Goal: Information Seeking & Learning: Compare options

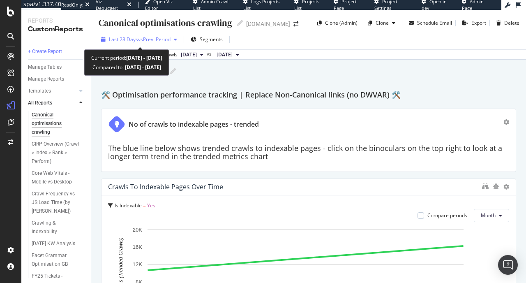
click at [127, 37] on span "Last 28 Days" at bounding box center [123, 39] width 29 height 7
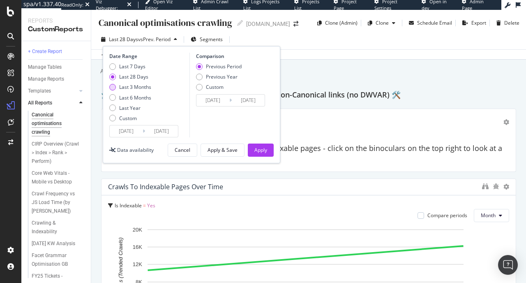
click at [137, 88] on div "Last 3 Months" at bounding box center [135, 86] width 32 height 7
type input "2025/06/22"
type input "2025/03/22"
type input "2025/06/21"
click at [143, 95] on div "Last 6 Months" at bounding box center [135, 97] width 32 height 7
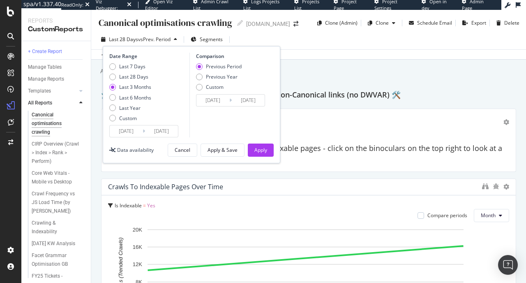
type input "2025/03/22"
type input "2024/09/18"
type input "2025/03/21"
click at [260, 149] on div "Apply" at bounding box center [260, 149] width 13 height 7
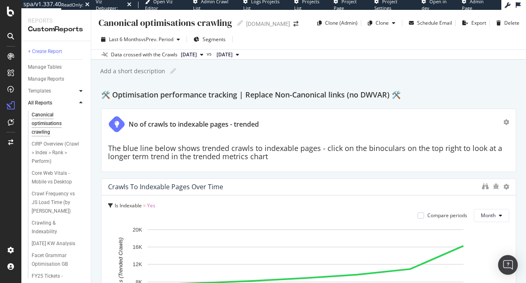
click at [78, 91] on div at bounding box center [81, 91] width 8 height 8
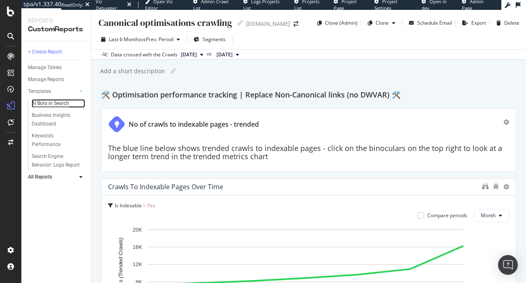
click at [53, 104] on div "AI Bots in Search" at bounding box center [50, 103] width 37 height 9
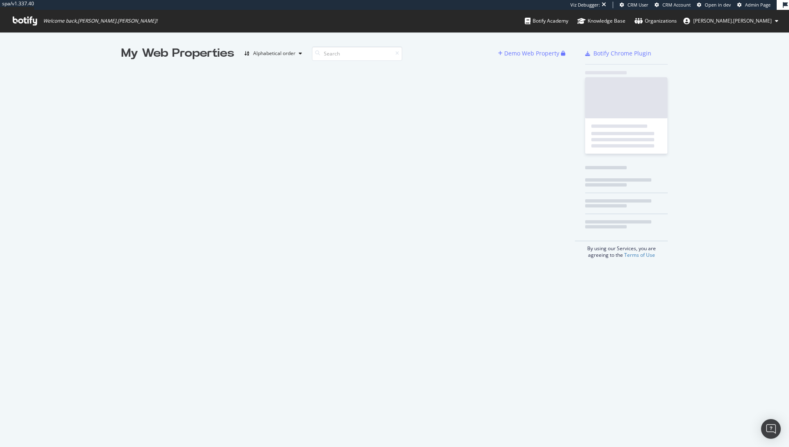
scroll to position [441, 777]
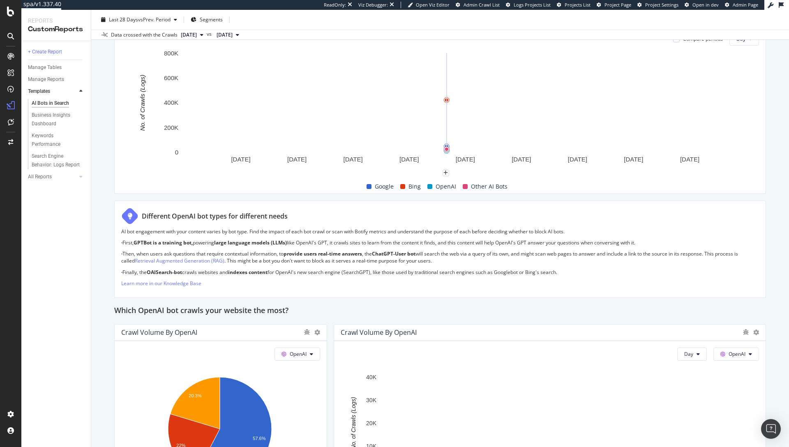
scroll to position [230, 0]
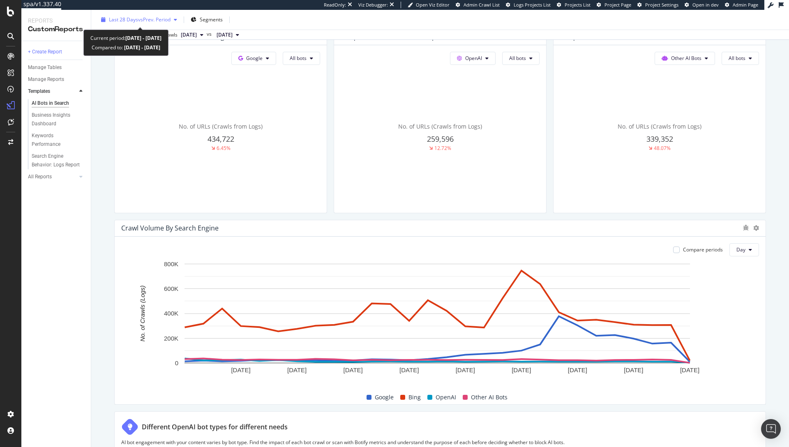
click at [156, 14] on div "Last 28 Days vs Prev. Period" at bounding box center [139, 20] width 83 height 12
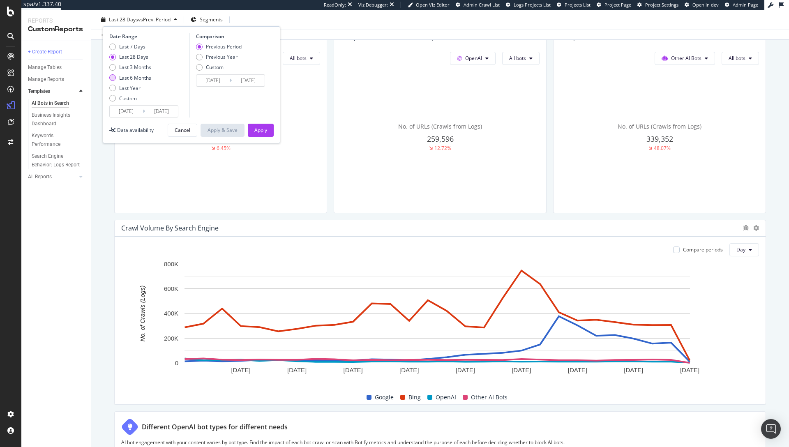
click at [132, 77] on div "Last 6 Months" at bounding box center [135, 77] width 32 height 7
type input "2025/03/25"
type input "2024/09/21"
type input "2025/03/24"
click at [253, 129] on button "Apply" at bounding box center [261, 130] width 26 height 13
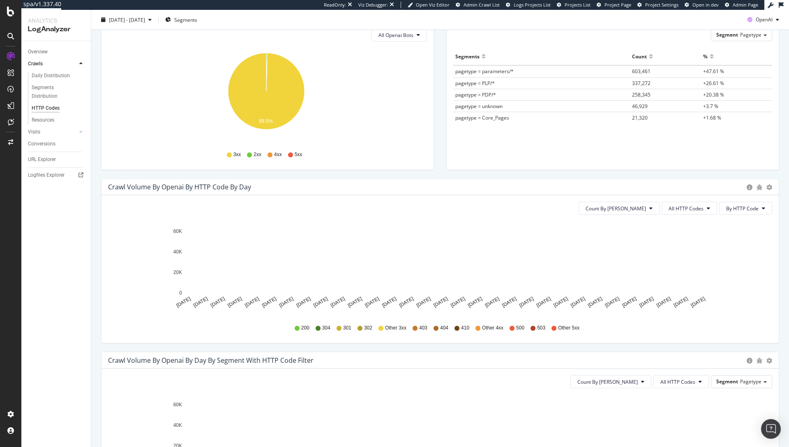
scroll to position [177, 0]
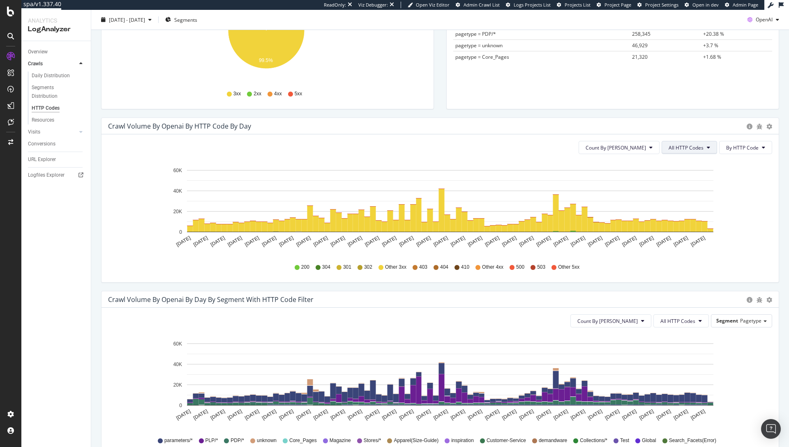
click at [694, 144] on span "All HTTP Codes" at bounding box center [685, 147] width 35 height 7
click at [588, 133] on div "Crawl Volume by openai by HTTP Code by Day Timeline (by Value) Timeline (by Per…" at bounding box center [439, 126] width 677 height 16
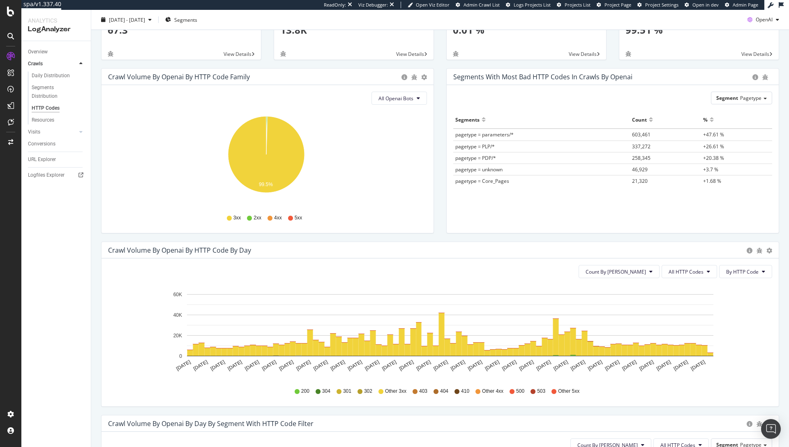
scroll to position [0, 0]
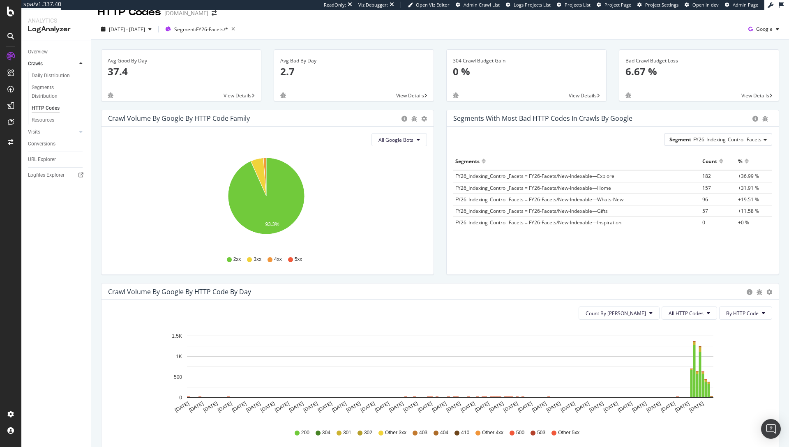
scroll to position [25, 0]
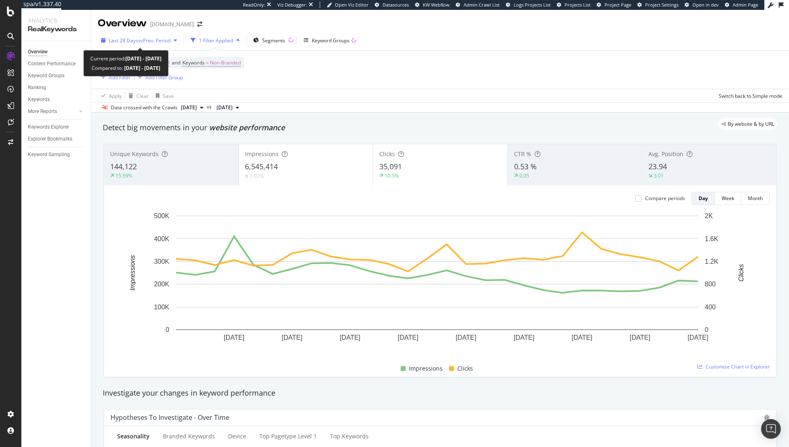
click at [120, 37] on span "Last 28 Days" at bounding box center [123, 40] width 29 height 7
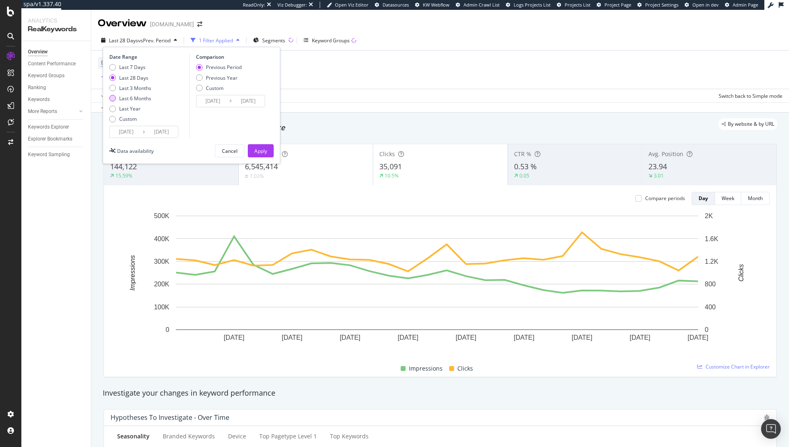
click at [131, 98] on div "Last 6 Months" at bounding box center [135, 98] width 32 height 7
type input "2025/03/21"
type input "2024/09/17"
type input "2025/03/20"
click at [261, 152] on div "Apply" at bounding box center [260, 151] width 13 height 7
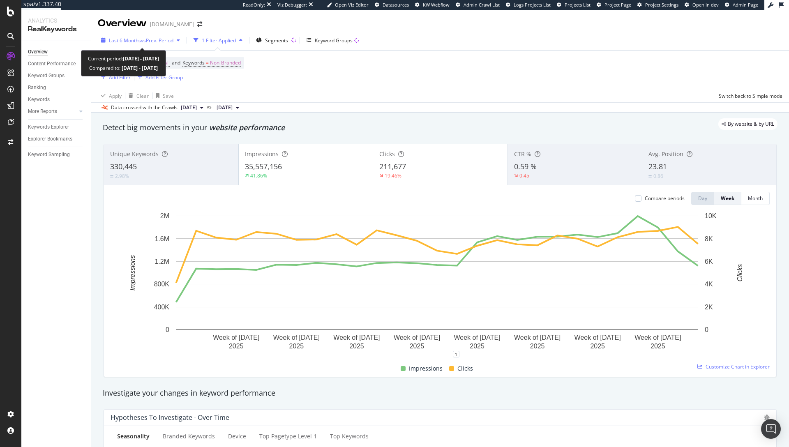
click at [160, 43] on span "vs Prev. Period" at bounding box center [157, 40] width 32 height 7
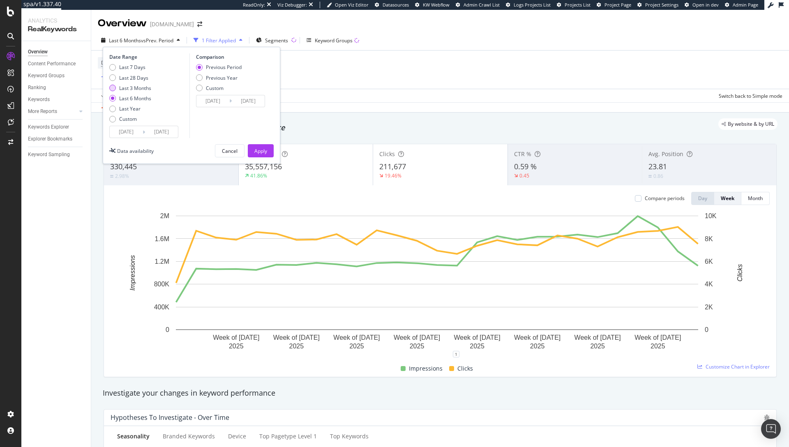
click at [141, 88] on div "Last 3 Months" at bounding box center [135, 88] width 32 height 7
type input "2025/06/21"
type input "[DATE]"
type input "2025/06/20"
click at [270, 156] on button "Apply" at bounding box center [261, 150] width 26 height 13
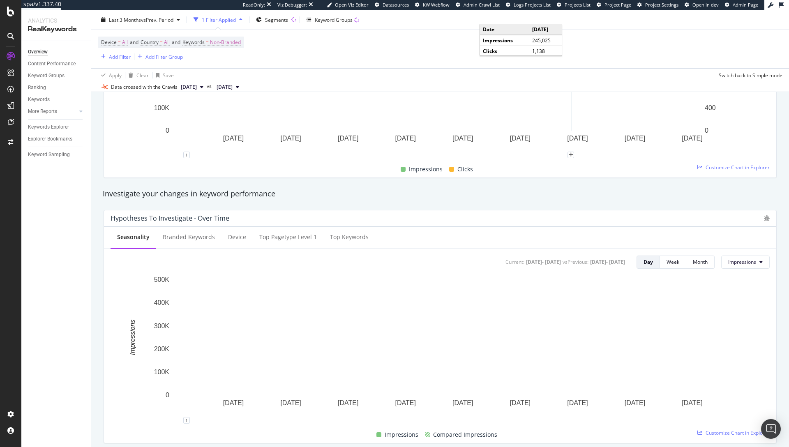
scroll to position [207, 0]
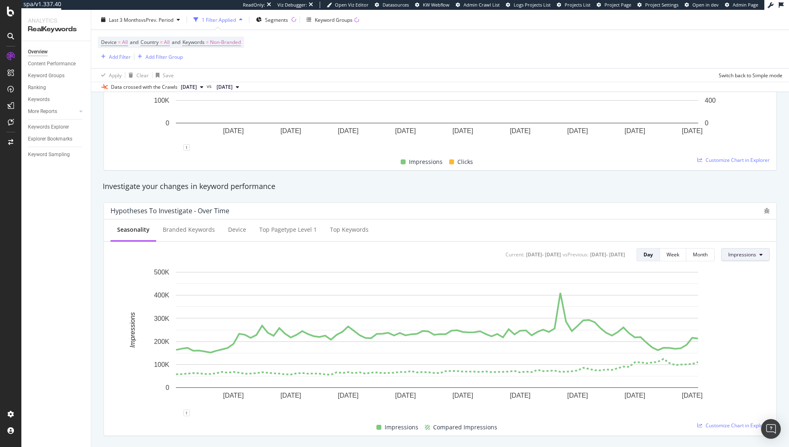
click at [734, 255] on span "Impressions" at bounding box center [742, 254] width 28 height 7
click at [727, 233] on div "Seasonality Branded Keywords Device Top pagetype Level 1 Top Keywords" at bounding box center [440, 230] width 672 height 22
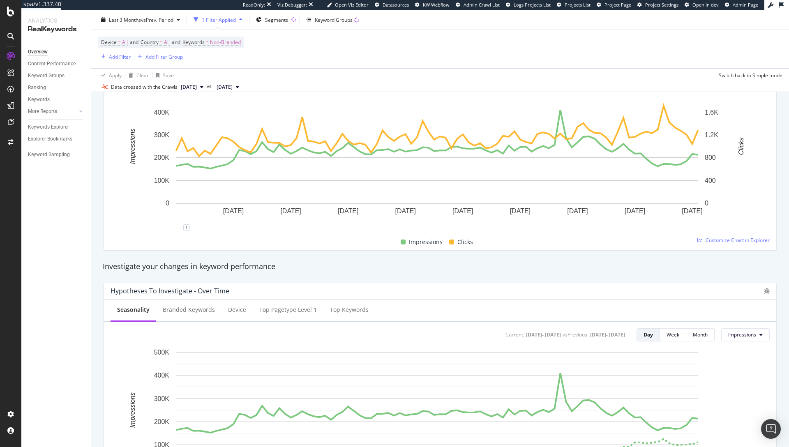
scroll to position [26, 0]
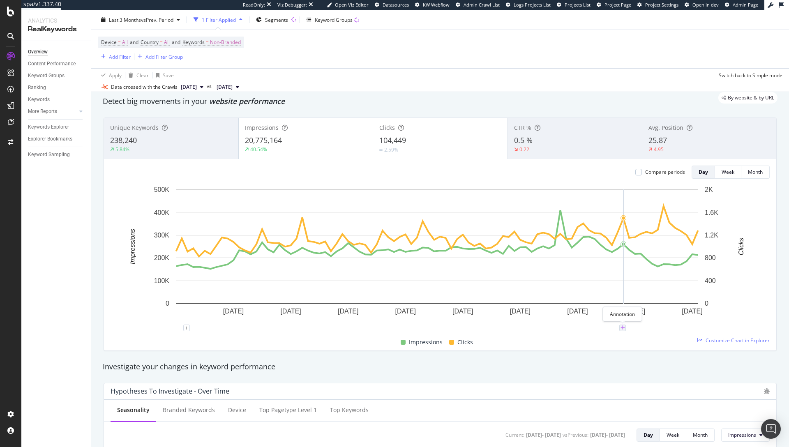
click at [624, 329] on icon "plus" at bounding box center [622, 327] width 5 height 5
click at [616, 289] on textarea at bounding box center [622, 278] width 73 height 25
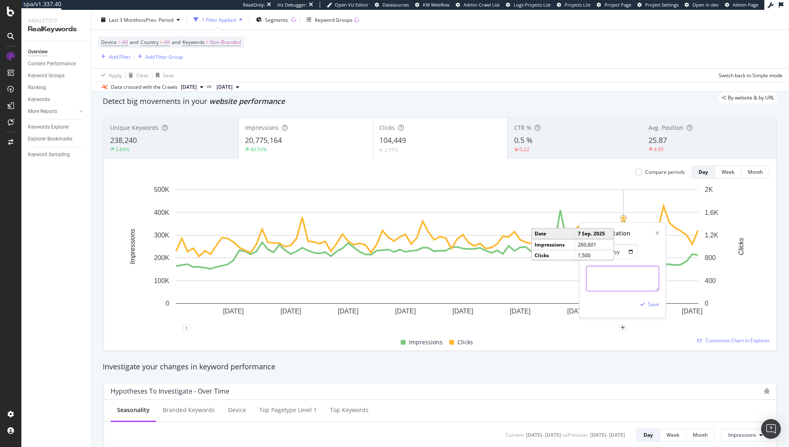
paste textarea "https://www.seroundtable.com/google-search-drops-100-results-parameter-40097.ht…"
click at [588, 274] on textarea "https://www.seroundtable.com/google-search-drops-100-results-parameter-40097.ht…" at bounding box center [622, 278] width 73 height 25
type textarea "Changes to Impressions reporting by Google - 100 search results parameter: http…"
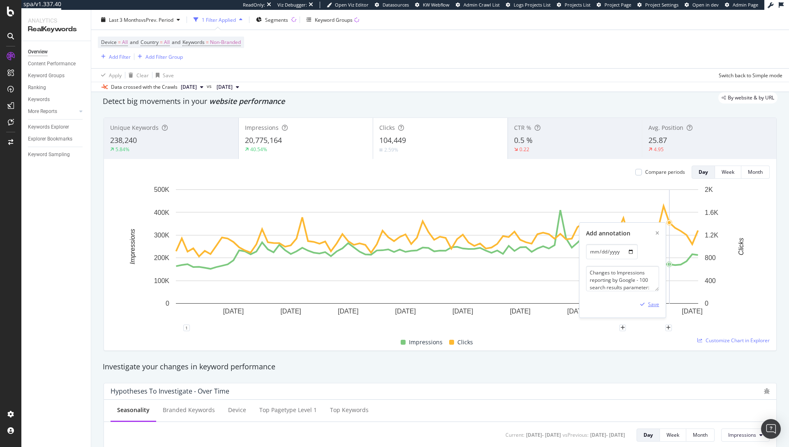
click at [650, 304] on div "Save" at bounding box center [653, 304] width 11 height 7
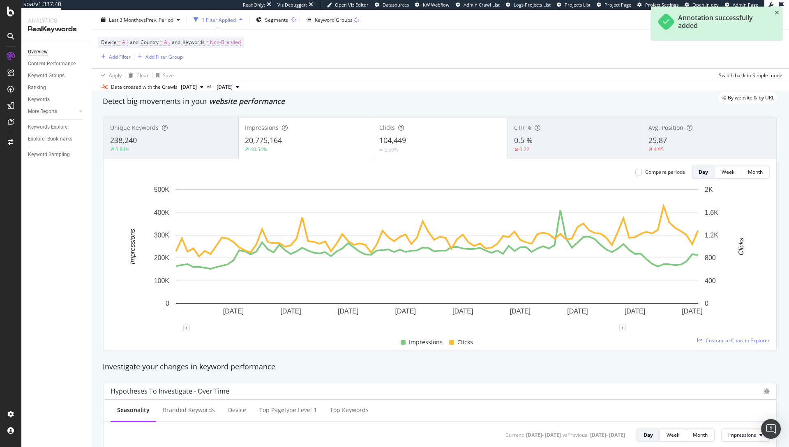
click at [583, 330] on div "1 1" at bounding box center [440, 331] width 659 height 7
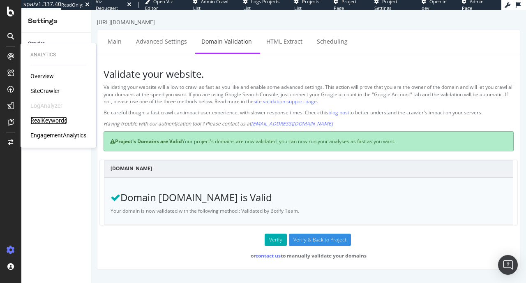
click at [43, 122] on div "RealKeywords" at bounding box center [48, 120] width 37 height 8
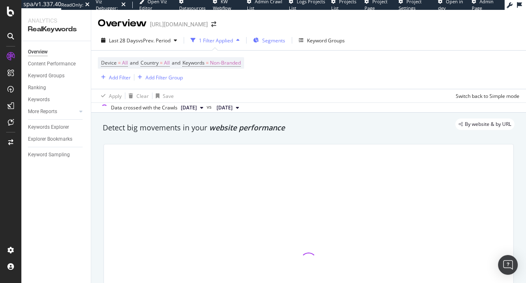
click at [271, 37] on span "Segments" at bounding box center [273, 40] width 23 height 7
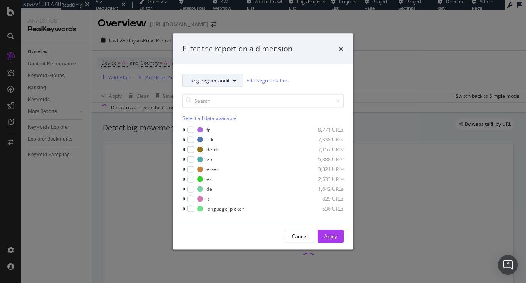
click at [239, 83] on button "lang_region_audit" at bounding box center [212, 80] width 61 height 13
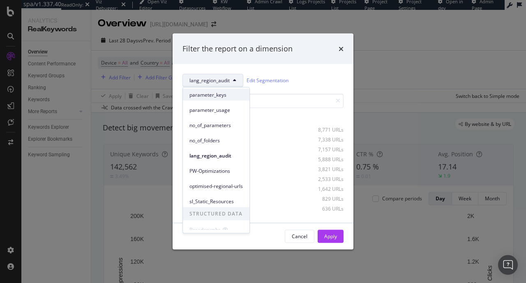
scroll to position [67, 0]
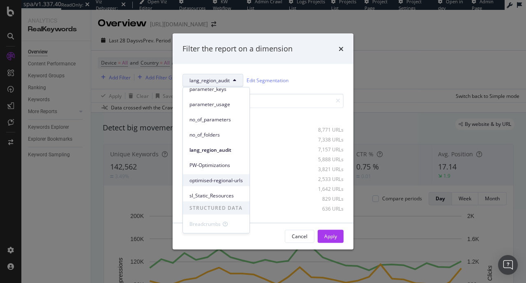
click at [221, 181] on span "optimised-regional-urls" at bounding box center [215, 179] width 53 height 7
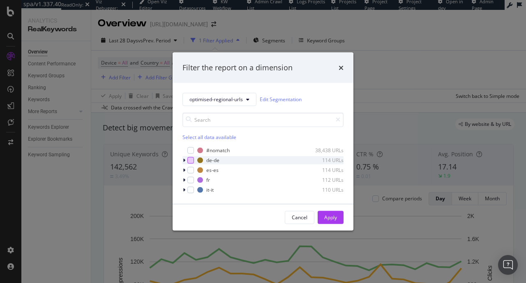
click at [191, 162] on div "modal" at bounding box center [190, 160] width 7 height 7
click at [191, 170] on div "modal" at bounding box center [190, 169] width 7 height 7
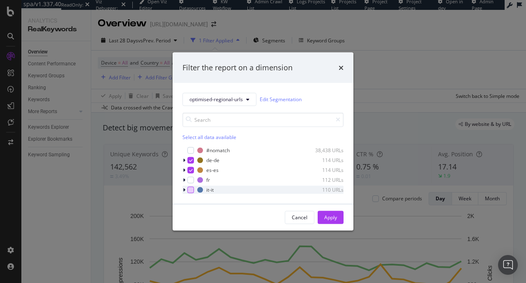
drag, startPoint x: 191, startPoint y: 181, endPoint x: 190, endPoint y: 188, distance: 7.4
click at [191, 181] on div "modal" at bounding box center [190, 179] width 7 height 7
click at [190, 189] on div "modal" at bounding box center [190, 189] width 7 height 7
click at [330, 216] on div "Apply" at bounding box center [330, 217] width 13 height 7
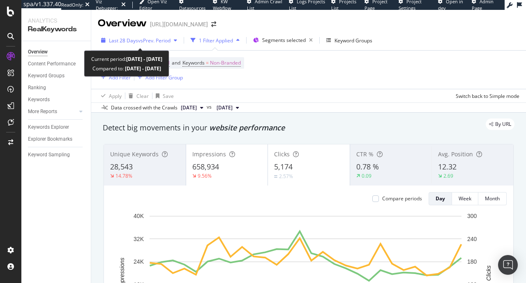
click at [136, 39] on span "Last 28 Days" at bounding box center [123, 40] width 29 height 7
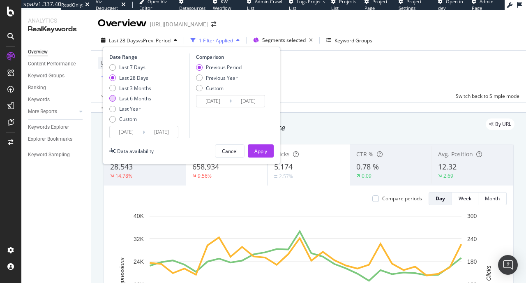
click at [145, 95] on div "Last 6 Months" at bounding box center [135, 98] width 32 height 7
type input "[DATE]"
click at [265, 154] on div "Apply" at bounding box center [260, 151] width 13 height 12
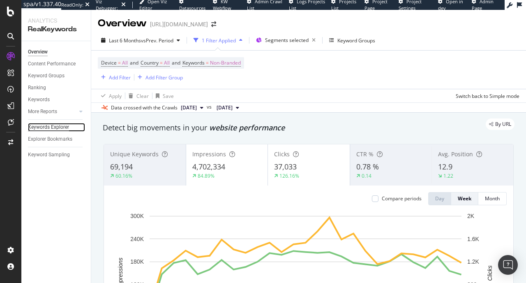
click at [44, 127] on div "Keywords Explorer" at bounding box center [48, 127] width 41 height 9
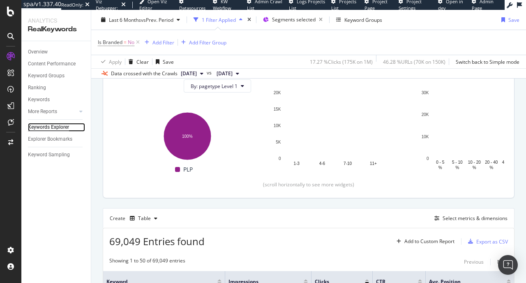
scroll to position [68, 0]
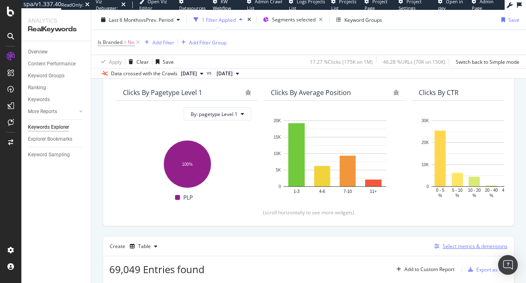
click at [458, 247] on div "Select metrics & dimensions" at bounding box center [475, 245] width 65 height 7
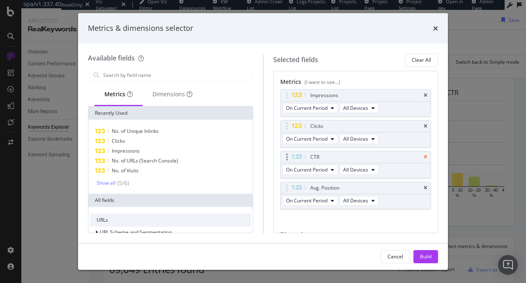
click at [424, 157] on icon "times" at bounding box center [426, 156] width 4 height 5
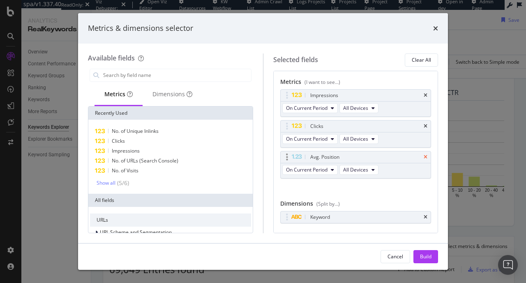
click at [424, 156] on icon "times" at bounding box center [426, 156] width 4 height 5
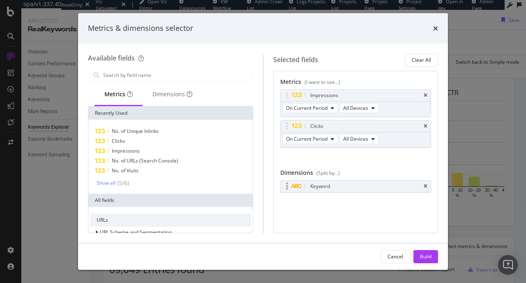
click at [422, 185] on div "Keyword" at bounding box center [356, 186] width 150 height 12
click at [175, 91] on div "Dimensions" at bounding box center [172, 94] width 40 height 8
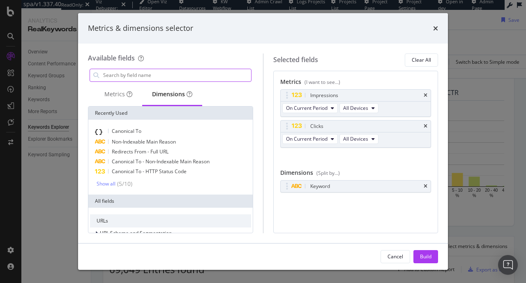
click at [158, 75] on input "modal" at bounding box center [176, 75] width 149 height 12
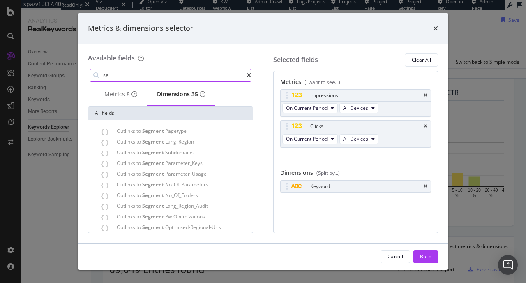
type input "s"
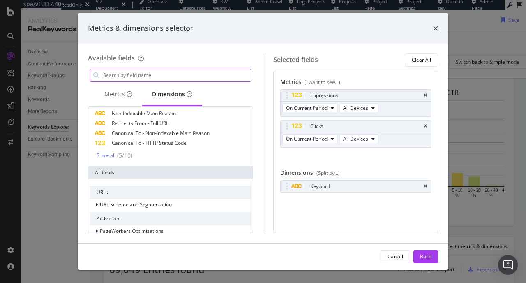
scroll to position [57, 0]
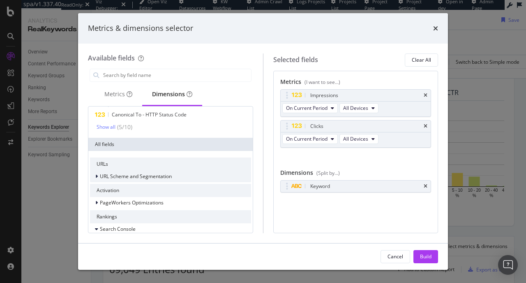
click at [124, 173] on span "URL Scheme and Segmentation" at bounding box center [136, 176] width 72 height 7
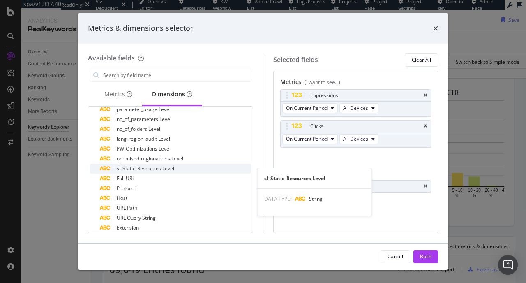
scroll to position [169, 0]
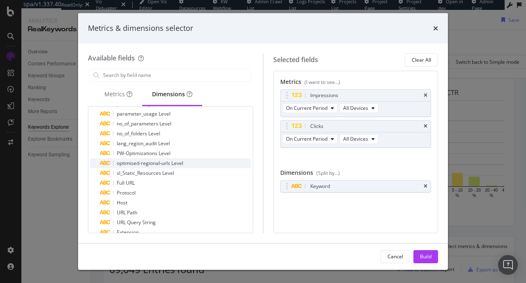
click at [157, 161] on span "optimised-regional-urls Level" at bounding box center [150, 162] width 67 height 7
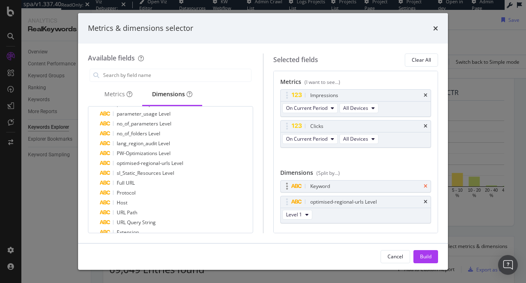
click at [424, 184] on icon "times" at bounding box center [426, 186] width 4 height 5
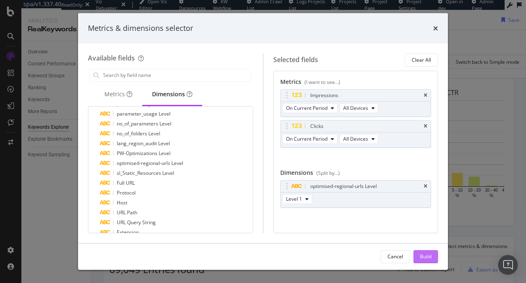
click at [421, 255] on div "Build" at bounding box center [426, 256] width 12 height 7
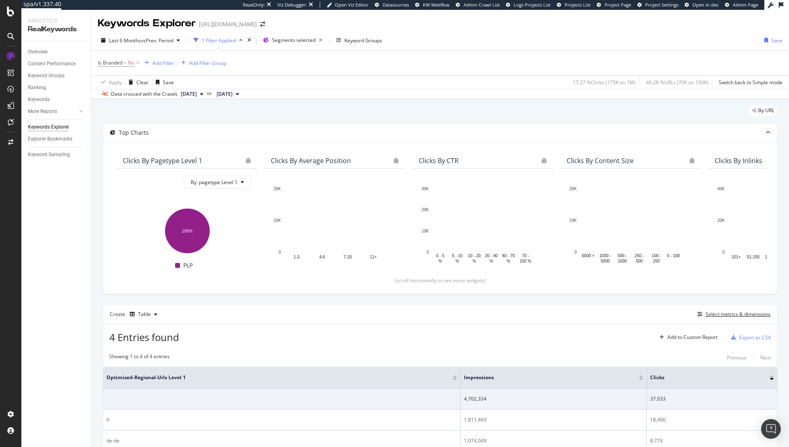
scroll to position [94, 0]
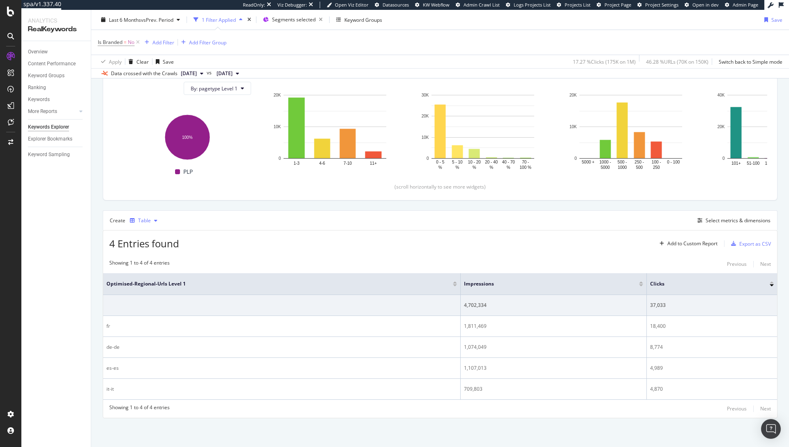
click at [145, 220] on div "Table" at bounding box center [144, 220] width 13 height 5
click at [152, 251] on div "Trend" at bounding box center [153, 247] width 14 height 7
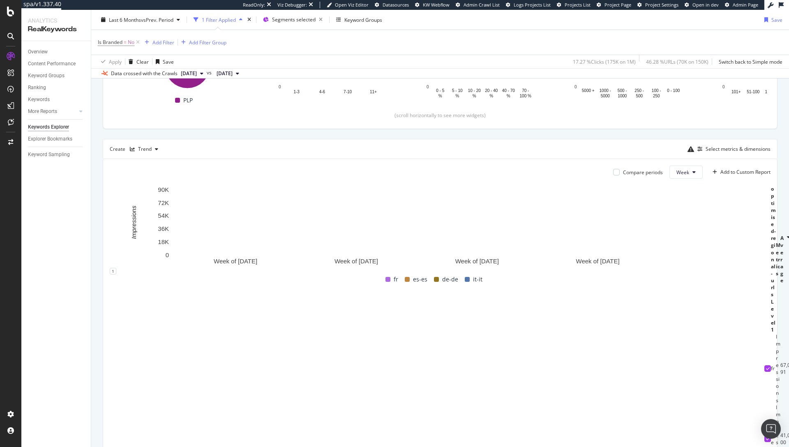
scroll to position [174, 0]
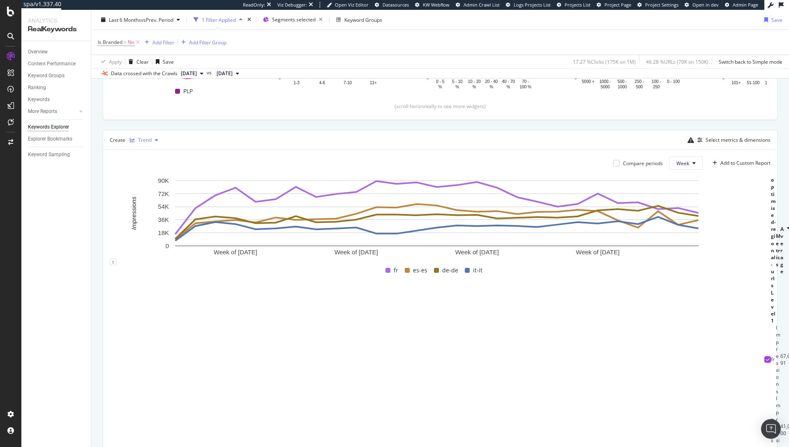
click at [148, 142] on div "Trend" at bounding box center [145, 140] width 14 height 5
click at [138, 41] on icon at bounding box center [137, 42] width 7 height 8
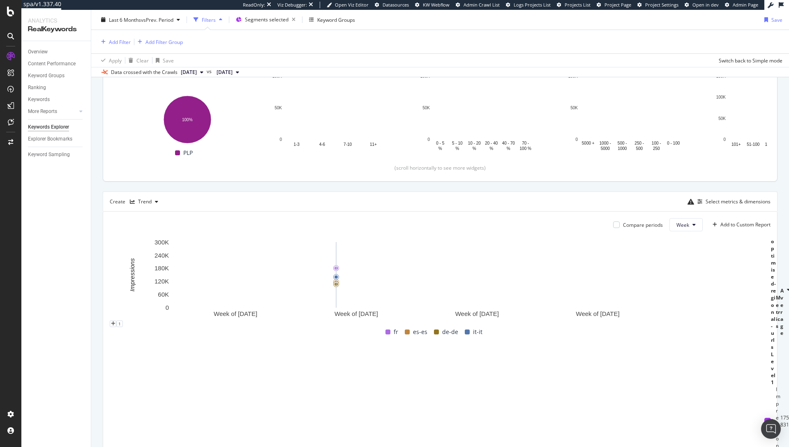
scroll to position [44, 0]
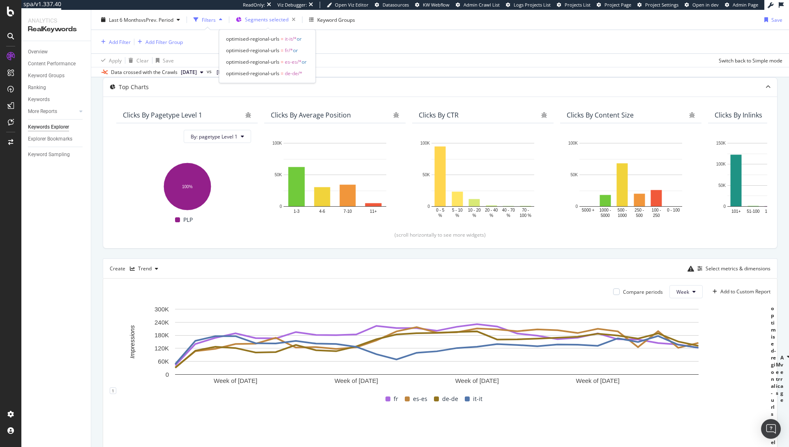
click at [272, 20] on span "Segments selected" at bounding box center [267, 19] width 44 height 7
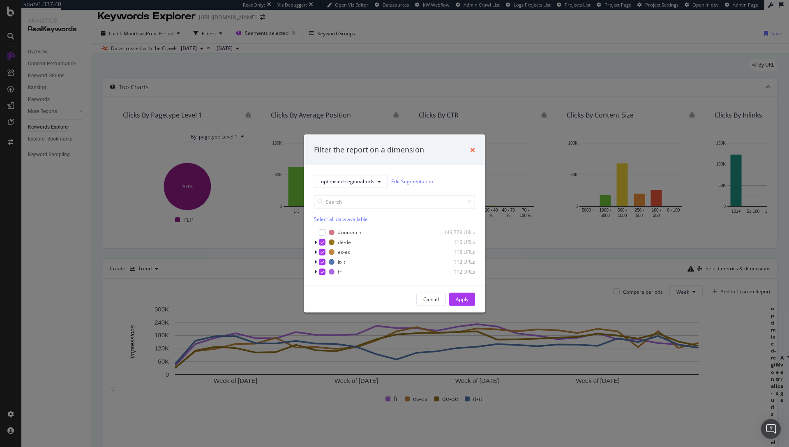
click at [474, 150] on icon "times" at bounding box center [472, 149] width 5 height 7
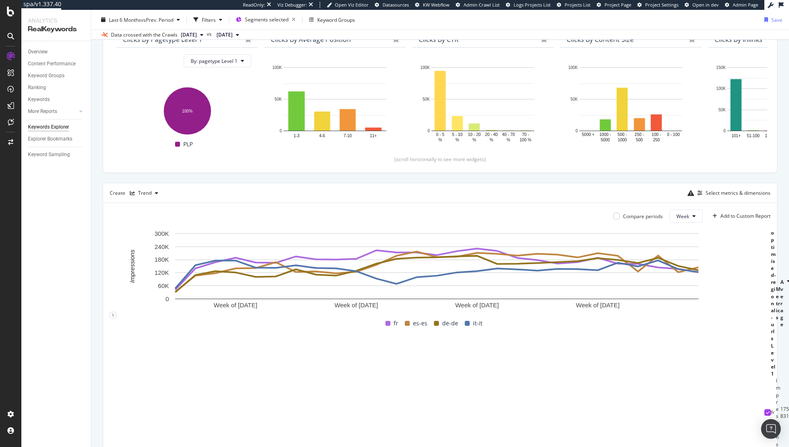
scroll to position [51, 0]
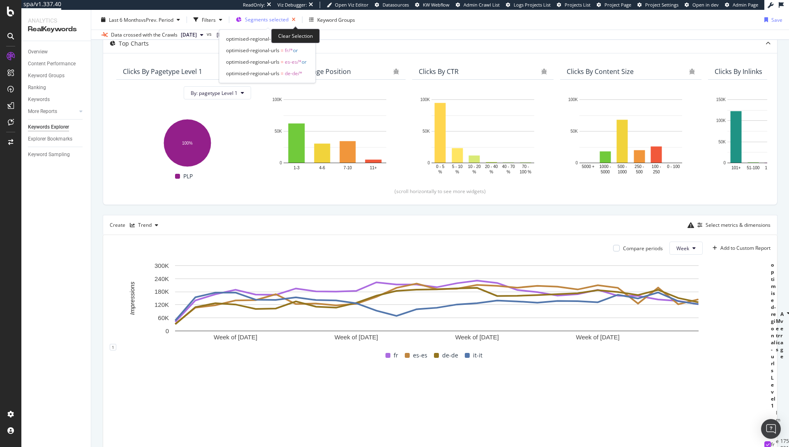
click at [295, 20] on icon "button" at bounding box center [293, 20] width 10 height 12
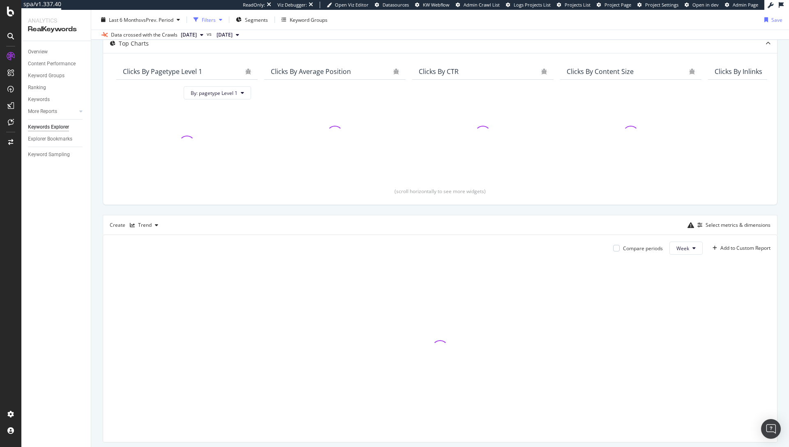
click at [213, 19] on div "Filters" at bounding box center [209, 19] width 14 height 7
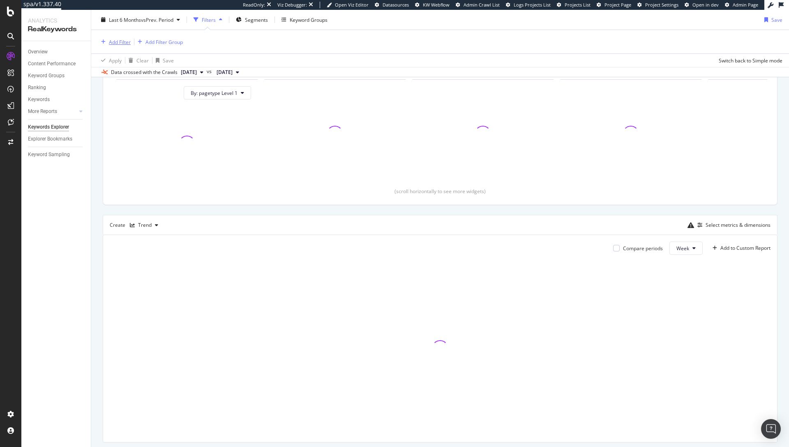
click at [121, 42] on div "Add Filter" at bounding box center [120, 41] width 22 height 7
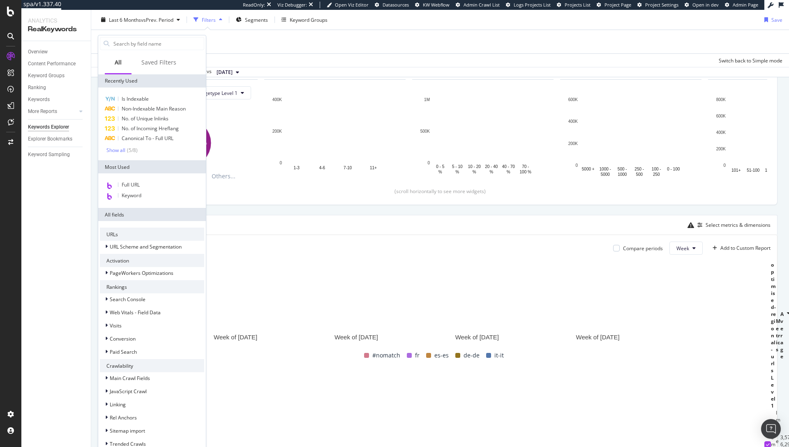
scroll to position [88, 0]
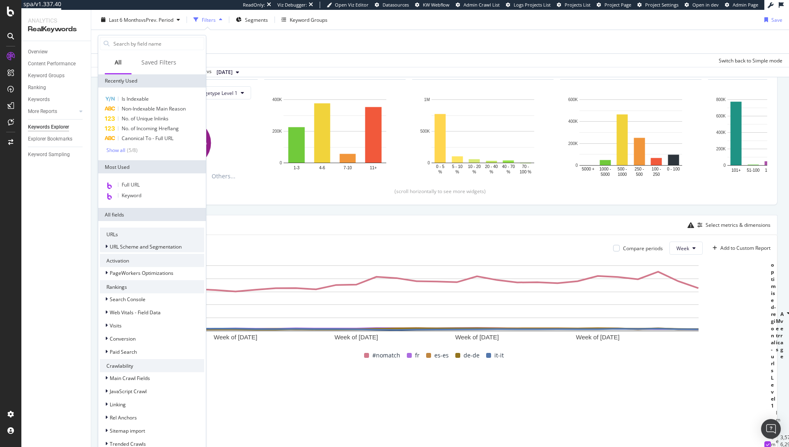
click at [125, 243] on span "URL Scheme and Segmentation" at bounding box center [146, 246] width 72 height 7
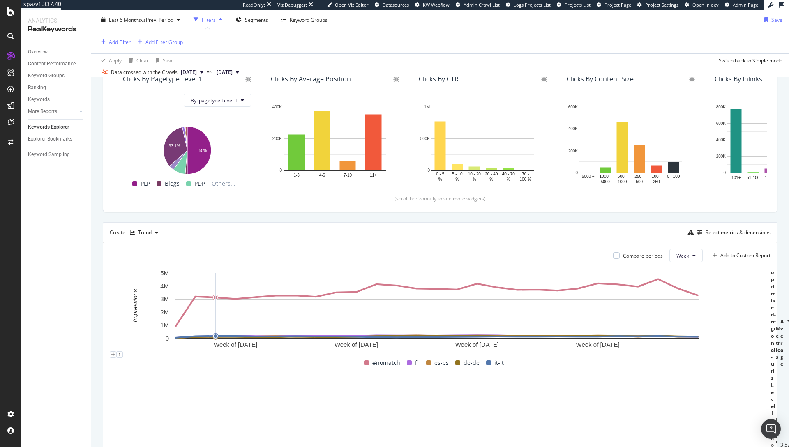
scroll to position [63, 0]
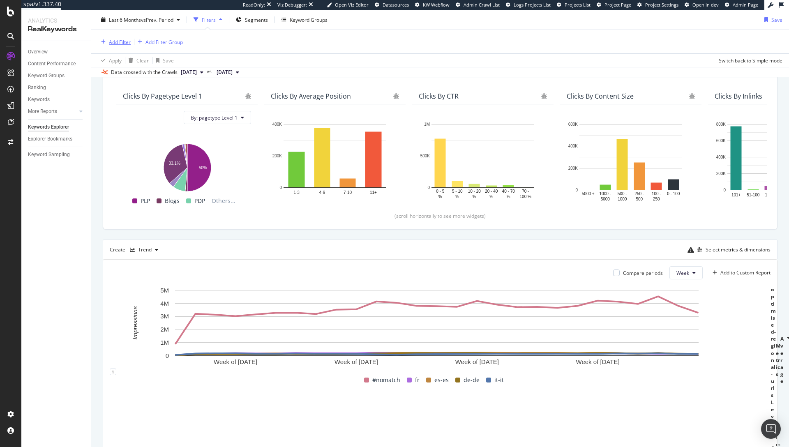
click at [121, 40] on div "Add Filter" at bounding box center [120, 41] width 22 height 7
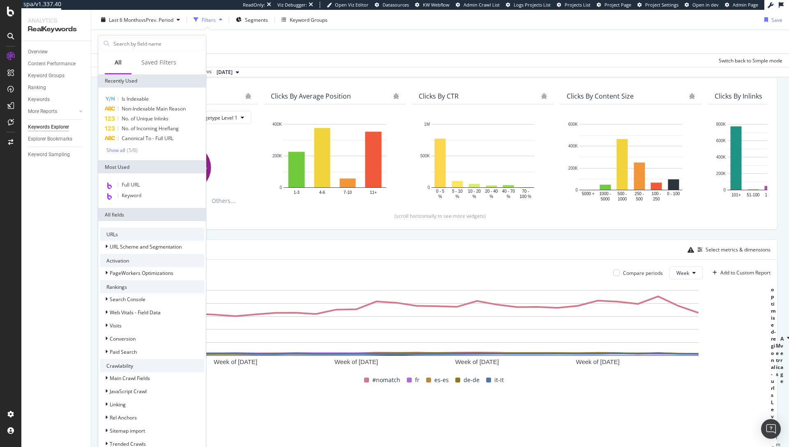
scroll to position [58, 0]
click at [120, 243] on span "URL Scheme and Segmentation" at bounding box center [146, 246] width 72 height 7
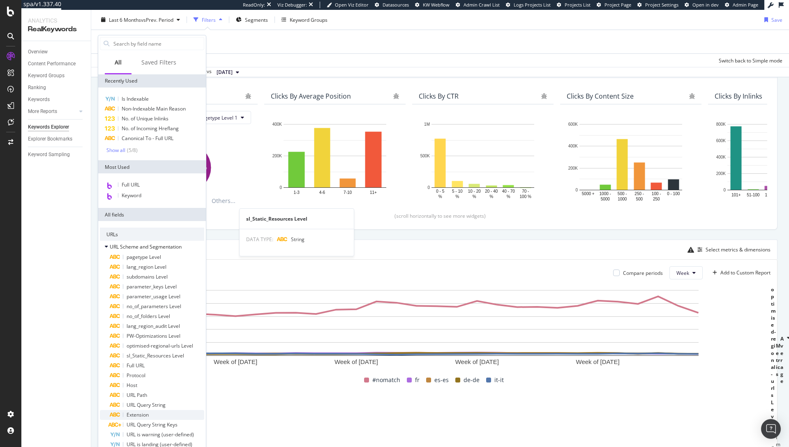
scroll to position [143, 0]
click at [170, 282] on span "optimised-regional-urls Level" at bounding box center [160, 345] width 67 height 7
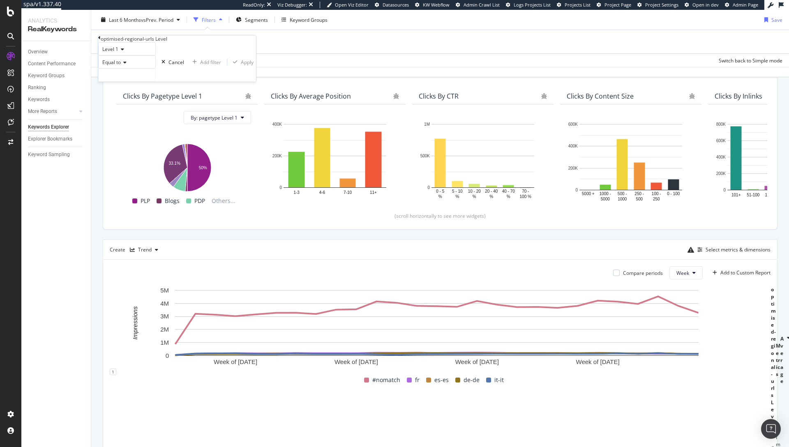
click at [126, 65] on icon at bounding box center [124, 62] width 6 height 5
click at [127, 65] on icon at bounding box center [124, 62] width 6 height 5
click at [137, 81] on input "text" at bounding box center [127, 75] width 57 height 12
click at [131, 98] on span "de-de" at bounding box center [116, 94] width 30 height 7
type input "de-de"
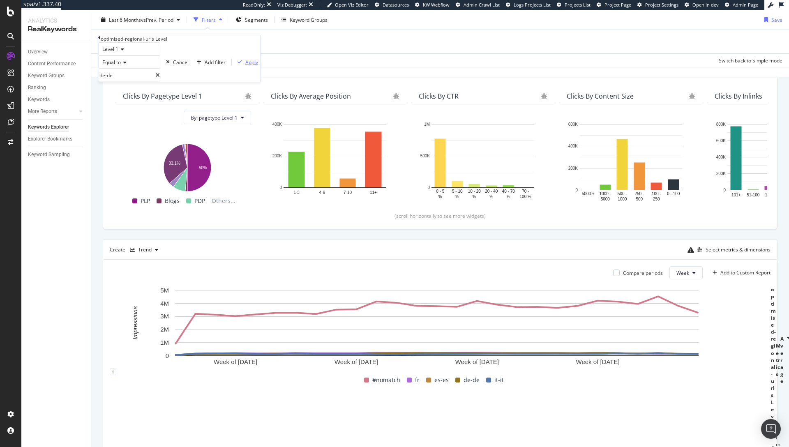
click at [245, 66] on div "Apply" at bounding box center [251, 62] width 13 height 7
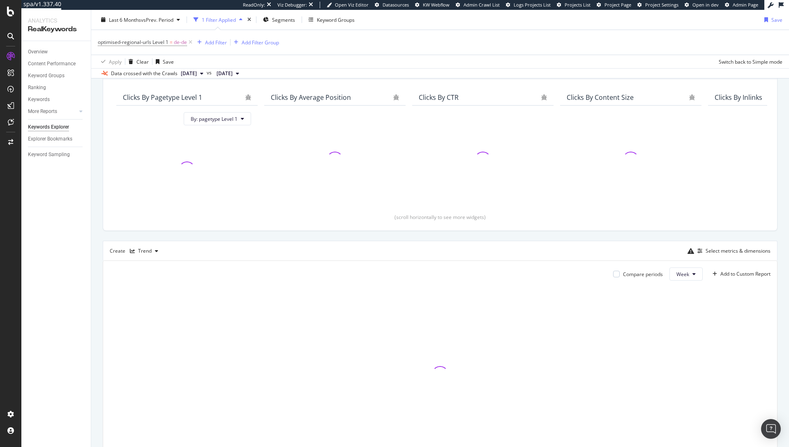
scroll to position [65, 0]
click at [221, 43] on div "Add Filter" at bounding box center [216, 42] width 22 height 7
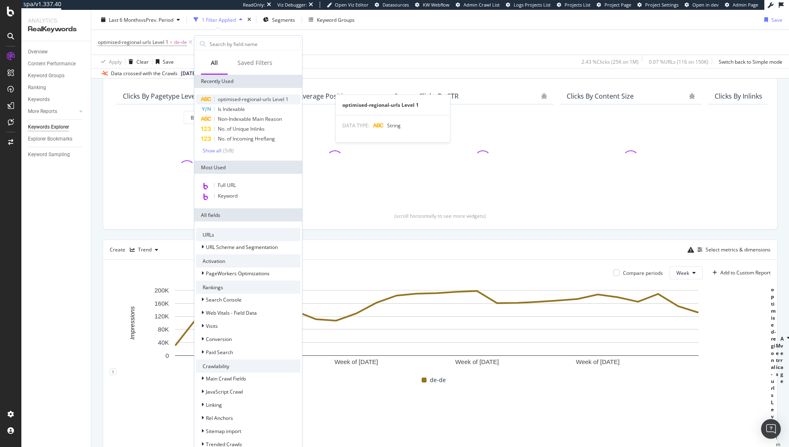
click at [245, 96] on span "optimised-regional-urls Level 1" at bounding box center [253, 99] width 71 height 7
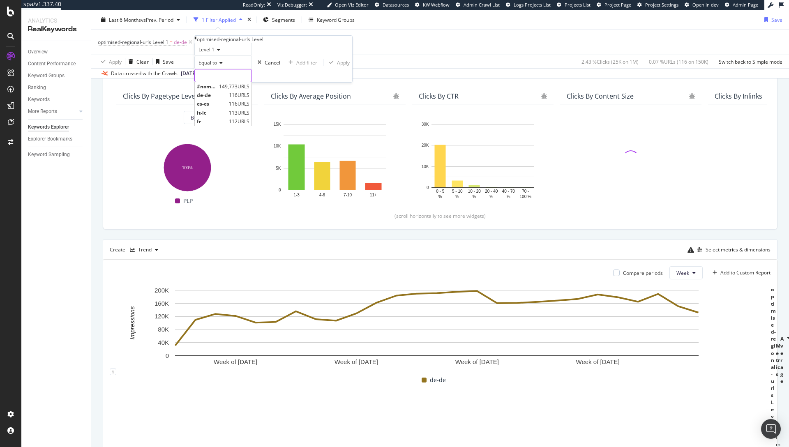
click at [225, 82] on input "text" at bounding box center [223, 75] width 57 height 12
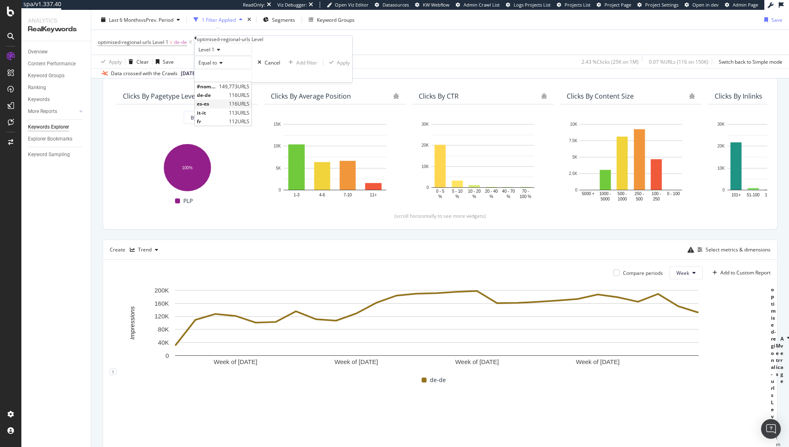
click at [223, 107] on span "es-es" at bounding box center [212, 103] width 30 height 7
type input "es-es"
click at [341, 66] on div "Apply" at bounding box center [347, 62] width 13 height 7
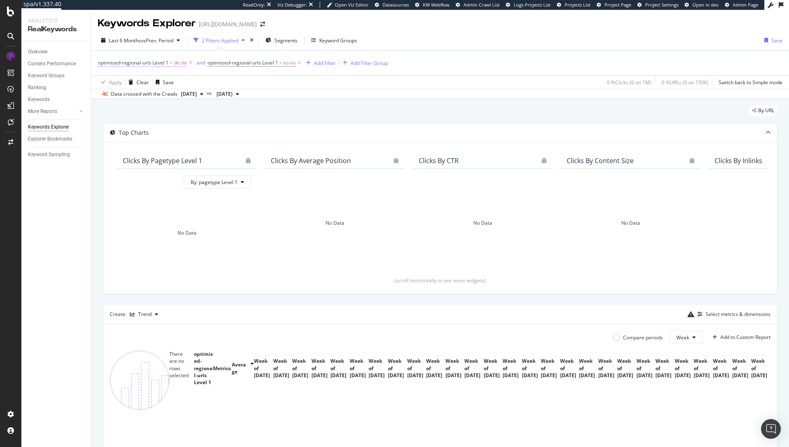
click at [161, 64] on span "optimised-regional-urls Level 1" at bounding box center [133, 62] width 71 height 7
click at [264, 66] on span "optimised-regional-urls Level 1" at bounding box center [242, 62] width 71 height 7
click at [362, 86] on div "Apply Clear Save 0 % Clicks ( 0 on 1M ) 0 % URLs ( 0 on 150K ) Switch back to S…" at bounding box center [440, 82] width 698 height 14
click at [201, 63] on div "and" at bounding box center [200, 62] width 9 height 7
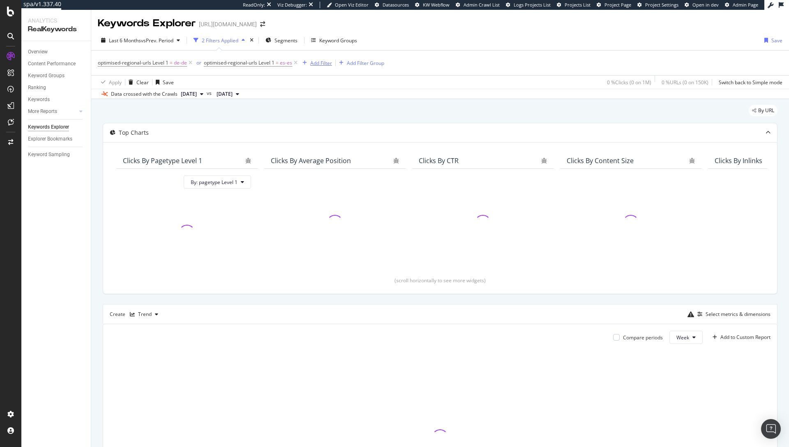
click at [314, 65] on div "Add Filter" at bounding box center [321, 63] width 22 height 7
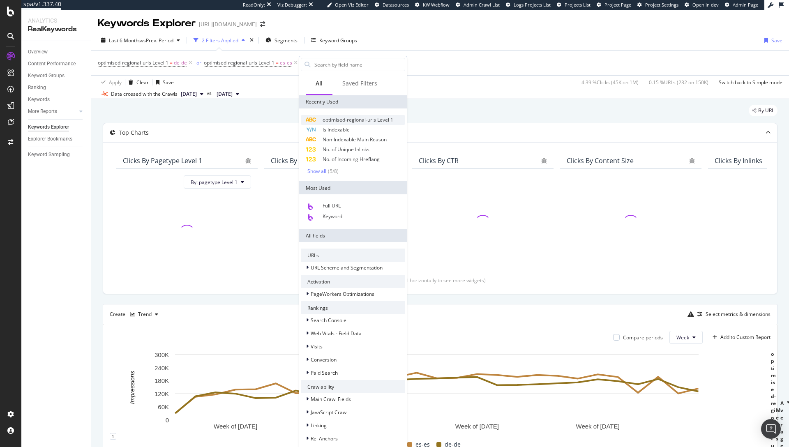
click at [336, 119] on span "optimised-regional-urls Level 1" at bounding box center [358, 119] width 71 height 7
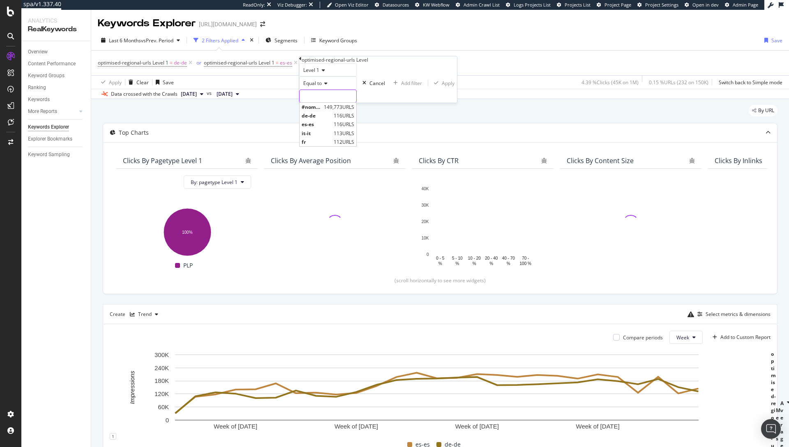
click at [320, 102] on input "text" at bounding box center [328, 96] width 57 height 12
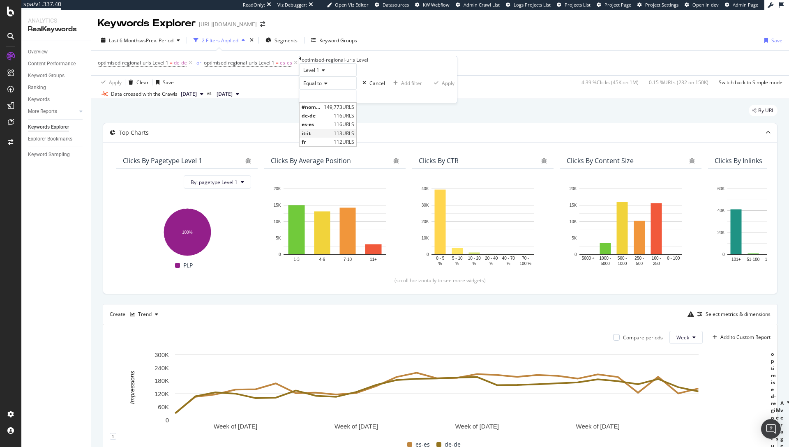
click at [326, 137] on span "it-it" at bounding box center [317, 133] width 30 height 7
type input "it-it"
click at [446, 87] on div "Apply" at bounding box center [452, 83] width 13 height 7
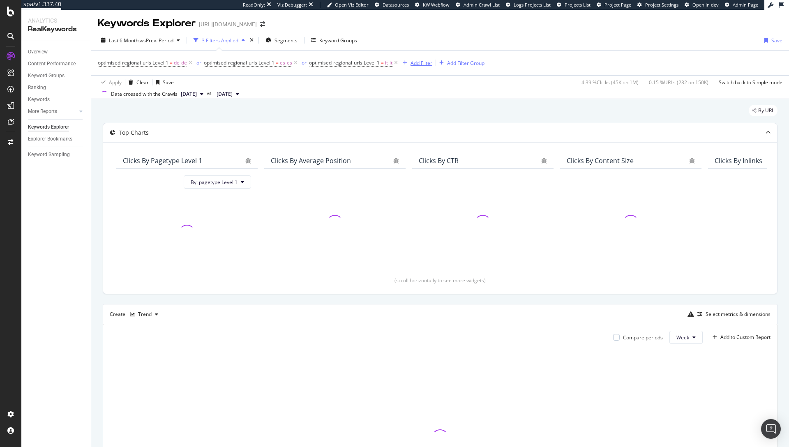
click at [411, 62] on div "Add Filter" at bounding box center [421, 63] width 22 height 7
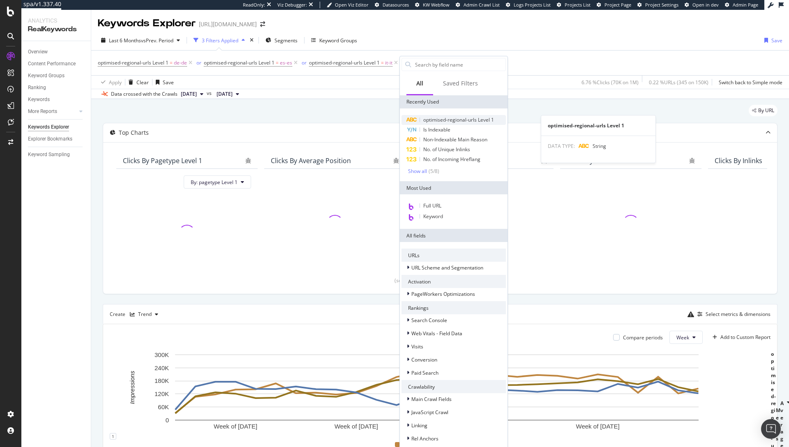
click at [425, 120] on span "optimised-regional-urls Level 1" at bounding box center [458, 119] width 71 height 7
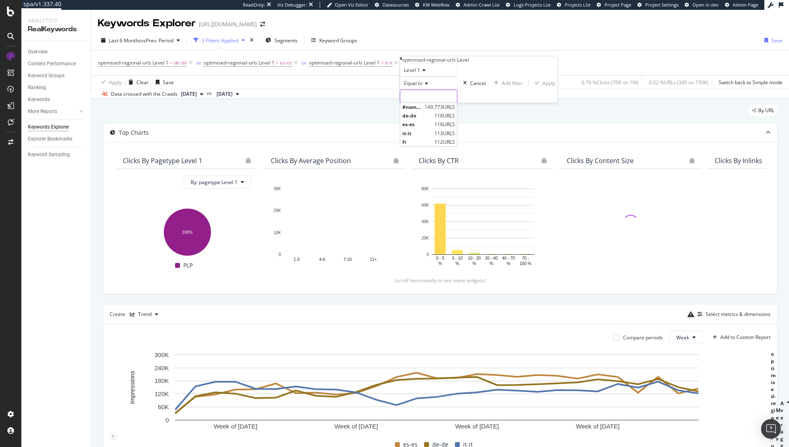
click at [423, 102] on input "text" at bounding box center [428, 96] width 57 height 12
click at [420, 145] on span "fr" at bounding box center [417, 141] width 30 height 7
type input "fr"
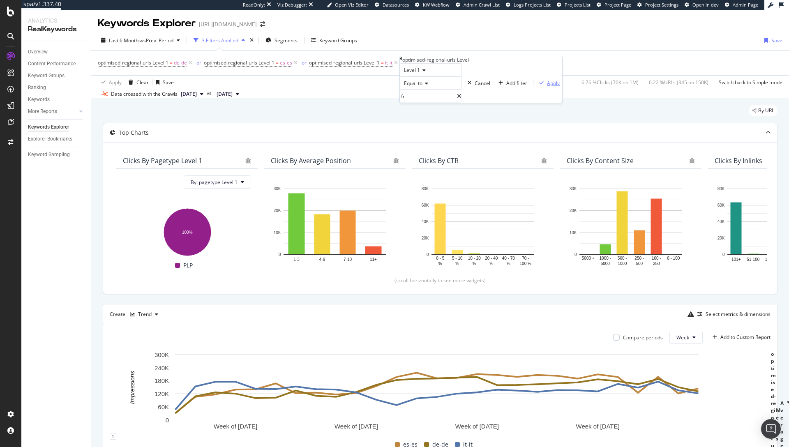
click at [526, 87] on div "Apply" at bounding box center [553, 83] width 13 height 7
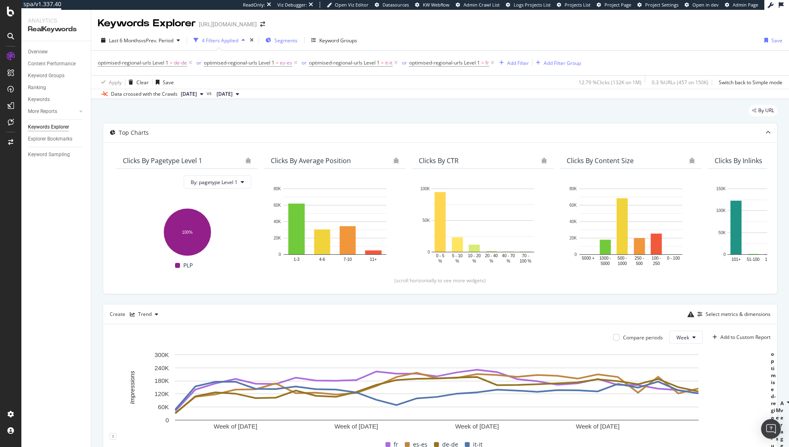
click at [284, 41] on span "Segments" at bounding box center [285, 40] width 23 height 7
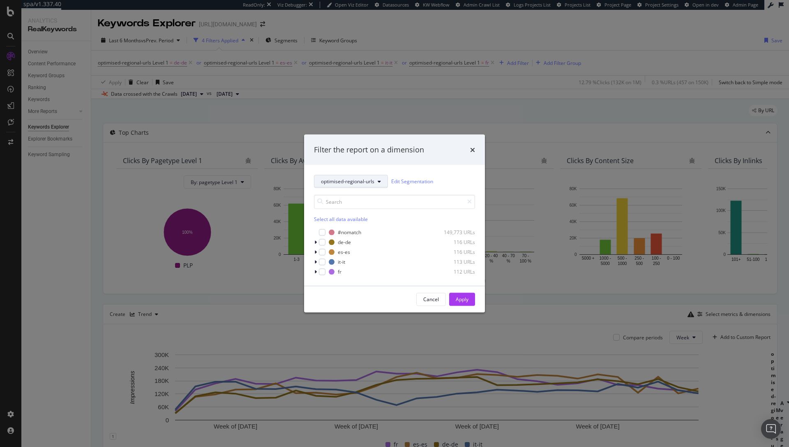
click at [346, 176] on button "optimised-regional-urls" at bounding box center [351, 181] width 74 height 13
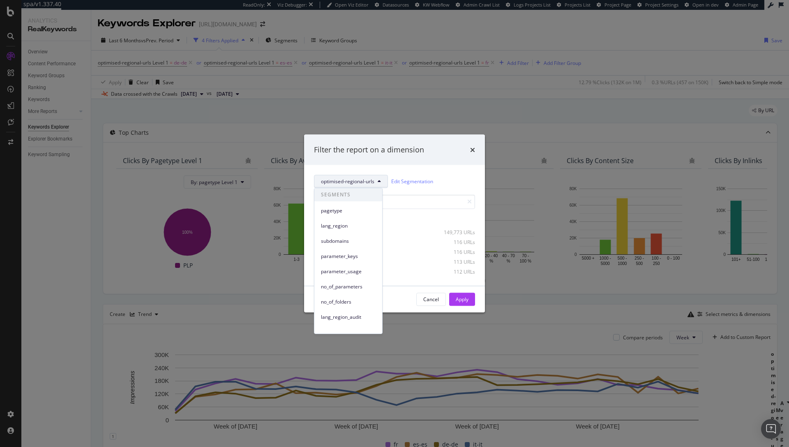
click at [373, 158] on div "Filter the report on a dimension" at bounding box center [394, 150] width 181 height 30
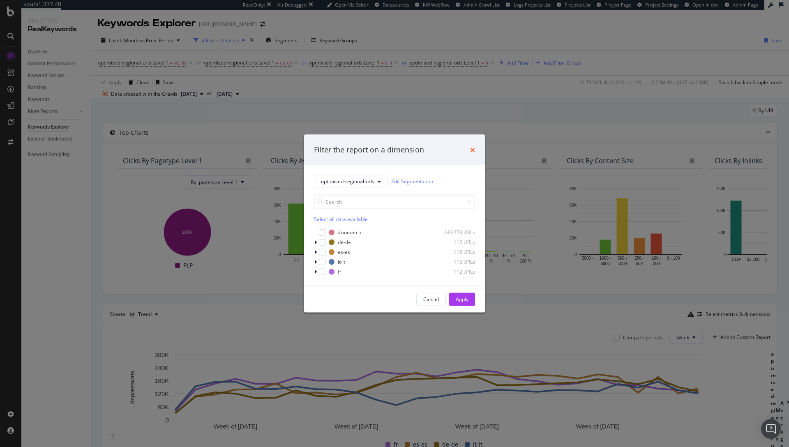
click at [471, 147] on icon "times" at bounding box center [472, 149] width 5 height 7
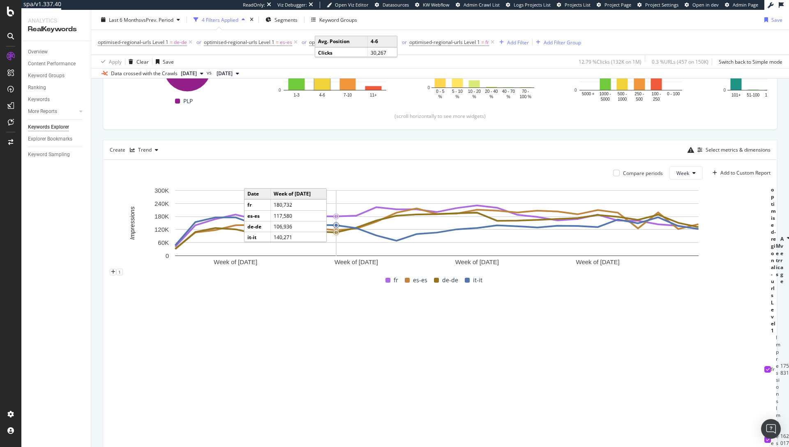
scroll to position [174, 0]
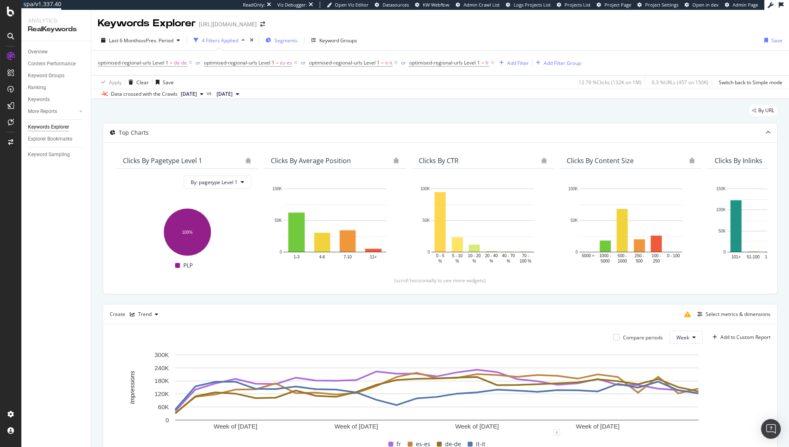
click at [288, 40] on span "Segments" at bounding box center [285, 40] width 23 height 7
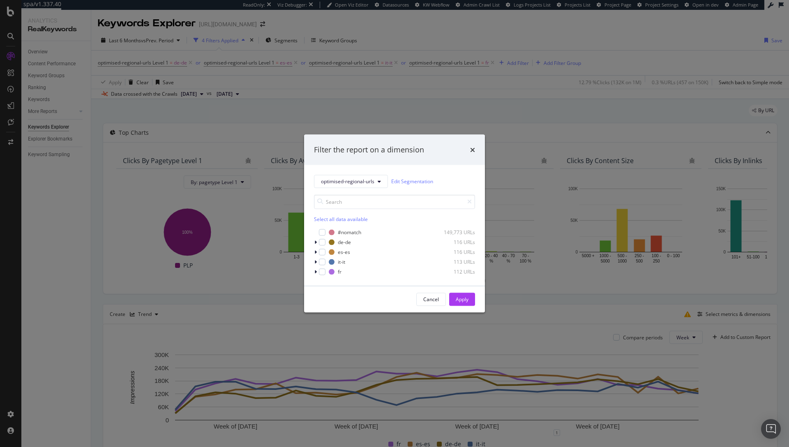
click at [359, 174] on div "optimised-regional-urls Edit Segmentation Select all data available #nomatch 14…" at bounding box center [394, 225] width 181 height 121
click at [360, 181] on span "optimised-regional-urls" at bounding box center [347, 181] width 53 height 7
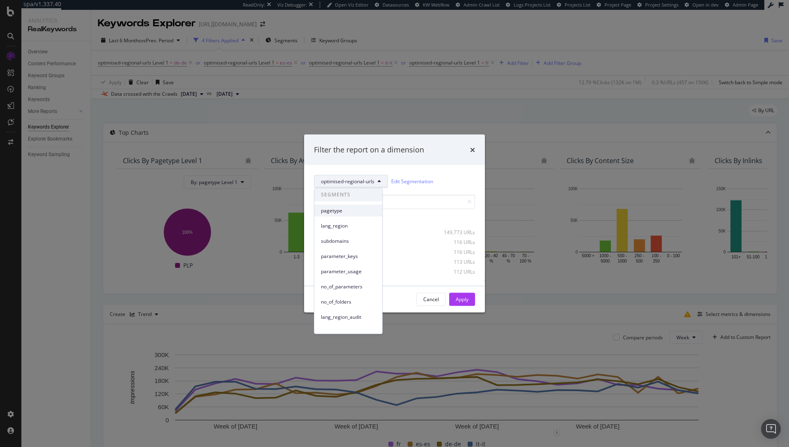
click at [343, 211] on span "pagetype" at bounding box center [348, 210] width 55 height 7
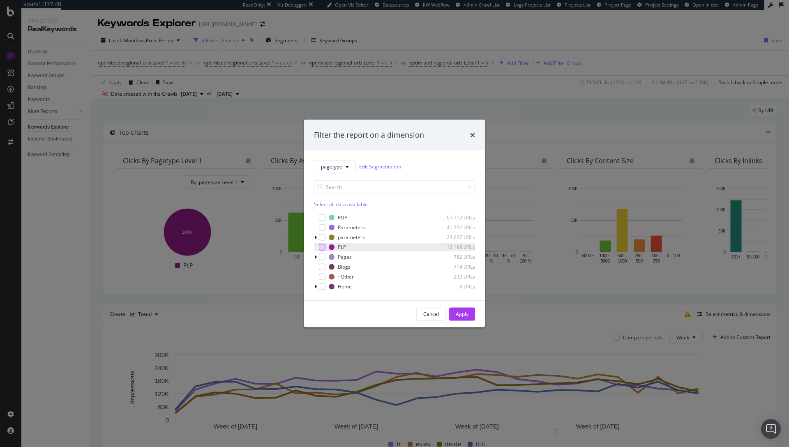
click at [323, 246] on div "modal" at bounding box center [322, 247] width 7 height 7
click at [463, 311] on div "Apply" at bounding box center [462, 314] width 13 height 7
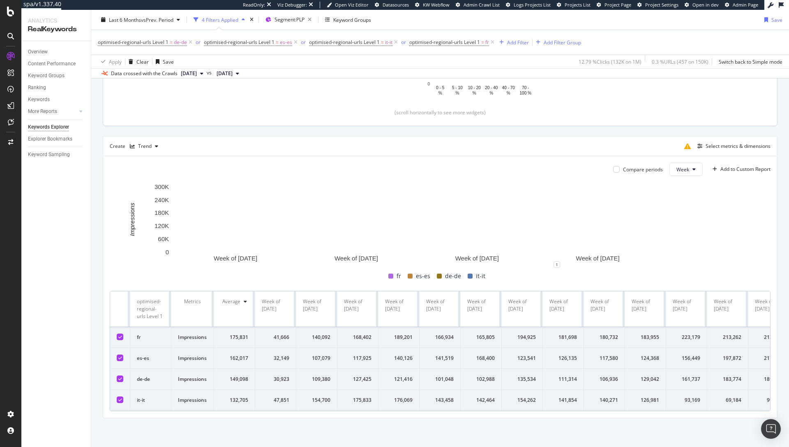
scroll to position [174, 0]
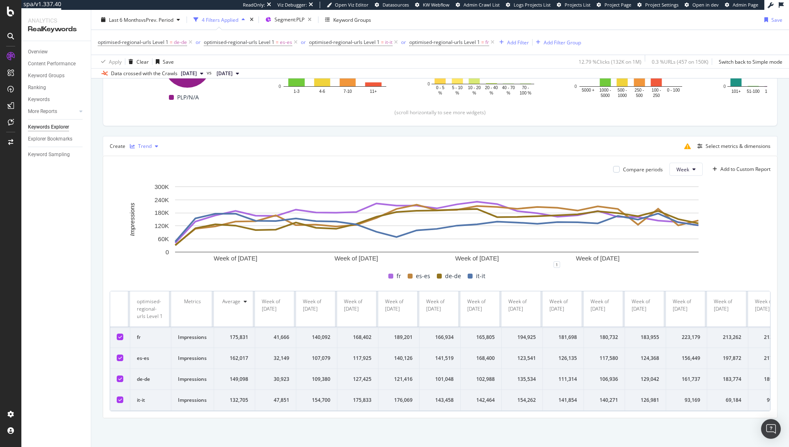
click at [149, 144] on div "Trend" at bounding box center [145, 146] width 14 height 5
click at [159, 181] on div "Series" at bounding box center [153, 180] width 14 height 7
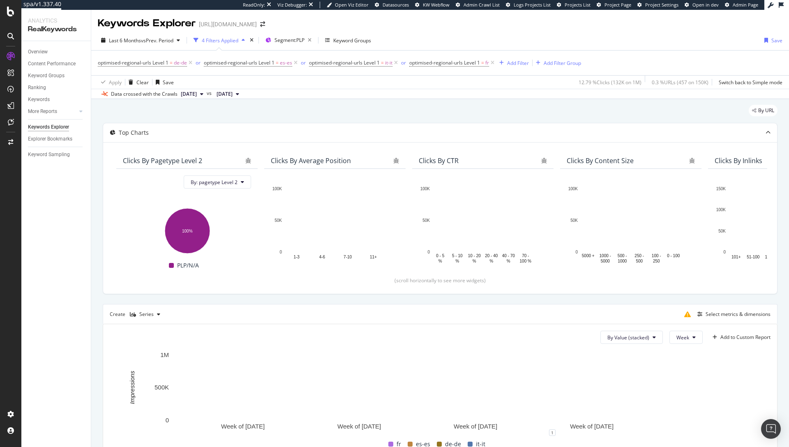
scroll to position [174, 0]
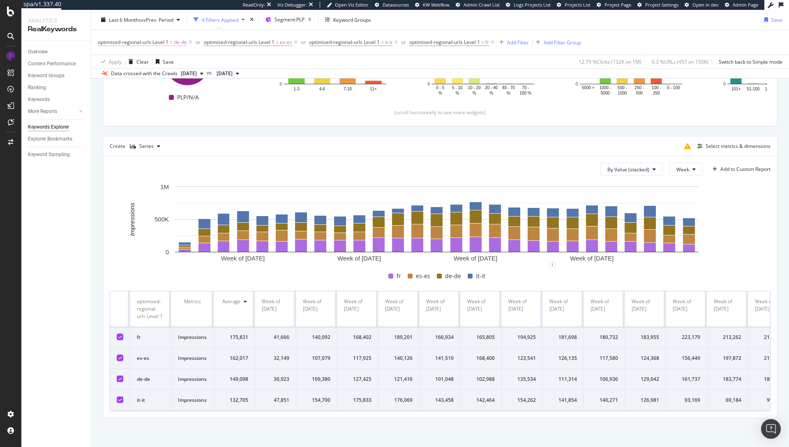
click at [161, 43] on span "optimised-regional-urls Level 1" at bounding box center [133, 42] width 71 height 7
click at [127, 74] on icon at bounding box center [127, 74] width 6 height 5
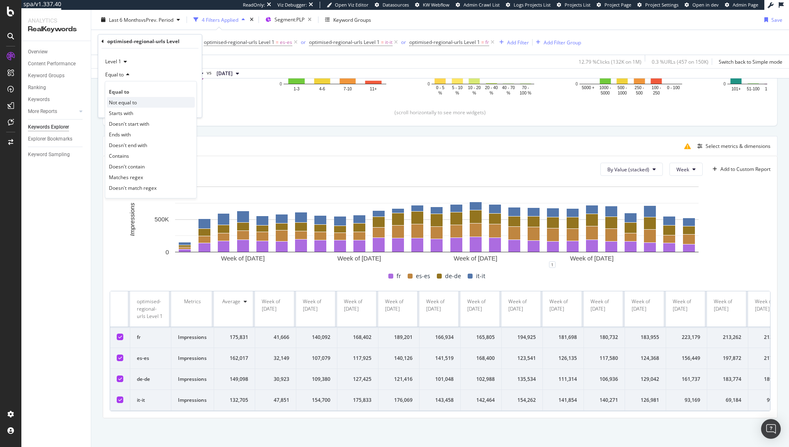
click at [137, 105] on span "Not equal to" at bounding box center [123, 102] width 28 height 7
click at [194, 107] on div "Apply" at bounding box center [188, 107] width 13 height 7
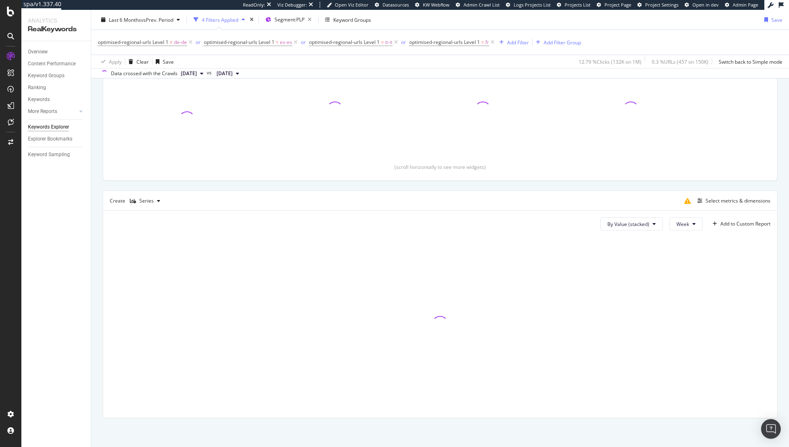
scroll to position [113, 0]
click at [235, 44] on span "optimised-regional-urls Level 1" at bounding box center [239, 42] width 71 height 7
click at [225, 74] on span "Equal to" at bounding box center [220, 74] width 18 height 7
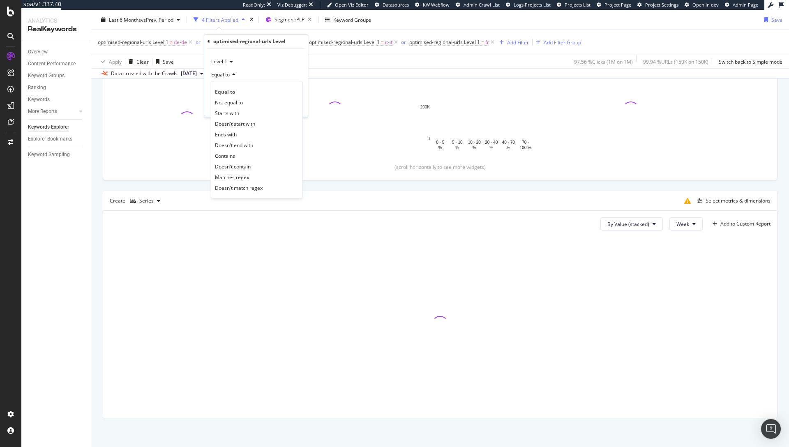
scroll to position [174, 0]
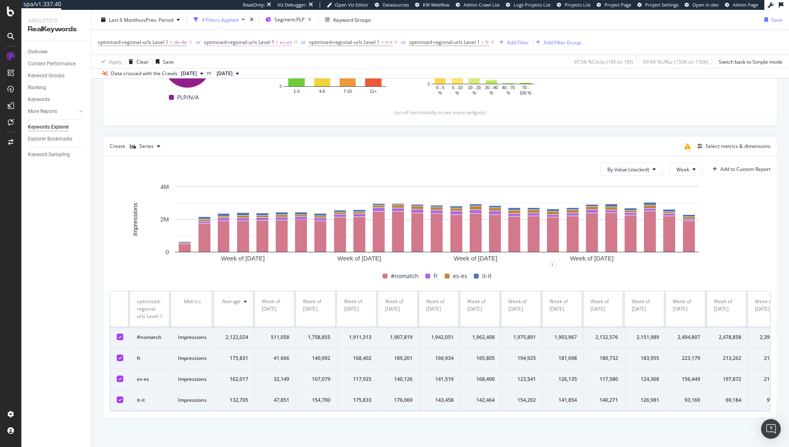
click at [233, 42] on span "optimised-regional-urls Level 1" at bounding box center [239, 42] width 71 height 7
click at [230, 74] on icon at bounding box center [233, 74] width 6 height 5
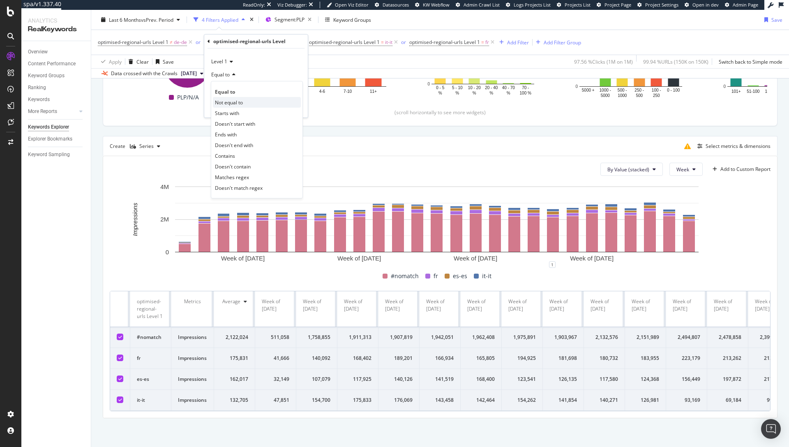
click at [237, 102] on span "Not equal to" at bounding box center [229, 102] width 28 height 7
click at [291, 105] on div "Apply" at bounding box center [294, 107] width 13 height 7
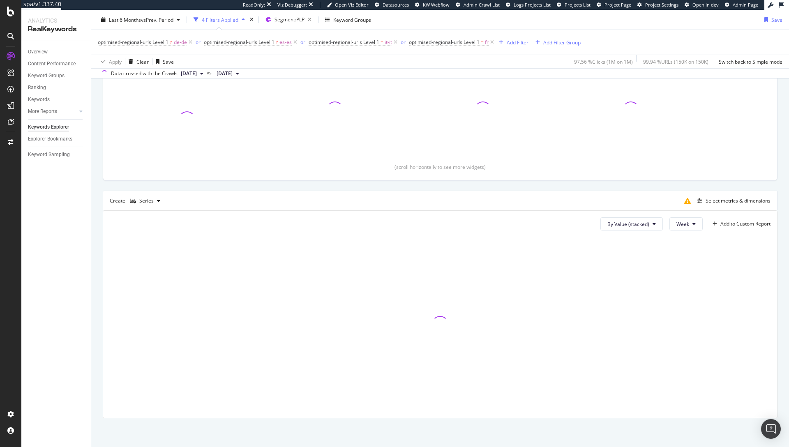
scroll to position [113, 0]
click at [339, 44] on span "optimised-regional-urls Level 1" at bounding box center [344, 42] width 71 height 7
click at [332, 74] on span "Equal to" at bounding box center [325, 74] width 18 height 7
click at [334, 75] on span "Equal to" at bounding box center [325, 74] width 18 height 7
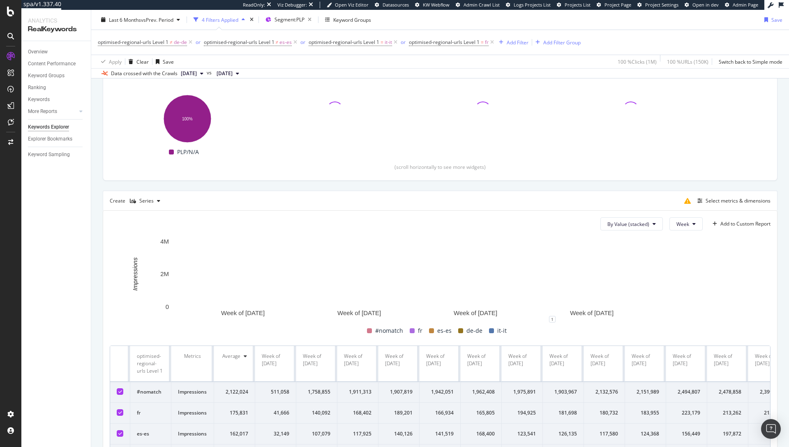
scroll to position [174, 0]
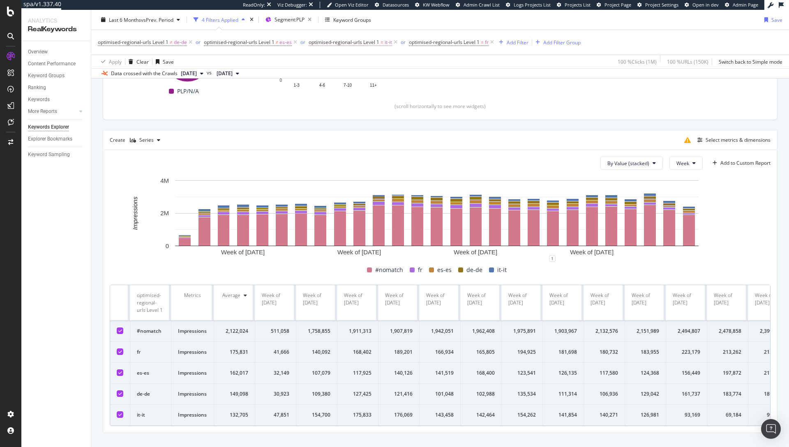
click at [332, 41] on span "optimised-regional-urls Level 1" at bounding box center [344, 42] width 71 height 7
click at [339, 72] on icon at bounding box center [337, 74] width 6 height 5
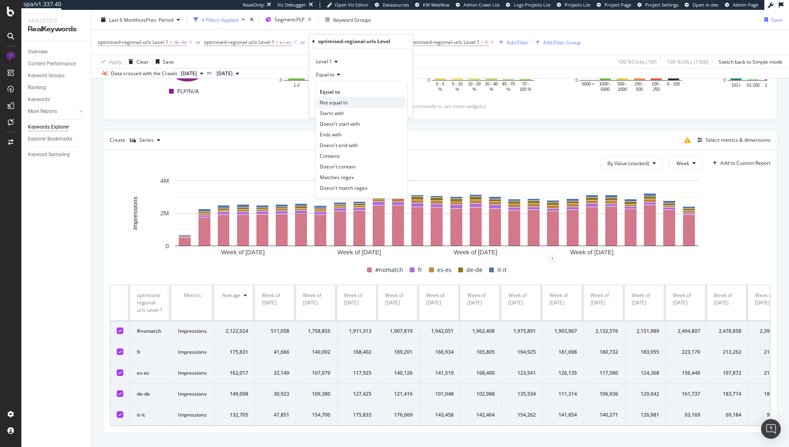
click at [346, 103] on span "Not equal to" at bounding box center [334, 102] width 28 height 7
click at [406, 110] on div "Level 1 Not equal to it-it it-it Cancel Add filter Apply" at bounding box center [361, 82] width 104 height 69
click at [402, 110] on div "Apply" at bounding box center [399, 107] width 13 height 7
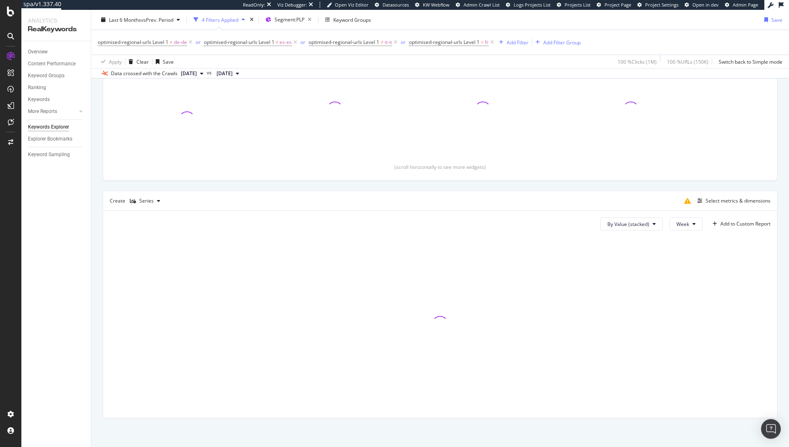
scroll to position [113, 0]
click at [441, 43] on span "optimised-regional-urls Level 1" at bounding box center [444, 42] width 71 height 7
click at [433, 76] on span "Equal to" at bounding box center [426, 74] width 18 height 7
click at [440, 103] on div "Cancel Add filter Apply" at bounding box center [460, 107] width 94 height 8
click at [497, 106] on div "Apply" at bounding box center [500, 107] width 13 height 7
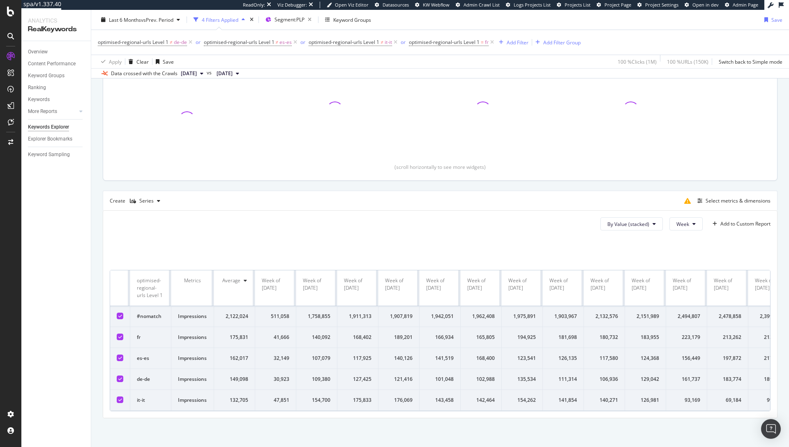
scroll to position [174, 0]
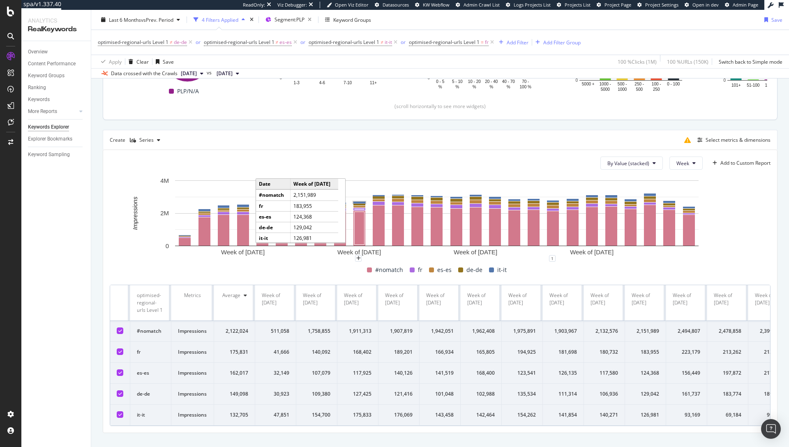
click at [329, 145] on div "Create Series Select metrics & dimensions" at bounding box center [440, 140] width 675 height 20
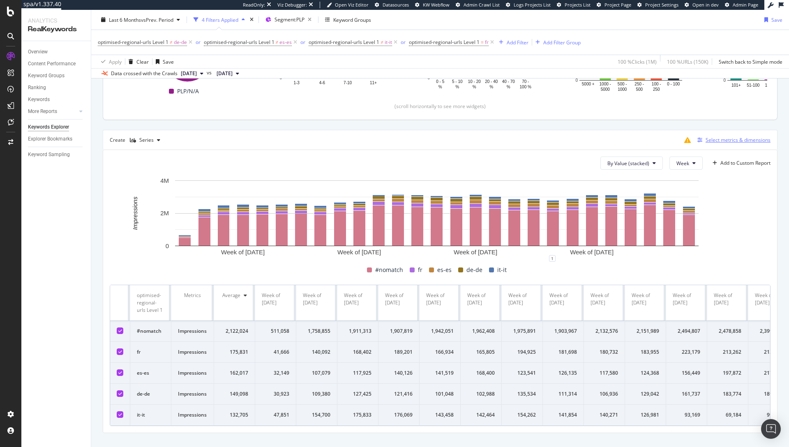
click at [707, 143] on div "Select metrics & dimensions" at bounding box center [737, 139] width 65 height 7
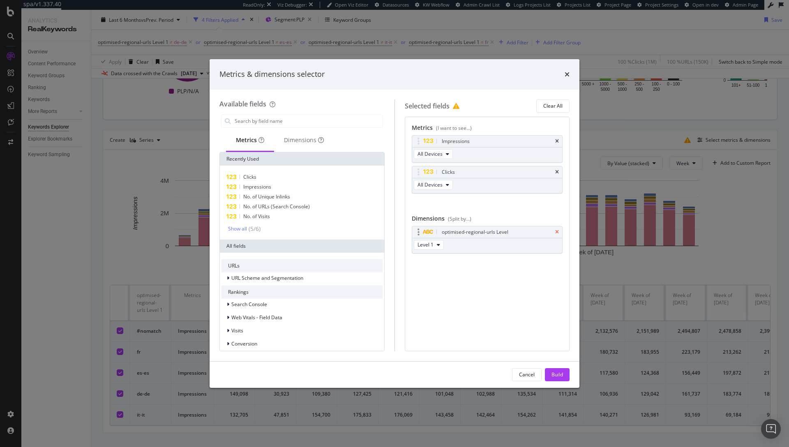
click at [555, 231] on icon "times" at bounding box center [557, 232] width 4 height 5
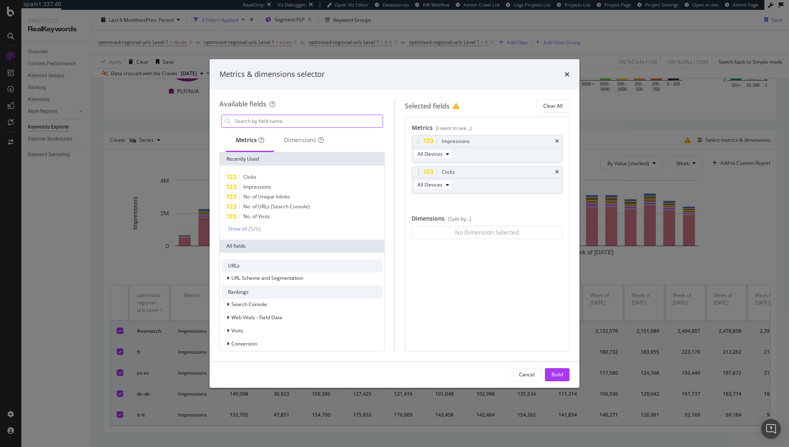
click at [273, 123] on input "modal" at bounding box center [308, 121] width 149 height 12
click at [238, 274] on div "URL Scheme and Segmentation" at bounding box center [262, 278] width 82 height 8
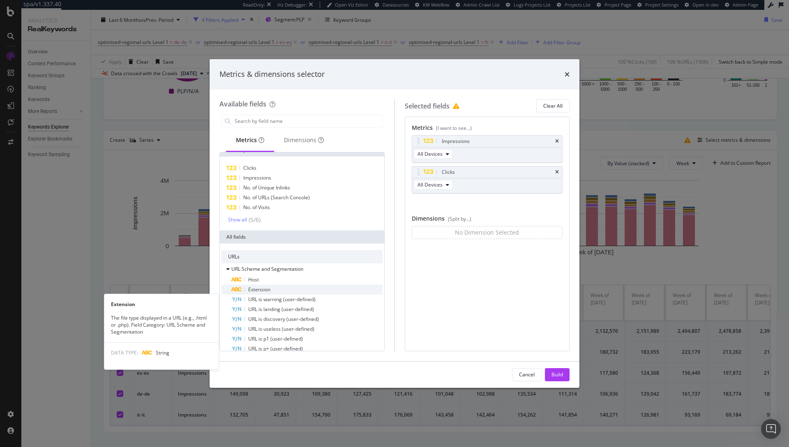
scroll to position [0, 0]
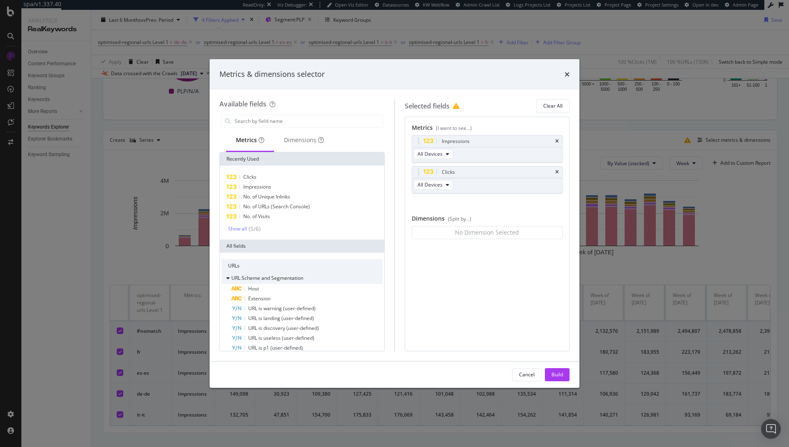
click at [233, 278] on span "URL Scheme and Segmentation" at bounding box center [267, 277] width 72 height 7
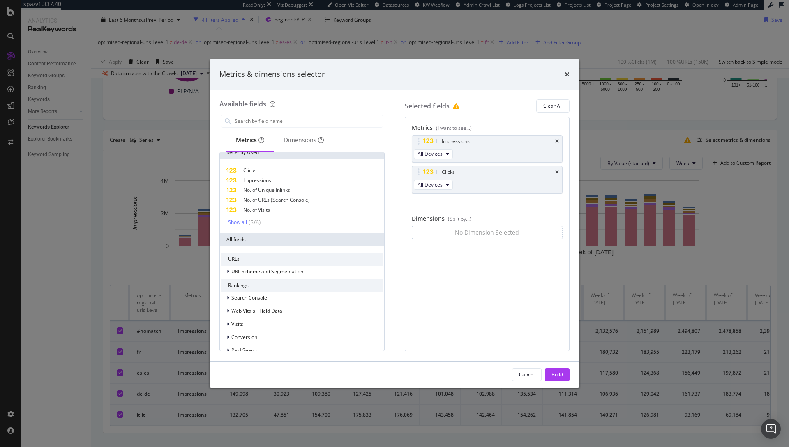
scroll to position [16, 0]
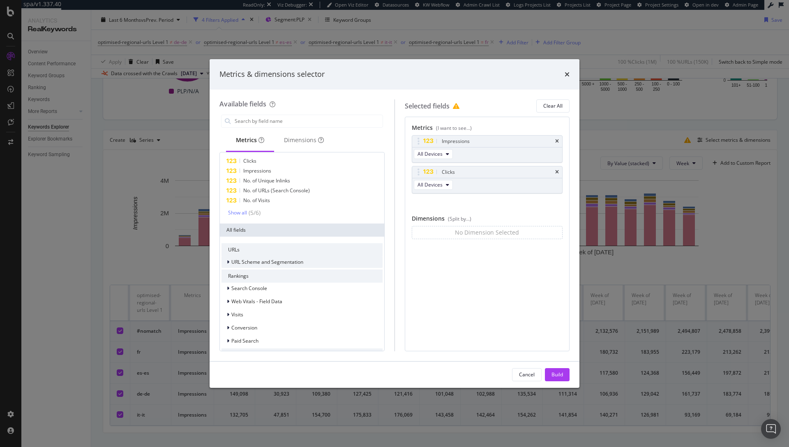
click at [267, 259] on span "URL Scheme and Segmentation" at bounding box center [267, 261] width 72 height 7
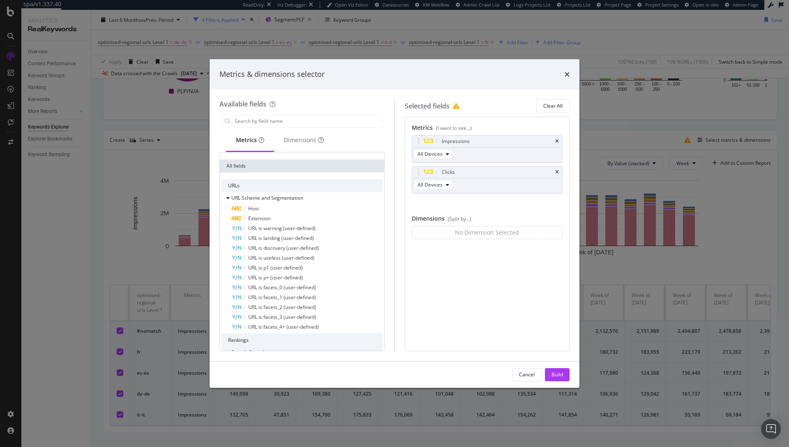
scroll to position [70, 0]
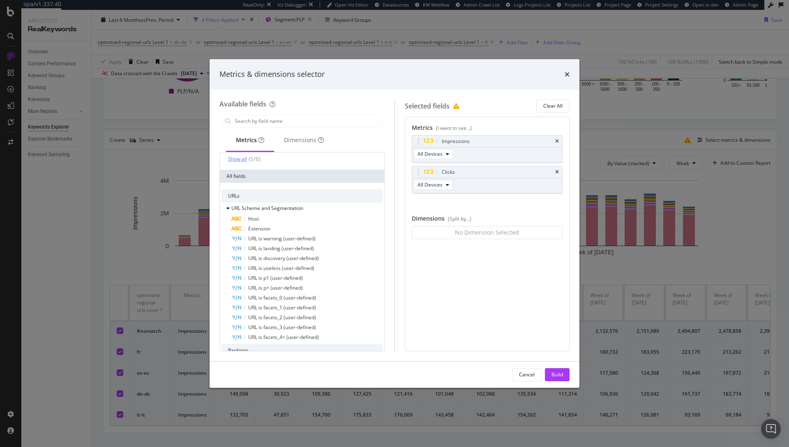
click at [240, 160] on div "Show all" at bounding box center [237, 159] width 19 height 6
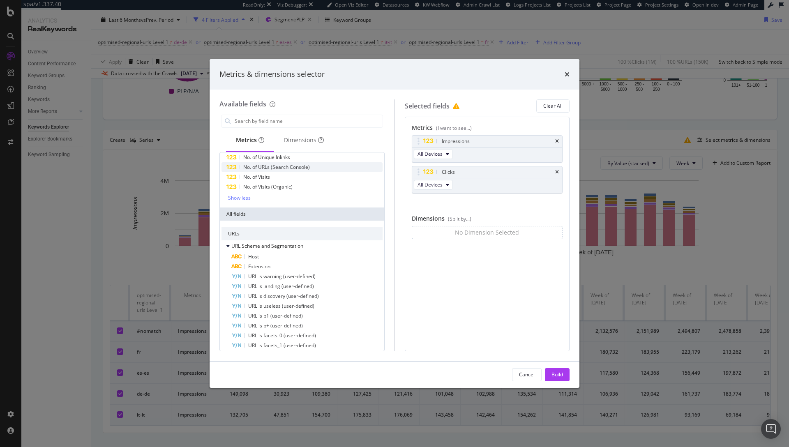
scroll to position [0, 0]
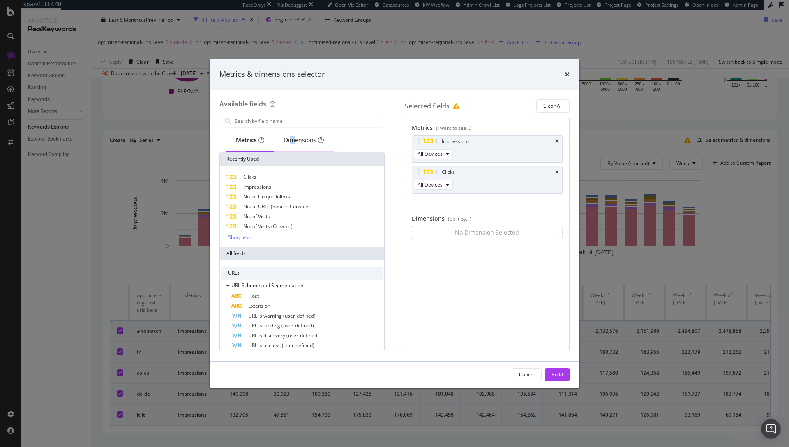
click at [292, 140] on div "Dimensions" at bounding box center [304, 140] width 40 height 8
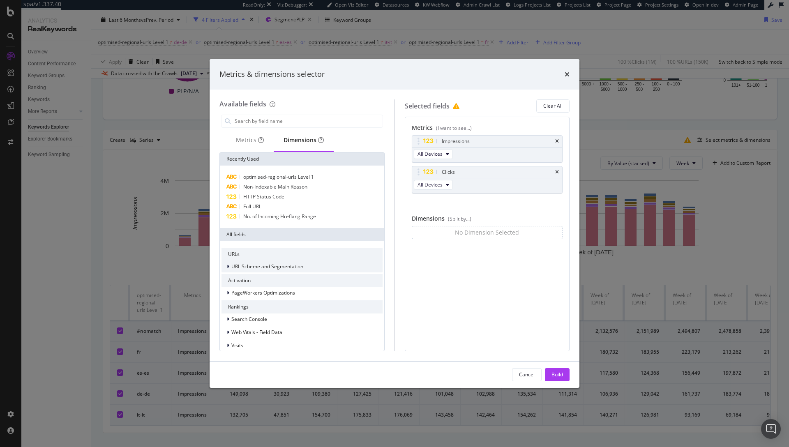
click at [253, 262] on div "URL Scheme and Segmentation" at bounding box center [301, 267] width 161 height 12
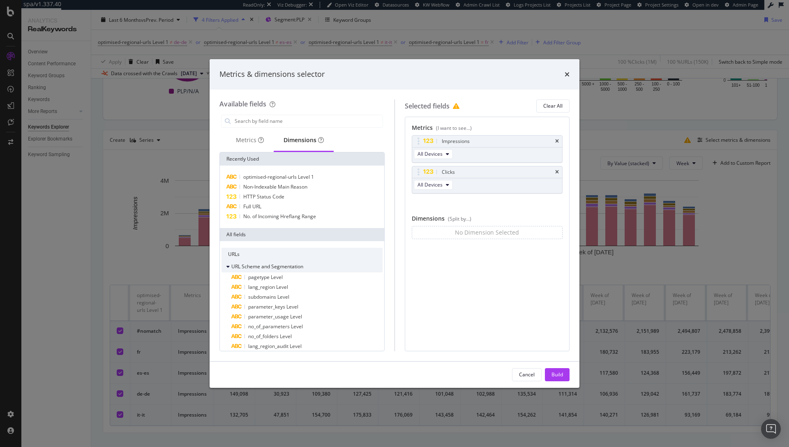
scroll to position [25, 0]
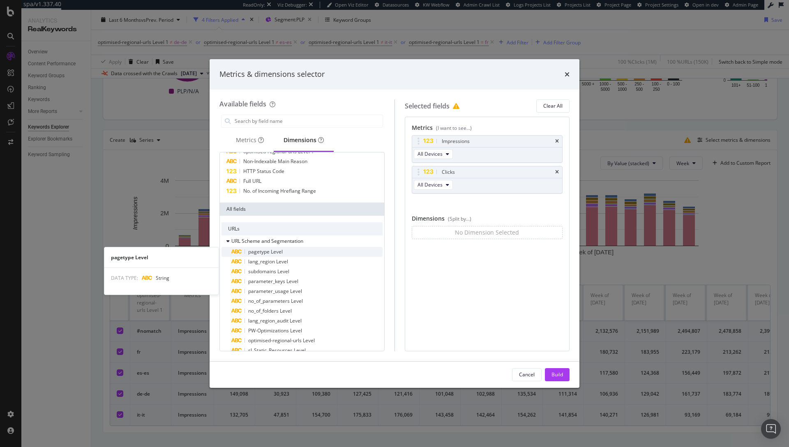
click at [276, 252] on span "pagetype Level" at bounding box center [265, 251] width 35 height 7
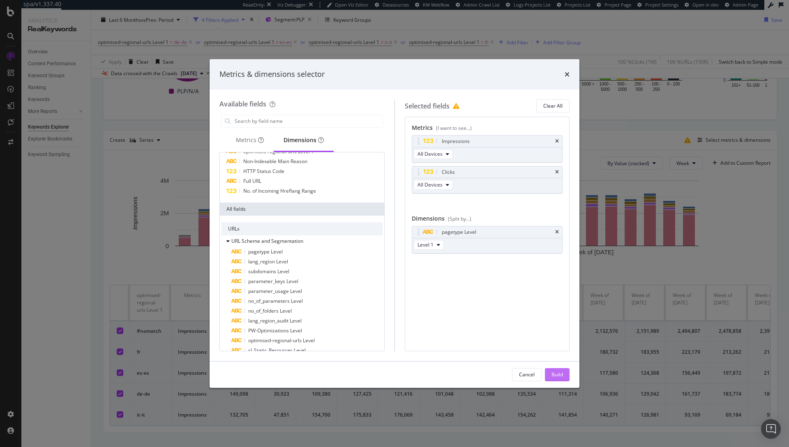
click at [560, 374] on div "Build" at bounding box center [557, 374] width 12 height 7
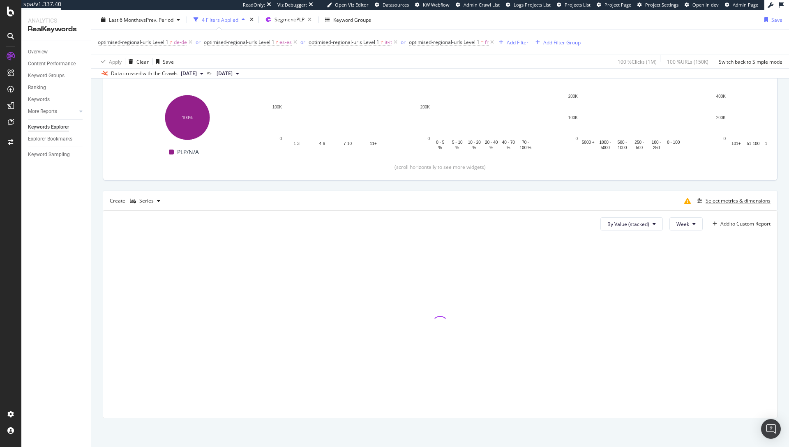
scroll to position [113, 0]
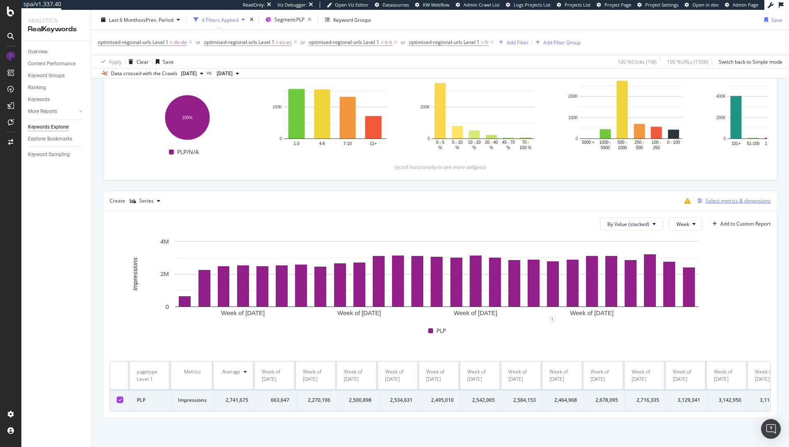
click at [714, 200] on div "Select metrics & dimensions" at bounding box center [737, 200] width 65 height 7
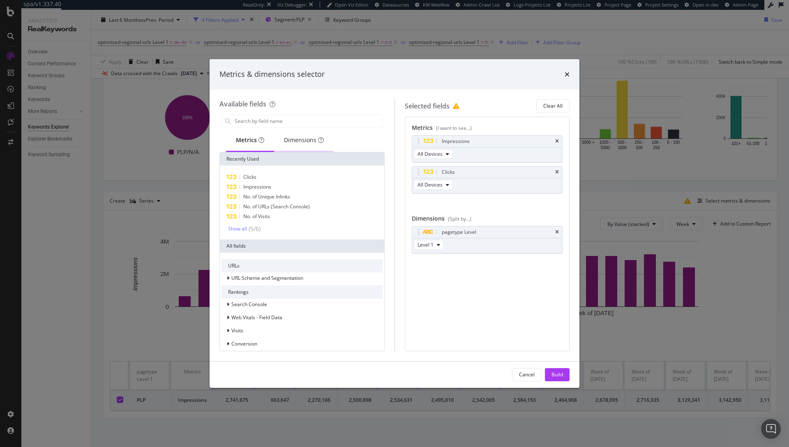
click at [302, 138] on div "Dimensions" at bounding box center [304, 140] width 40 height 8
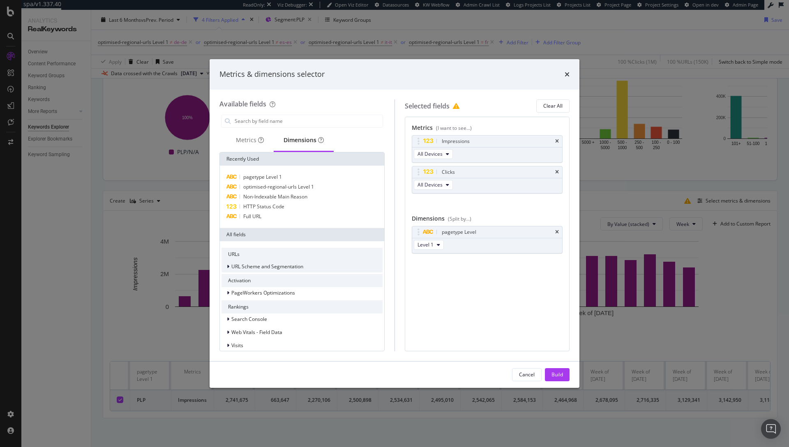
click at [259, 264] on span "URL Scheme and Segmentation" at bounding box center [267, 266] width 72 height 7
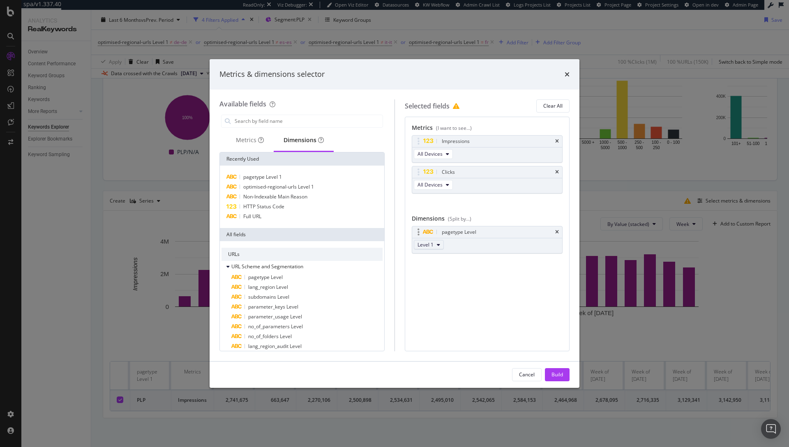
click at [436, 241] on button "Level 1" at bounding box center [429, 245] width 30 height 10
click at [432, 271] on span "Level 2" at bounding box center [429, 274] width 16 height 7
click at [555, 379] on div "Build" at bounding box center [557, 375] width 12 height 12
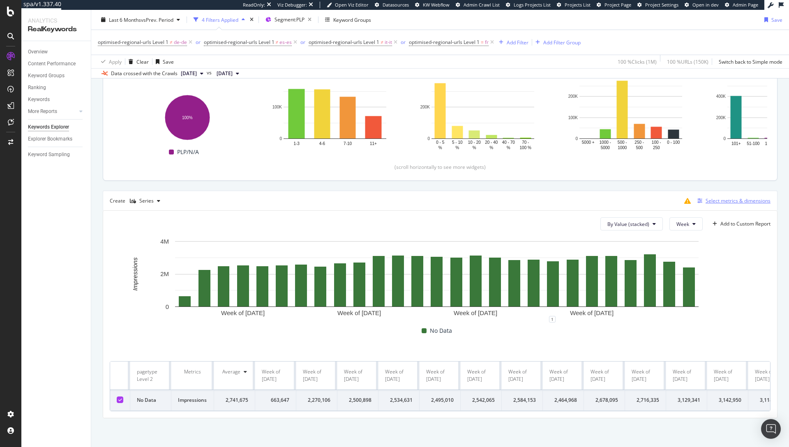
click at [730, 197] on div "Select metrics & dimensions" at bounding box center [737, 200] width 65 height 7
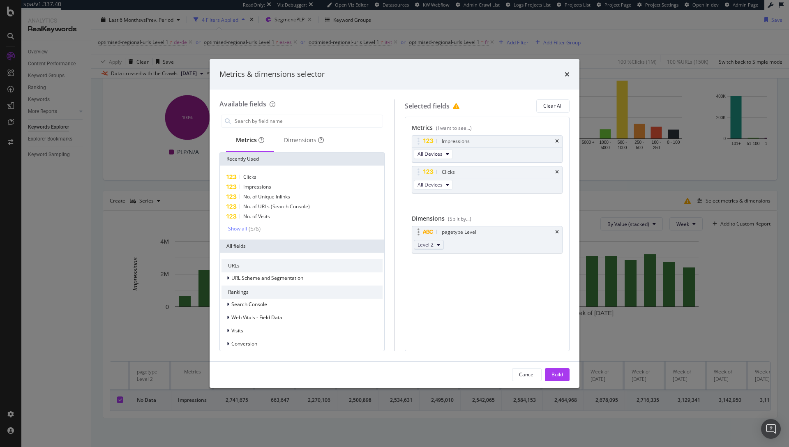
click at [438, 247] on icon "modal" at bounding box center [438, 244] width 3 height 5
click at [437, 261] on div "Level 1" at bounding box center [429, 260] width 30 height 12
click at [259, 122] on input "modal" at bounding box center [308, 121] width 149 height 12
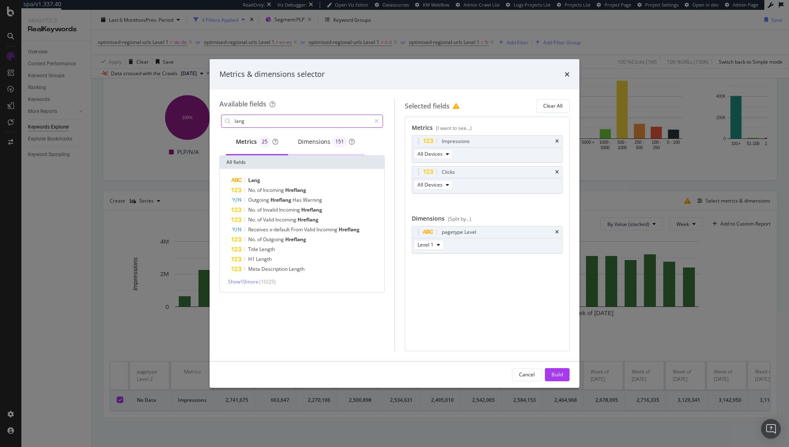
type input "lang"
click at [316, 145] on div "Dimensions 151" at bounding box center [326, 142] width 57 height 12
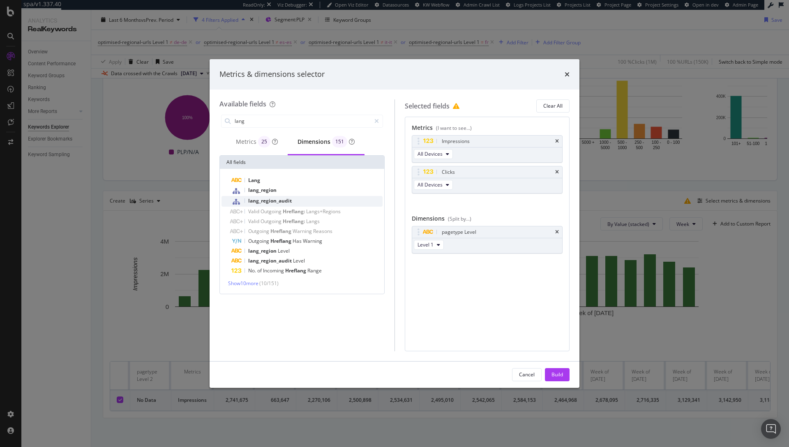
click at [275, 203] on span "lang_region_audit" at bounding box center [270, 200] width 44 height 7
click at [556, 374] on div "Build" at bounding box center [557, 374] width 12 height 7
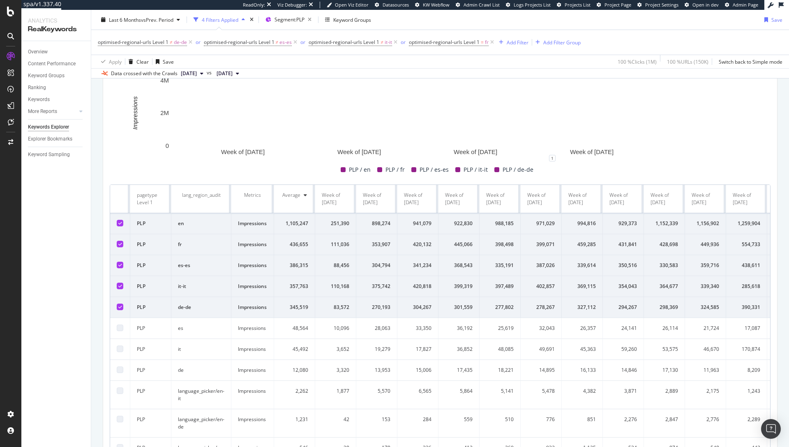
scroll to position [206, 0]
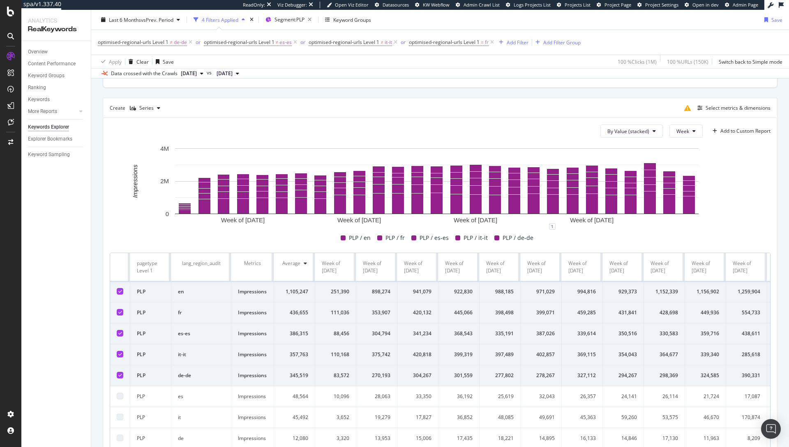
click at [120, 290] on icon at bounding box center [120, 291] width 4 height 4
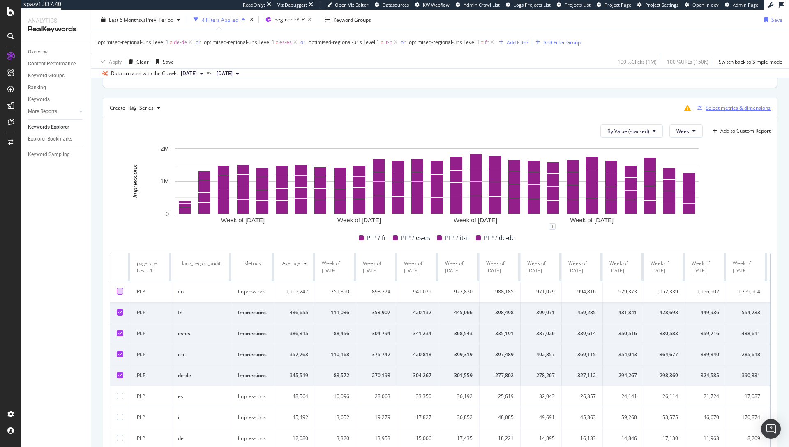
click at [711, 110] on div "Select metrics & dimensions" at bounding box center [737, 107] width 65 height 7
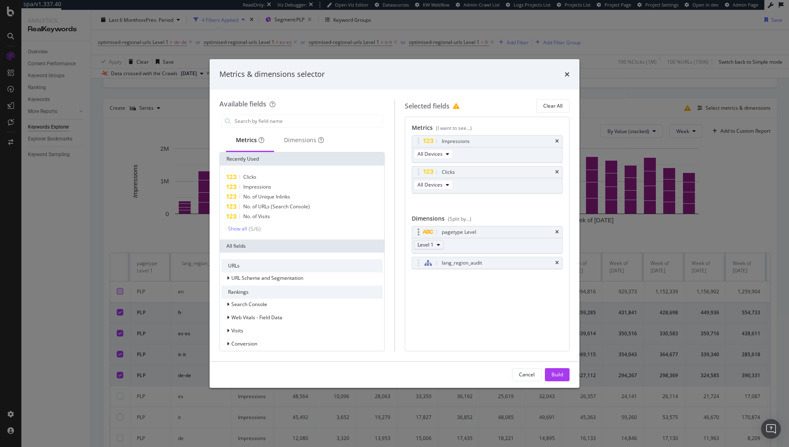
click at [438, 244] on icon "modal" at bounding box center [438, 244] width 3 height 5
click at [431, 271] on span "Level 2" at bounding box center [429, 274] width 16 height 7
click at [555, 230] on icon "times" at bounding box center [557, 232] width 4 height 5
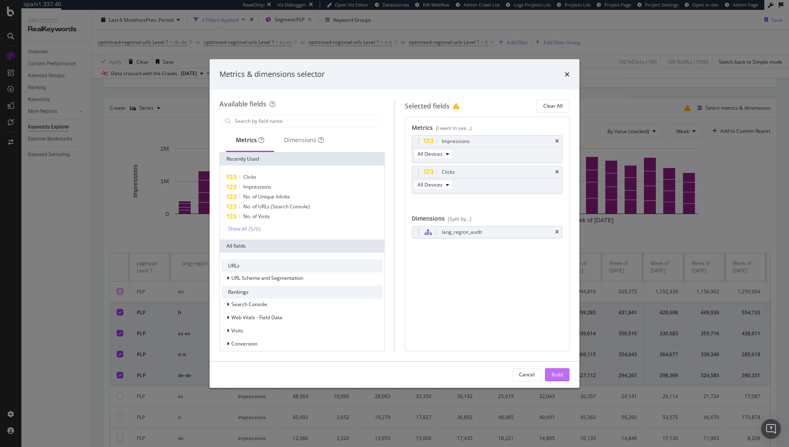
click at [554, 371] on div "Build" at bounding box center [557, 374] width 12 height 7
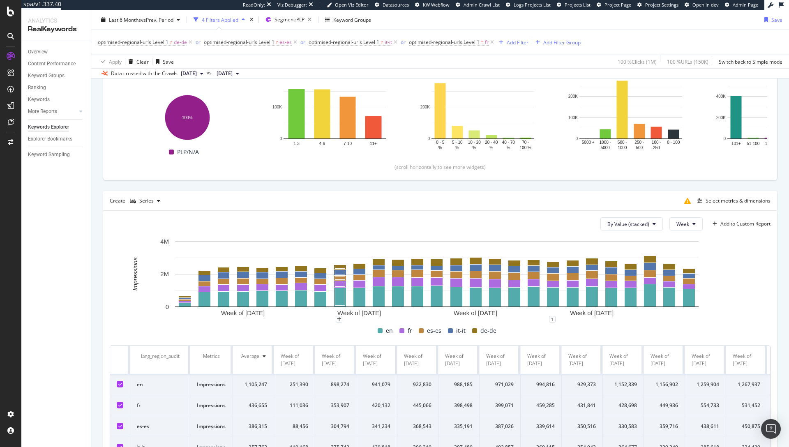
click at [120, 385] on icon at bounding box center [120, 384] width 4 height 4
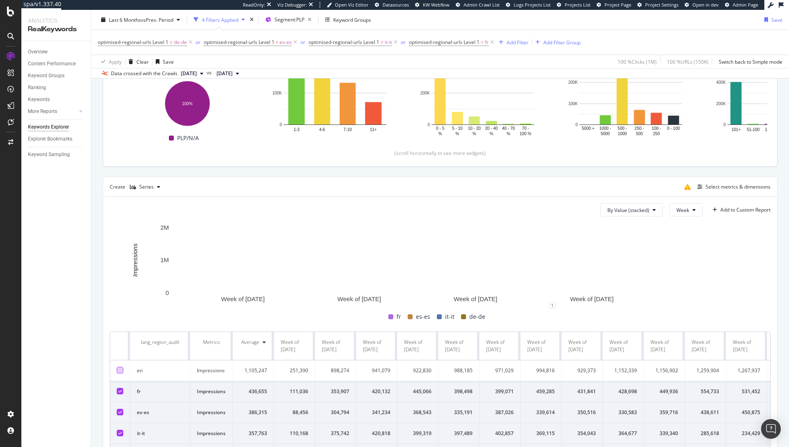
scroll to position [140, 0]
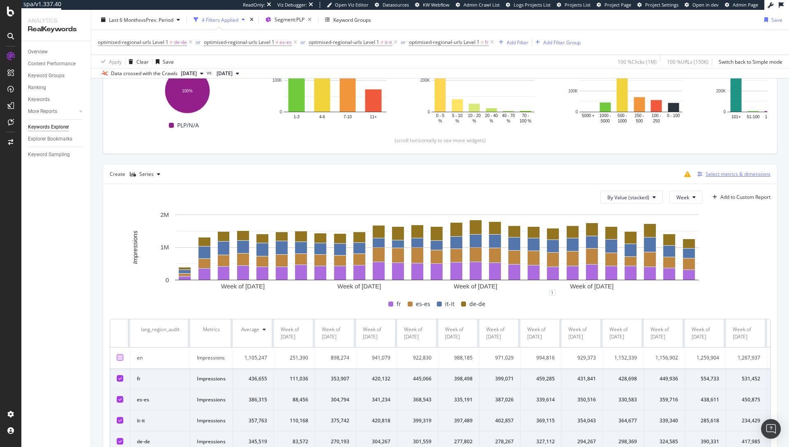
click at [739, 177] on div "Select metrics & dimensions" at bounding box center [737, 174] width 65 height 7
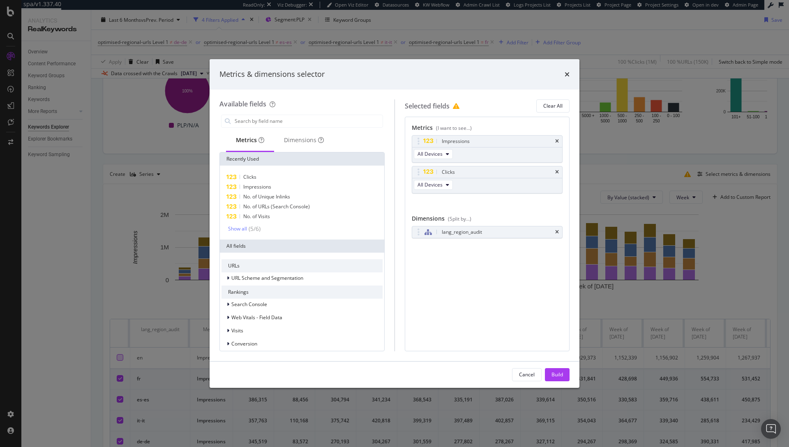
click at [746, 227] on div "Metrics & dimensions selector Available fields Metrics Dimensions Recently Used…" at bounding box center [394, 223] width 789 height 447
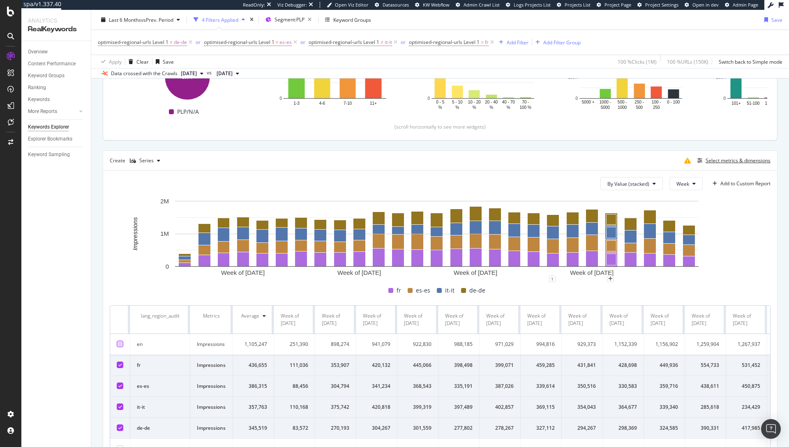
scroll to position [207, 0]
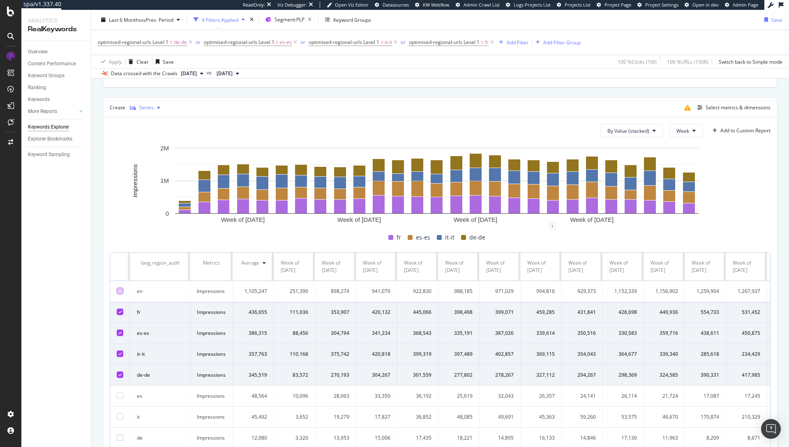
click at [145, 107] on div "Series" at bounding box center [146, 107] width 14 height 5
click at [143, 133] on div at bounding box center [139, 135] width 7 height 5
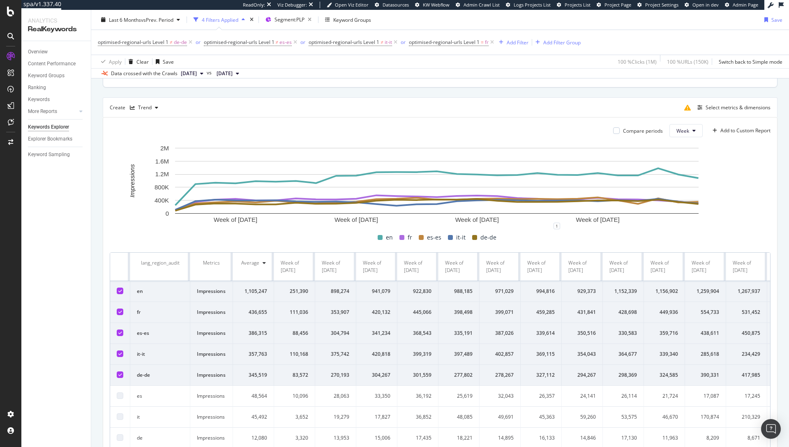
click at [117, 290] on div at bounding box center [120, 291] width 7 height 7
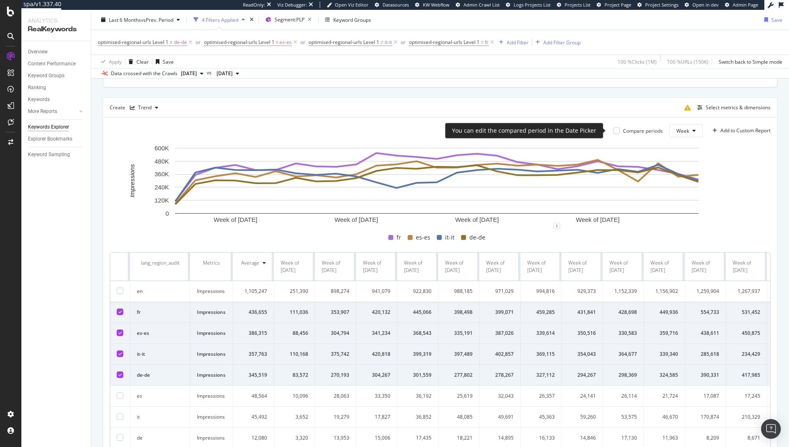
click at [623, 131] on div "Compare periods" at bounding box center [643, 130] width 40 height 7
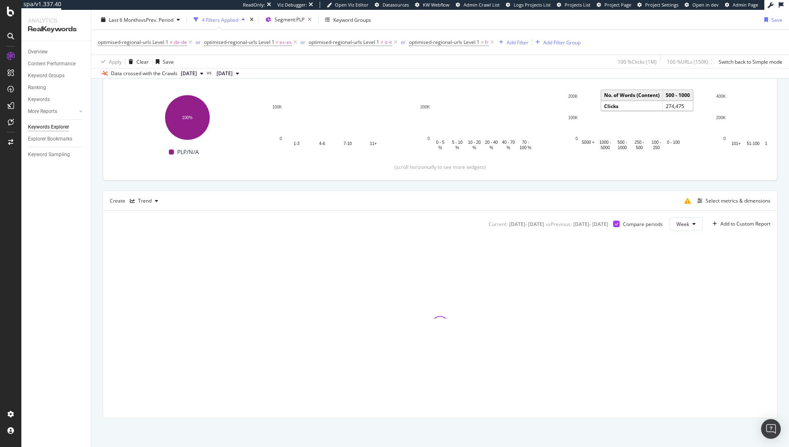
scroll to position [113, 0]
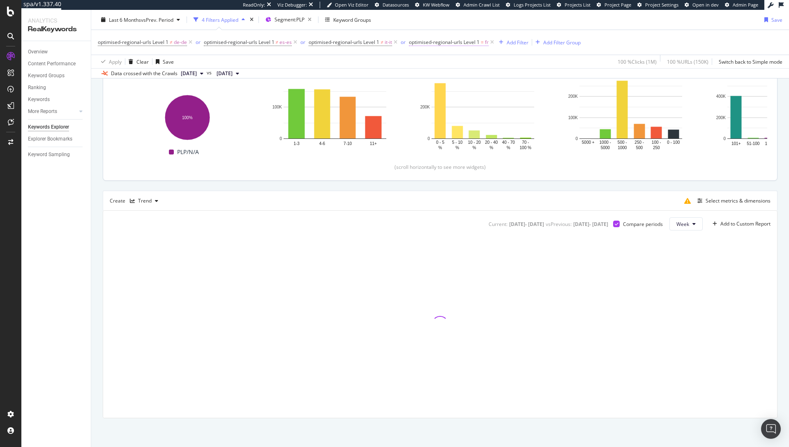
click at [471, 44] on span "optimised-regional-urls Level 1" at bounding box center [444, 42] width 71 height 7
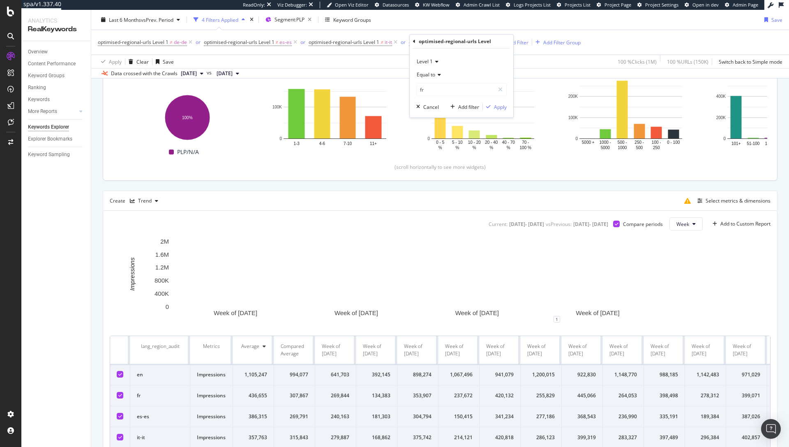
scroll to position [207, 0]
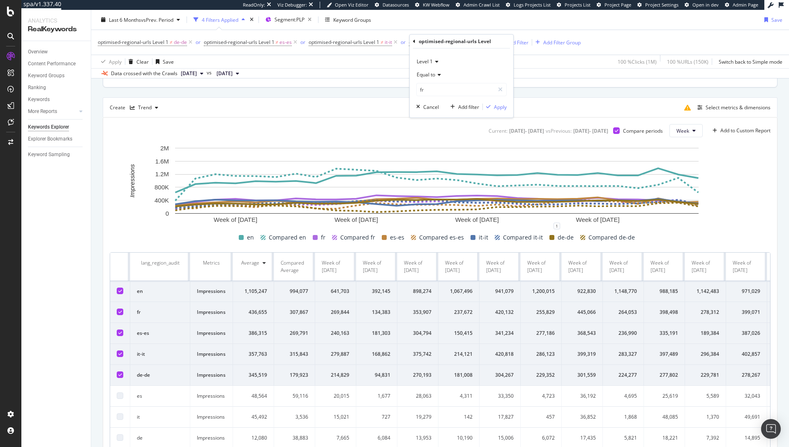
click at [433, 76] on span "Equal to" at bounding box center [426, 74] width 18 height 7
click at [434, 103] on span "Not equal to" at bounding box center [434, 102] width 28 height 7
click at [502, 108] on div "Apply" at bounding box center [500, 107] width 13 height 7
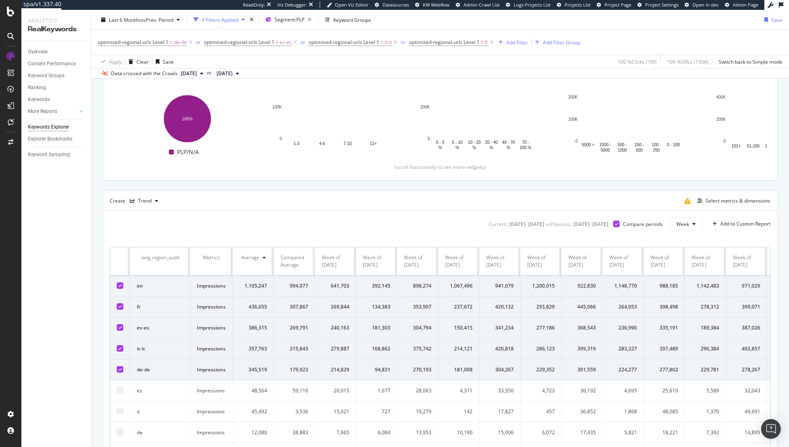
scroll to position [207, 0]
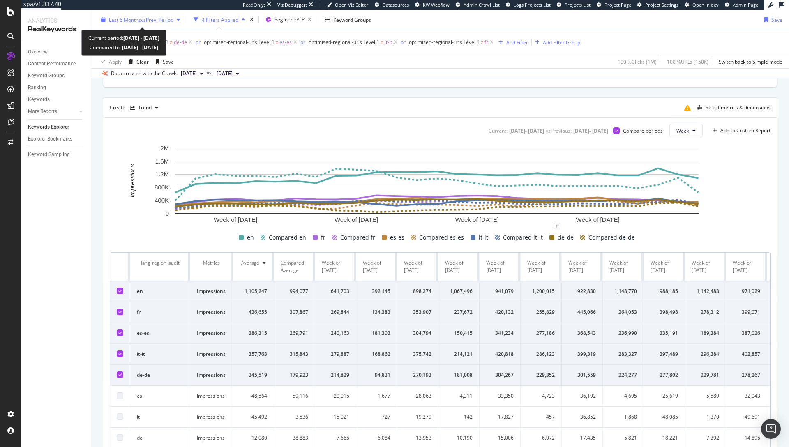
click at [161, 19] on span "vs Prev. Period" at bounding box center [157, 19] width 32 height 7
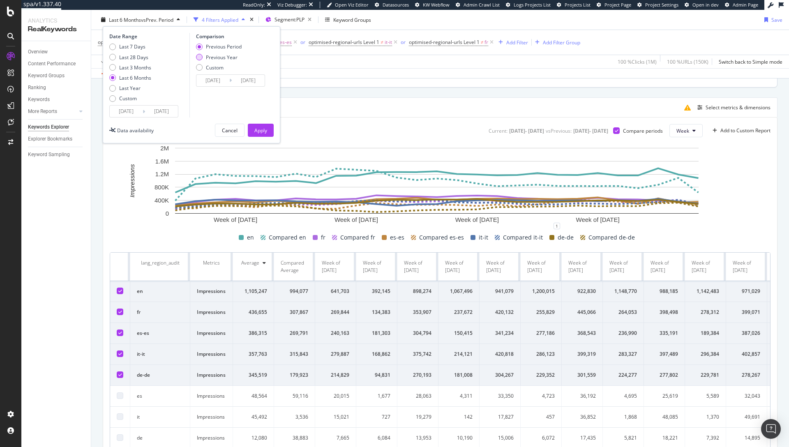
click at [204, 58] on div "Previous Year" at bounding box center [219, 56] width 46 height 7
type input "[DATE]"
click at [261, 129] on div "Apply" at bounding box center [260, 130] width 13 height 7
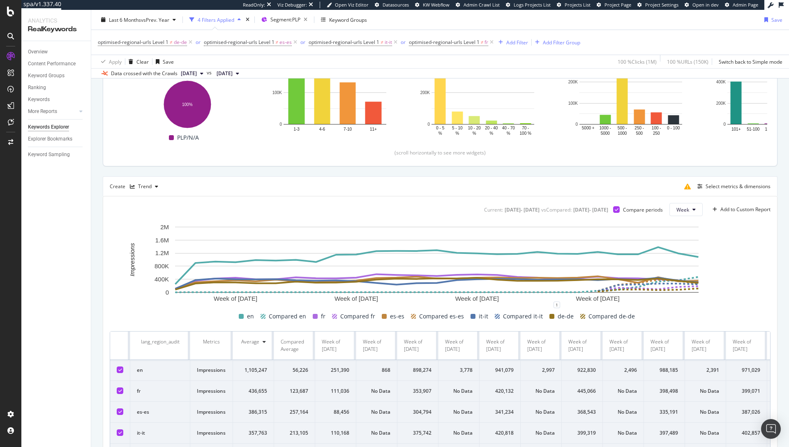
scroll to position [145, 0]
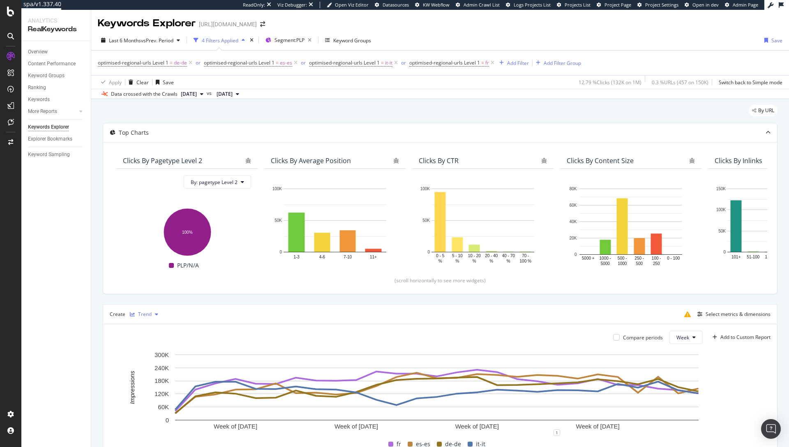
click at [153, 314] on div "button" at bounding box center [157, 314] width 10 height 5
click at [161, 357] on div "Series" at bounding box center [155, 355] width 51 height 10
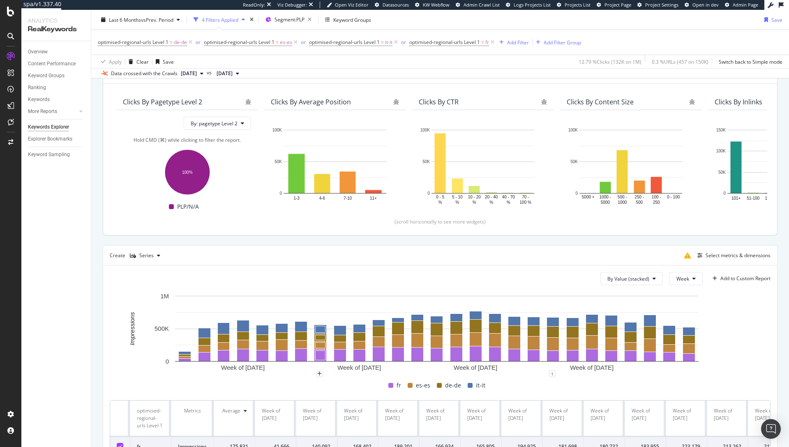
scroll to position [58, 0]
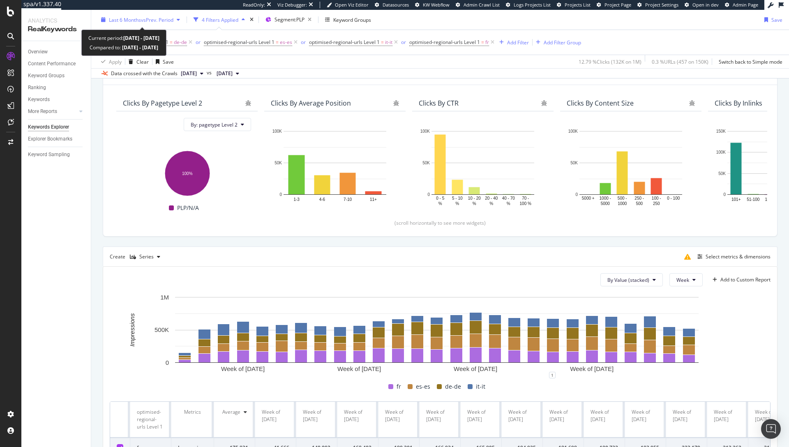
click at [170, 19] on span "vs Prev. Period" at bounding box center [157, 19] width 32 height 7
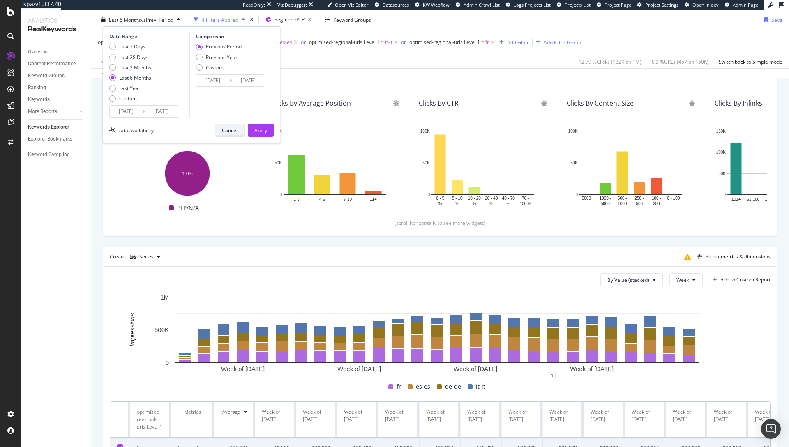
click at [237, 130] on div "Cancel" at bounding box center [230, 130] width 16 height 7
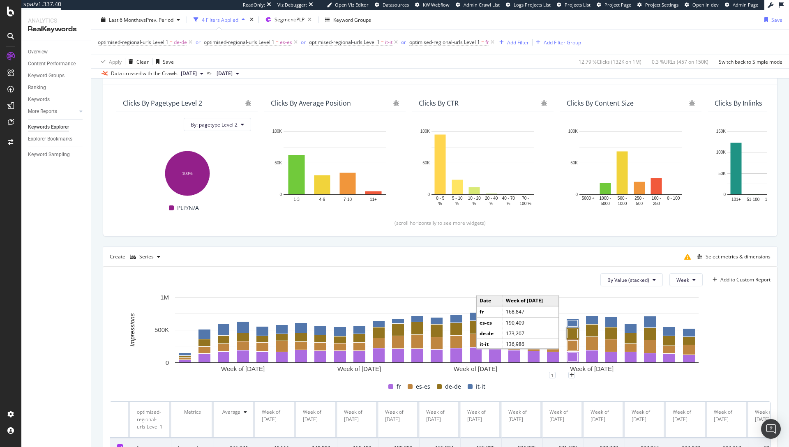
scroll to position [174, 0]
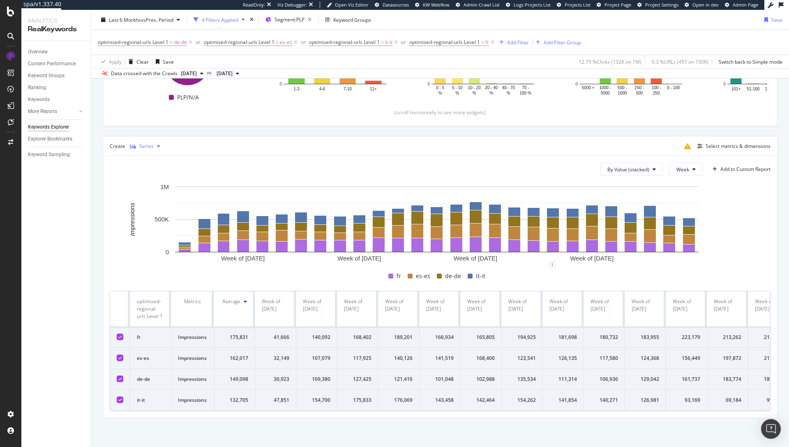
click at [143, 144] on div "Series" at bounding box center [146, 146] width 14 height 5
click at [145, 166] on div "Trend" at bounding box center [155, 167] width 51 height 10
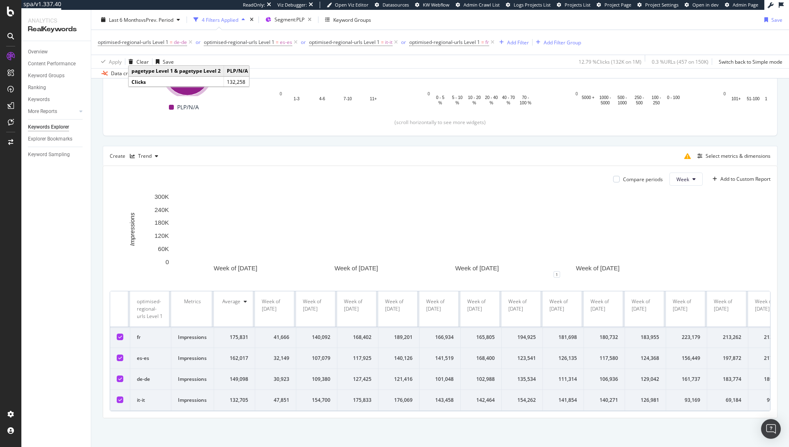
scroll to position [174, 0]
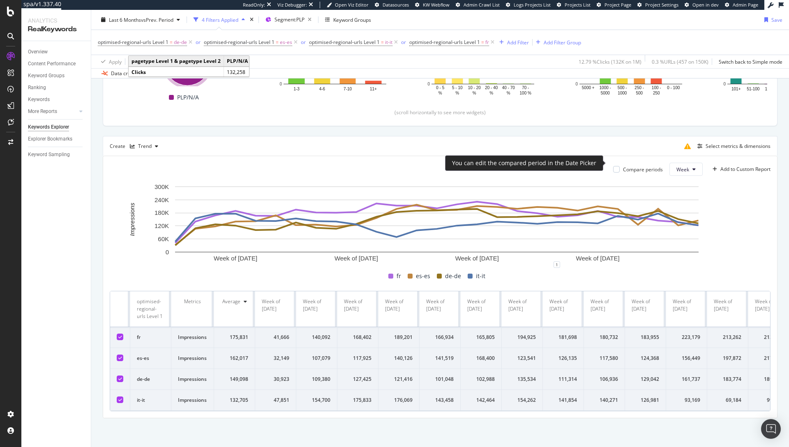
click at [623, 166] on div "Compare periods" at bounding box center [643, 169] width 40 height 7
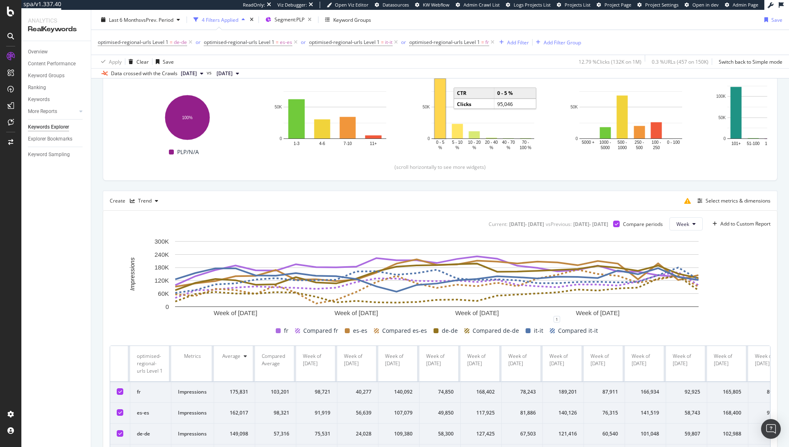
scroll to position [174, 0]
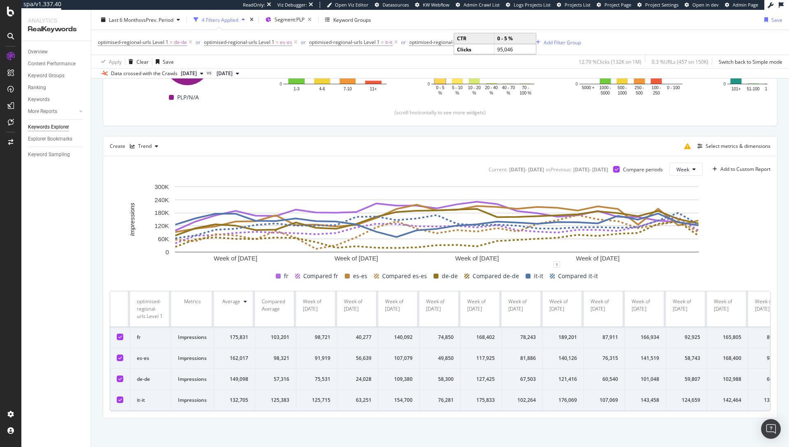
click at [456, 139] on div "Create Trend Select metrics & dimensions" at bounding box center [440, 146] width 675 height 20
click at [688, 163] on button "Week" at bounding box center [685, 169] width 33 height 13
click at [736, 182] on rect "A chart." at bounding box center [437, 223] width 655 height 82
click at [168, 13] on button "Last 6 Months vs Prev. Period" at bounding box center [140, 19] width 85 height 13
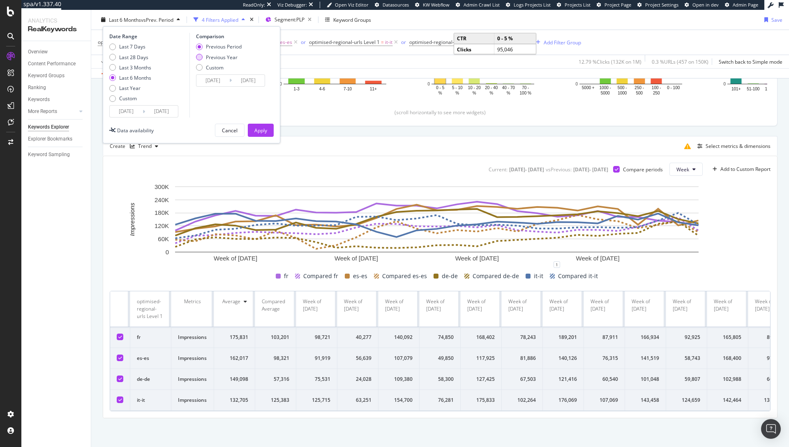
click at [206, 56] on div "Previous Year" at bounding box center [222, 56] width 32 height 7
type input "2024/03/23"
type input "[DATE]"
click at [254, 125] on div "Apply" at bounding box center [260, 130] width 13 height 12
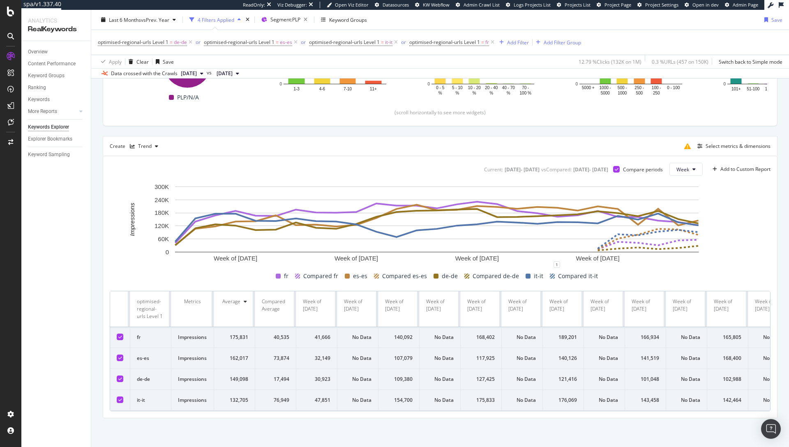
scroll to position [174, 0]
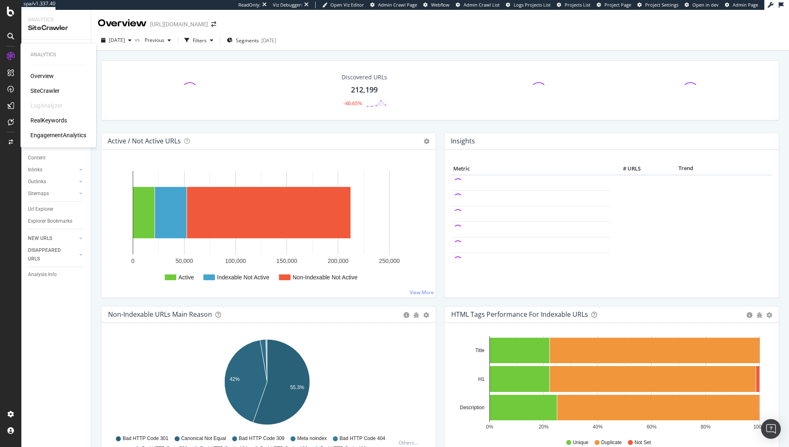
click at [47, 122] on div "RealKeywords" at bounding box center [48, 120] width 37 height 8
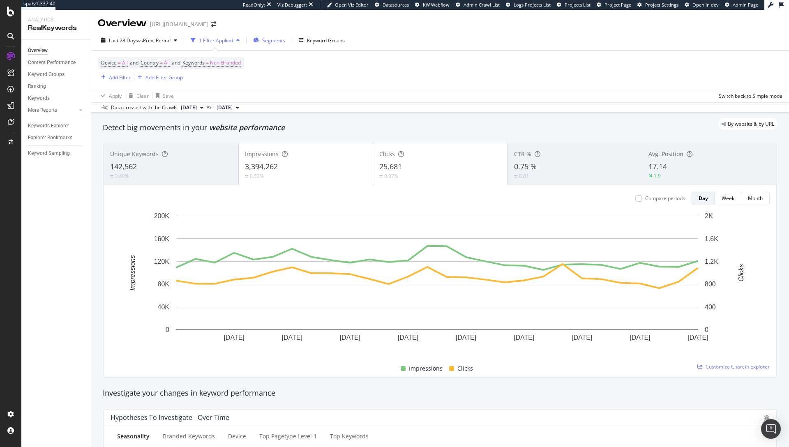
click at [282, 41] on span "Segments" at bounding box center [273, 40] width 23 height 7
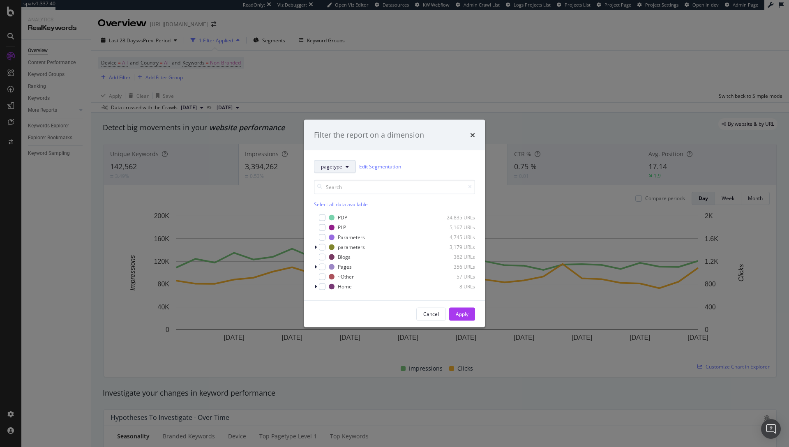
click at [341, 167] on span "pagetype" at bounding box center [331, 166] width 21 height 7
click at [349, 159] on div "pagetype Edit Segmentation Select all data available PDP 24,835 URLs PLP 5,167 …" at bounding box center [394, 225] width 181 height 150
click at [347, 167] on icon "modal" at bounding box center [347, 166] width 3 height 5
click at [353, 265] on span "optimised-regional-urls" at bounding box center [347, 266] width 53 height 7
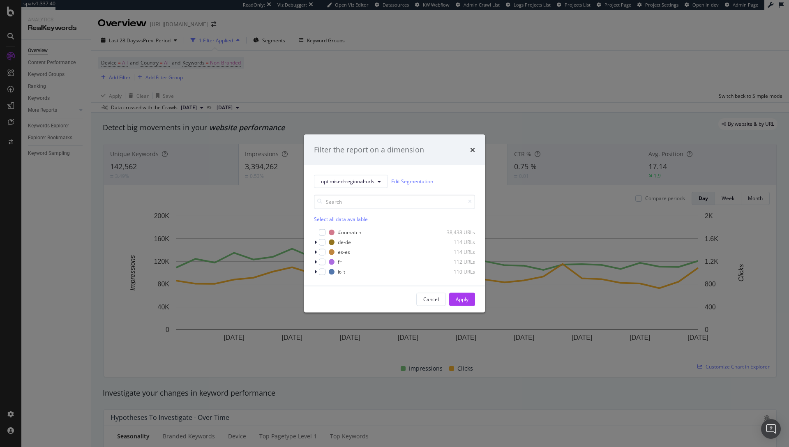
click at [313, 241] on div "optimised-regional-urls Edit Segmentation Select all data available #nomatch 38…" at bounding box center [394, 225] width 181 height 121
click at [315, 242] on icon "modal" at bounding box center [315, 242] width 2 height 5
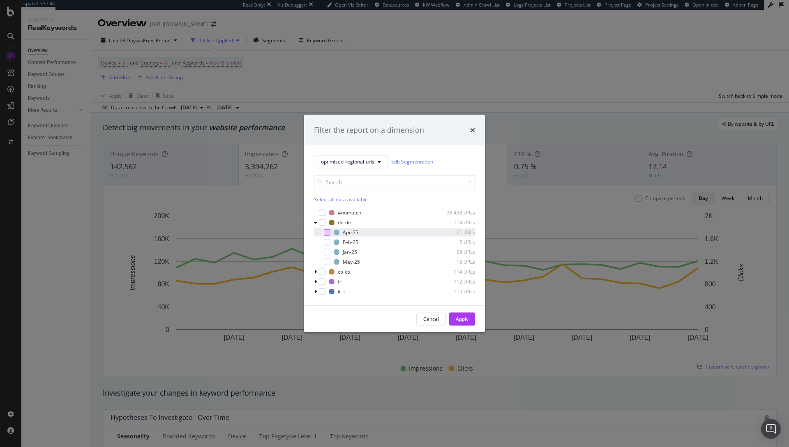
click at [326, 233] on div "modal" at bounding box center [327, 232] width 7 height 7
click at [329, 230] on div "modal" at bounding box center [327, 232] width 7 height 7
click at [322, 221] on div "modal" at bounding box center [322, 222] width 7 height 7
click at [322, 271] on div "modal" at bounding box center [322, 271] width 7 height 7
click at [322, 271] on icon "modal" at bounding box center [322, 272] width 4 height 4
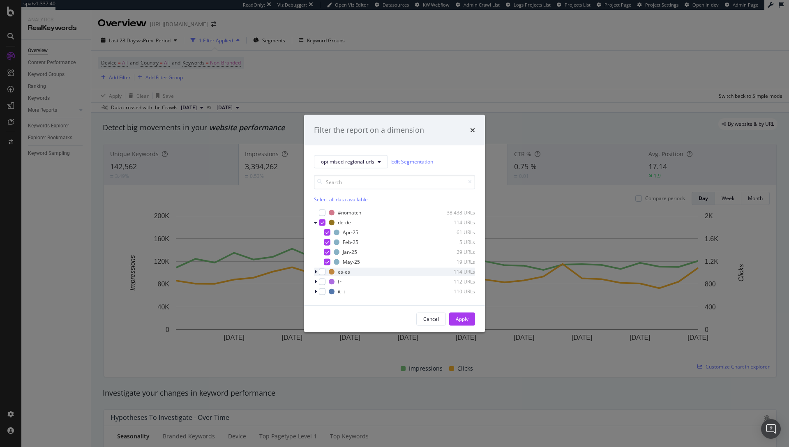
click at [315, 273] on icon "modal" at bounding box center [315, 271] width 2 height 5
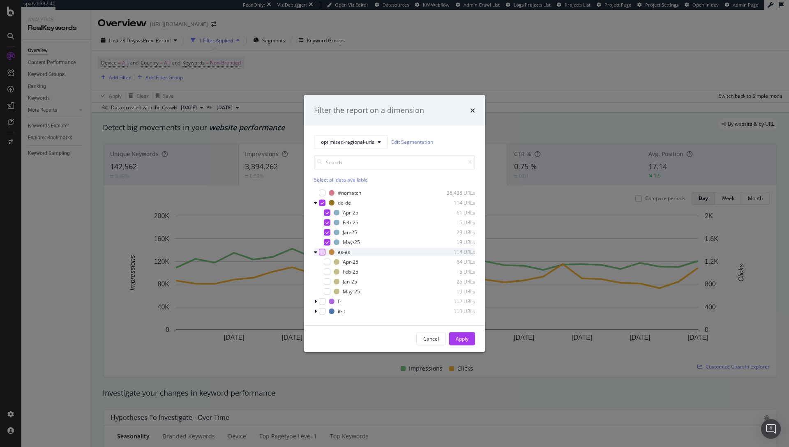
click at [320, 251] on div "modal" at bounding box center [322, 252] width 7 height 7
click at [316, 302] on icon "modal" at bounding box center [315, 301] width 2 height 5
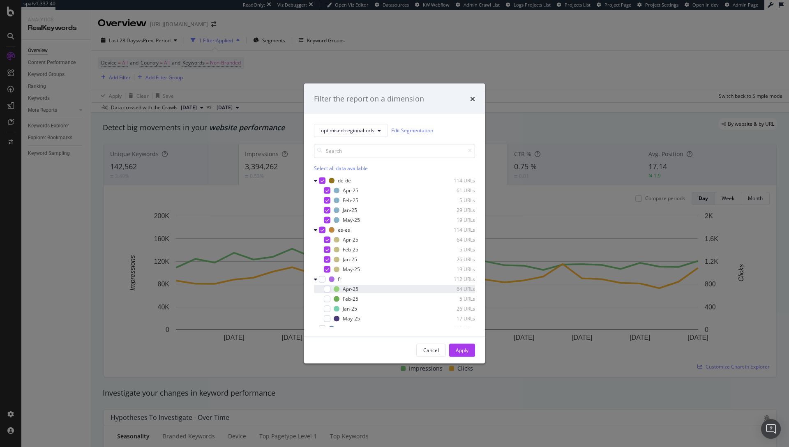
scroll to position [16, 0]
click at [322, 275] on div "modal" at bounding box center [322, 273] width 7 height 7
click at [325, 324] on div "modal" at bounding box center [322, 322] width 7 height 7
click at [465, 349] on div "Apply" at bounding box center [462, 350] width 13 height 7
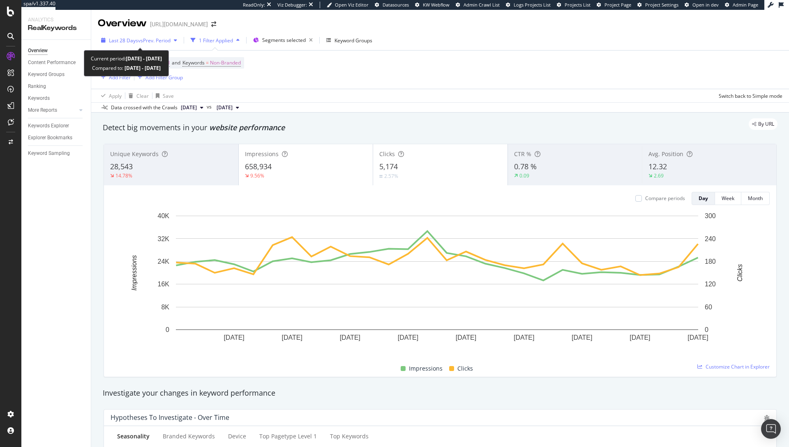
click at [151, 41] on span "vs Prev. Period" at bounding box center [154, 40] width 32 height 7
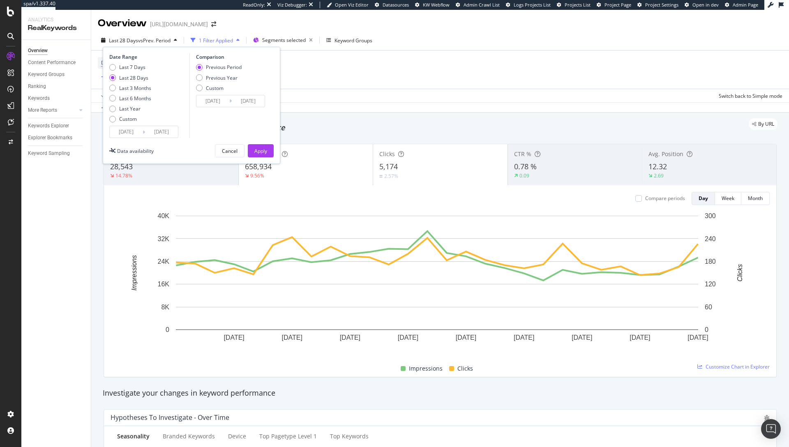
click at [406, 81] on div "Device = All and Country = All and Keywords = Non-Branded Add Filter Add Filter…" at bounding box center [440, 70] width 685 height 38
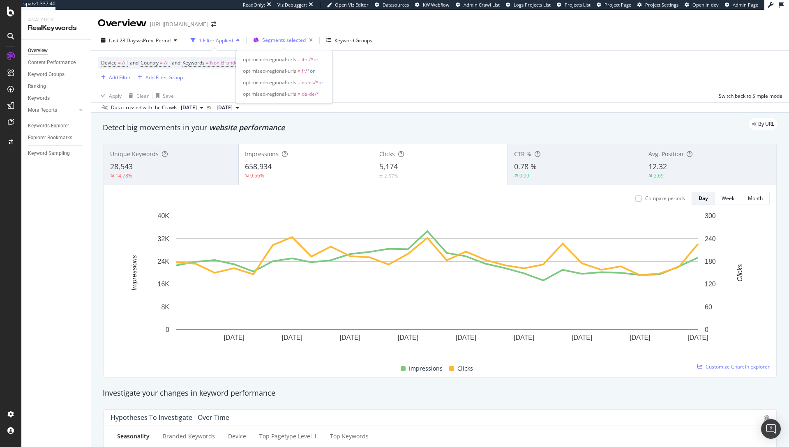
click at [286, 40] on span "Segments selected" at bounding box center [284, 40] width 44 height 7
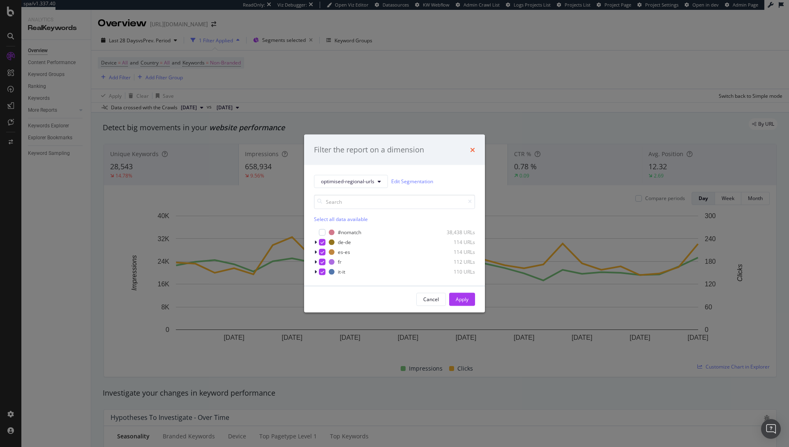
click at [471, 150] on icon "times" at bounding box center [472, 149] width 5 height 7
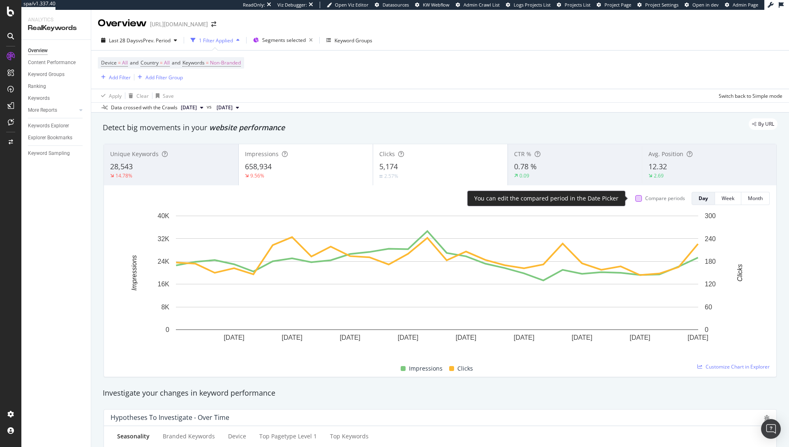
click at [635, 198] on div at bounding box center [638, 198] width 7 height 7
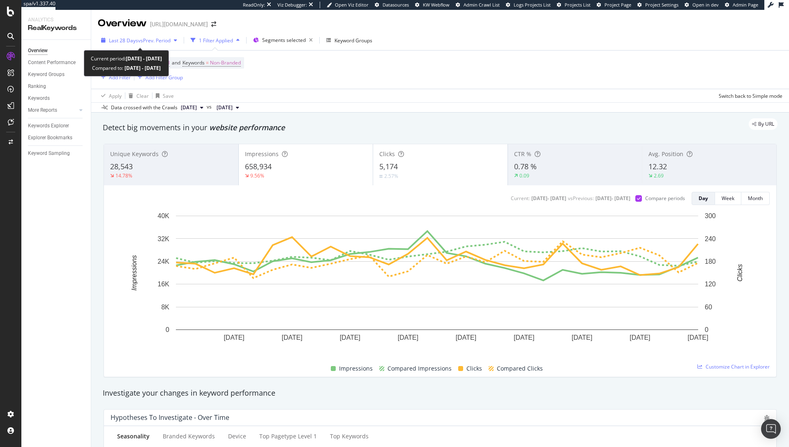
click at [142, 39] on span "vs Prev. Period" at bounding box center [154, 40] width 32 height 7
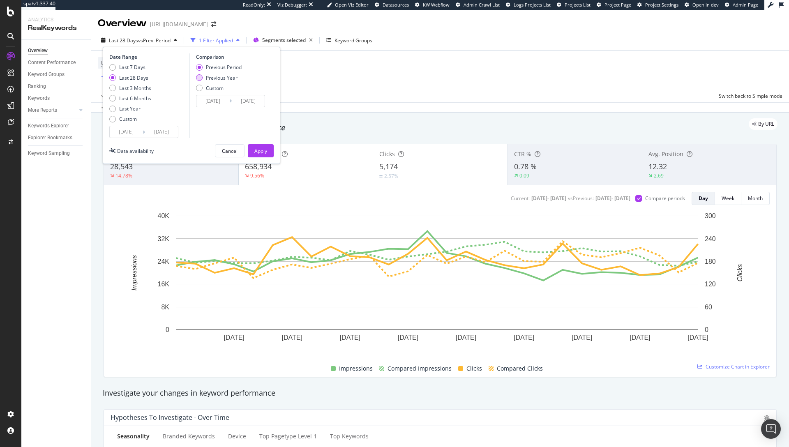
click at [213, 79] on div "Previous Year" at bounding box center [222, 77] width 32 height 7
type input "[DATE]"
click at [265, 148] on div "Apply" at bounding box center [260, 151] width 13 height 7
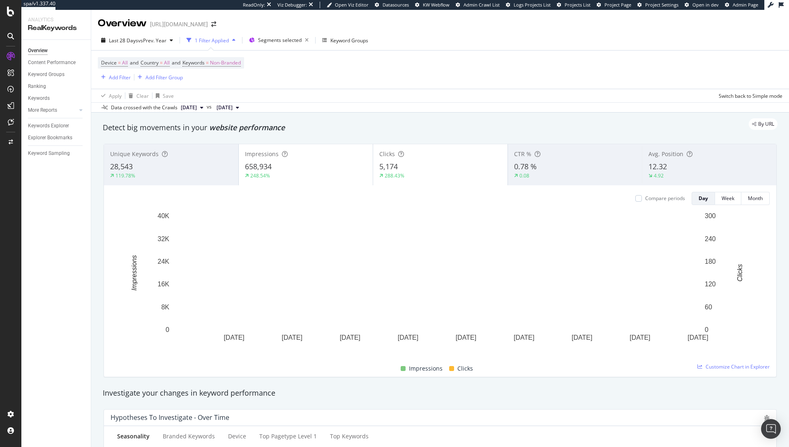
click at [642, 202] on div "Compare periods" at bounding box center [660, 198] width 50 height 13
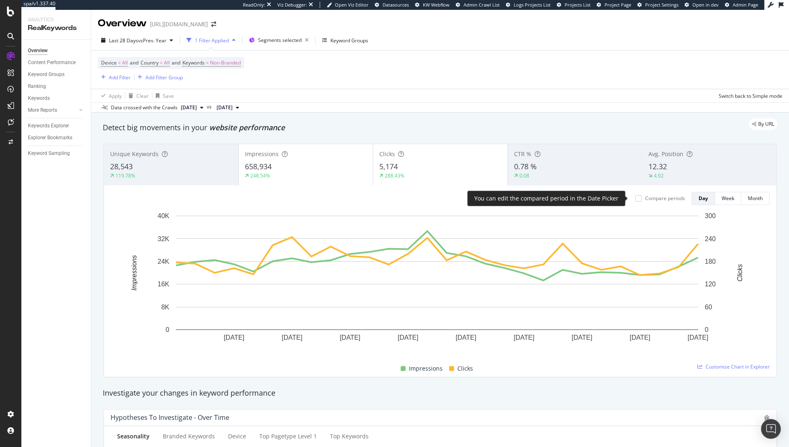
click at [645, 199] on div "Compare periods" at bounding box center [665, 198] width 40 height 7
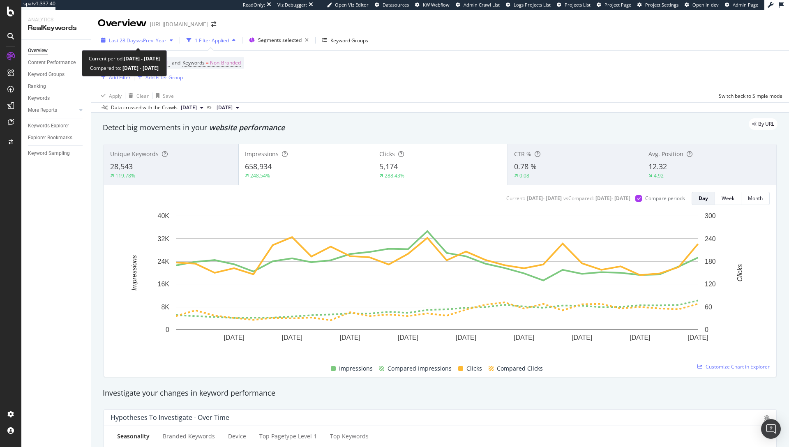
click at [168, 43] on div "Last 28 Days vs Prev. Year" at bounding box center [137, 40] width 78 height 12
click at [368, 77] on div "Device = All and Country = All and Keywords = Non-Branded Add Filter Add Filter…" at bounding box center [440, 70] width 685 height 38
click at [134, 35] on div "Last 28 Days vs Prev. Year" at bounding box center [137, 40] width 78 height 12
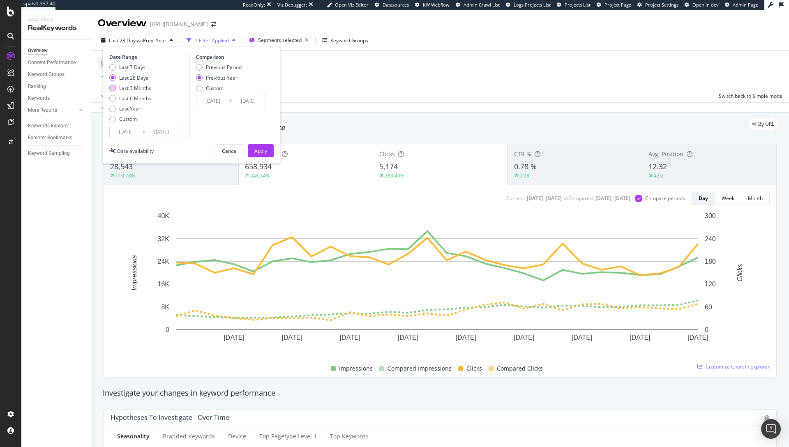
click at [137, 90] on div "Last 3 Months" at bounding box center [135, 88] width 32 height 7
type input "[DATE]"
click at [266, 151] on div "Apply" at bounding box center [260, 151] width 13 height 7
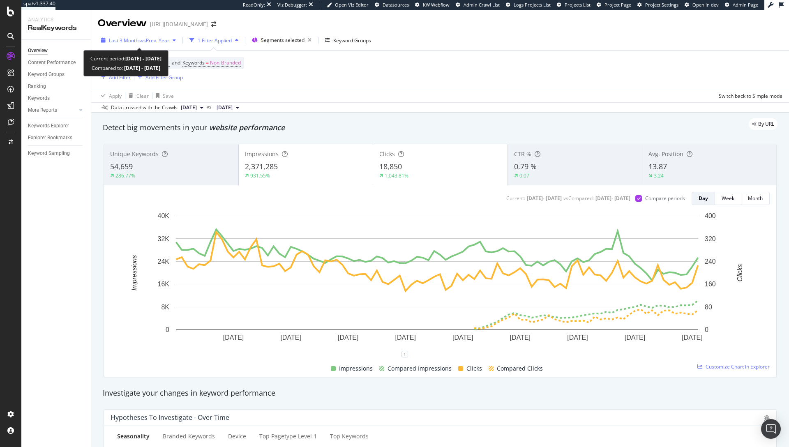
click at [161, 44] on div "Last 3 Months vs Prev. Year" at bounding box center [138, 40] width 81 height 12
click at [343, 64] on div "Device = All and Country = All and Keywords = Non-Branded Add Filter Add Filter…" at bounding box center [440, 70] width 685 height 38
click at [193, 106] on span "[DATE]" at bounding box center [189, 107] width 16 height 7
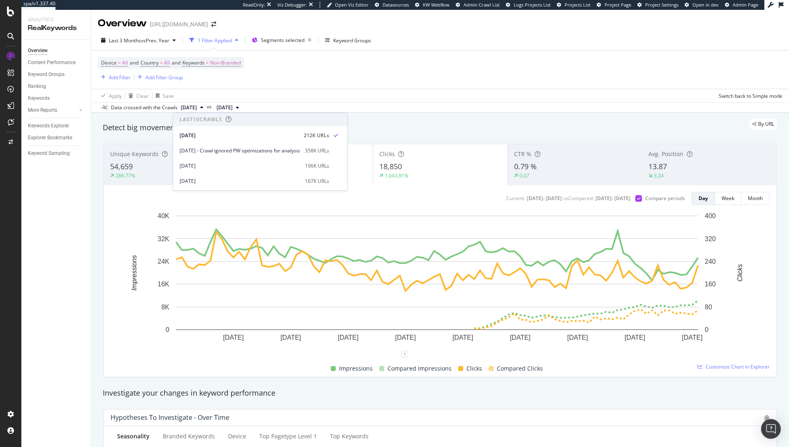
click at [338, 90] on div "Apply Clear Save Switch back to Simple mode" at bounding box center [440, 96] width 698 height 14
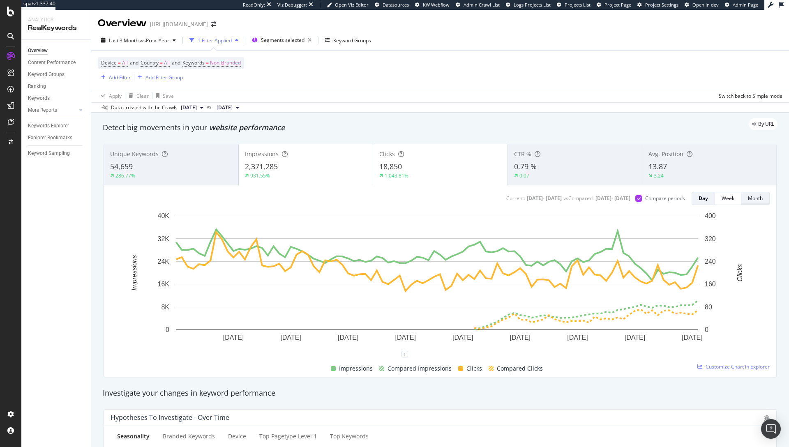
click at [750, 197] on div "Month" at bounding box center [755, 198] width 15 height 7
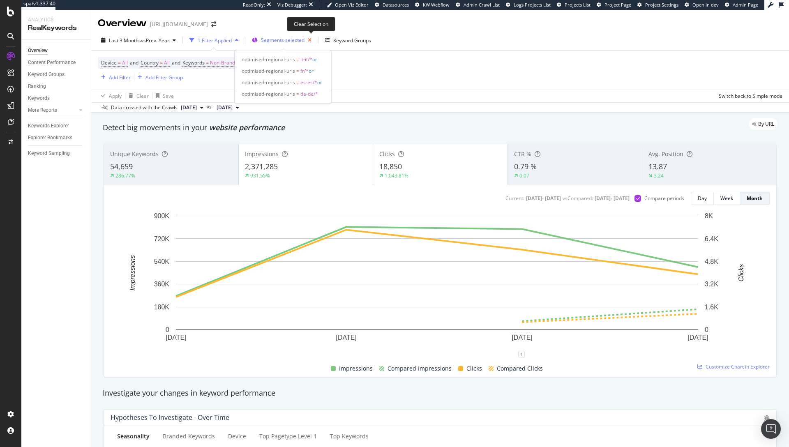
click at [309, 39] on icon "button" at bounding box center [309, 41] width 10 height 12
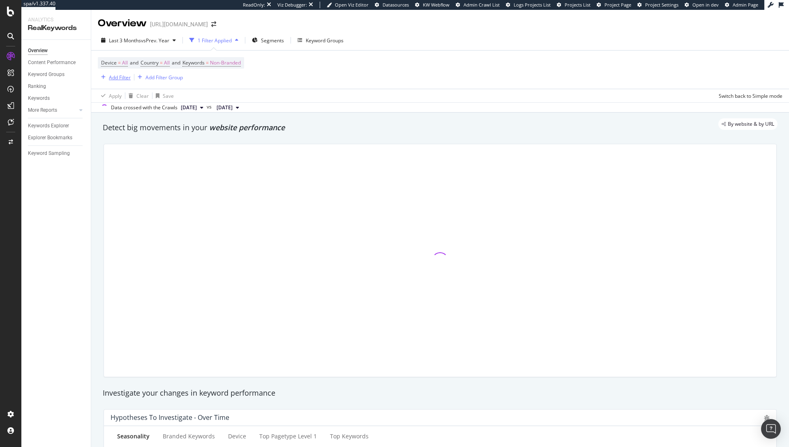
click at [110, 81] on div "Add Filter" at bounding box center [114, 77] width 33 height 9
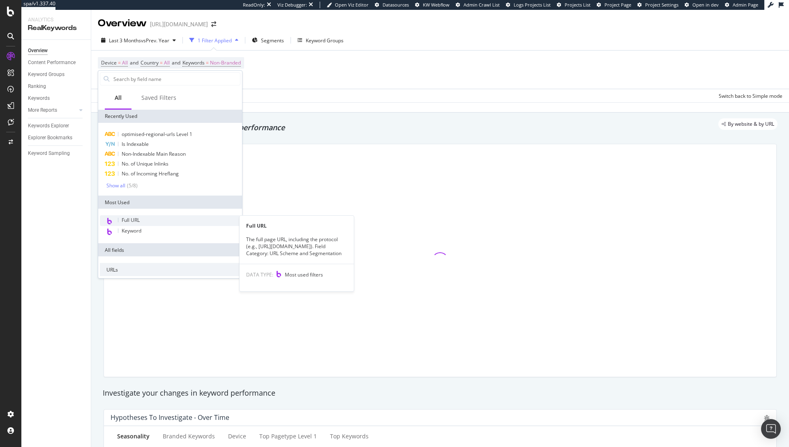
click at [131, 221] on span "Full URL" at bounding box center [131, 220] width 18 height 7
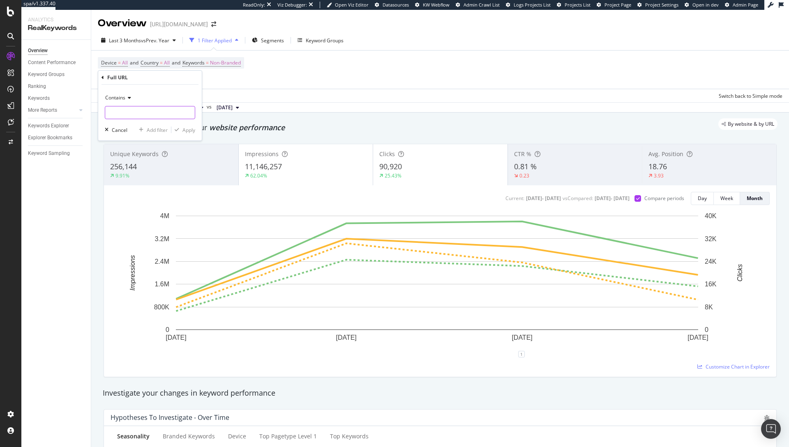
click at [122, 115] on input "text" at bounding box center [150, 112] width 90 height 13
paste input "[URL][DOMAIN_NAME]"
type input "[URL][DOMAIN_NAME]"
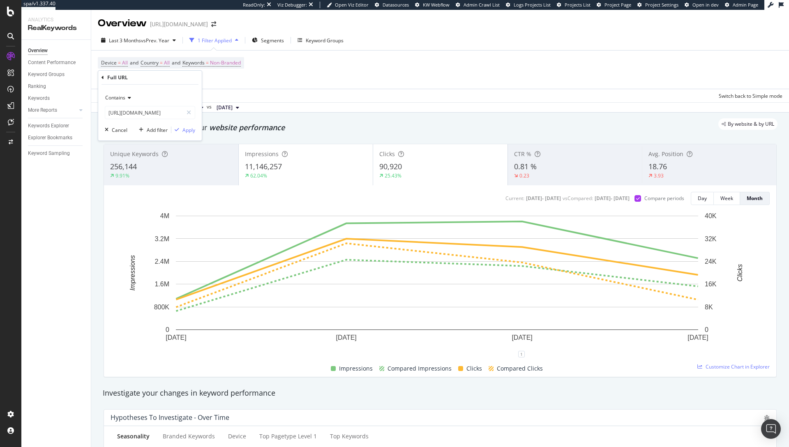
click at [123, 95] on span "Contains" at bounding box center [115, 97] width 20 height 7
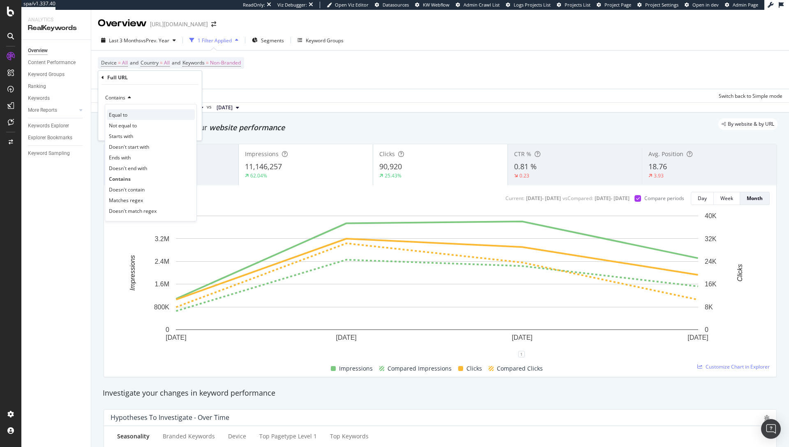
click at [128, 115] on div "Equal to" at bounding box center [151, 114] width 88 height 11
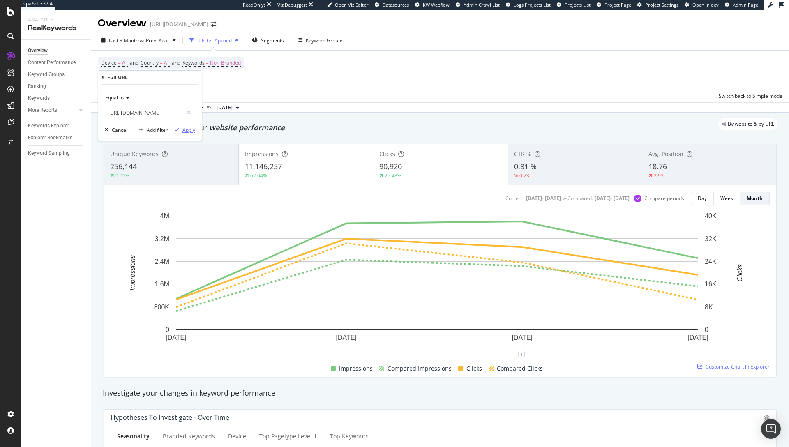
click at [193, 131] on div "Apply" at bounding box center [188, 130] width 13 height 7
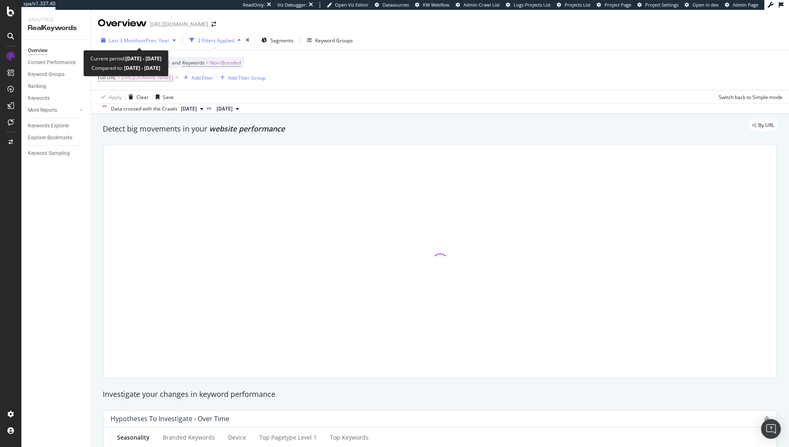
click at [118, 39] on span "Last 3 Months" at bounding box center [125, 40] width 32 height 7
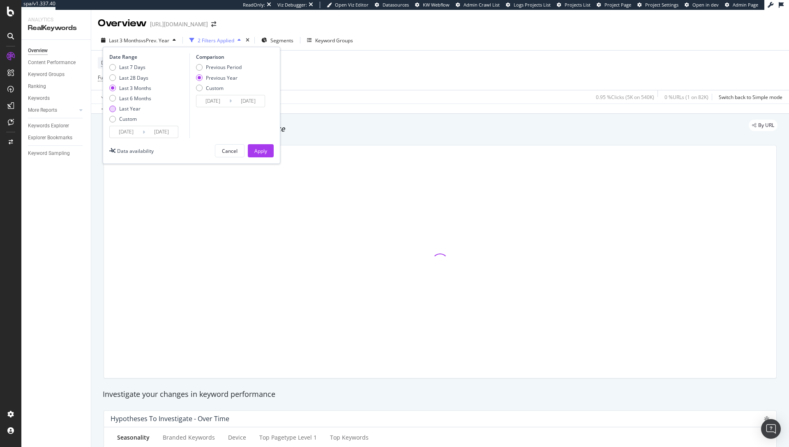
click at [124, 111] on div "Last Year" at bounding box center [129, 108] width 21 height 7
type input "[DATE]"
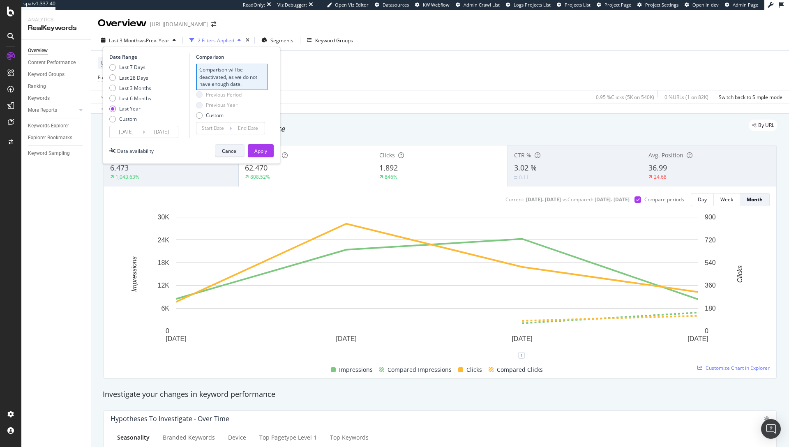
click at [231, 148] on div "Cancel" at bounding box center [230, 151] width 16 height 7
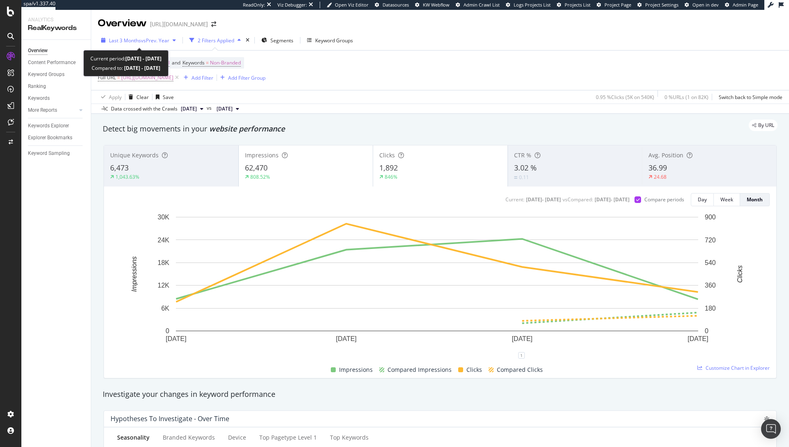
click at [112, 35] on div "Last 3 Months vs Prev. Year" at bounding box center [138, 40] width 81 height 12
click at [343, 98] on div "Apply Clear Save 0.95 % Clicks ( 5K on 540K ) 0 % URLs ( 1 on 82K ) Switch back…" at bounding box center [440, 97] width 698 height 14
click at [58, 127] on div "Keywords Explorer" at bounding box center [48, 126] width 41 height 9
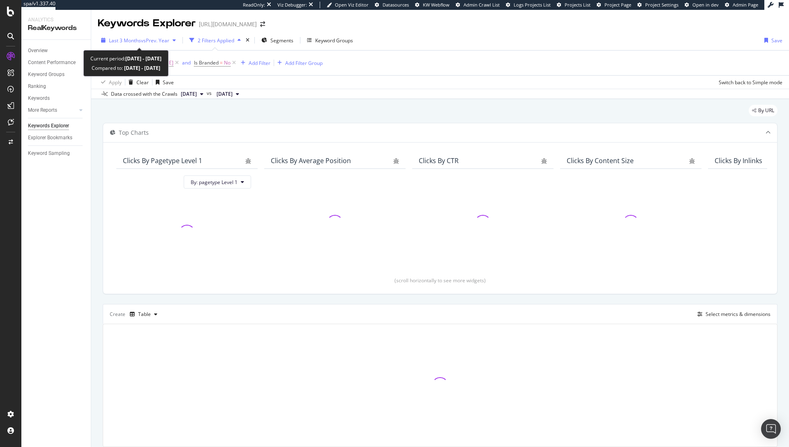
click at [145, 40] on span "vs Prev. Year" at bounding box center [155, 40] width 28 height 7
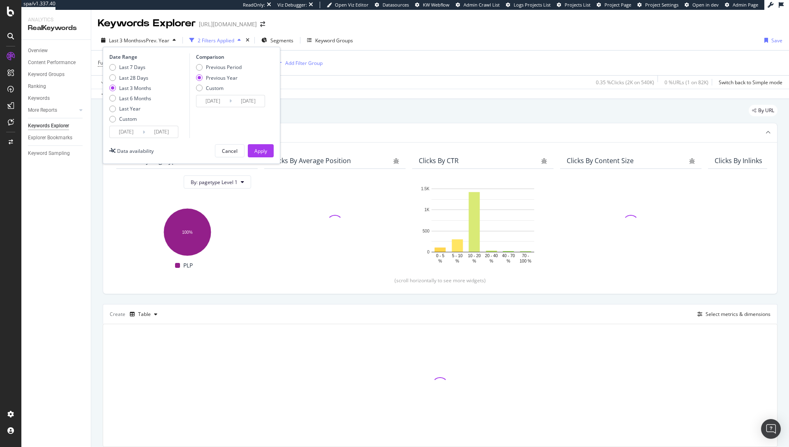
click at [137, 134] on input "[DATE]" at bounding box center [126, 132] width 33 height 12
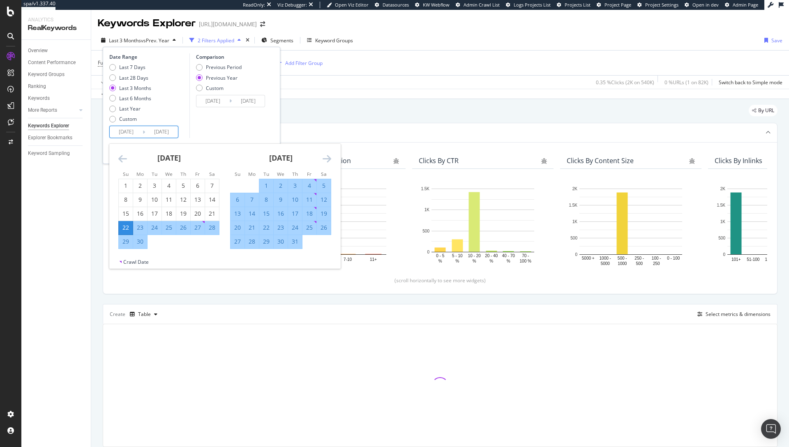
click at [122, 156] on icon "Move backward to switch to the previous month." at bounding box center [122, 159] width 9 height 10
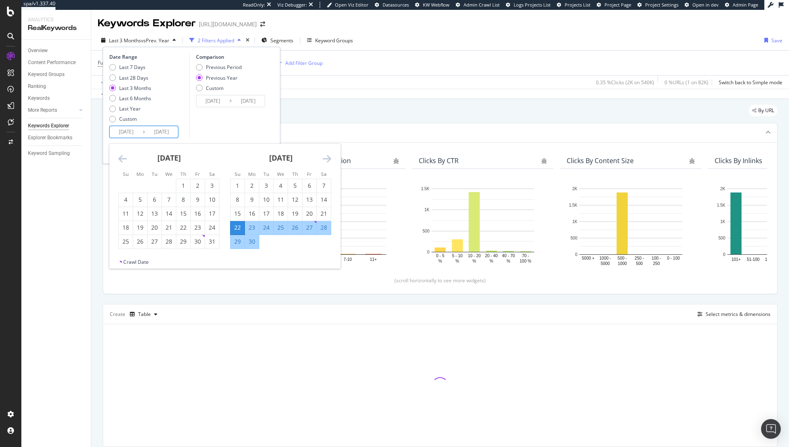
click at [122, 156] on icon "Move backward to switch to the previous month." at bounding box center [122, 159] width 9 height 10
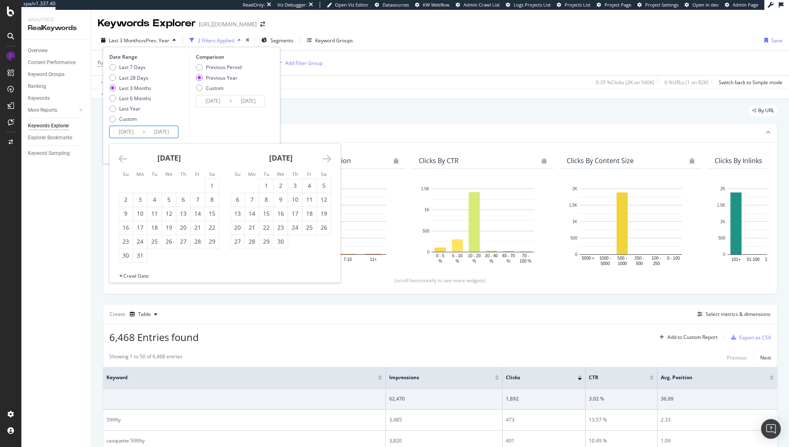
click at [122, 156] on icon "Move backward to switch to the previous month." at bounding box center [122, 159] width 9 height 10
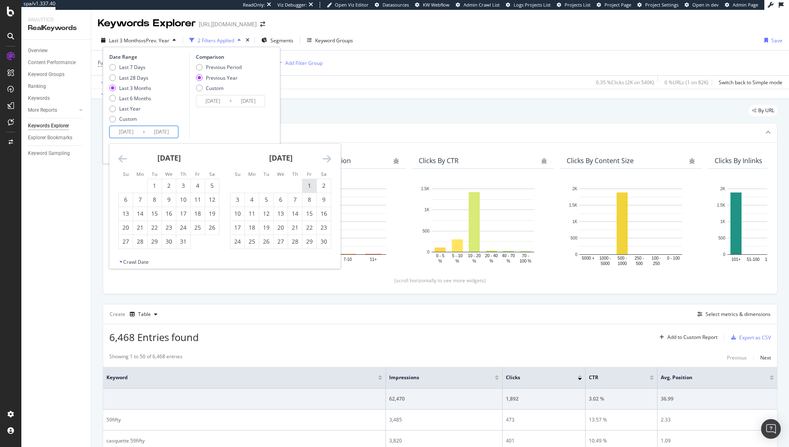
click at [307, 185] on div "1" at bounding box center [309, 186] width 14 height 8
type input "2024/11/01"
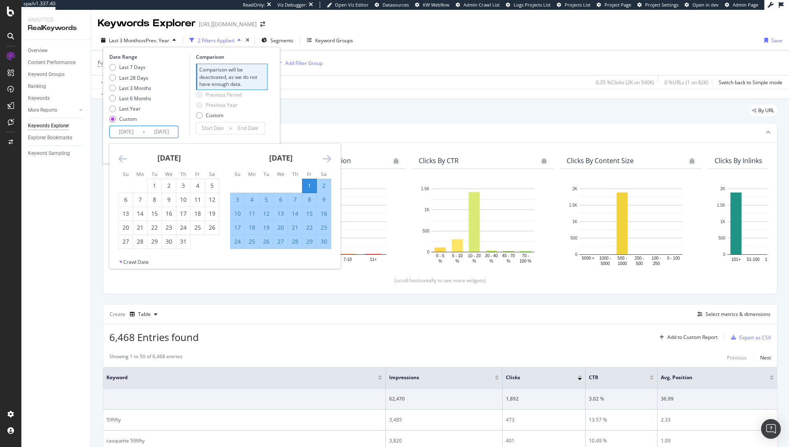
click at [322, 246] on div "30" at bounding box center [324, 242] width 14 height 14
type input "2024/11/30"
type input "2024/10/01"
type input "2024/10/31"
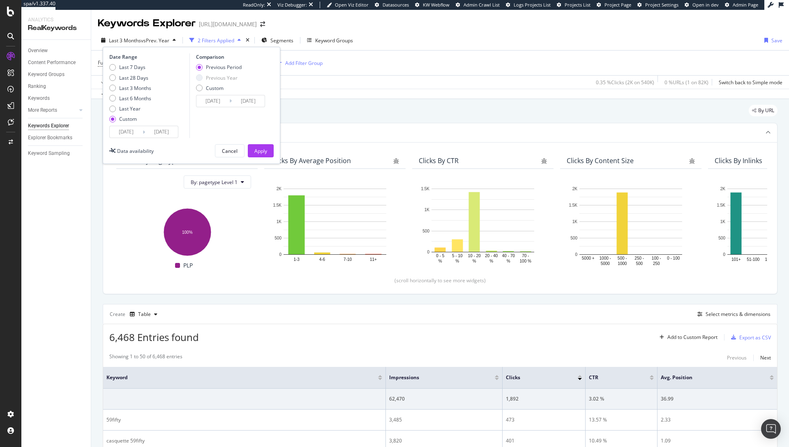
click at [260, 143] on div "Date Range Last 7 Days Last 28 Days Last 3 Months Last 6 Months Last Year Custo…" at bounding box center [191, 105] width 177 height 117
click at [261, 146] on div "Apply" at bounding box center [260, 151] width 13 height 12
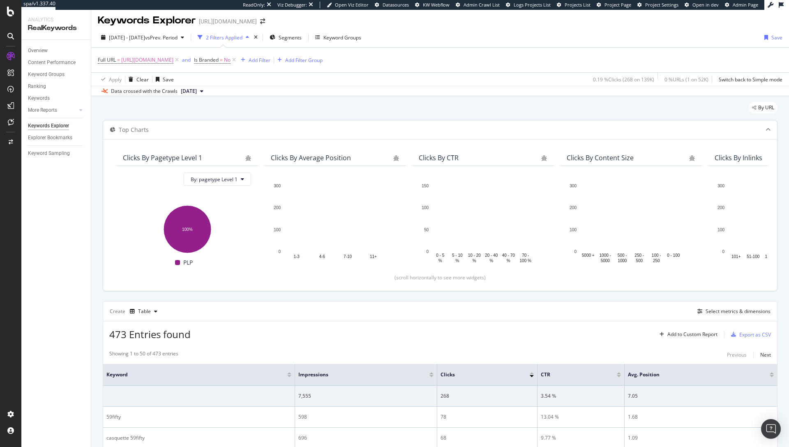
scroll to position [3, 0]
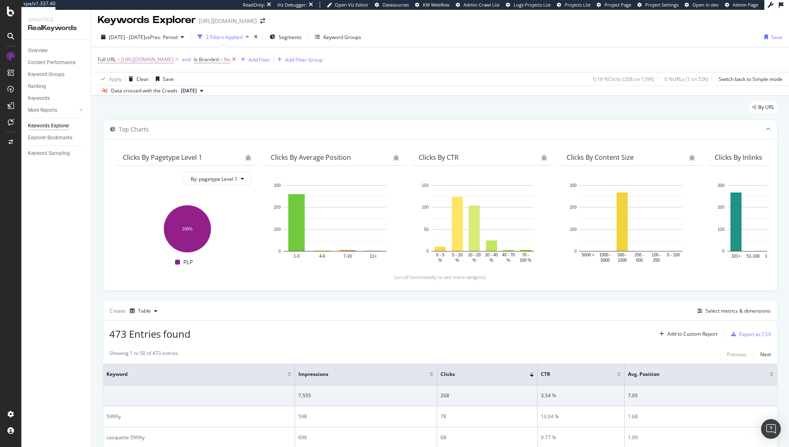
click at [237, 60] on icon at bounding box center [233, 59] width 7 height 8
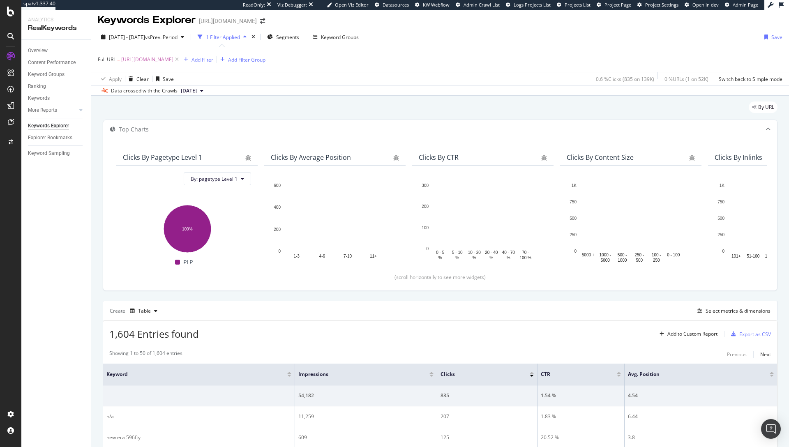
click at [173, 63] on span "[URL][DOMAIN_NAME]" at bounding box center [147, 60] width 52 height 12
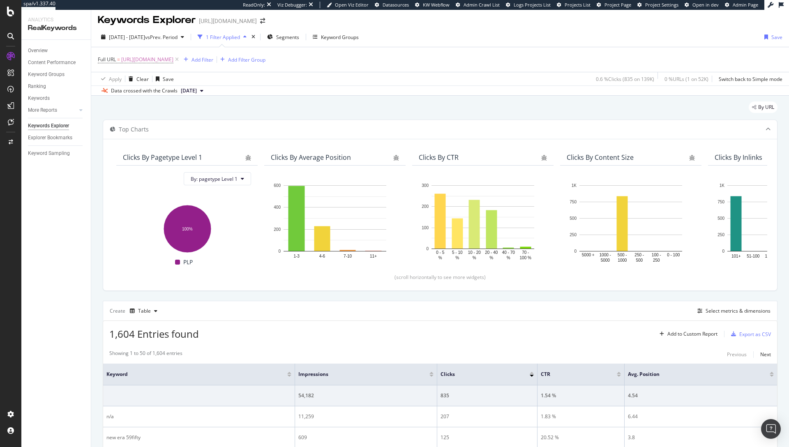
click at [236, 81] on div "Apply Clear Save 0.6 % Clicks ( 835 on 139K ) 0 % URLs ( 1 on 52K ) Switch back…" at bounding box center [440, 79] width 698 height 14
click at [719, 311] on div "Select metrics & dimensions" at bounding box center [737, 310] width 65 height 7
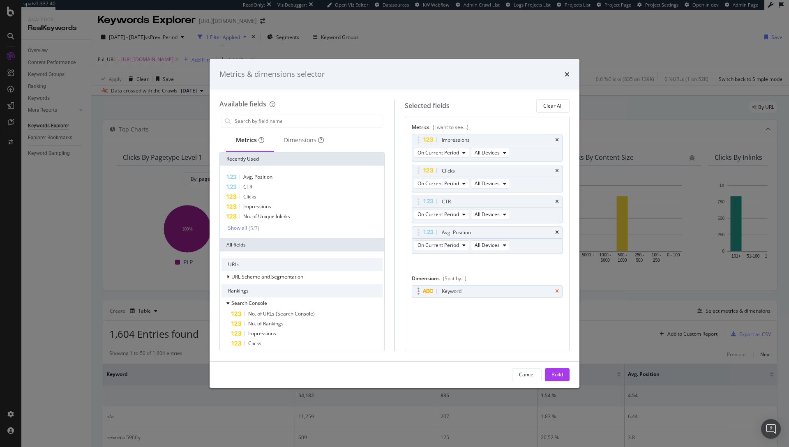
click at [558, 292] on icon "times" at bounding box center [557, 291] width 4 height 5
drag, startPoint x: 300, startPoint y: 133, endPoint x: 302, endPoint y: 139, distance: 6.3
click at [300, 134] on div "Dimensions" at bounding box center [304, 140] width 60 height 23
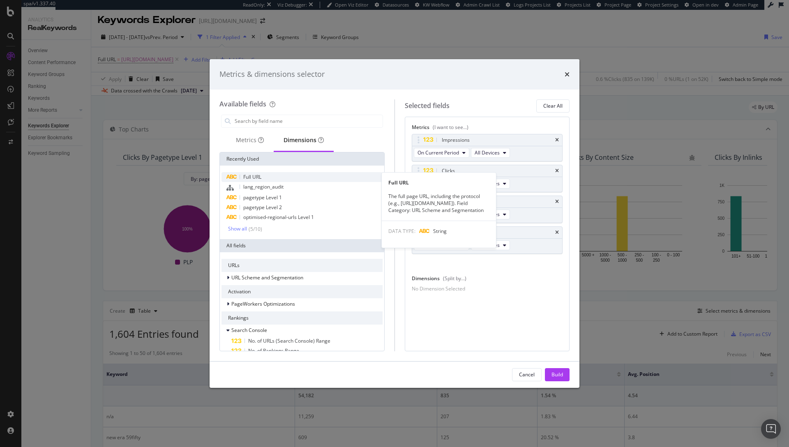
click at [260, 177] on span "Full URL" at bounding box center [252, 176] width 18 height 7
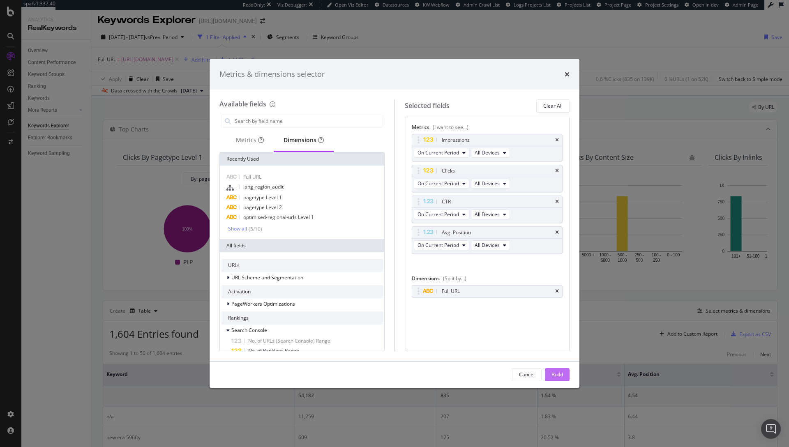
click at [553, 372] on div "Build" at bounding box center [557, 374] width 12 height 7
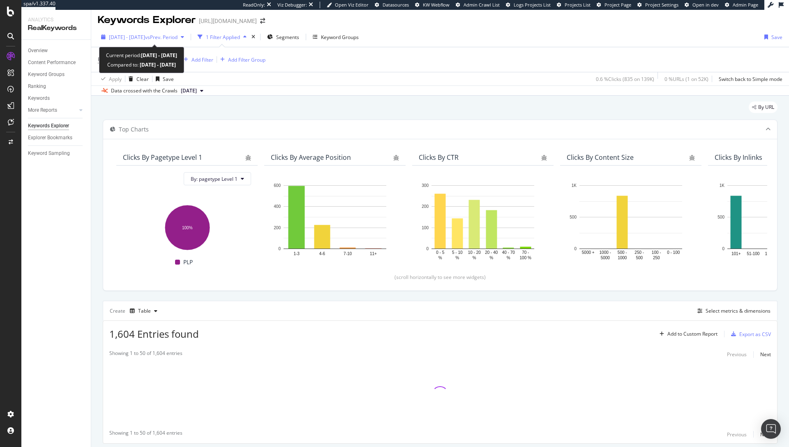
click at [145, 35] on span "2024 Nov. 1st - Nov. 30th" at bounding box center [127, 37] width 36 height 7
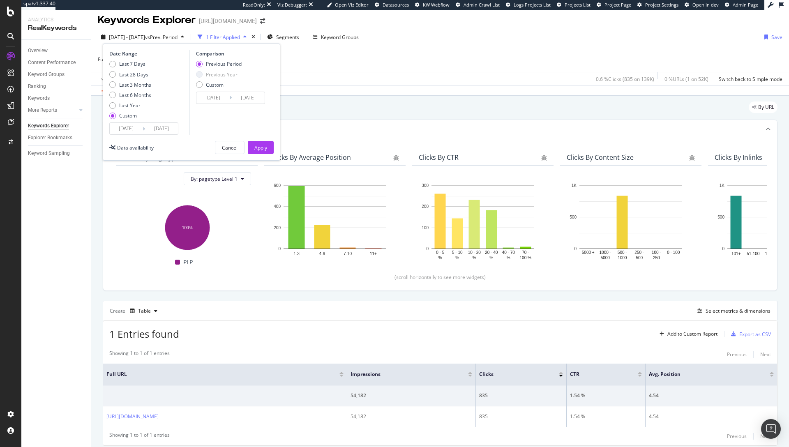
click at [152, 130] on input "2024/11/30" at bounding box center [161, 129] width 33 height 12
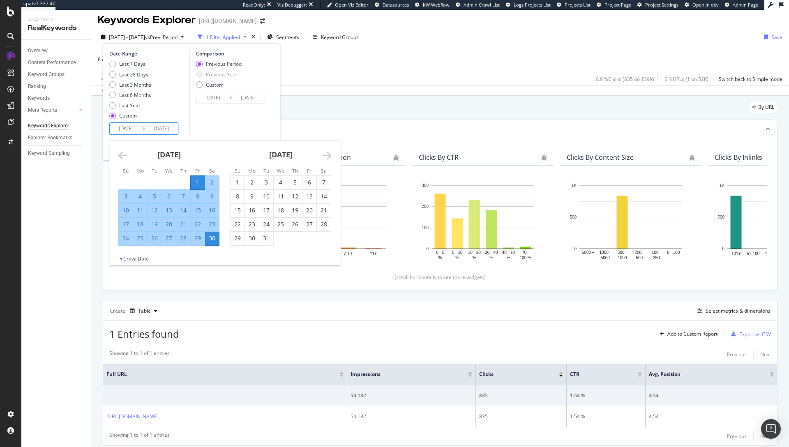
click at [119, 157] on icon "Move backward to switch to the previous month." at bounding box center [122, 155] width 9 height 10
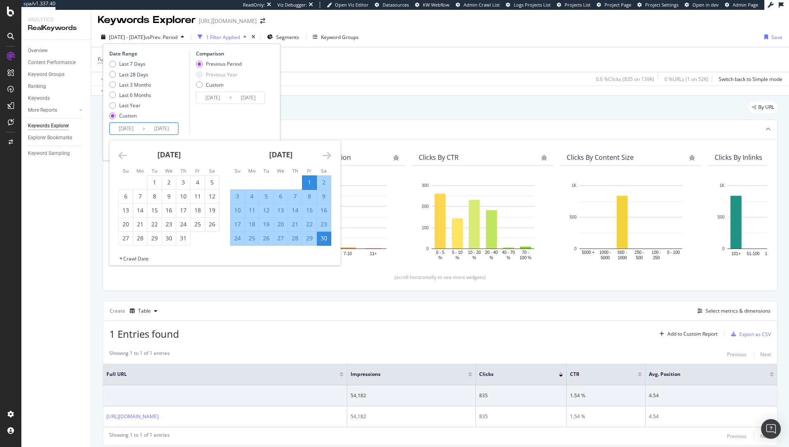
click at [119, 157] on icon "Move backward to switch to the previous month." at bounding box center [122, 155] width 9 height 10
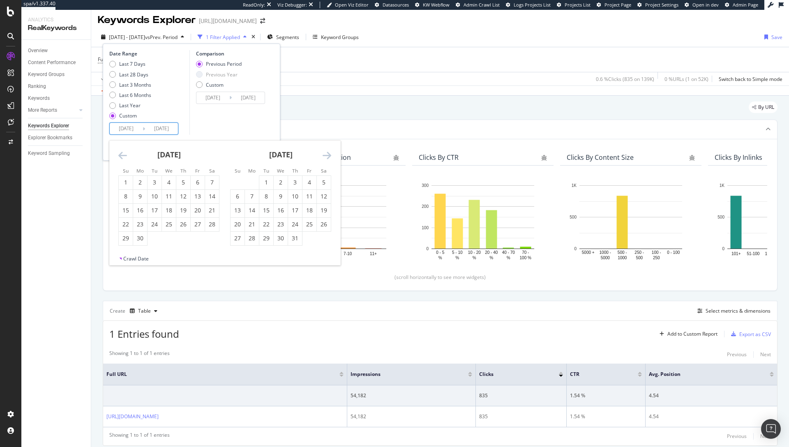
click at [318, 104] on div "By URL" at bounding box center [440, 110] width 675 height 18
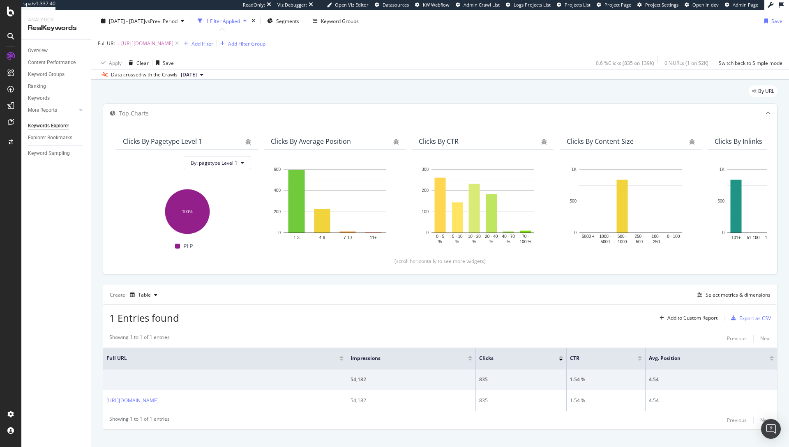
scroll to position [32, 0]
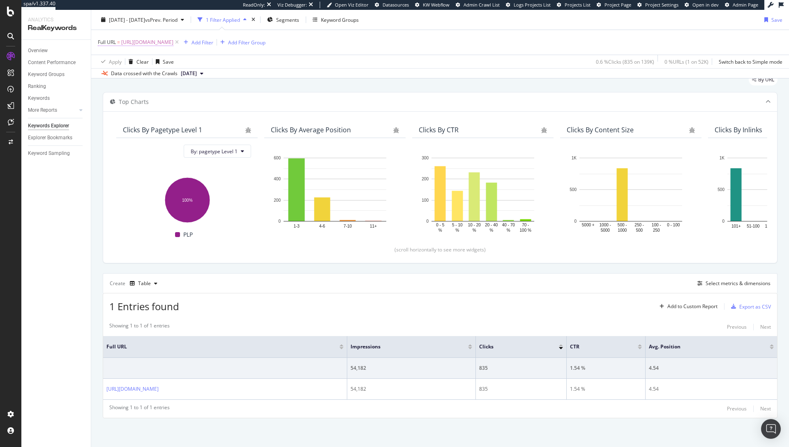
click at [173, 43] on span "[URL][DOMAIN_NAME]" at bounding box center [147, 43] width 52 height 12
click at [284, 74] on div "Data crossed with the Crawls 2025 May. 30th" at bounding box center [440, 73] width 698 height 10
click at [168, 19] on span "vs Prev. Period" at bounding box center [161, 19] width 32 height 7
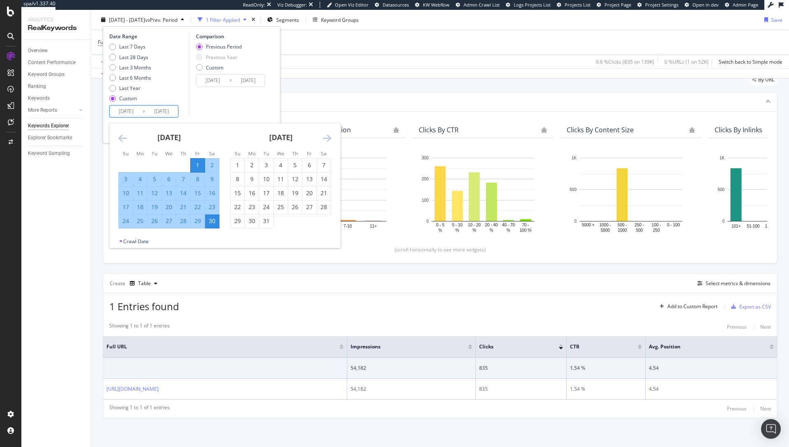
click at [141, 110] on input "2024/11/01" at bounding box center [126, 112] width 33 height 12
click at [120, 135] on icon "Move backward to switch to the previous month." at bounding box center [122, 138] width 9 height 10
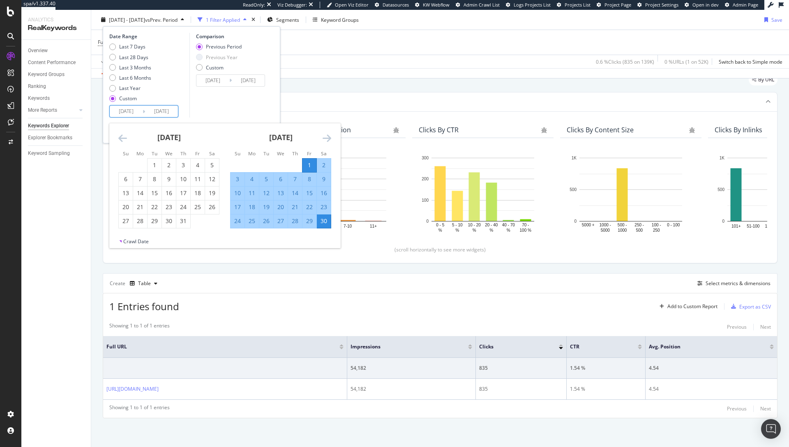
click at [120, 135] on icon "Move backward to switch to the previous month." at bounding box center [122, 138] width 9 height 10
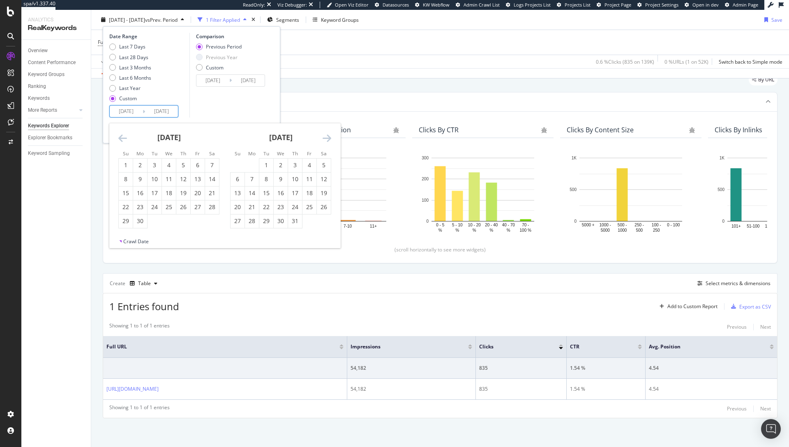
click at [120, 135] on icon "Move backward to switch to the previous month." at bounding box center [122, 138] width 9 height 10
click at [179, 164] on div "1" at bounding box center [183, 165] width 14 height 8
type input "2024/08/01"
type input "2024/04/01"
type input "2024/07/31"
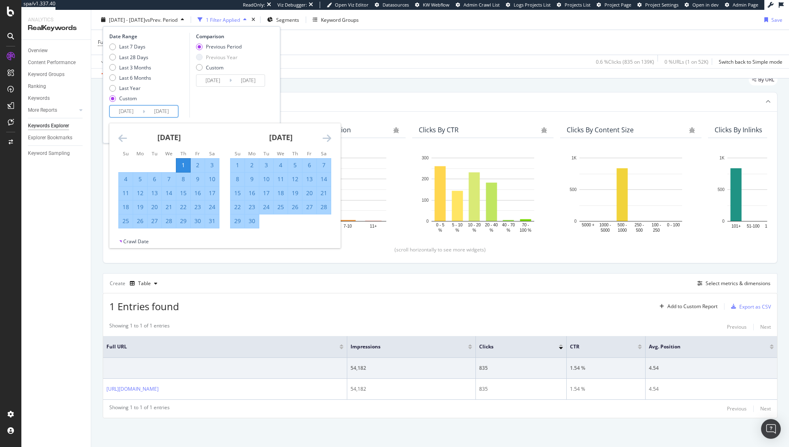
click at [212, 222] on div "31" at bounding box center [212, 221] width 14 height 8
type input "2024/08/31"
type input "2024/07/01"
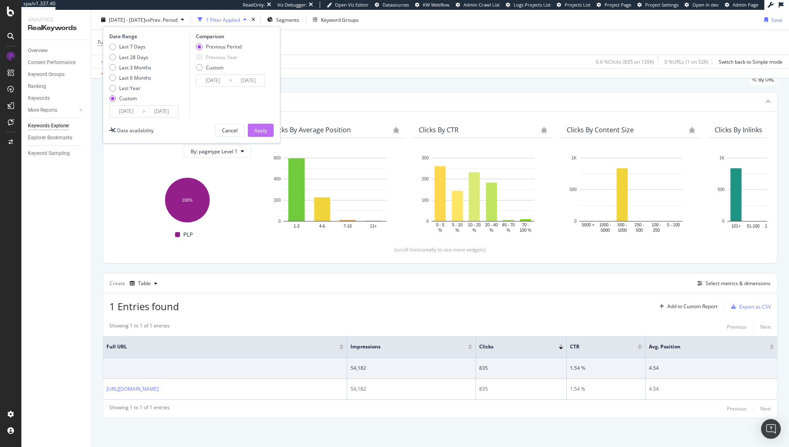
click at [267, 126] on button "Apply" at bounding box center [261, 130] width 26 height 13
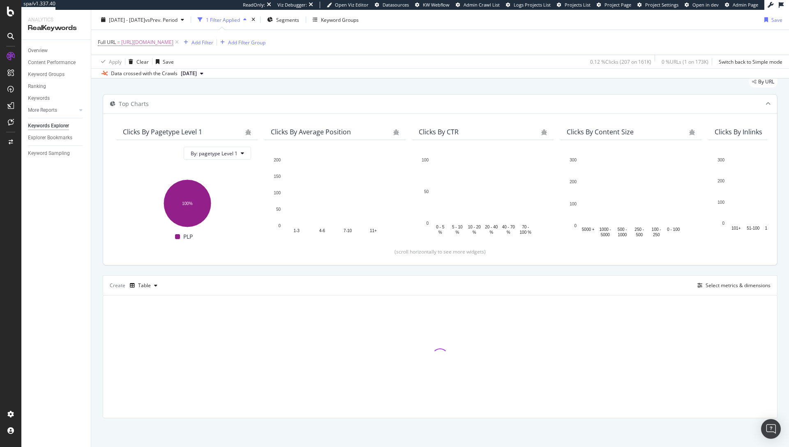
scroll to position [32, 0]
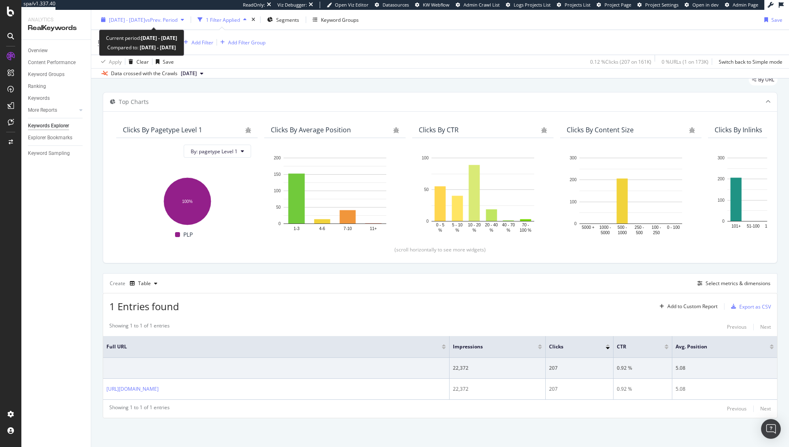
click at [126, 20] on span "2024 Aug. 1st - Aug. 31st" at bounding box center [127, 19] width 36 height 7
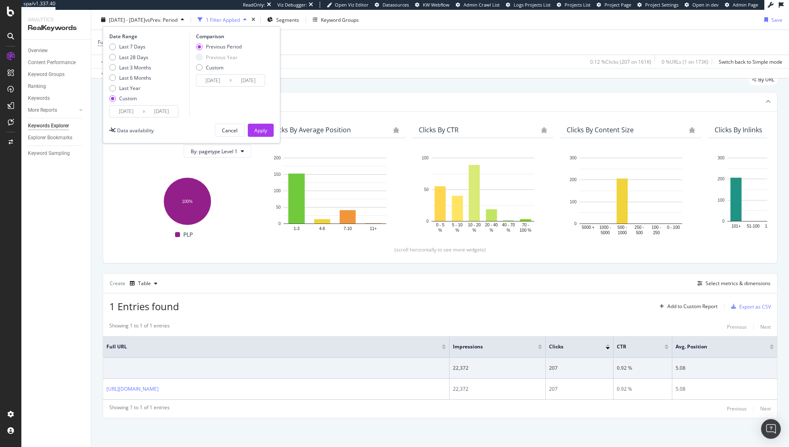
click at [125, 111] on input "2024/08/01" at bounding box center [126, 112] width 33 height 12
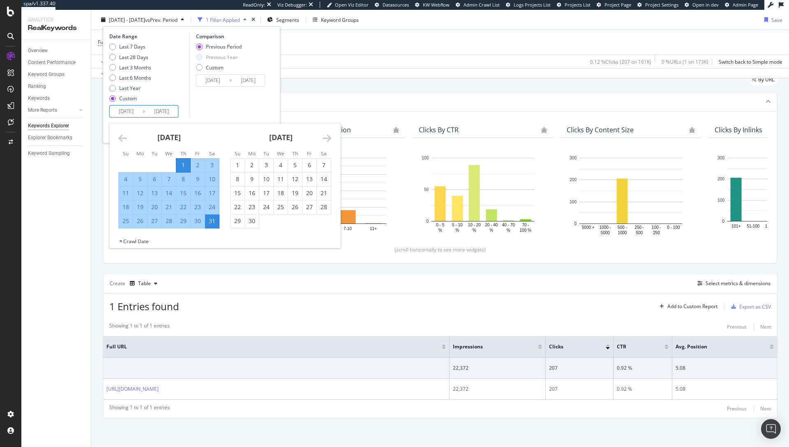
click at [123, 133] on icon "Move backward to switch to the previous month." at bounding box center [122, 138] width 9 height 10
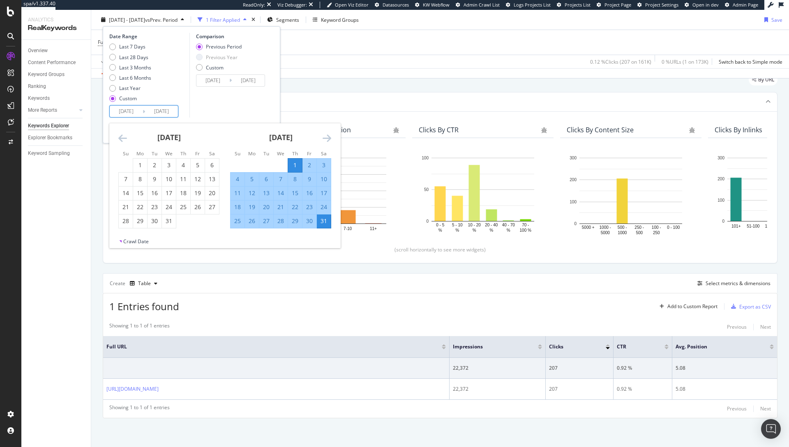
click at [123, 134] on icon "Move backward to switch to the previous month." at bounding box center [122, 138] width 9 height 10
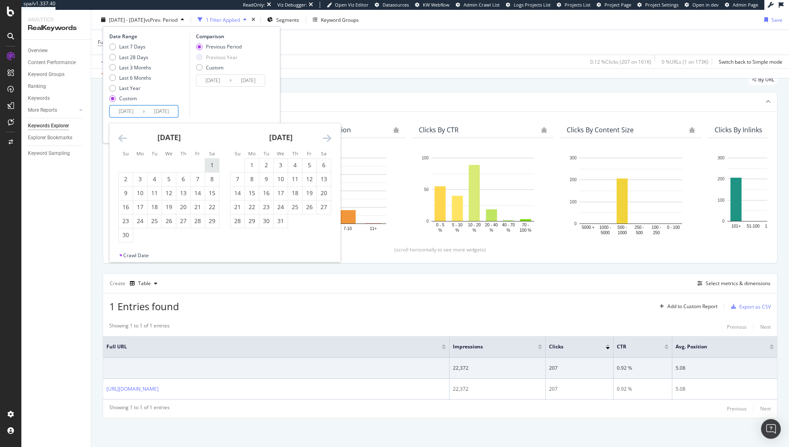
drag, startPoint x: 211, startPoint y: 163, endPoint x: 209, endPoint y: 166, distance: 4.4
click at [211, 163] on div "1" at bounding box center [212, 165] width 14 height 8
type input "2024/06/01"
type input "2024/03/01"
type input "2024/05/31"
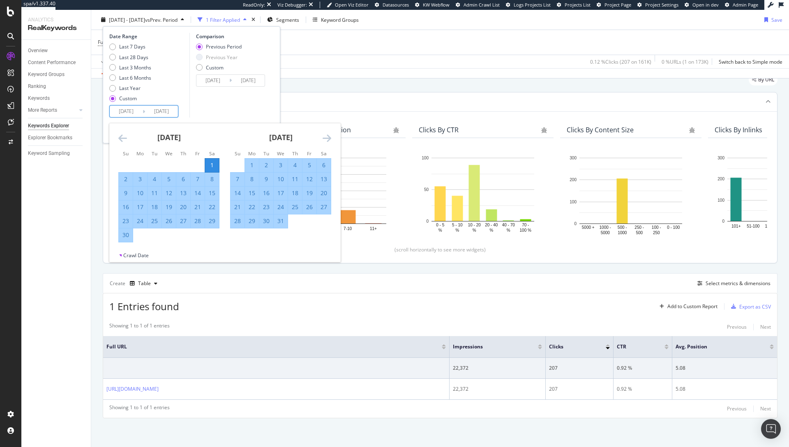
click at [124, 236] on div "30" at bounding box center [126, 235] width 14 height 8
type input "2024/06/30"
type input "2024/05/02"
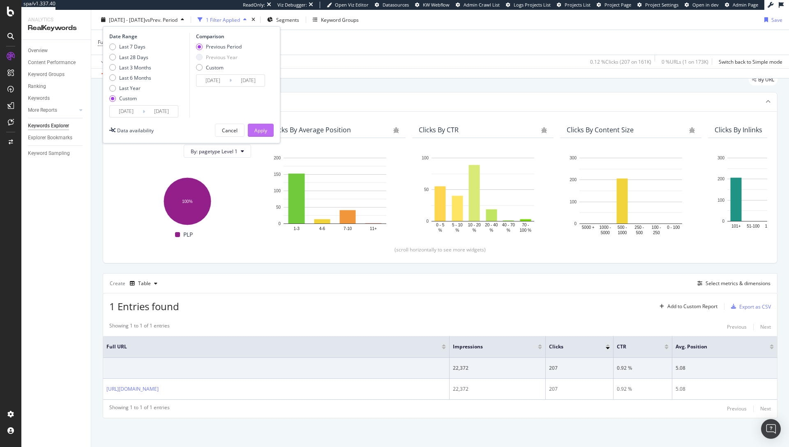
click at [248, 129] on button "Apply" at bounding box center [261, 130] width 26 height 13
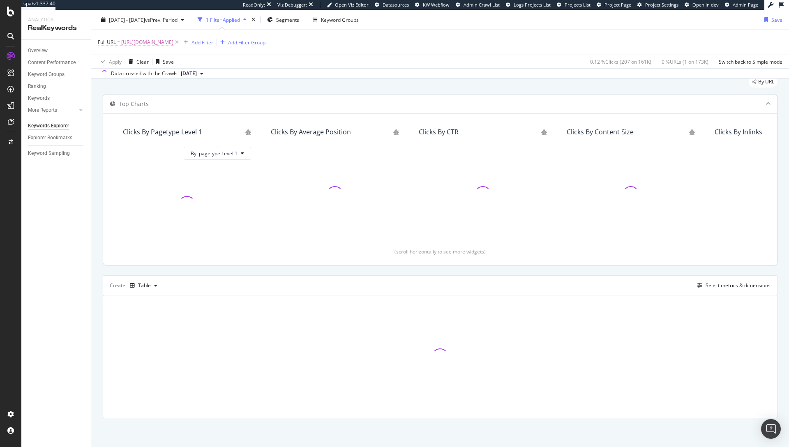
scroll to position [29, 0]
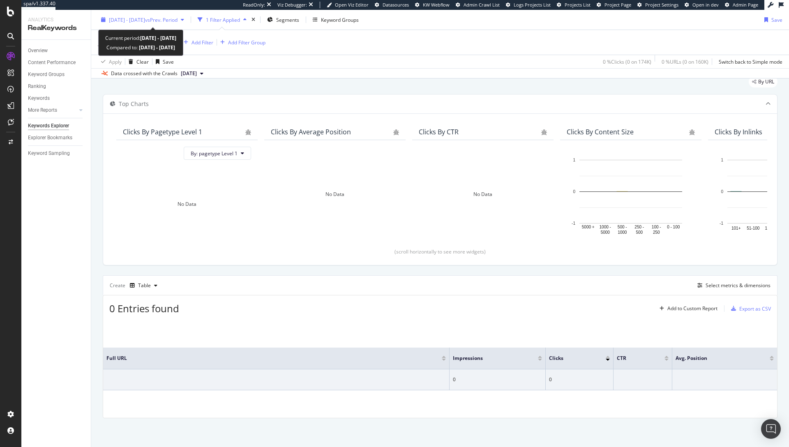
click at [145, 18] on span "2024 Jun. 1st - Jun. 30th" at bounding box center [127, 19] width 36 height 7
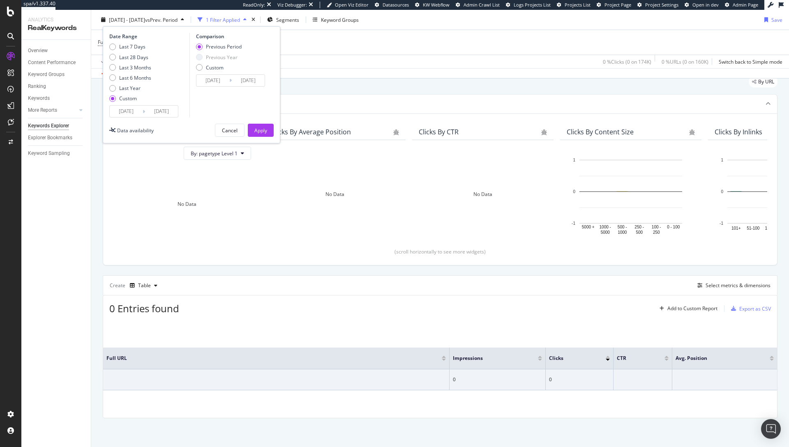
click at [131, 112] on input "2024/06/01" at bounding box center [126, 112] width 33 height 12
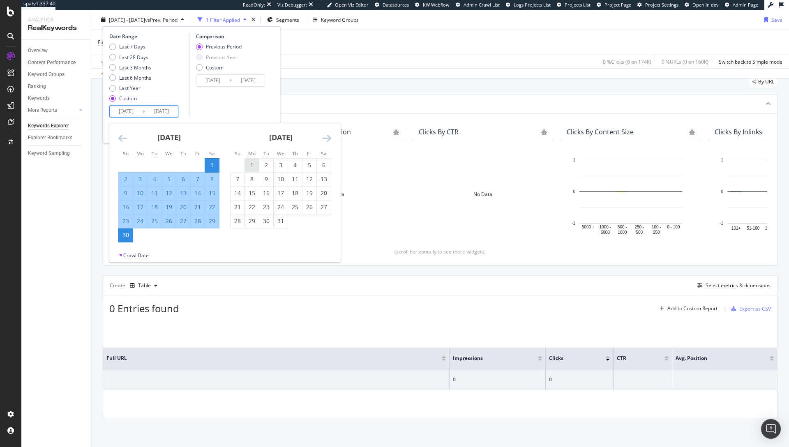
click at [252, 161] on div "1" at bounding box center [252, 165] width 14 height 8
type input "2024/07/01"
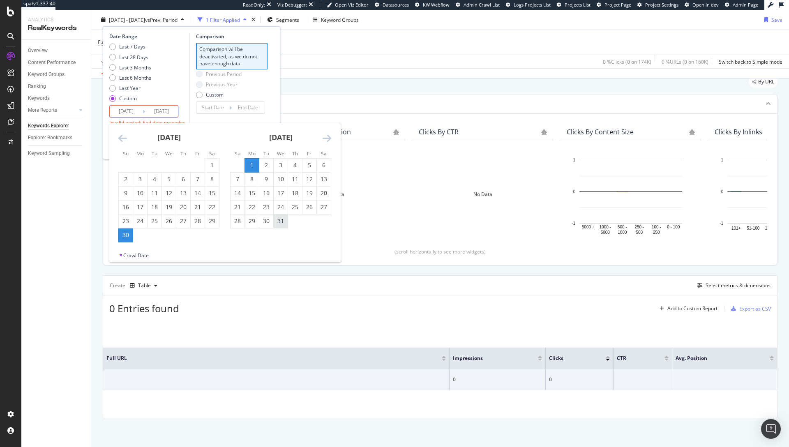
click at [285, 219] on div "31" at bounding box center [281, 221] width 14 height 8
type input "2024/07/31"
type input "2024/05/31"
type input "2024/06/30"
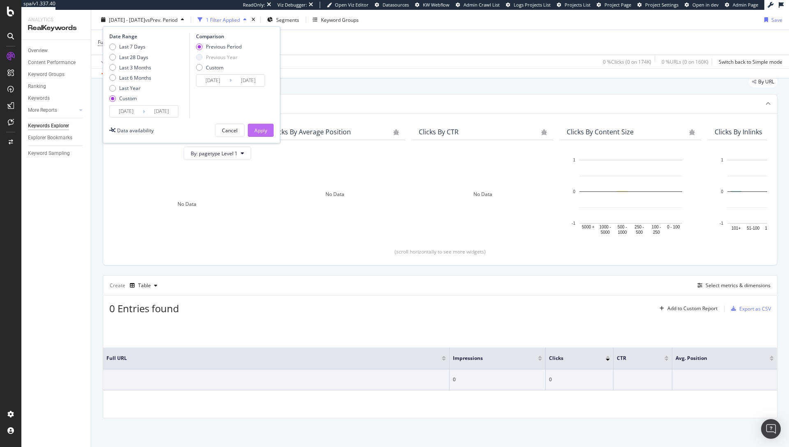
click at [258, 131] on div "Apply" at bounding box center [260, 130] width 13 height 7
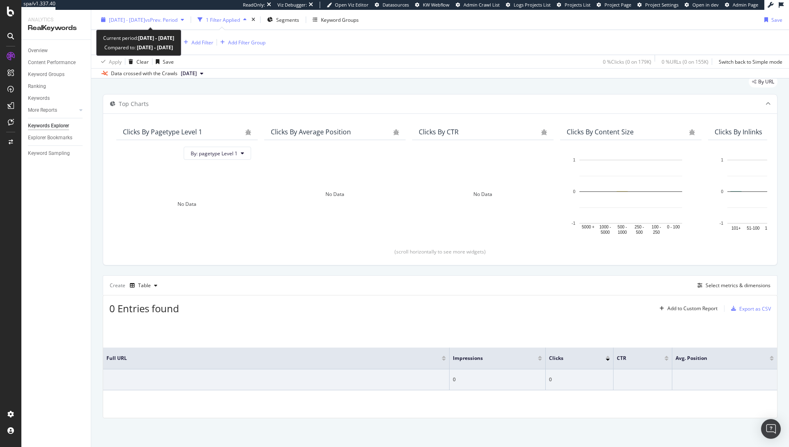
click at [160, 21] on span "vs Prev. Period" at bounding box center [161, 19] width 32 height 7
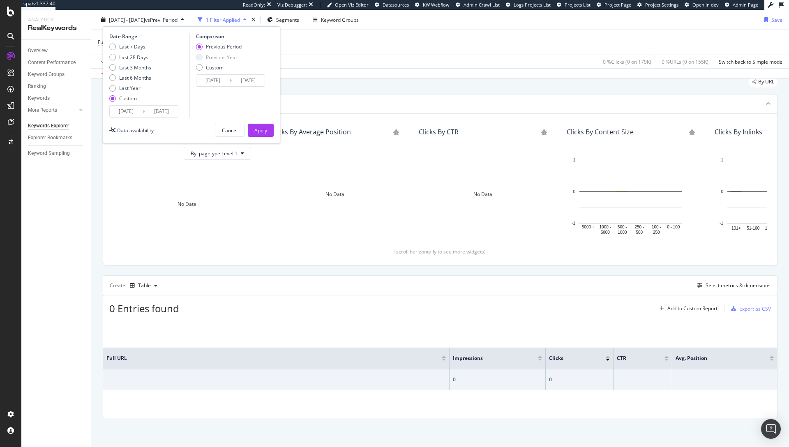
click at [152, 108] on input "2024/07/31" at bounding box center [161, 112] width 33 height 12
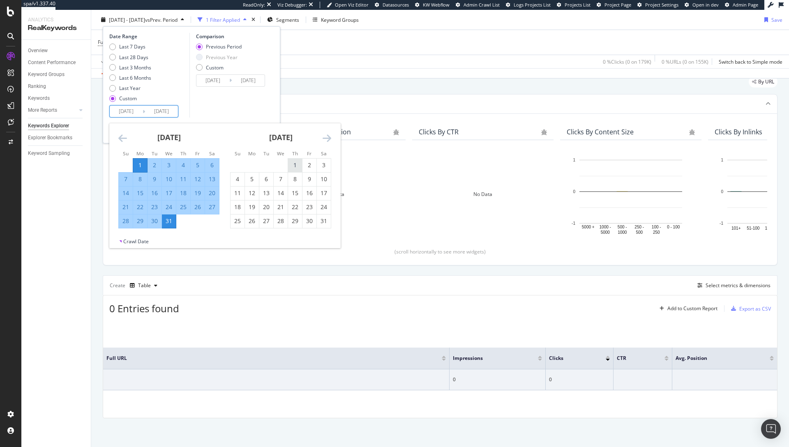
click at [291, 159] on div "1" at bounding box center [295, 166] width 14 height 14
type input "2024/08/01"
type input "2024/05/30"
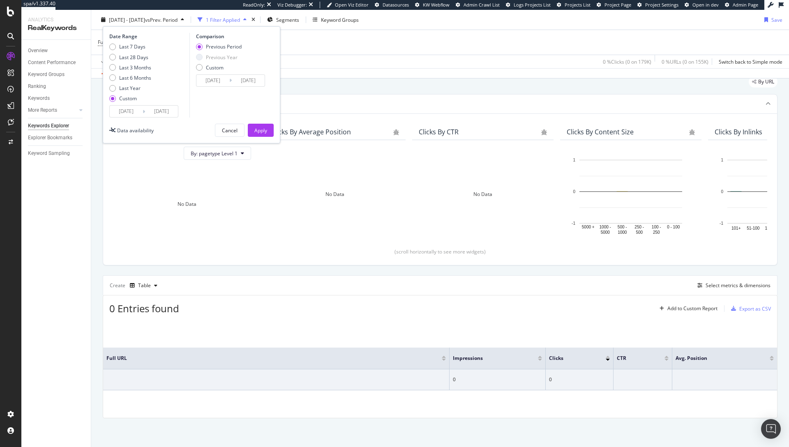
click at [158, 115] on input "2024/08/01" at bounding box center [161, 112] width 33 height 12
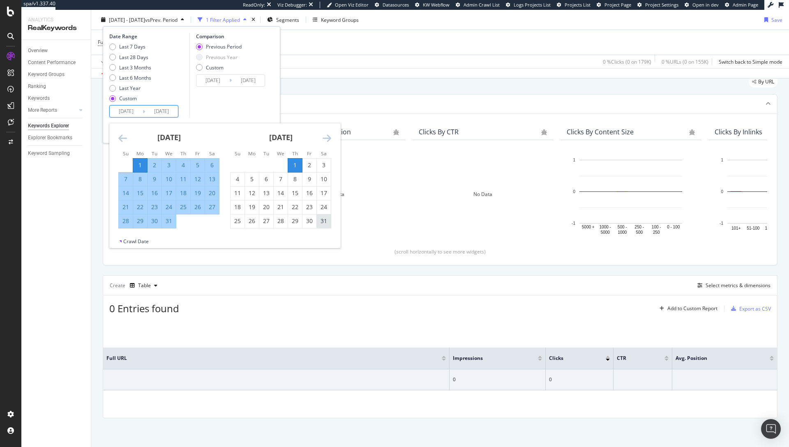
click at [324, 220] on div "31" at bounding box center [324, 221] width 14 height 8
type input "2024/08/31"
type input "2024/04/30"
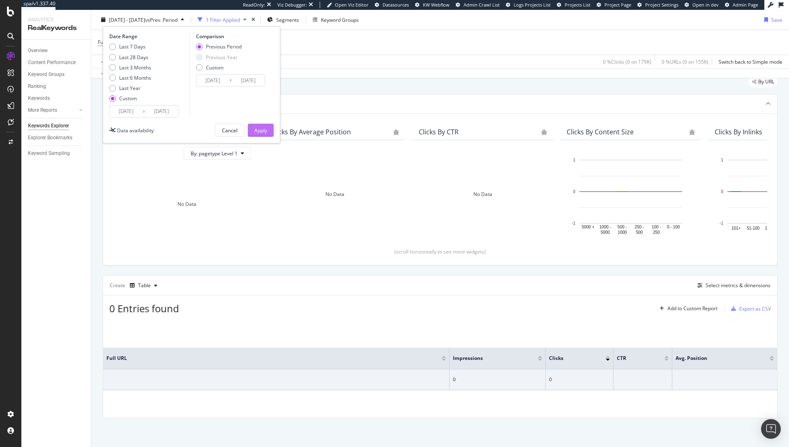
click at [264, 131] on div "Apply" at bounding box center [260, 130] width 13 height 7
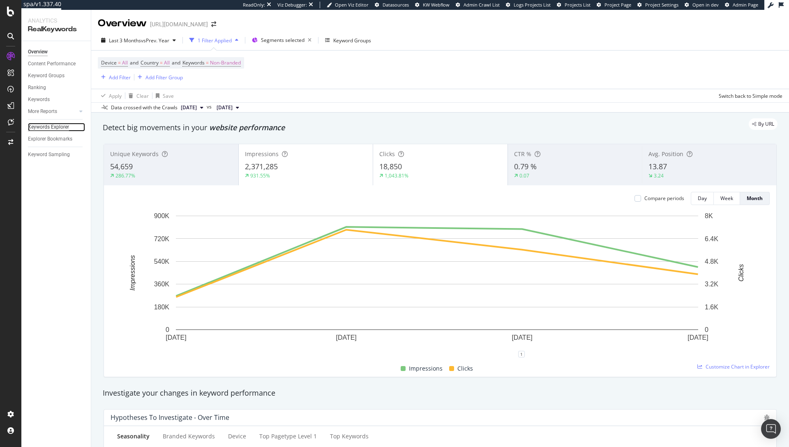
click at [60, 128] on div "Keywords Explorer" at bounding box center [48, 127] width 41 height 9
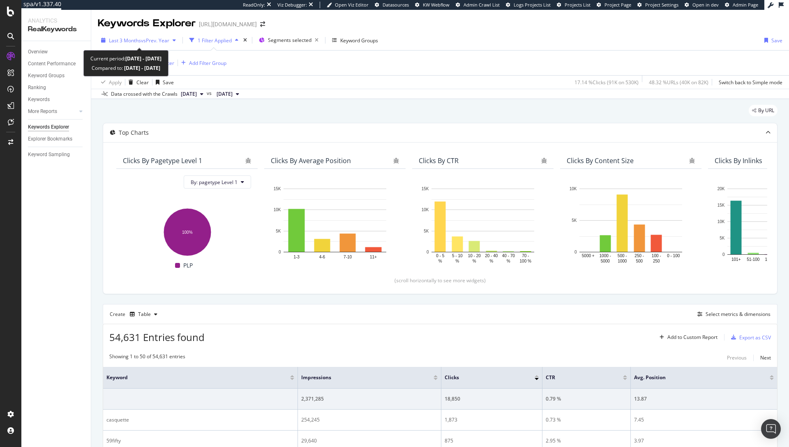
click at [153, 38] on span "vs Prev. Year" at bounding box center [155, 40] width 28 height 7
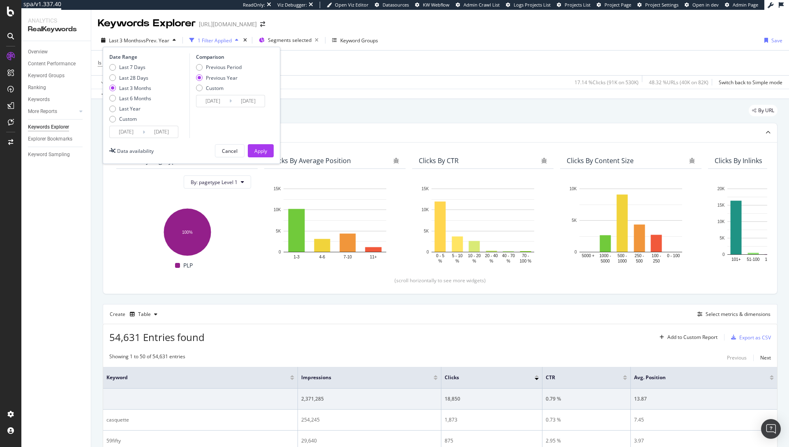
click at [143, 131] on icon at bounding box center [144, 132] width 2 height 8
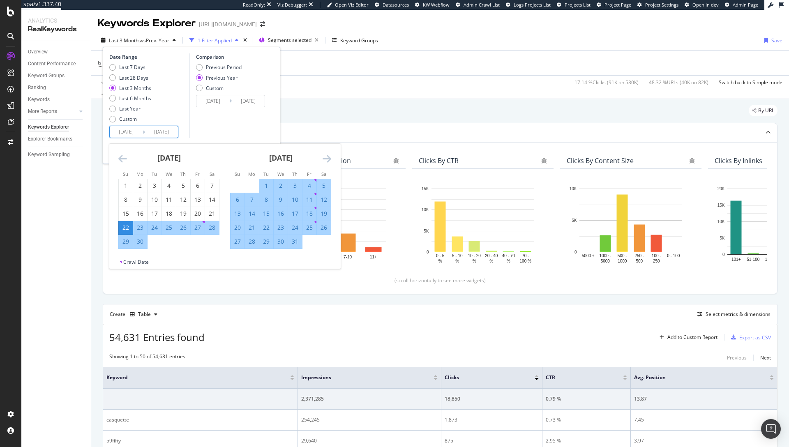
click at [136, 130] on input "[DATE]" at bounding box center [126, 132] width 33 height 12
click at [119, 157] on icon "Move backward to switch to the previous month." at bounding box center [122, 159] width 9 height 10
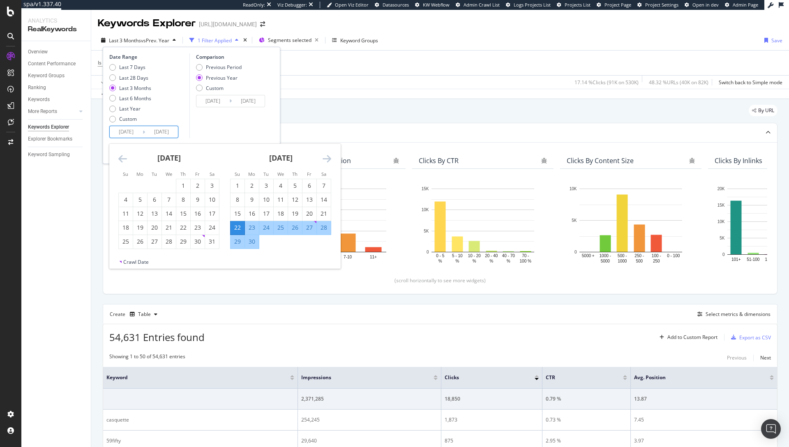
click at [119, 157] on icon "Move backward to switch to the previous month." at bounding box center [122, 159] width 9 height 10
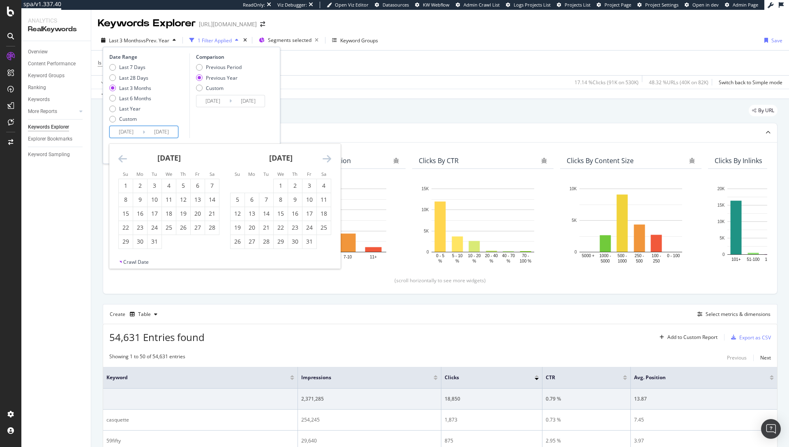
click at [359, 92] on div "Data crossed with the Crawls [DATE] vs [DATE]" at bounding box center [440, 94] width 698 height 10
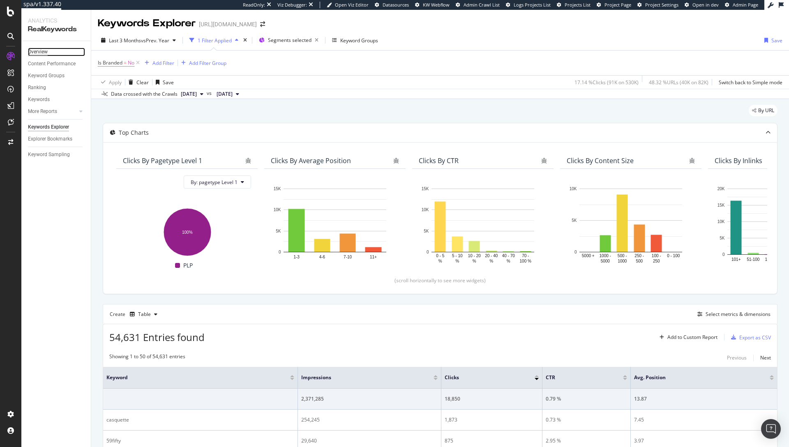
click at [46, 50] on div "Overview" at bounding box center [38, 52] width 20 height 9
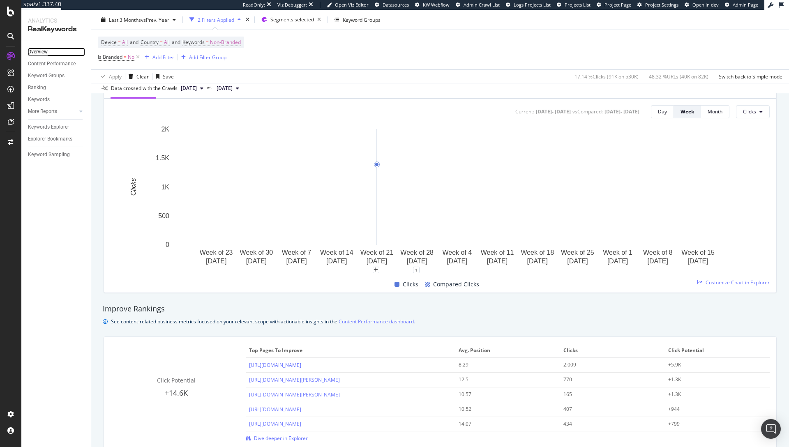
scroll to position [405, 0]
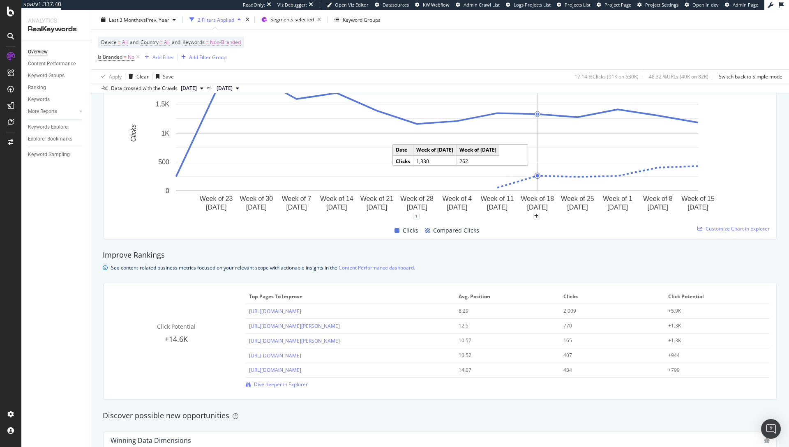
click at [538, 174] on circle "A chart." at bounding box center [537, 175] width 3 height 3
drag, startPoint x: 383, startPoint y: 311, endPoint x: 266, endPoint y: 312, distance: 117.1
click at [260, 312] on div "[URL][DOMAIN_NAME]" at bounding box center [350, 311] width 203 height 8
click at [386, 341] on div "[URL][DOMAIN_NAME][PERSON_NAME]" at bounding box center [350, 341] width 203 height 8
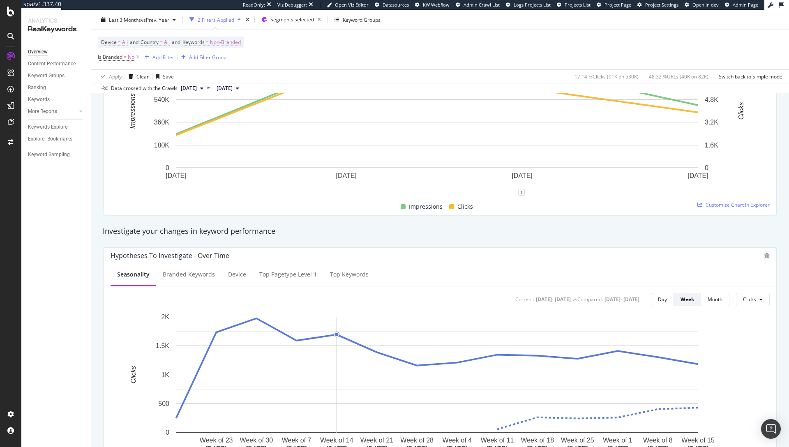
scroll to position [112, 0]
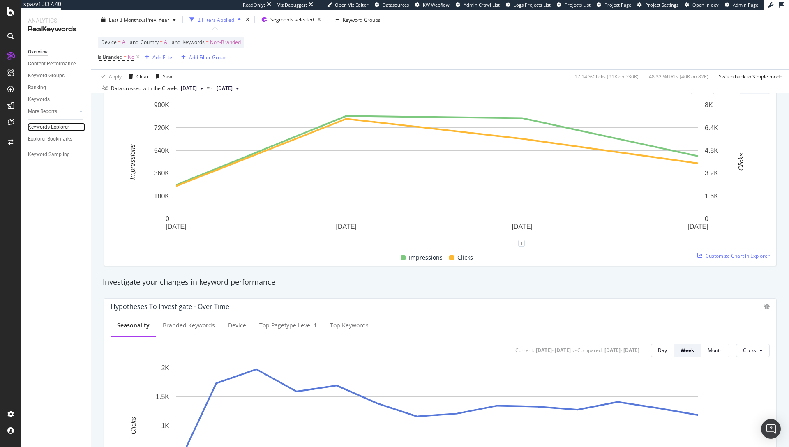
click at [41, 126] on div "Keywords Explorer" at bounding box center [48, 127] width 41 height 9
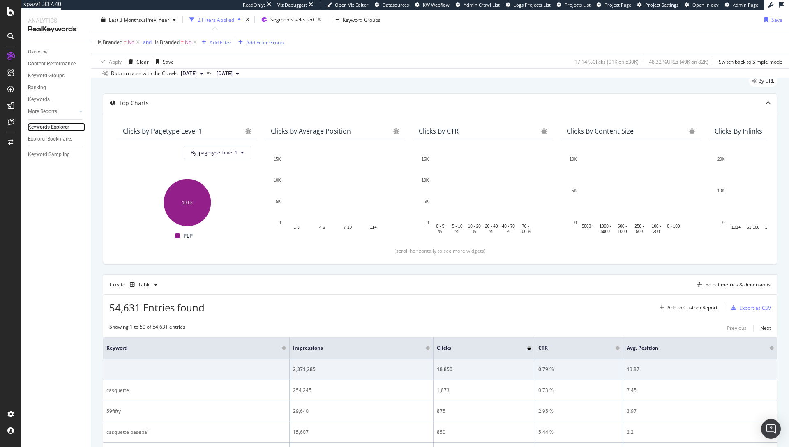
scroll to position [31, 0]
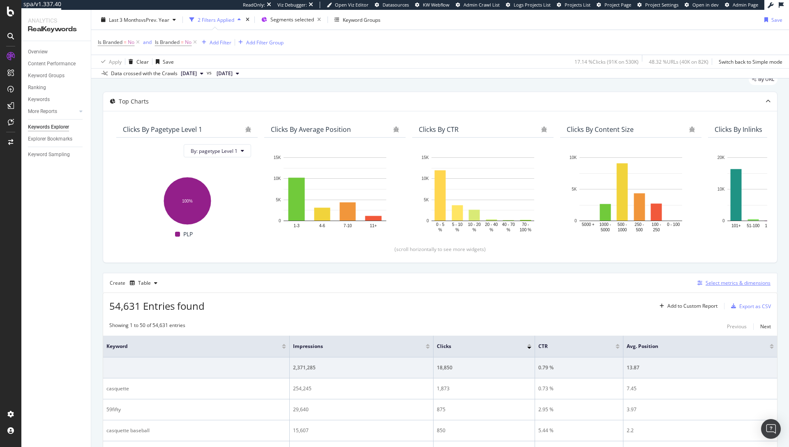
click at [716, 284] on div "Select metrics & dimensions" at bounding box center [737, 282] width 65 height 7
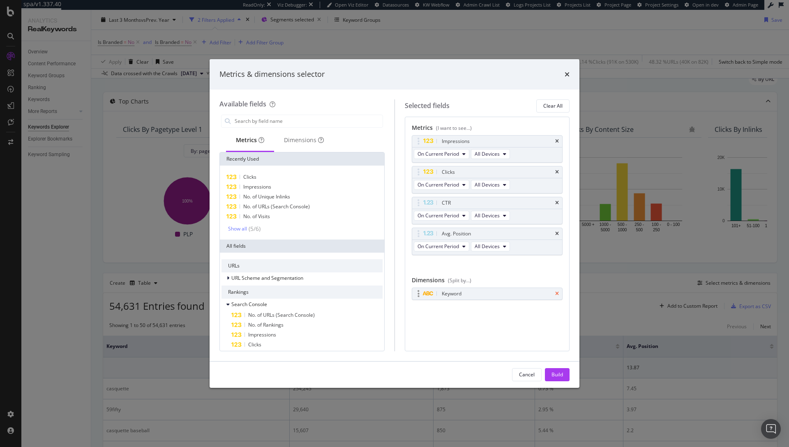
click at [556, 293] on icon "times" at bounding box center [557, 293] width 4 height 5
click at [298, 141] on div "Dimensions" at bounding box center [304, 140] width 40 height 8
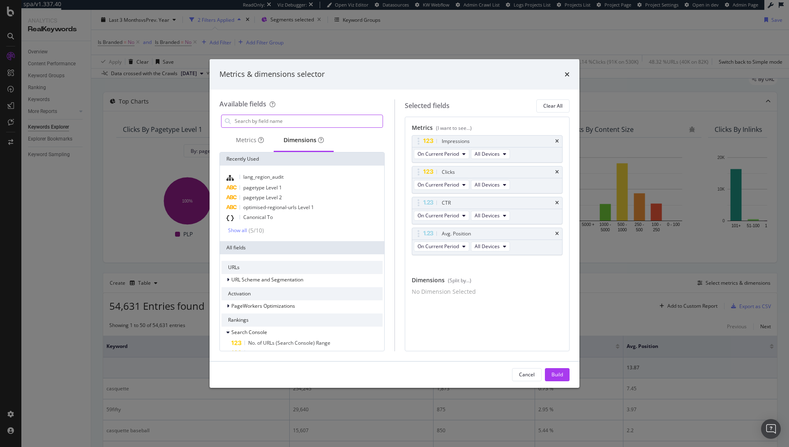
click at [292, 122] on input "modal" at bounding box center [308, 121] width 149 height 12
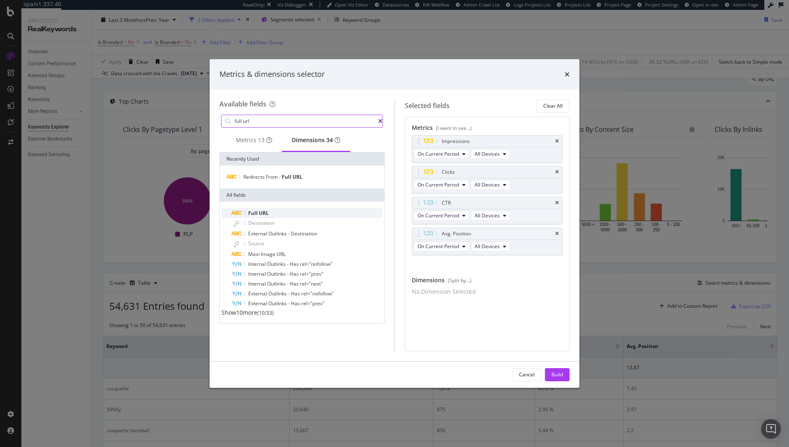
type input "full url"
click at [277, 214] on div "Full URL" at bounding box center [306, 213] width 151 height 10
click at [546, 372] on button "Build" at bounding box center [557, 374] width 25 height 13
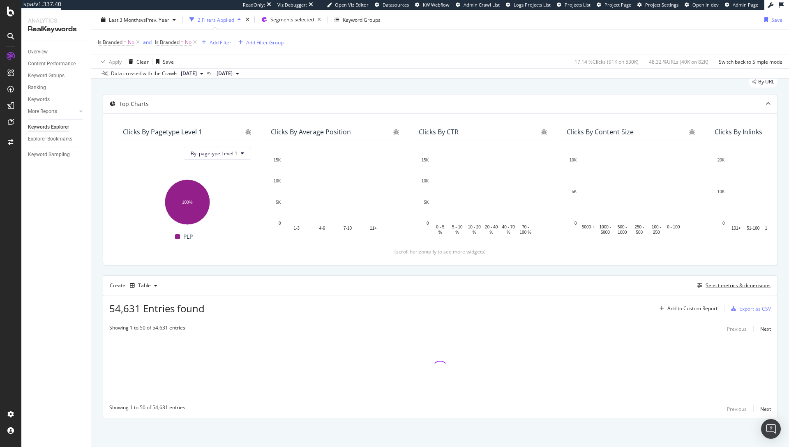
scroll to position [29, 0]
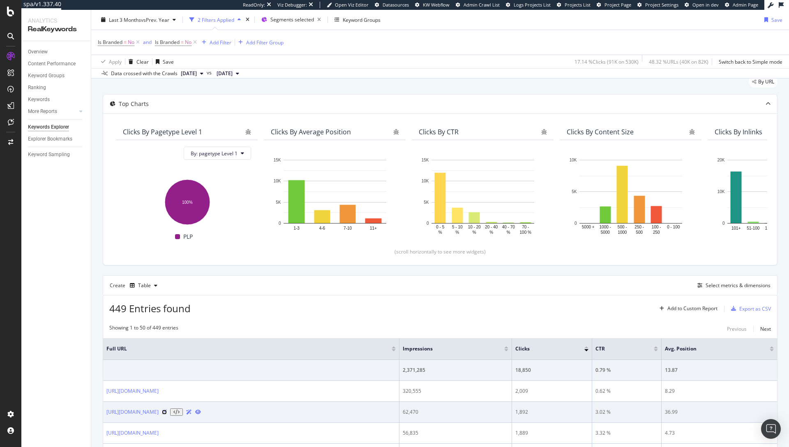
click at [167, 413] on icon at bounding box center [164, 412] width 5 height 5
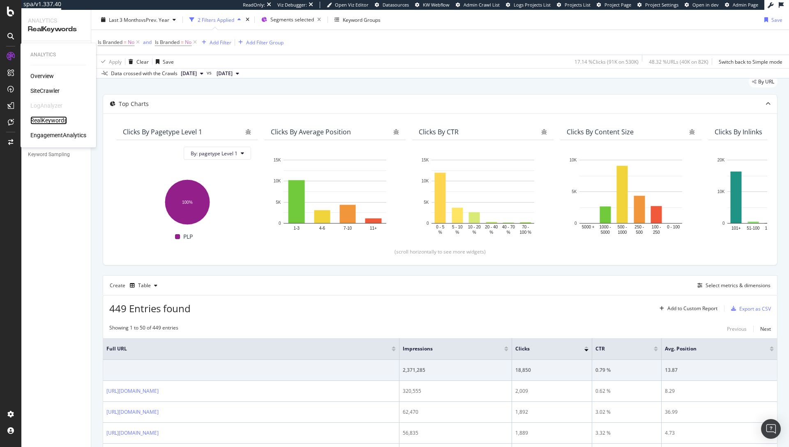
click at [47, 120] on div "RealKeywords" at bounding box center [48, 120] width 37 height 8
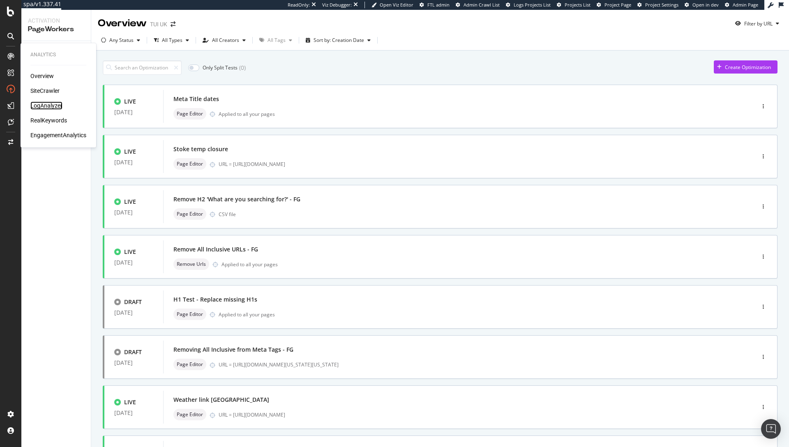
click at [49, 107] on div "LogAnalyzer" at bounding box center [46, 105] width 32 height 8
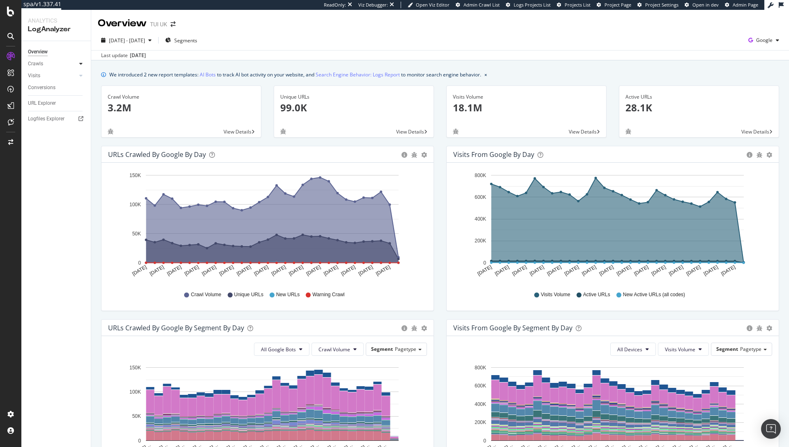
click at [81, 63] on icon at bounding box center [80, 63] width 3 height 5
click at [51, 107] on div "HTTP Codes" at bounding box center [46, 108] width 28 height 9
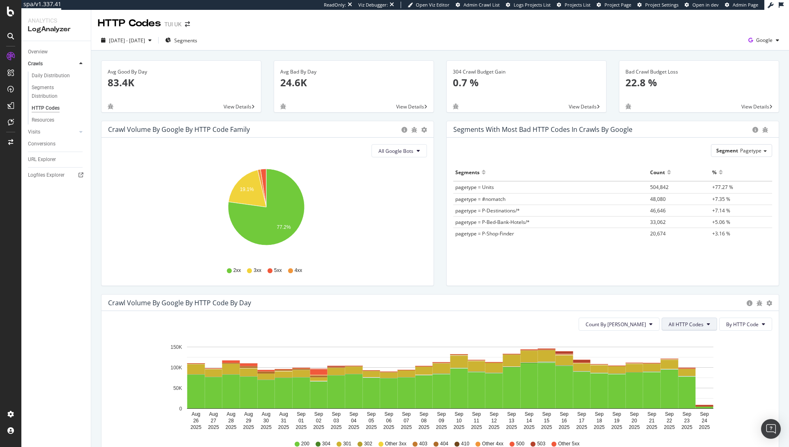
click at [689, 327] on span "All HTTP Codes" at bounding box center [685, 324] width 35 height 7
click at [688, 367] on span "Bad HTTP Codes" at bounding box center [684, 370] width 41 height 7
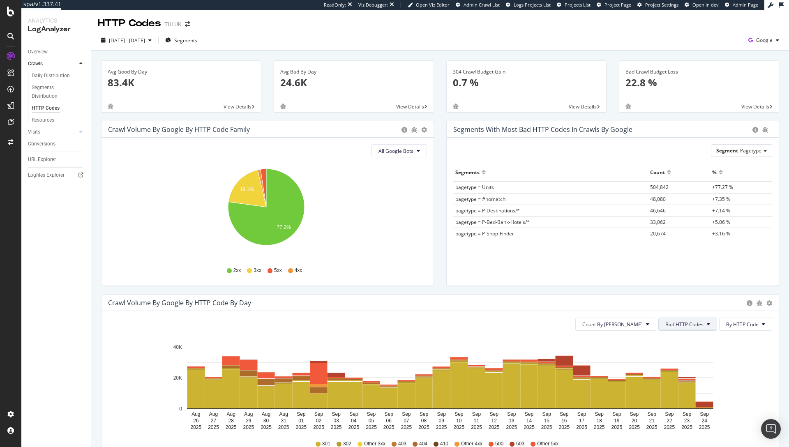
click at [682, 324] on span "Bad HTTP Codes" at bounding box center [684, 324] width 38 height 7
click at [677, 416] on span "5xx family" at bounding box center [680, 416] width 41 height 7
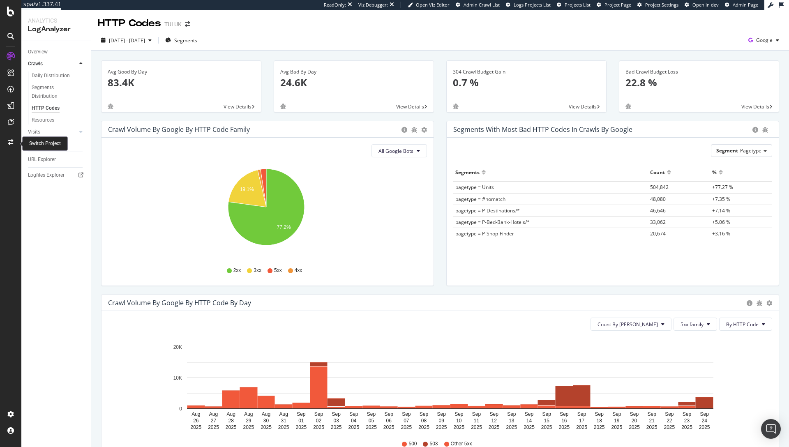
click at [11, 143] on icon at bounding box center [10, 142] width 5 height 6
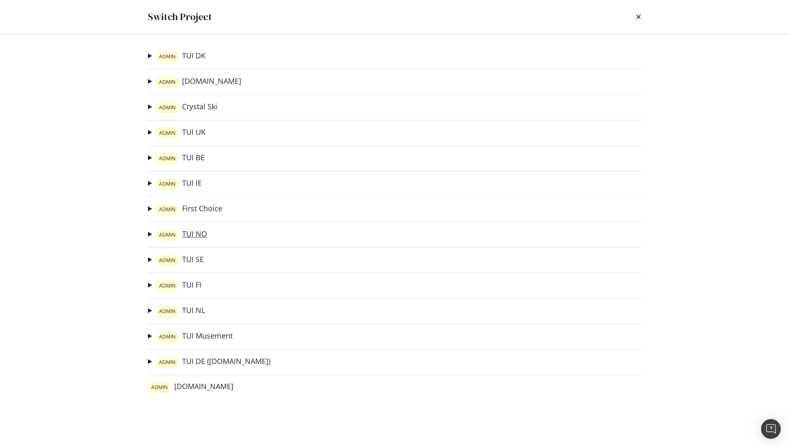
click at [197, 235] on link "ADMIN TUI NO" at bounding box center [181, 235] width 51 height 12
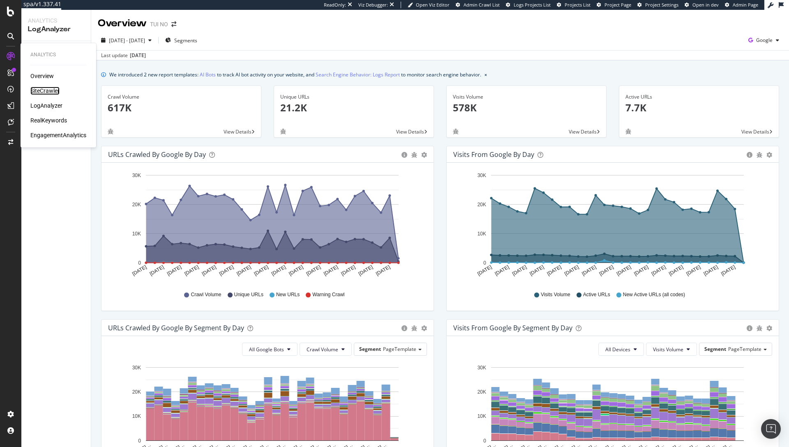
click at [39, 88] on div "SiteCrawler" at bounding box center [44, 91] width 29 height 8
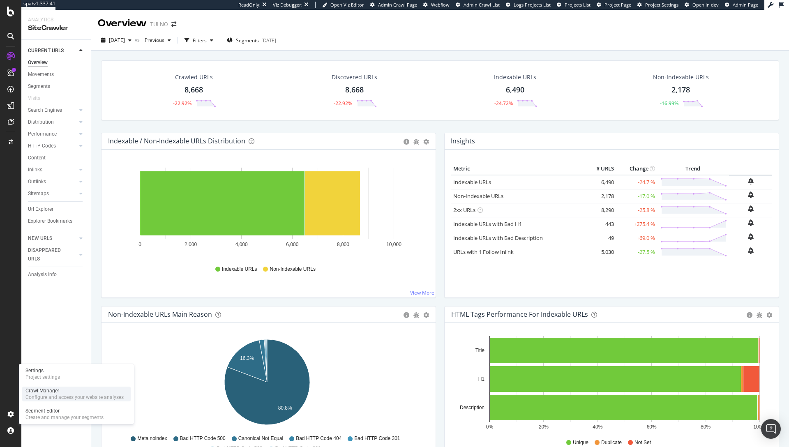
click at [49, 390] on div "Crawl Manager" at bounding box center [74, 390] width 98 height 7
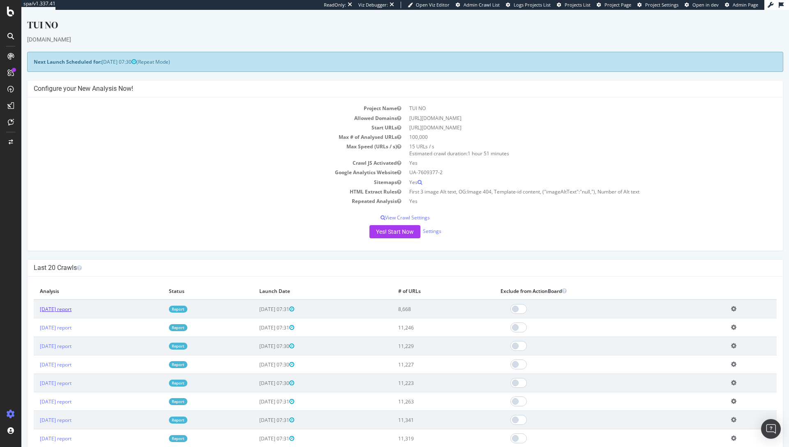
click at [71, 310] on link "2025 Sep. 24th report" at bounding box center [56, 309] width 32 height 7
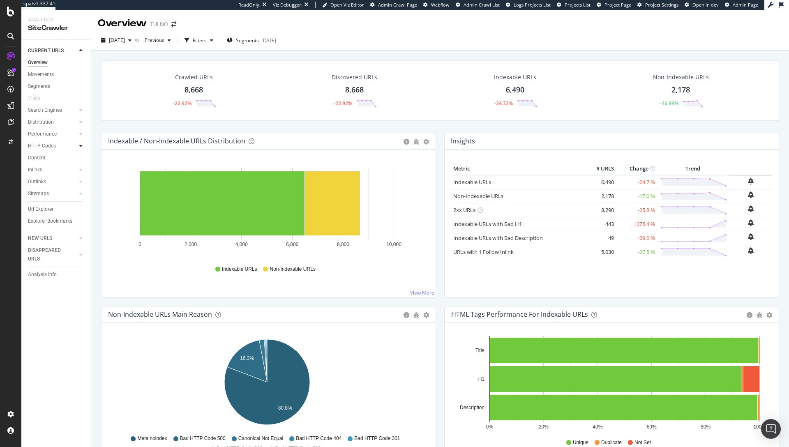
click at [80, 145] on icon at bounding box center [80, 145] width 3 height 5
click at [37, 182] on div "Insights" at bounding box center [41, 181] width 18 height 9
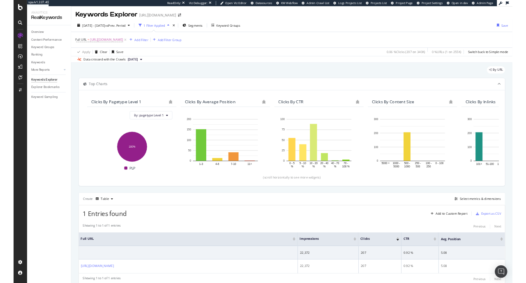
scroll to position [29, 0]
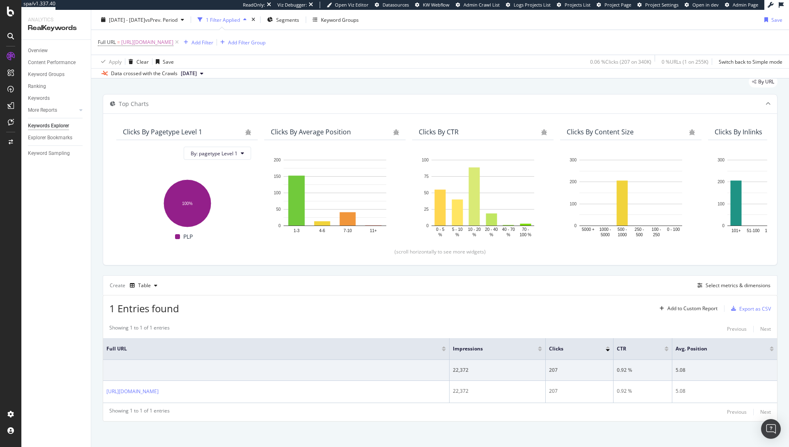
click at [551, 34] on div "Full URL = [URL][DOMAIN_NAME] Add Filter Add Filter Group" at bounding box center [440, 42] width 685 height 25
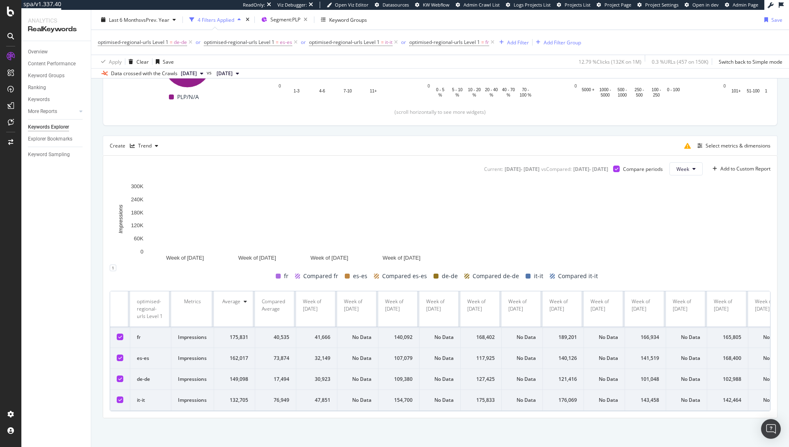
scroll to position [174, 0]
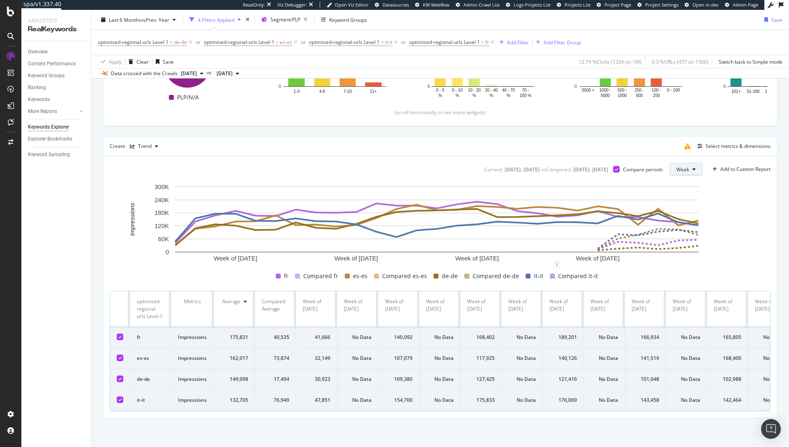
click at [678, 166] on span "Week" at bounding box center [682, 169] width 13 height 7
click at [680, 208] on span "Month" at bounding box center [677, 209] width 15 height 7
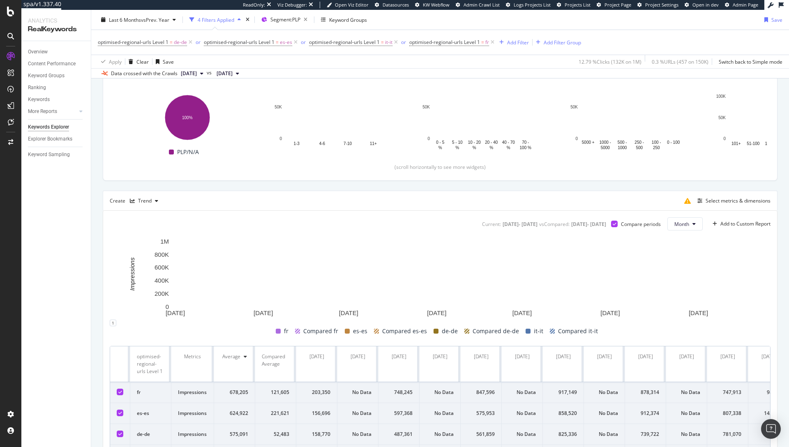
scroll to position [174, 0]
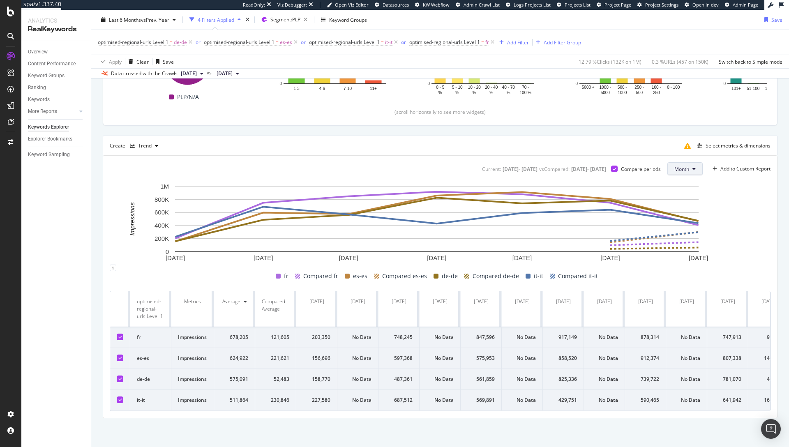
click at [675, 166] on span "Month" at bounding box center [681, 169] width 15 height 7
click at [676, 195] on span "Week" at bounding box center [675, 194] width 16 height 7
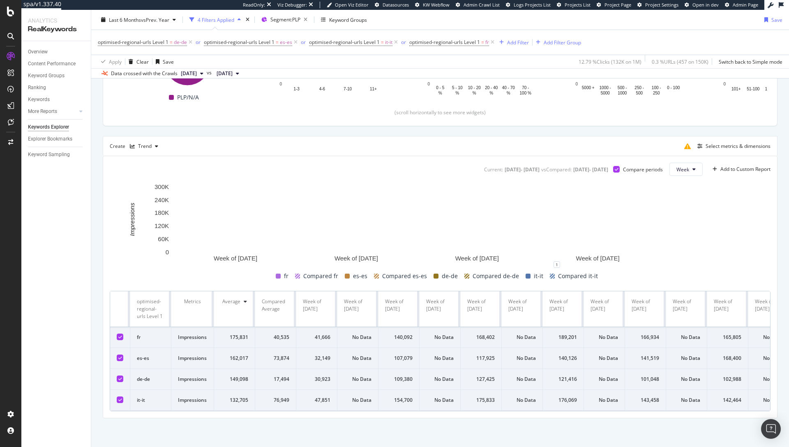
scroll to position [174, 0]
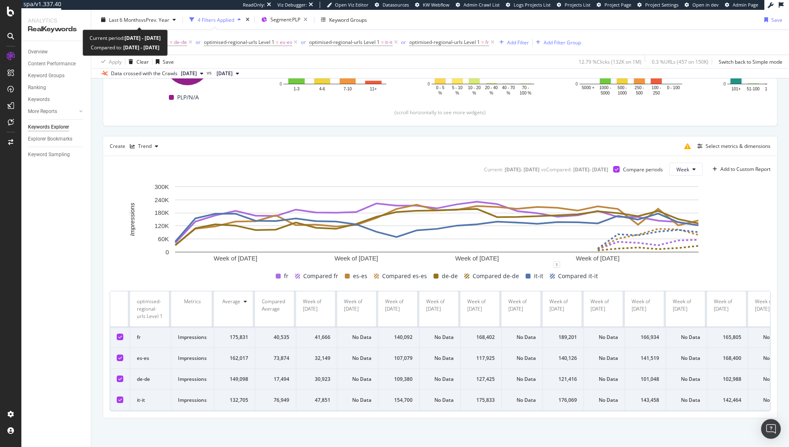
click at [144, 28] on div "Last 6 Months vs Prev. Year 4 Filters Applied Segment: PLP Keyword Groups Save" at bounding box center [440, 21] width 698 height 16
click at [142, 20] on span "vs Prev. Year" at bounding box center [155, 19] width 28 height 7
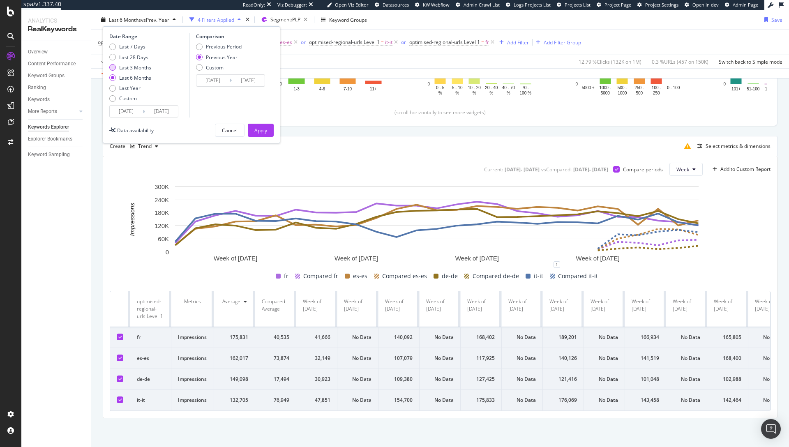
click at [134, 66] on div "Last 3 Months" at bounding box center [135, 67] width 32 height 7
type input "[DATE]"
click at [263, 129] on div "Apply" at bounding box center [260, 130] width 13 height 7
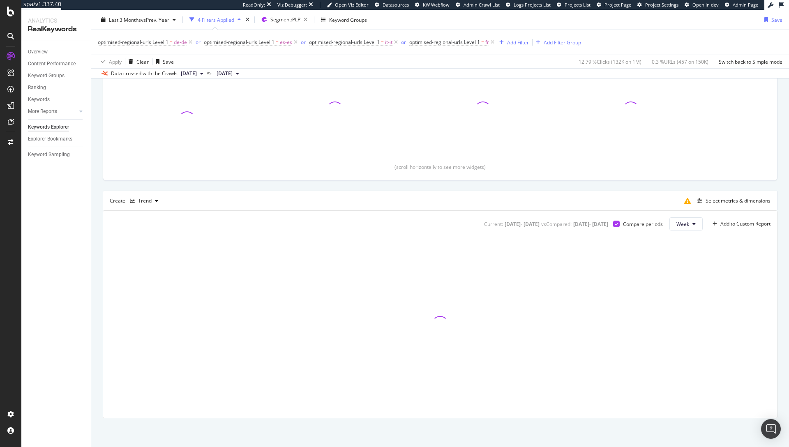
scroll to position [113, 0]
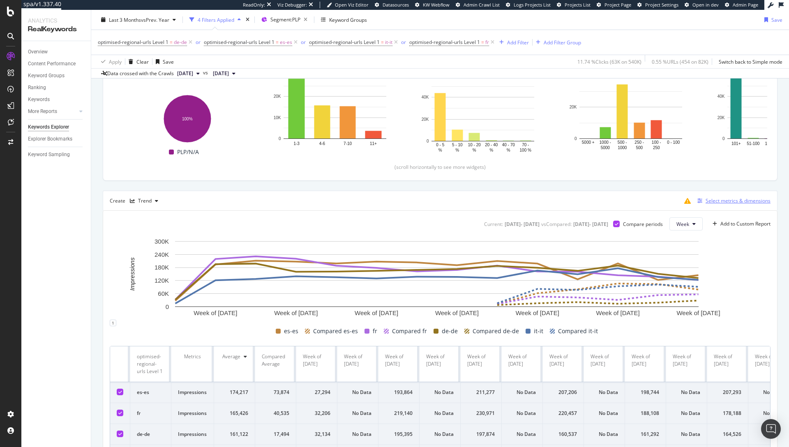
click at [711, 203] on div "Select metrics & dimensions" at bounding box center [737, 200] width 65 height 7
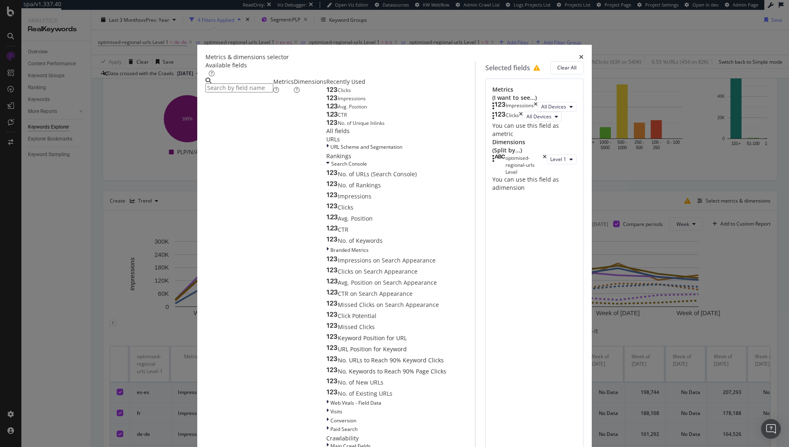
click at [326, 94] on div "Clicks" at bounding box center [338, 90] width 25 height 7
click at [519, 141] on div "Clicks" at bounding box center [512, 136] width 13 height 10
click at [523, 141] on icon "times" at bounding box center [521, 136] width 4 height 10
click at [523, 131] on icon "times" at bounding box center [521, 127] width 4 height 10
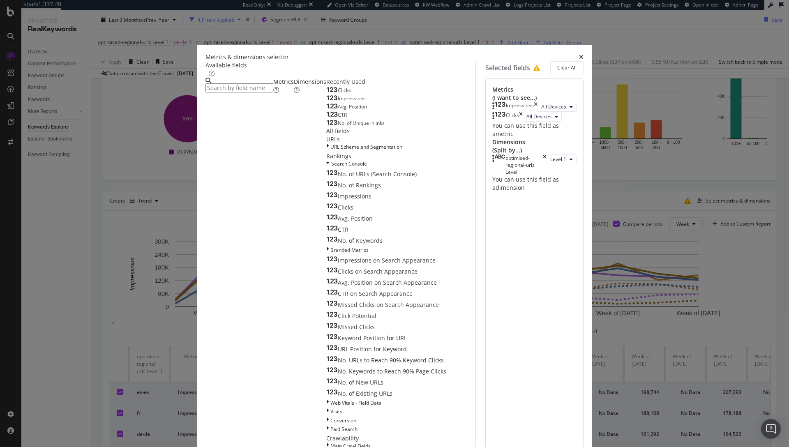
click at [294, 94] on div "Dimensions" at bounding box center [310, 86] width 32 height 16
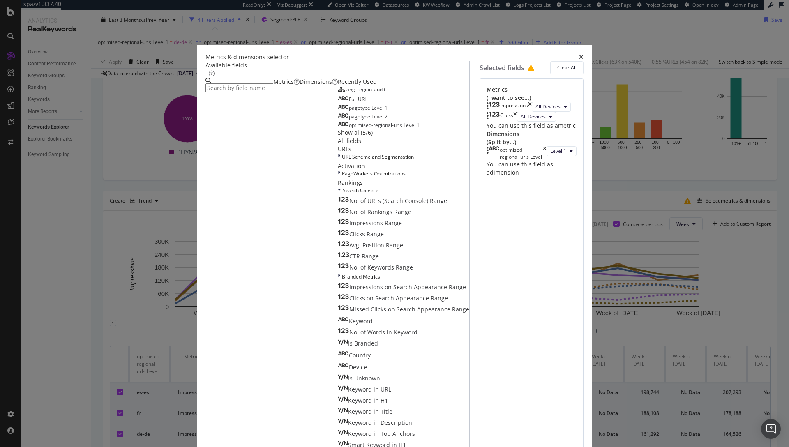
click at [273, 86] on div "Metrics" at bounding box center [286, 82] width 26 height 8
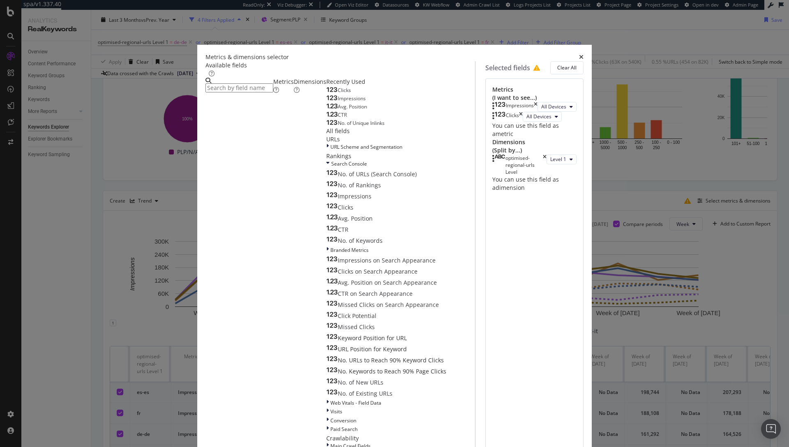
click at [579, 60] on icon "times" at bounding box center [581, 57] width 5 height 6
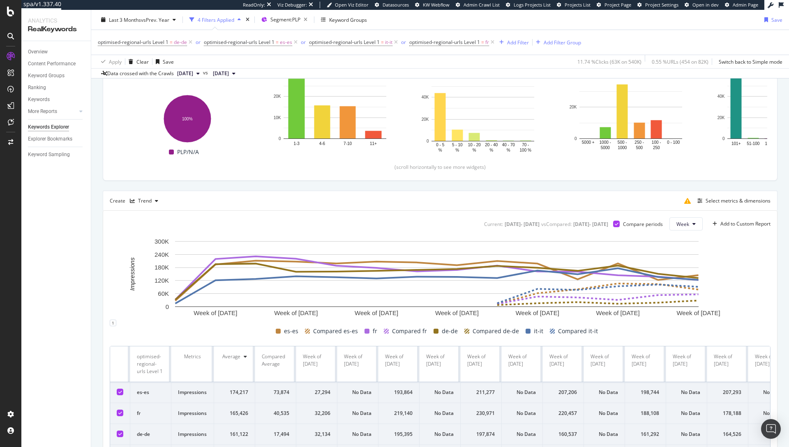
click at [566, 75] on div "Data crossed with the Crawls 2025 Sep. 19th vs 2025 May. 30th" at bounding box center [440, 73] width 698 height 10
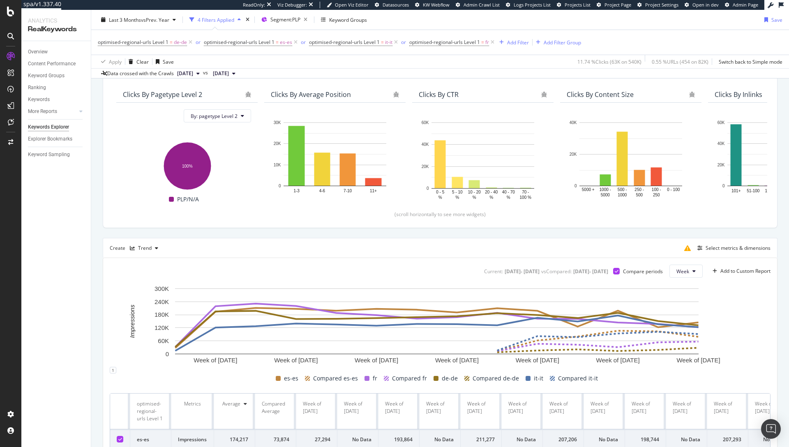
scroll to position [66, 0]
click at [134, 250] on icon "button" at bounding box center [132, 248] width 5 height 5
click at [154, 261] on div "Table" at bounding box center [152, 262] width 13 height 7
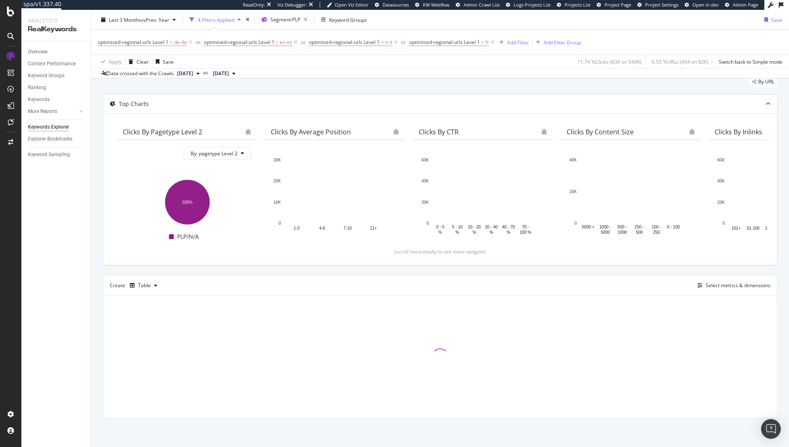
scroll to position [29, 0]
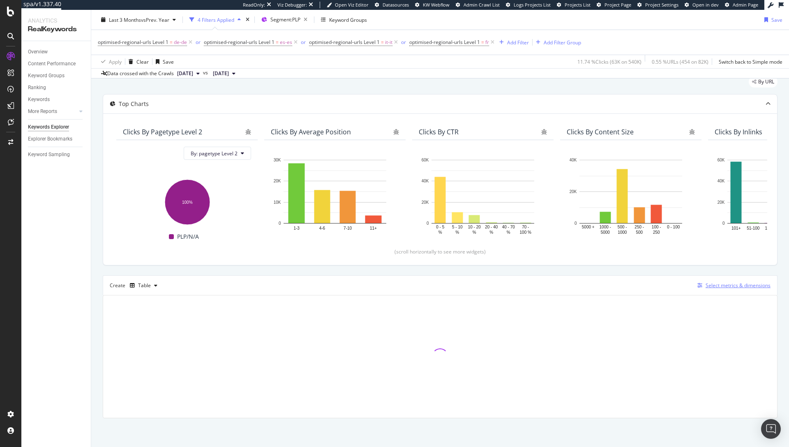
click at [724, 286] on div "Select metrics & dimensions" at bounding box center [737, 285] width 65 height 7
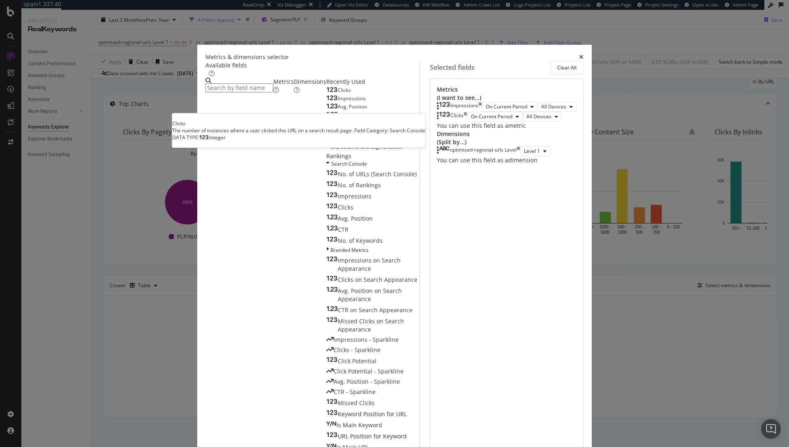
click at [326, 94] on div "Clicks" at bounding box center [338, 90] width 25 height 7
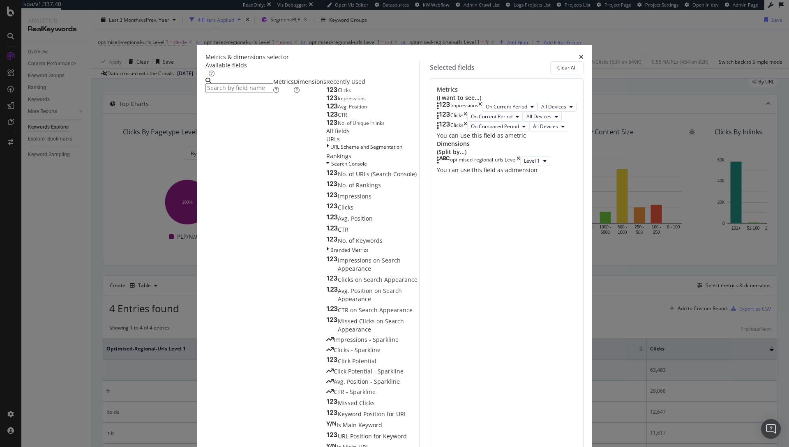
click at [326, 94] on div "Clicks" at bounding box center [338, 90] width 25 height 7
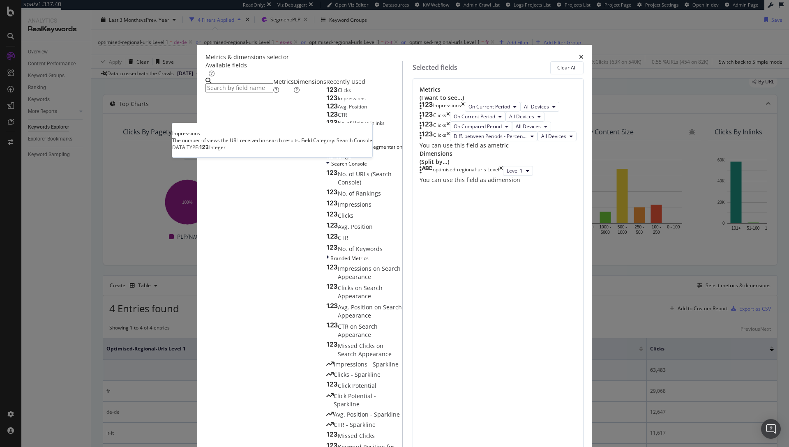
click at [326, 102] on div "Impressions" at bounding box center [345, 98] width 39 height 7
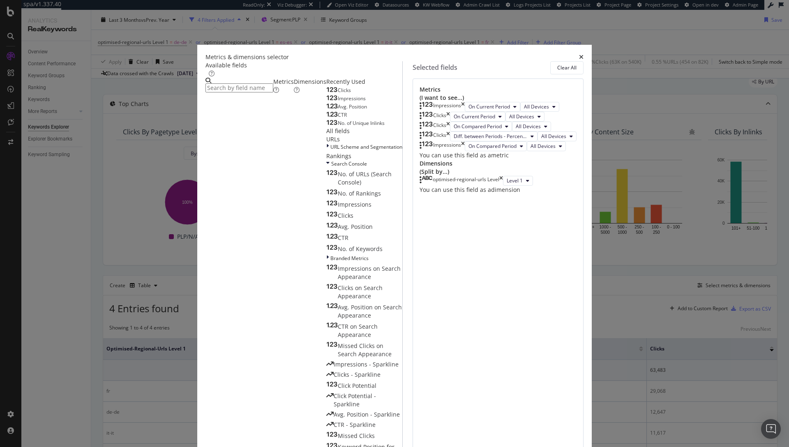
click at [326, 102] on div "Impressions" at bounding box center [345, 98] width 39 height 7
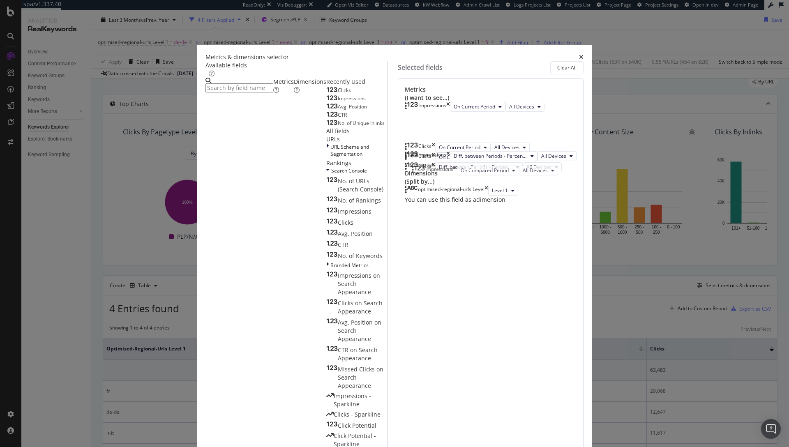
drag, startPoint x: 423, startPoint y: 261, endPoint x: 423, endPoint y: 168, distance: 92.9
click at [423, 168] on body "spa/v1.337.40 ReadOnly: Viz Debugger: Open Viz Editor Datasources KW Webflow Ad…" at bounding box center [394, 223] width 789 height 447
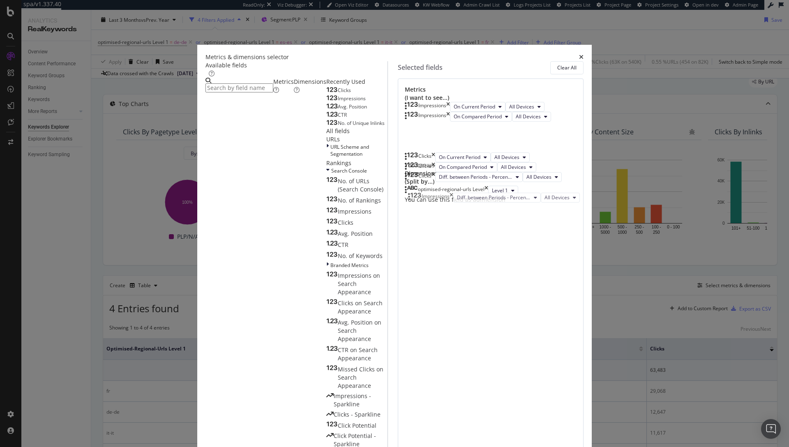
drag, startPoint x: 423, startPoint y: 296, endPoint x: 419, endPoint y: 200, distance: 96.6
click at [419, 200] on body "spa/v1.337.40 ReadOnly: Viz Debugger: Open Viz Editor Datasources KW Webflow Ad…" at bounding box center [394, 223] width 789 height 447
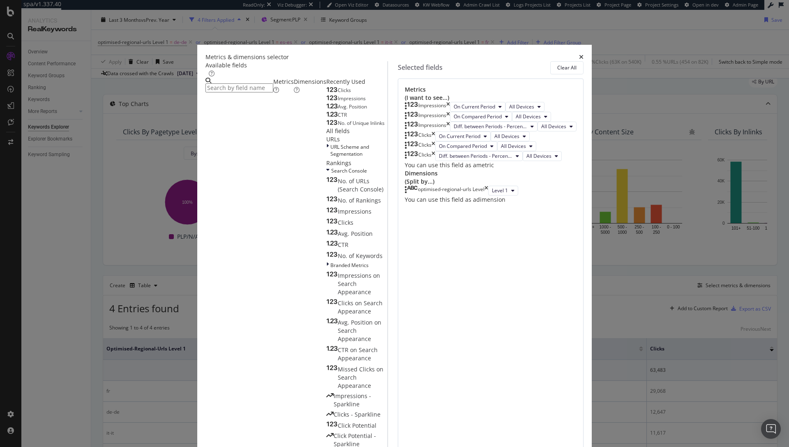
scroll to position [53, 0]
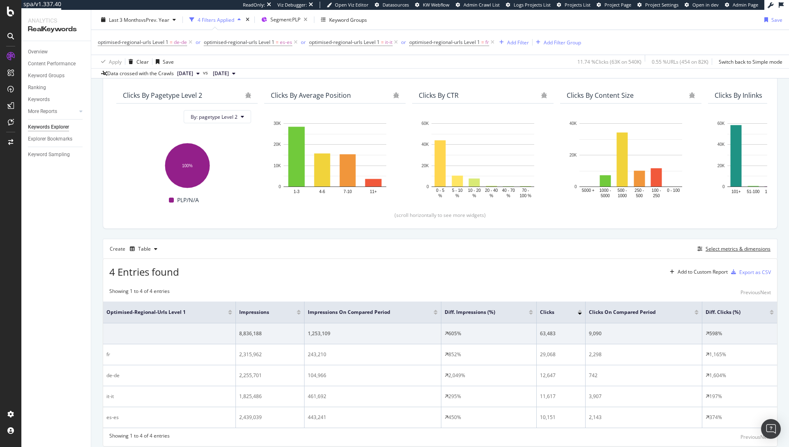
scroll to position [94, 0]
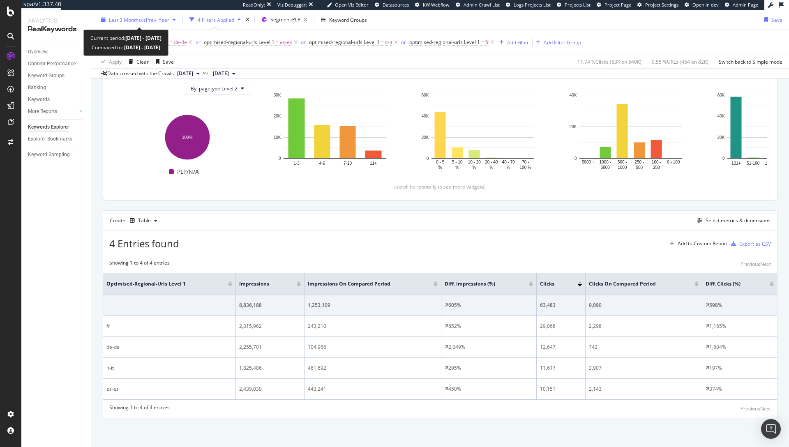
click at [164, 22] on span "vs Prev. Year" at bounding box center [155, 19] width 28 height 7
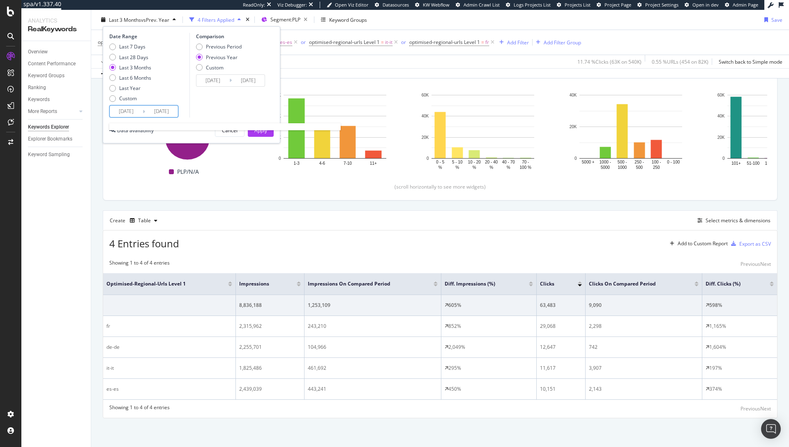
click at [136, 114] on input "[DATE]" at bounding box center [126, 112] width 33 height 12
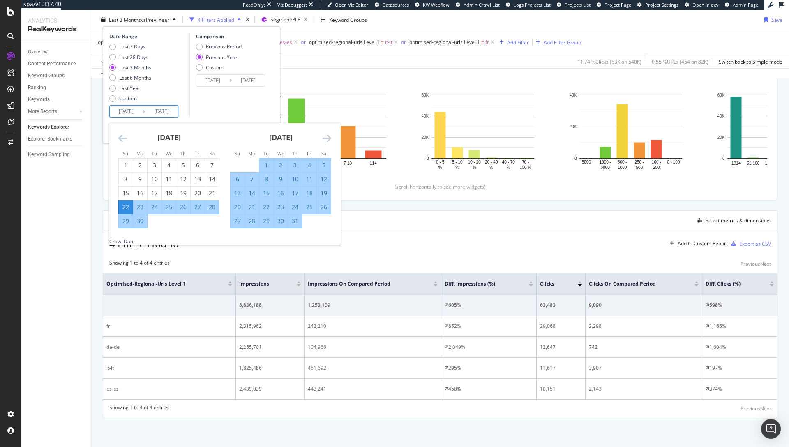
click at [323, 137] on icon "Move forward to switch to the next month." at bounding box center [327, 138] width 9 height 10
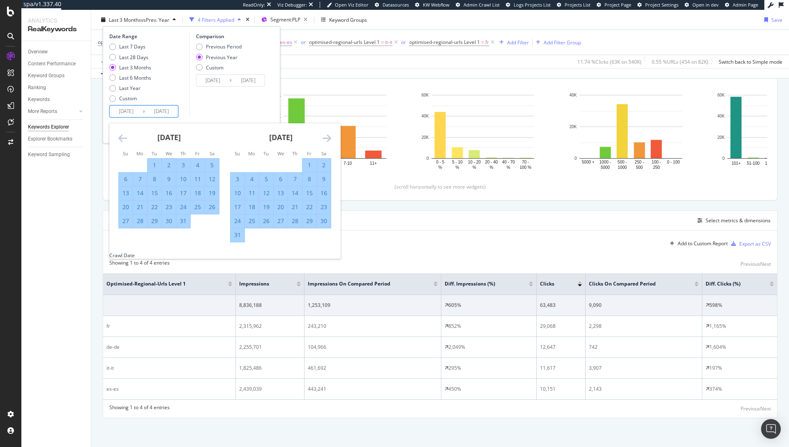
click at [323, 137] on icon "Move forward to switch to the next month." at bounding box center [327, 138] width 9 height 10
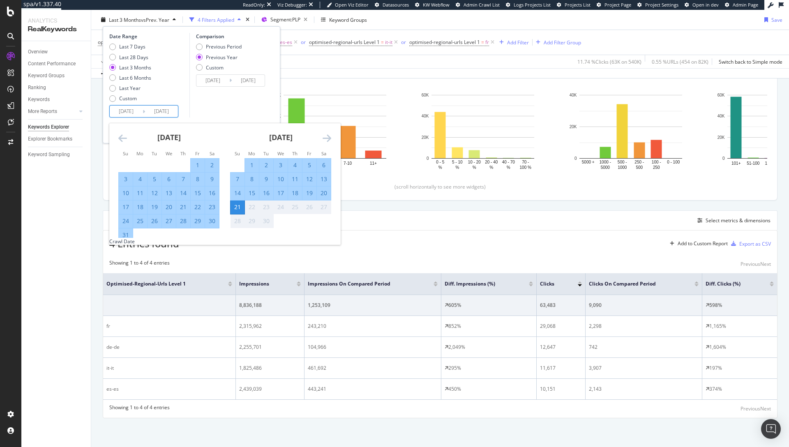
click at [197, 194] on div "15" at bounding box center [198, 193] width 14 height 8
type input "[DATE]"
click at [247, 192] on div "15" at bounding box center [252, 193] width 14 height 8
type input "[DATE]"
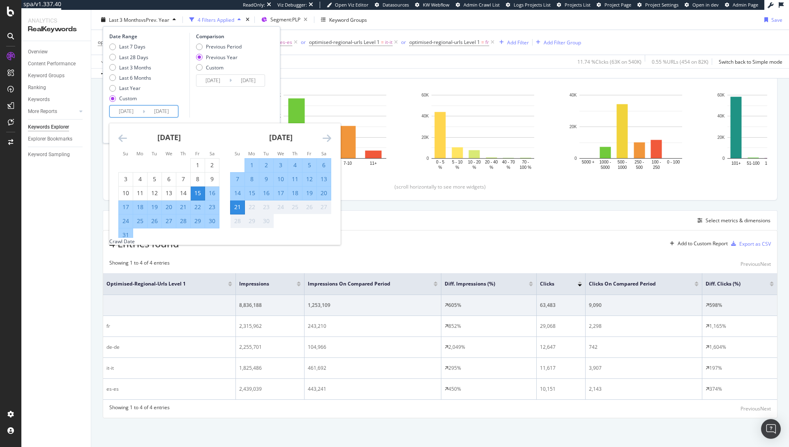
type input "[DATE]"
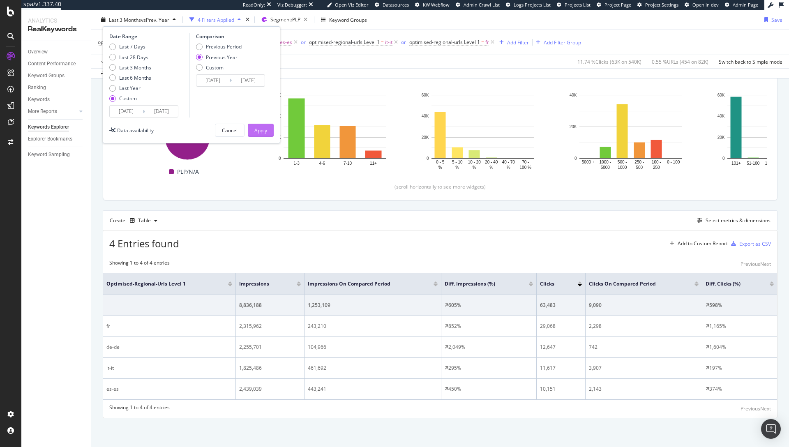
click at [262, 129] on div "Apply" at bounding box center [260, 130] width 13 height 7
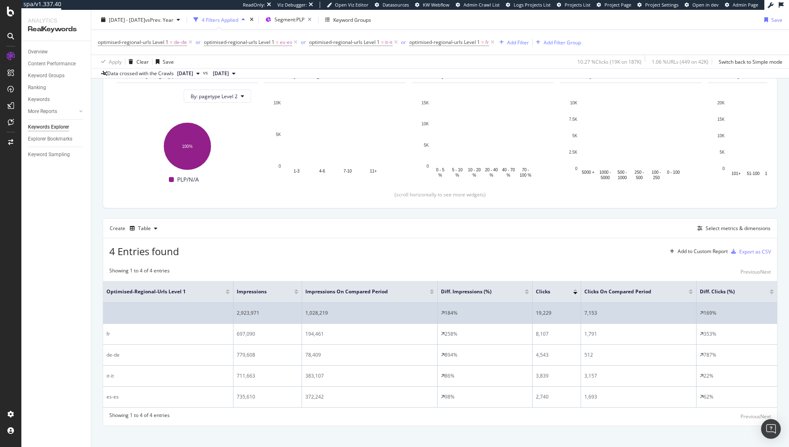
scroll to position [94, 0]
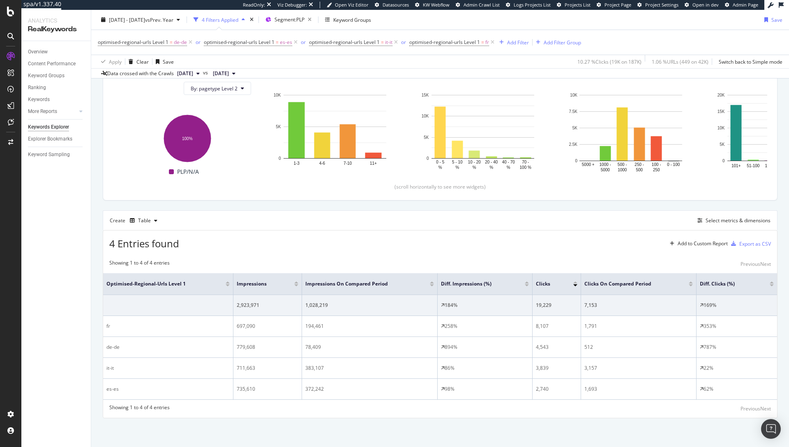
click at [624, 16] on div "2025 Aug. 15th - Sep. 15th vs Prev. Year 4 Filters Applied Segment: PLP Keyword…" at bounding box center [440, 21] width 698 height 16
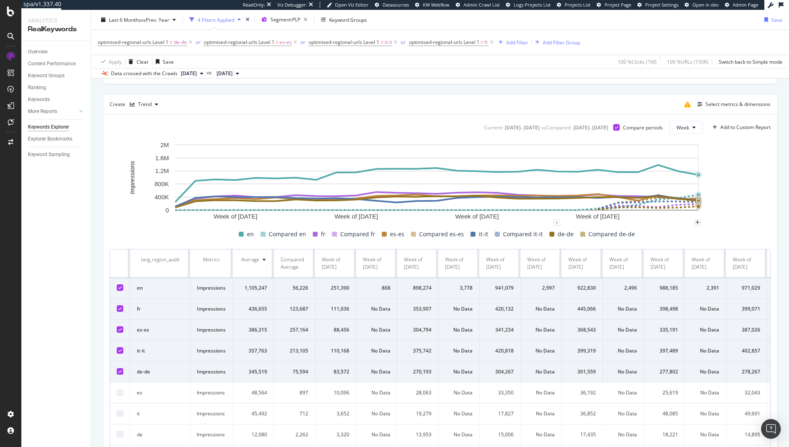
scroll to position [217, 0]
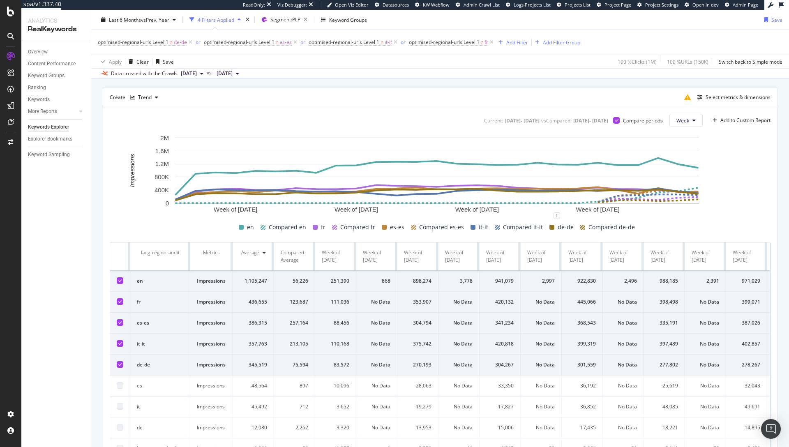
click at [119, 280] on icon at bounding box center [120, 281] width 4 height 4
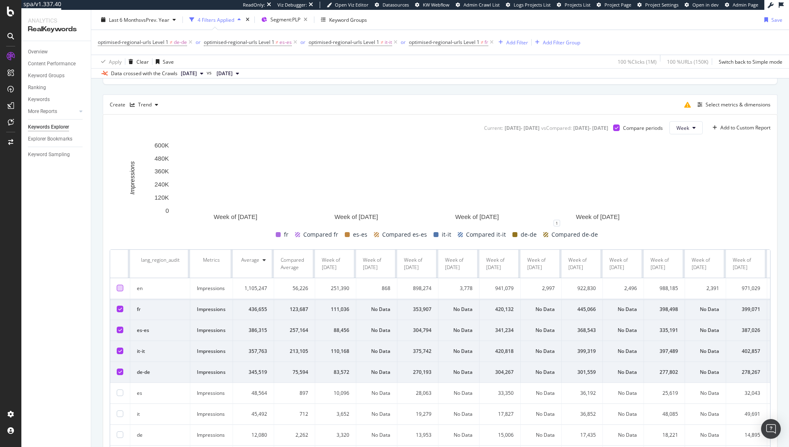
scroll to position [209, 0]
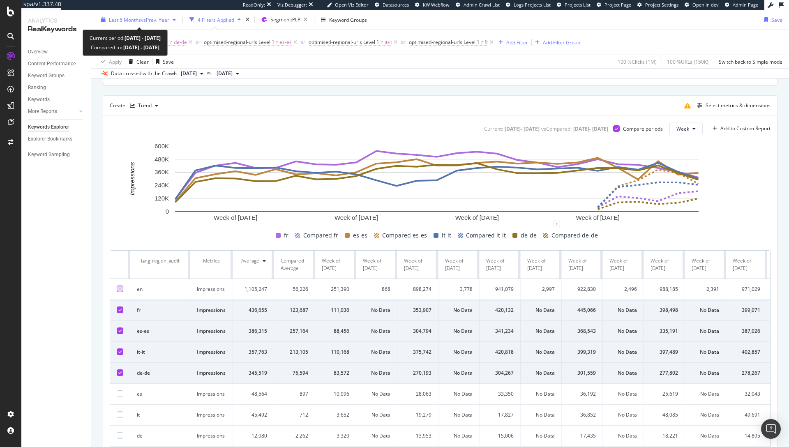
click at [169, 16] on span "vs Prev. Year" at bounding box center [155, 19] width 28 height 7
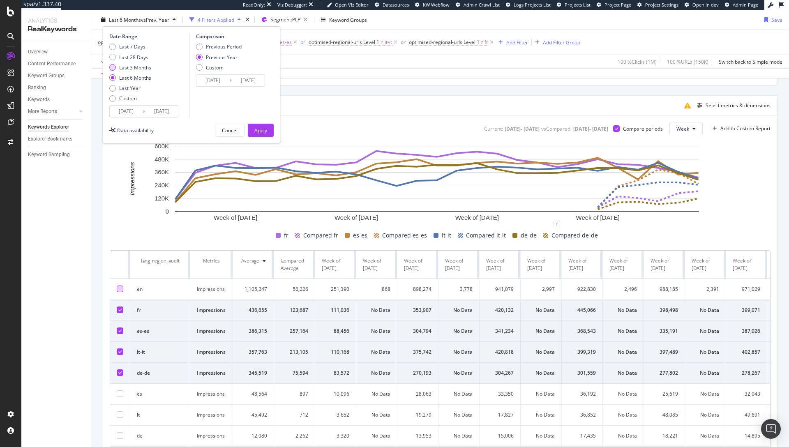
click at [148, 69] on div "Last 3 Months" at bounding box center [135, 67] width 32 height 7
type input "[DATE]"
click at [265, 129] on div "Apply" at bounding box center [260, 130] width 13 height 7
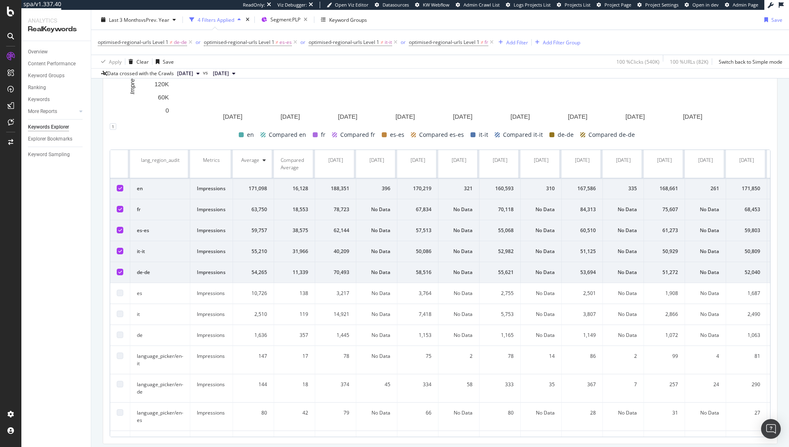
scroll to position [231, 0]
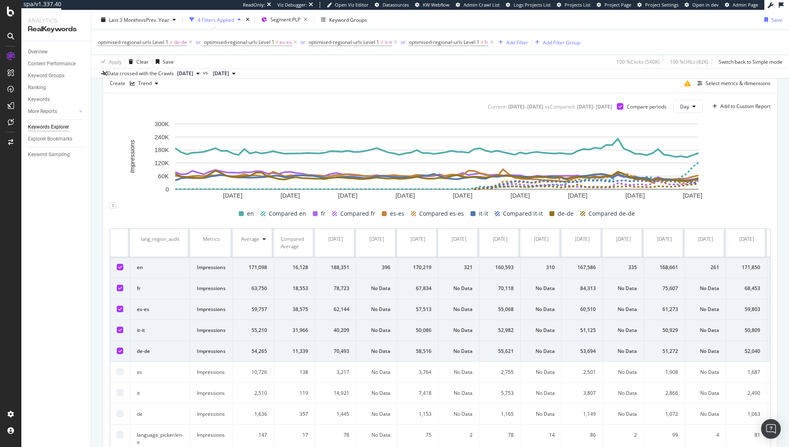
click at [120, 268] on icon at bounding box center [120, 267] width 4 height 4
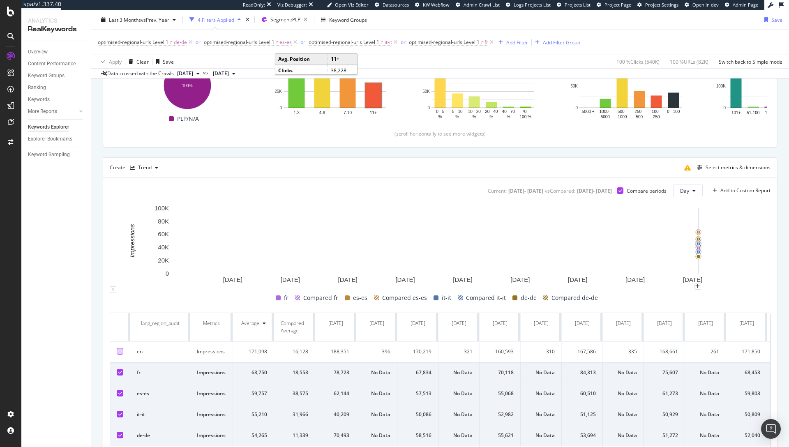
scroll to position [138, 0]
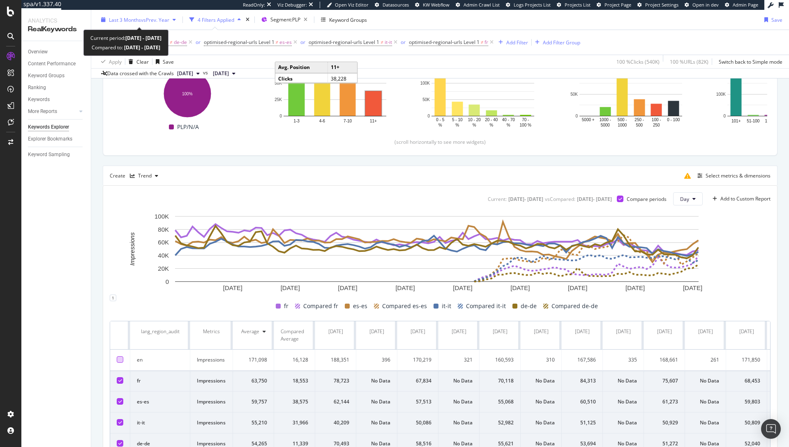
click at [160, 19] on span "vs Prev. Year" at bounding box center [155, 19] width 28 height 7
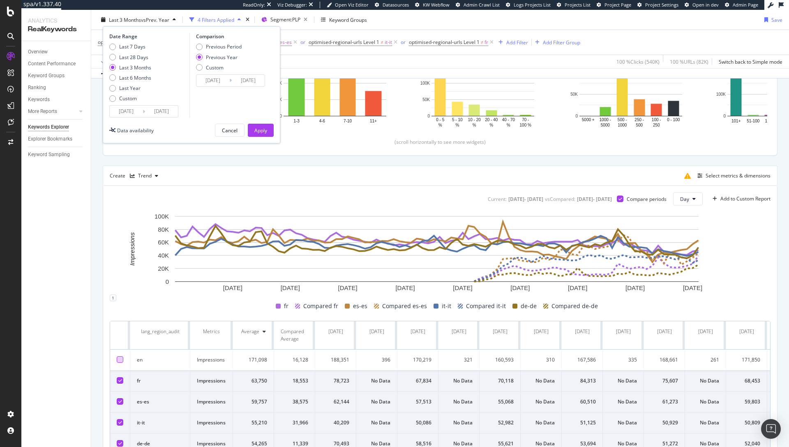
click at [408, 161] on div "Top Charts Clicks By pagetype Level 2 By: pagetype Level 2 Hold CMD (⌘) while c…" at bounding box center [440, 299] width 675 height 631
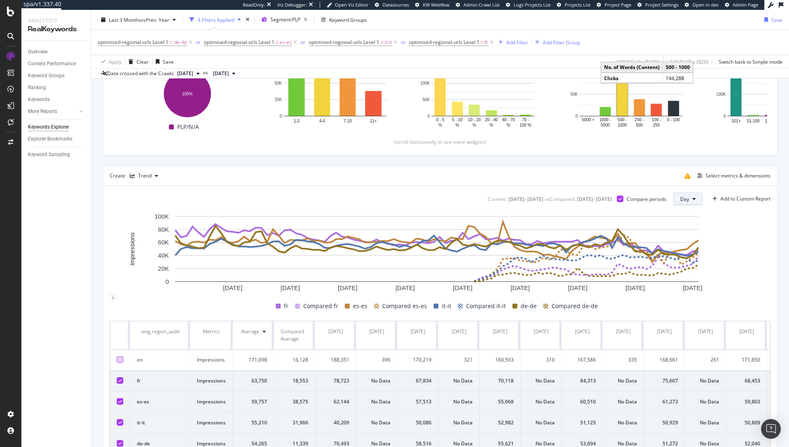
click at [693, 200] on button "Day" at bounding box center [688, 198] width 30 height 13
click at [681, 231] on span "Week" at bounding box center [680, 230] width 15 height 7
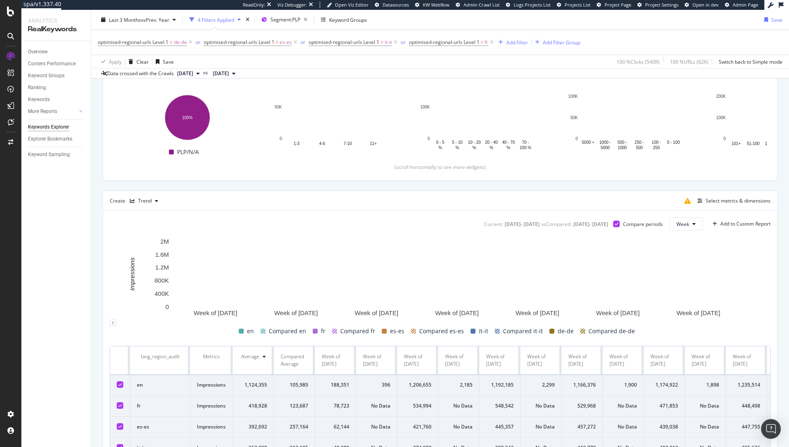
scroll to position [138, 0]
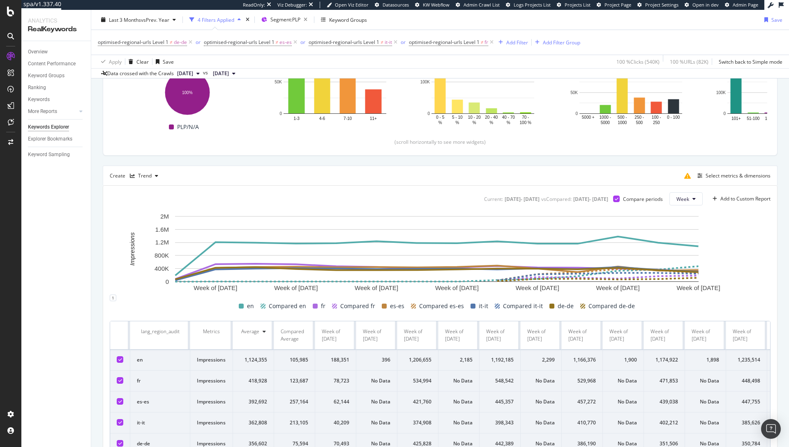
click at [121, 360] on icon at bounding box center [120, 359] width 4 height 4
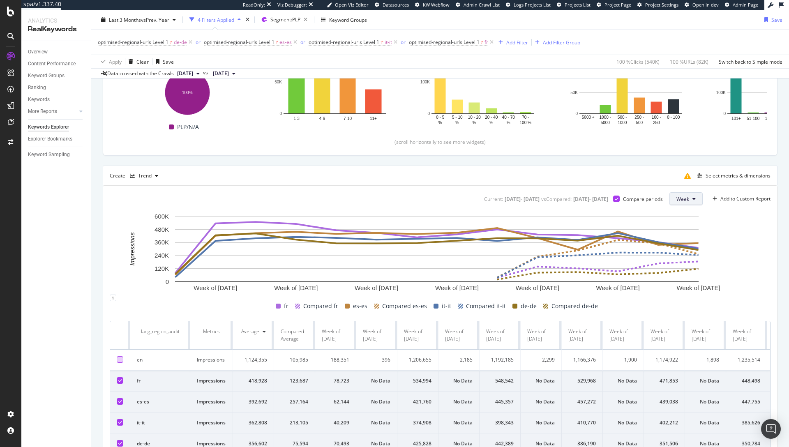
click at [692, 197] on icon at bounding box center [693, 198] width 3 height 5
click at [681, 246] on span "Month" at bounding box center [677, 245] width 15 height 7
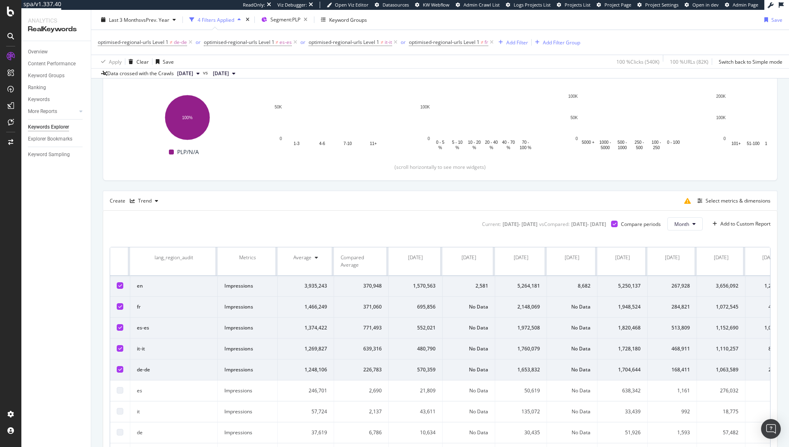
scroll to position [138, 0]
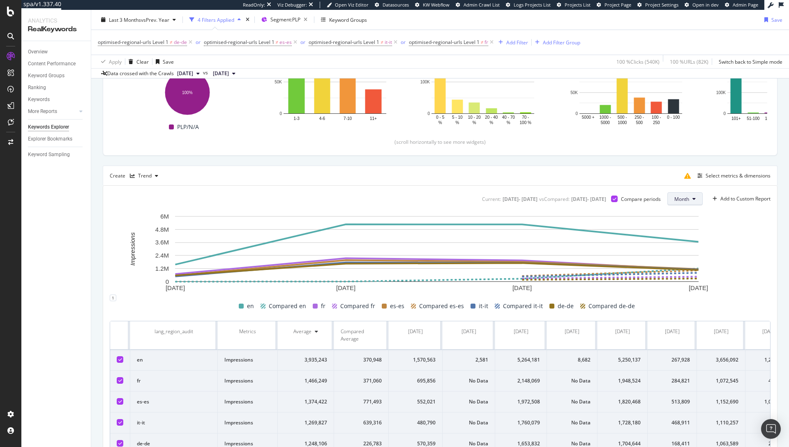
click at [692, 198] on icon at bounding box center [693, 198] width 3 height 5
click at [674, 230] on span "Week" at bounding box center [675, 230] width 16 height 7
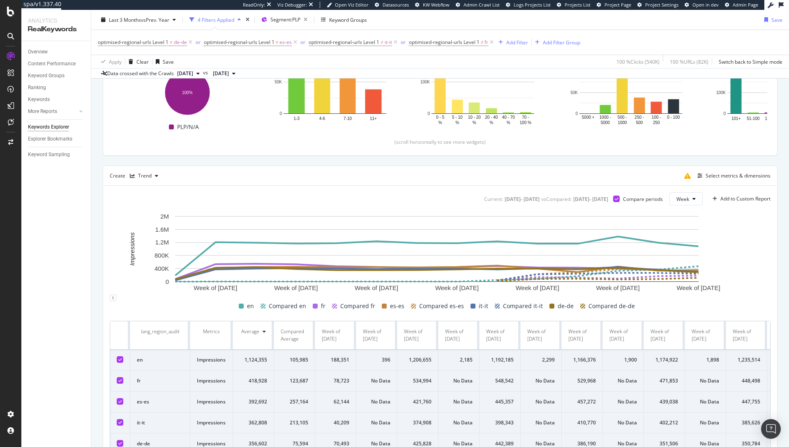
click at [121, 356] on div at bounding box center [120, 359] width 7 height 7
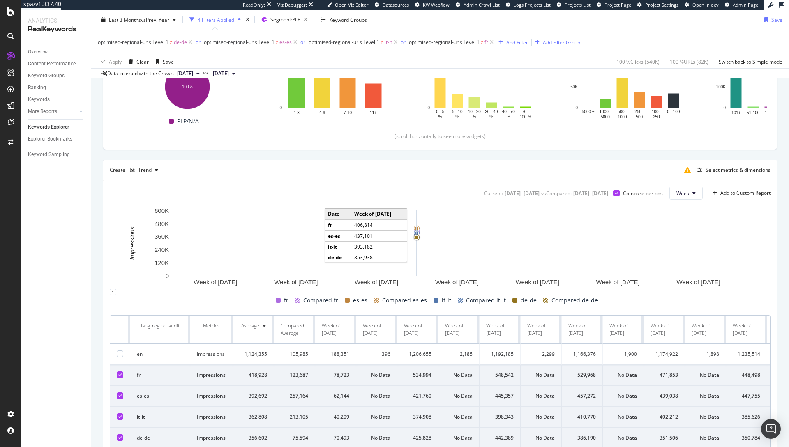
scroll to position [144, 0]
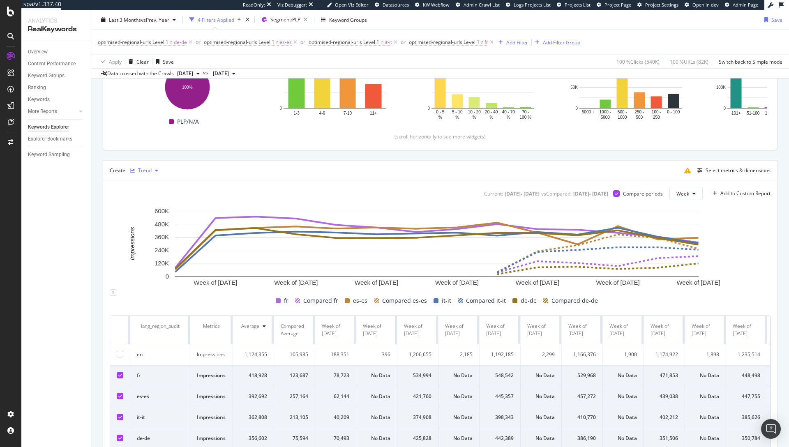
click at [150, 171] on div "Trend" at bounding box center [145, 170] width 14 height 5
click at [147, 187] on div "Table" at bounding box center [152, 184] width 13 height 7
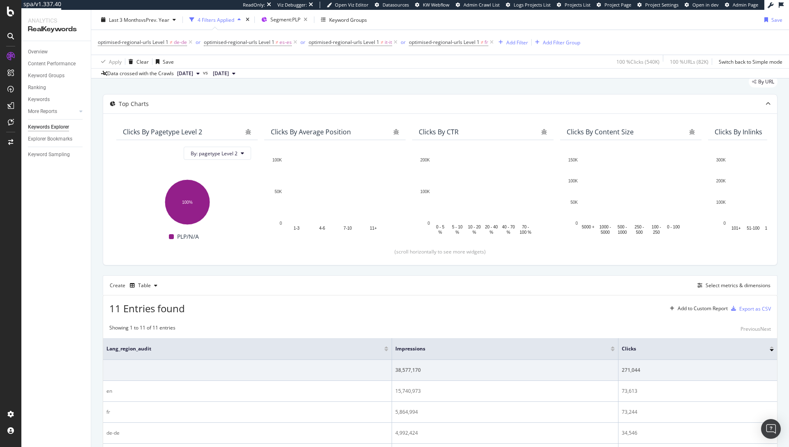
scroll to position [144, 0]
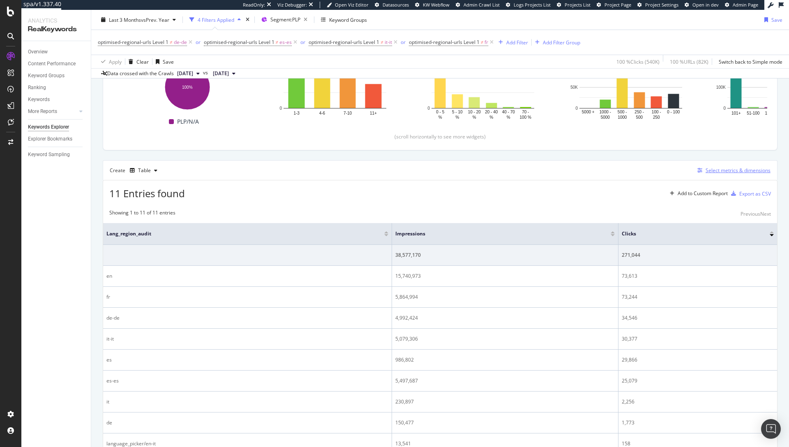
click at [707, 171] on div "Select metrics & dimensions" at bounding box center [737, 170] width 65 height 7
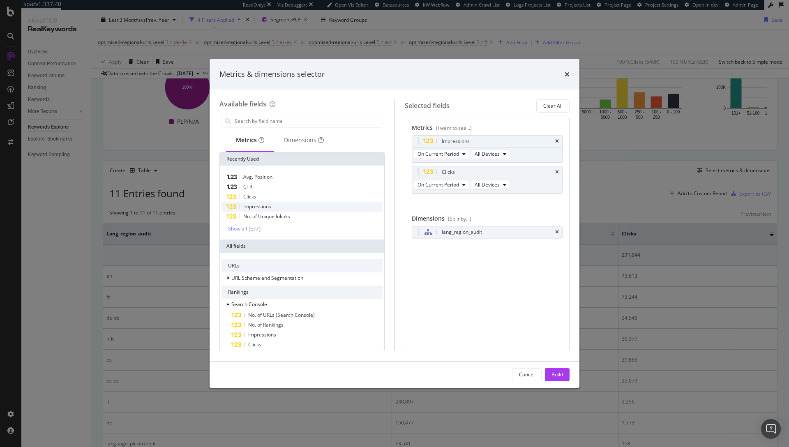
click at [262, 205] on span "Impressions" at bounding box center [257, 206] width 28 height 7
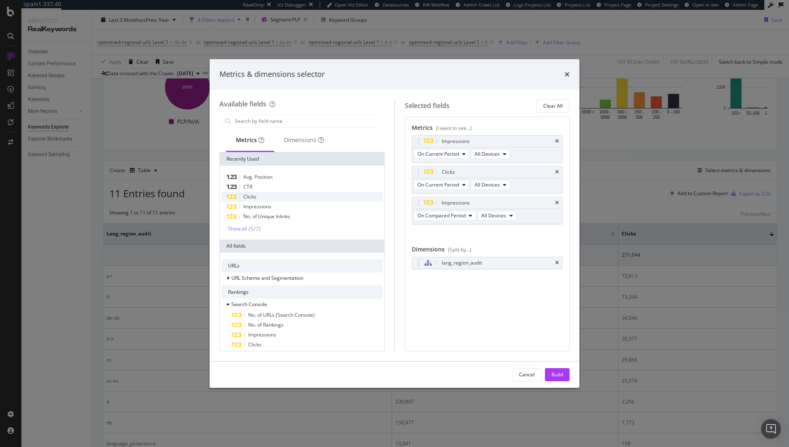
click at [259, 199] on div "Clicks" at bounding box center [301, 197] width 161 height 10
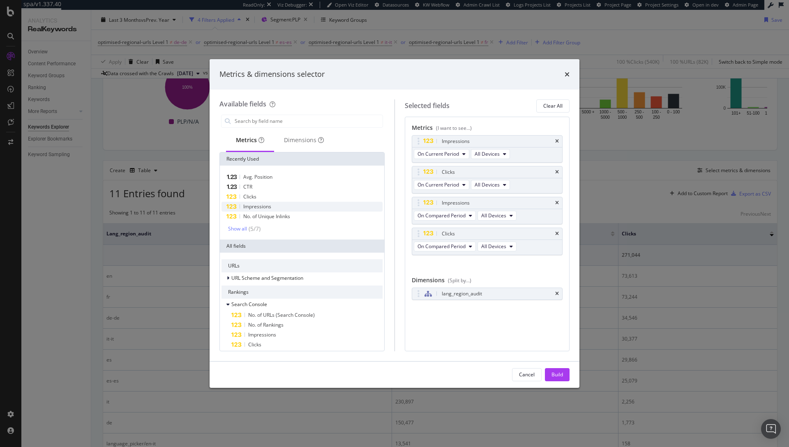
click at [282, 205] on div "Impressions" at bounding box center [301, 207] width 161 height 10
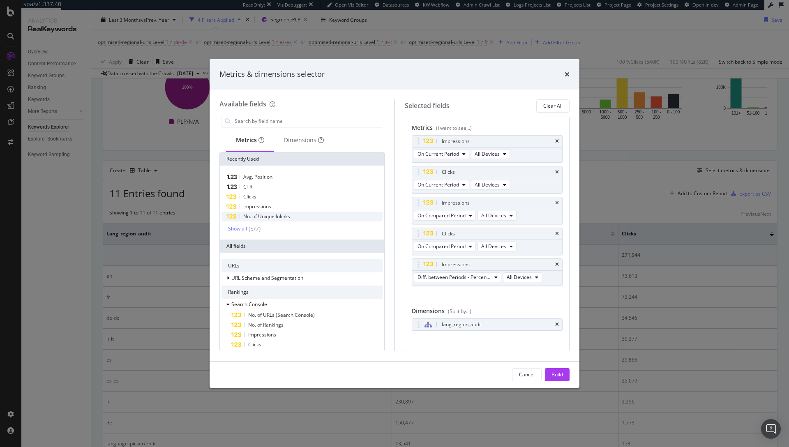
click at [281, 215] on span "No. of Unique Inlinks" at bounding box center [266, 216] width 47 height 7
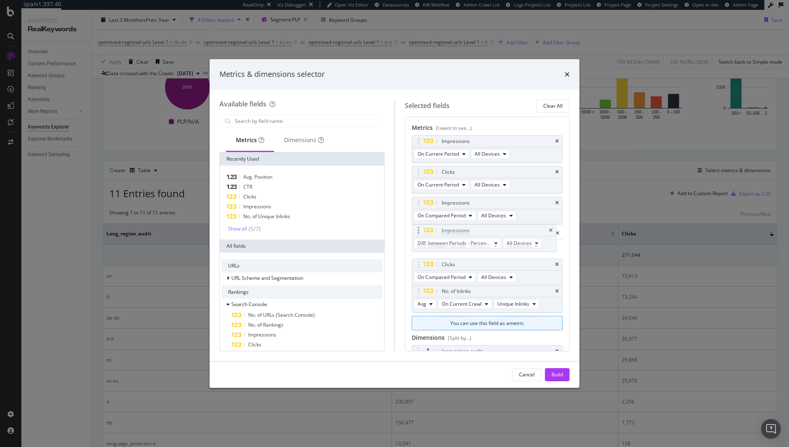
drag, startPoint x: 420, startPoint y: 263, endPoint x: 420, endPoint y: 229, distance: 34.1
click at [420, 229] on body "spa/v1.337.40 ReadOnly: Viz Debugger: Open Viz Editor Datasources KW Webflow Ad…" at bounding box center [394, 223] width 789 height 447
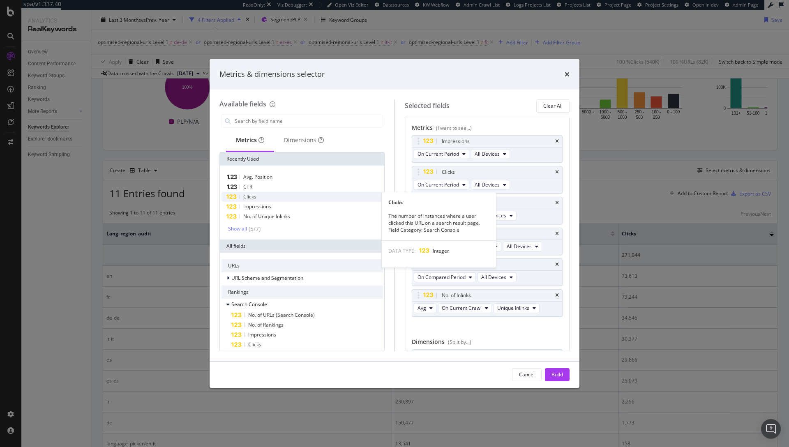
click at [245, 193] on span "Clicks" at bounding box center [249, 196] width 13 height 7
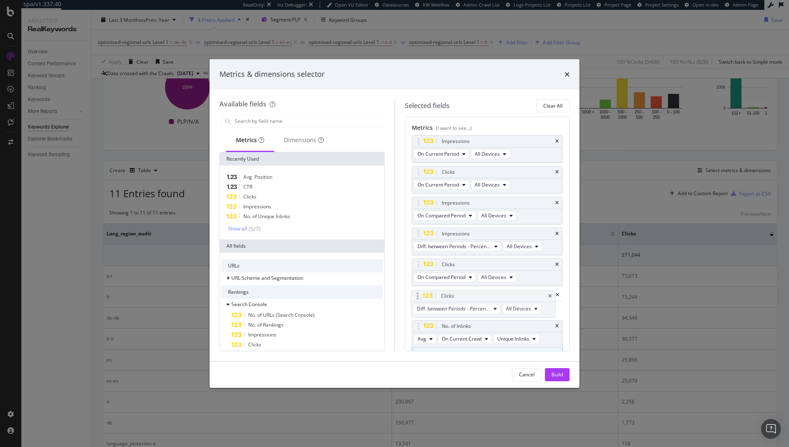
drag, startPoint x: 419, startPoint y: 324, endPoint x: 419, endPoint y: 293, distance: 30.4
click at [419, 293] on body "spa/v1.337.40 ReadOnly: Viz Debugger: Open Viz Editor Datasources KW Webflow Ad…" at bounding box center [394, 223] width 789 height 447
click at [555, 325] on icon "times" at bounding box center [557, 326] width 4 height 5
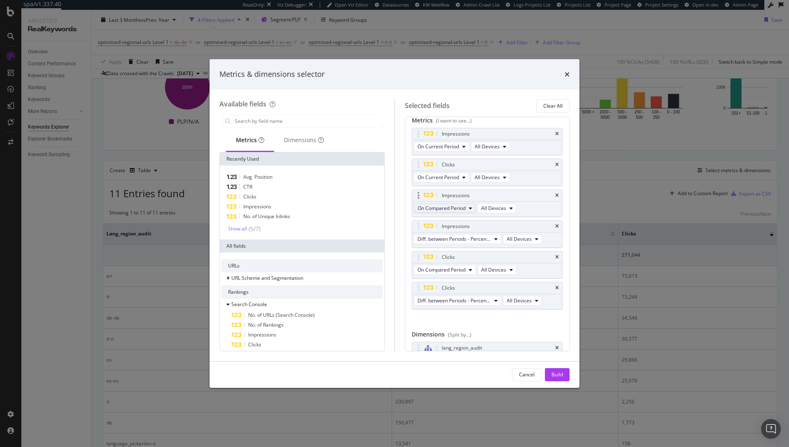
scroll to position [0, 0]
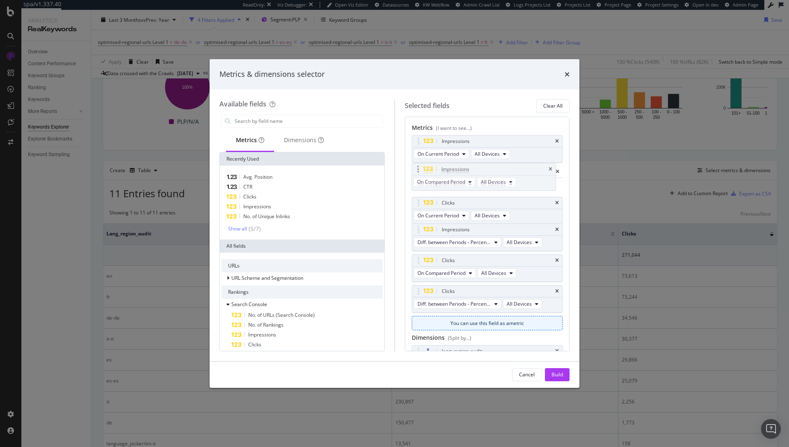
drag, startPoint x: 418, startPoint y: 203, endPoint x: 418, endPoint y: 168, distance: 34.1
click at [418, 168] on body "spa/v1.337.40 ReadOnly: Viz Debugger: Open Viz Editor Datasources KW Webflow Ad…" at bounding box center [394, 223] width 789 height 447
drag, startPoint x: 418, startPoint y: 231, endPoint x: 415, endPoint y: 196, distance: 35.0
click at [415, 196] on body "spa/v1.337.40 ReadOnly: Viz Debugger: Open Viz Editor Datasources KW Webflow Ad…" at bounding box center [394, 223] width 789 height 447
click at [563, 375] on button "Build" at bounding box center [557, 374] width 25 height 13
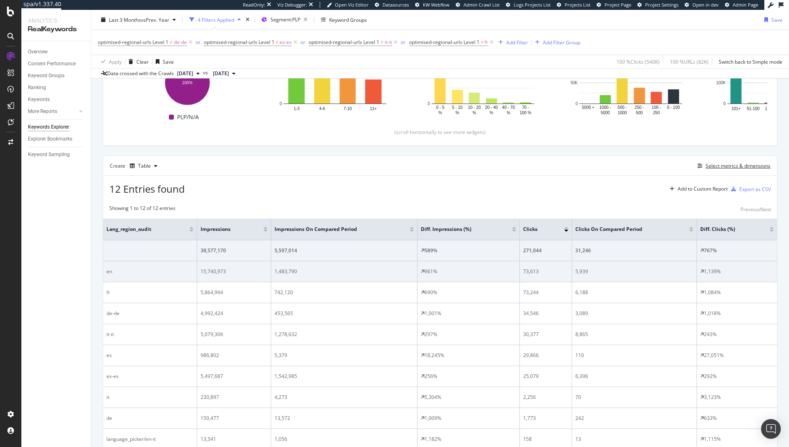
scroll to position [148, 0]
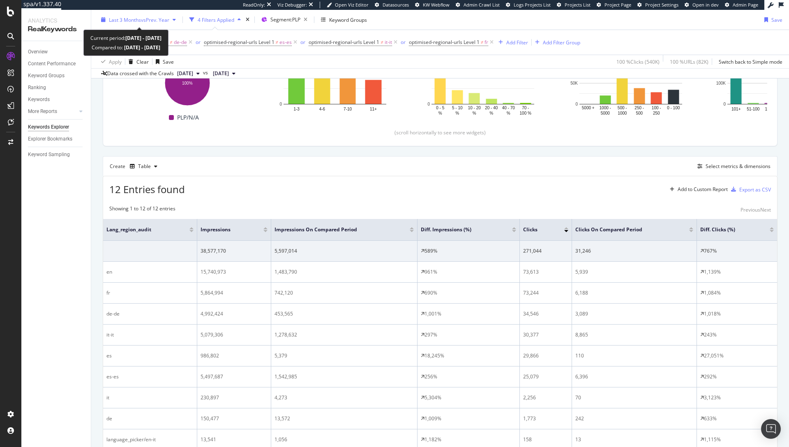
click at [159, 19] on span "vs Prev. Year" at bounding box center [155, 19] width 28 height 7
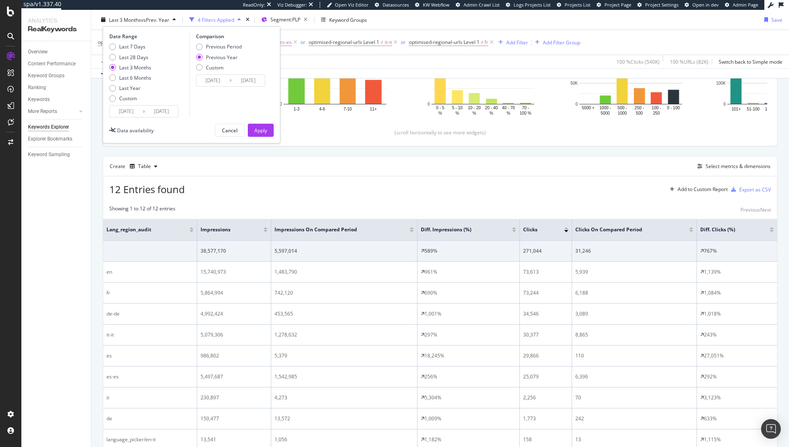
click at [128, 110] on input "2025/06/22" at bounding box center [126, 112] width 33 height 12
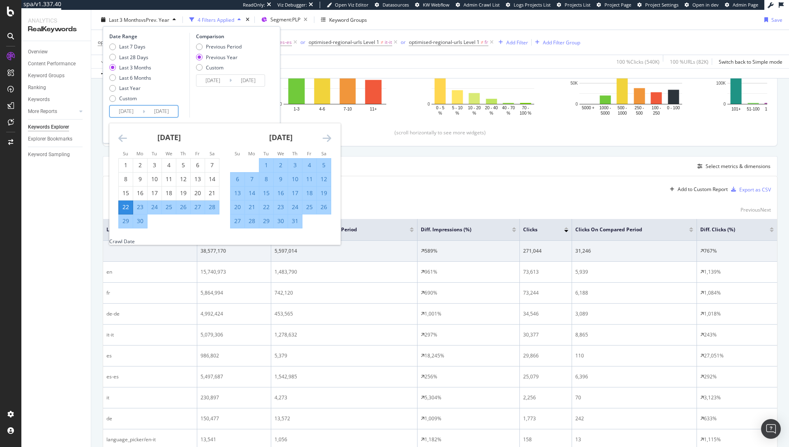
click at [328, 135] on icon "Move forward to switch to the next month." at bounding box center [327, 138] width 9 height 10
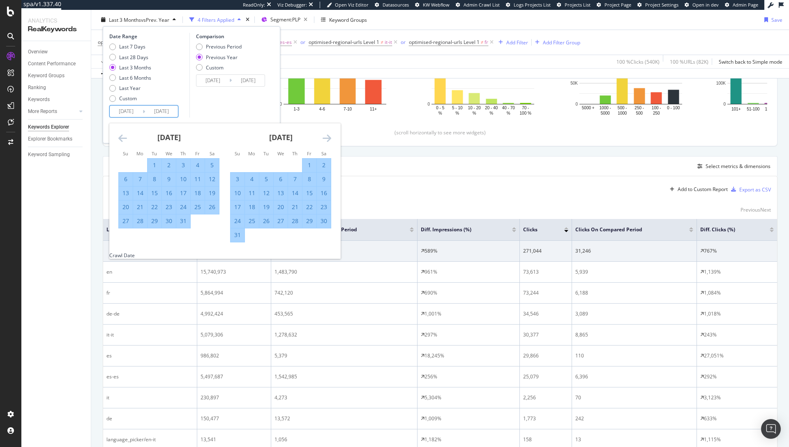
click at [328, 135] on icon "Move forward to switch to the next month." at bounding box center [327, 138] width 9 height 10
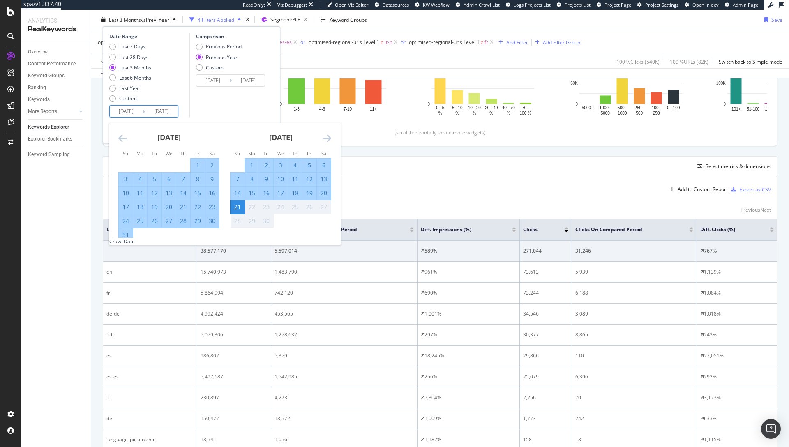
click at [196, 191] on div "15" at bounding box center [198, 193] width 14 height 8
type input "2025/08/15"
type input "2024/08/16"
click at [253, 193] on div "15" at bounding box center [252, 193] width 14 height 8
type input "2025/09/15"
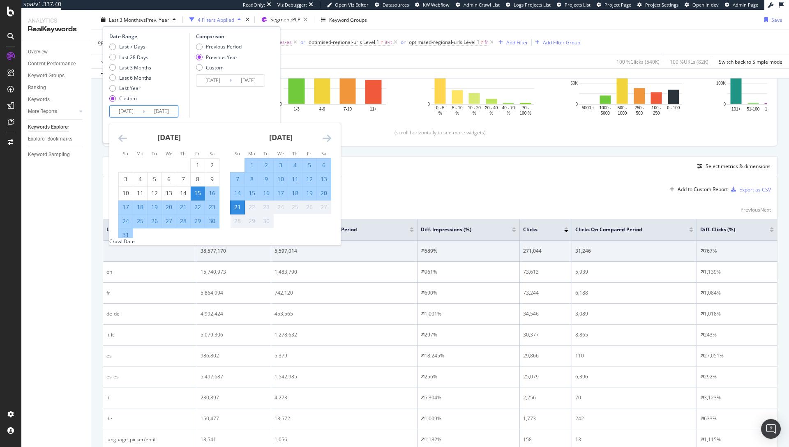
type input "2024/09/16"
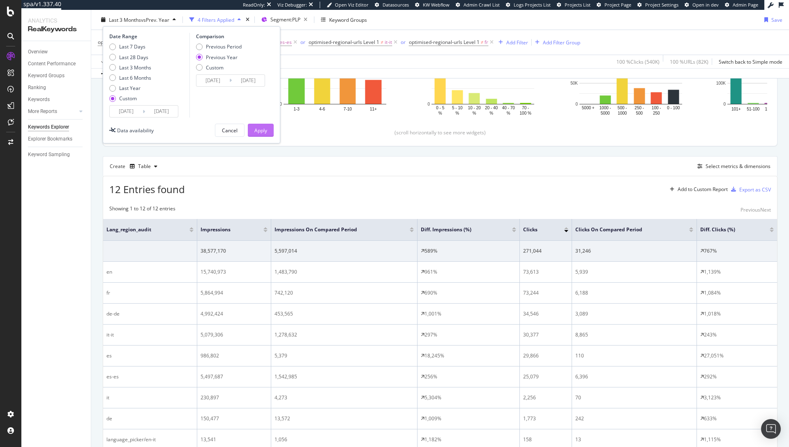
click at [261, 133] on div "Apply" at bounding box center [260, 130] width 13 height 7
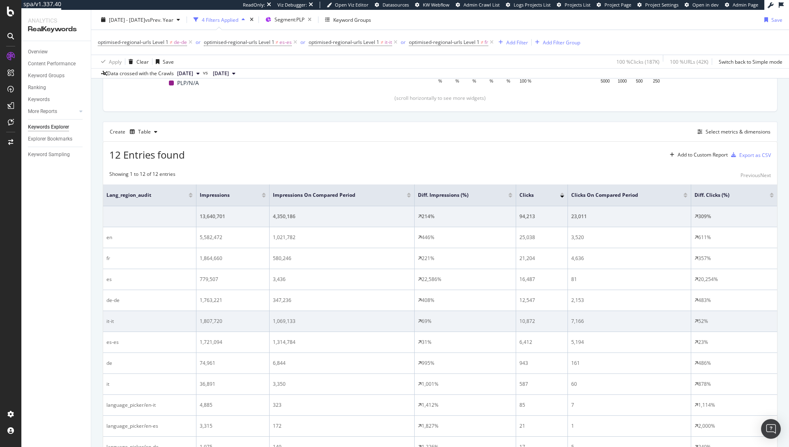
scroll to position [183, 0]
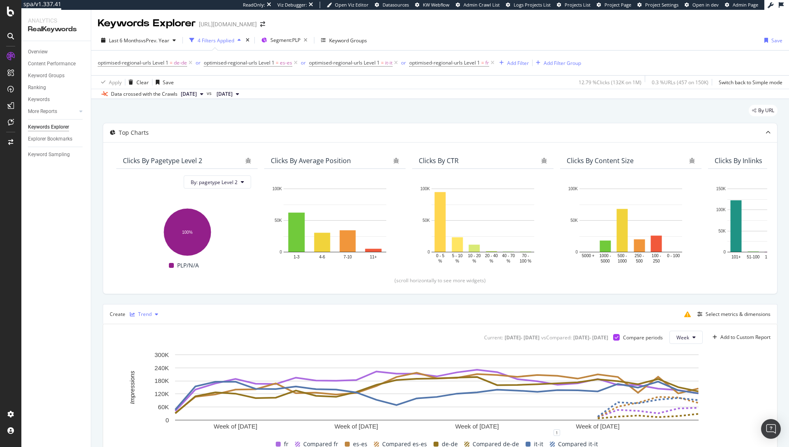
click at [148, 313] on div "Trend" at bounding box center [145, 314] width 14 height 5
click at [147, 326] on div "Table" at bounding box center [152, 328] width 13 height 7
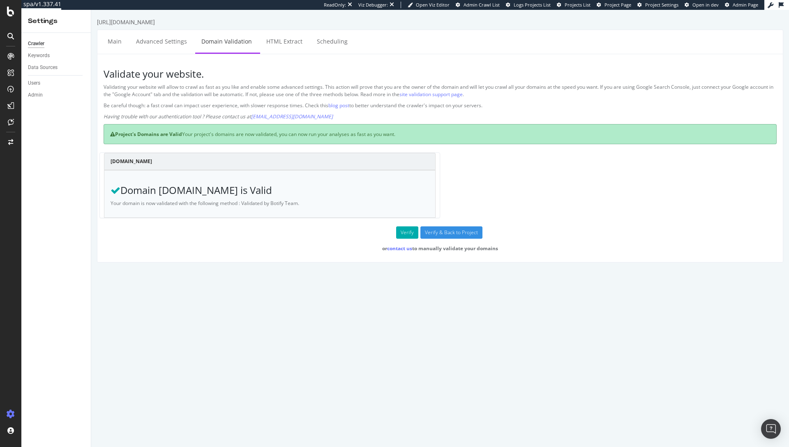
click at [8, 136] on div at bounding box center [11, 142] width 20 height 13
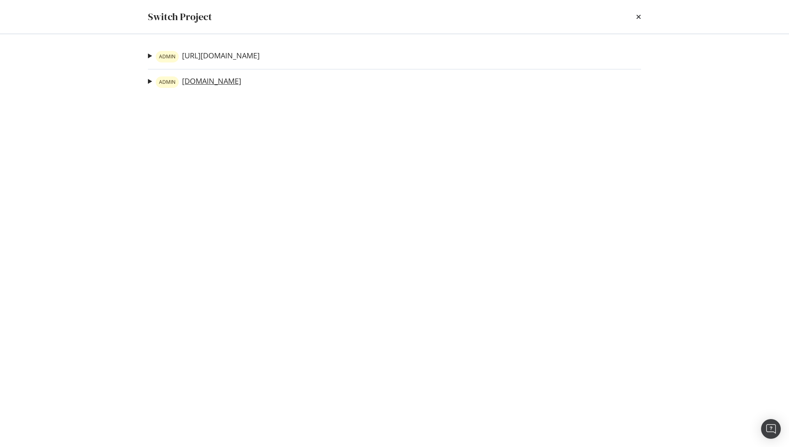
click at [206, 82] on link "ADMIN [DOMAIN_NAME]" at bounding box center [198, 82] width 85 height 12
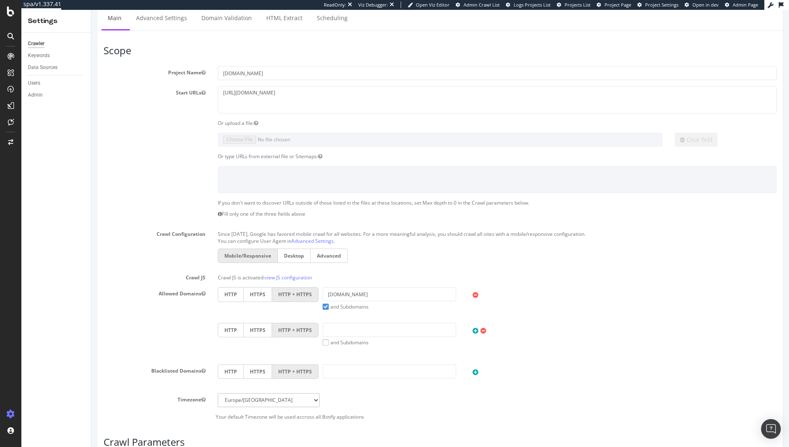
scroll to position [161, 0]
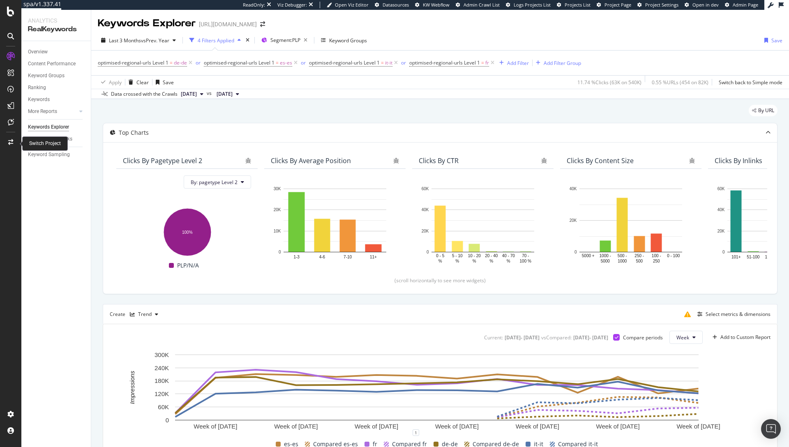
click at [10, 142] on icon at bounding box center [10, 142] width 5 height 6
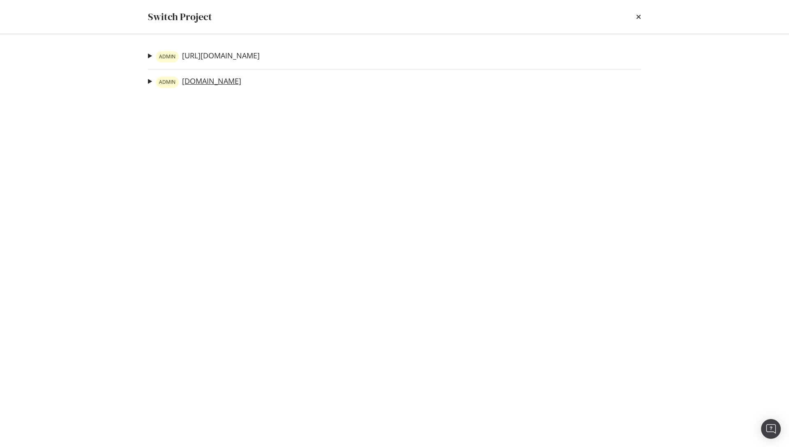
click at [216, 76] on link "ADMIN www.neweracap.co.uk" at bounding box center [198, 82] width 85 height 12
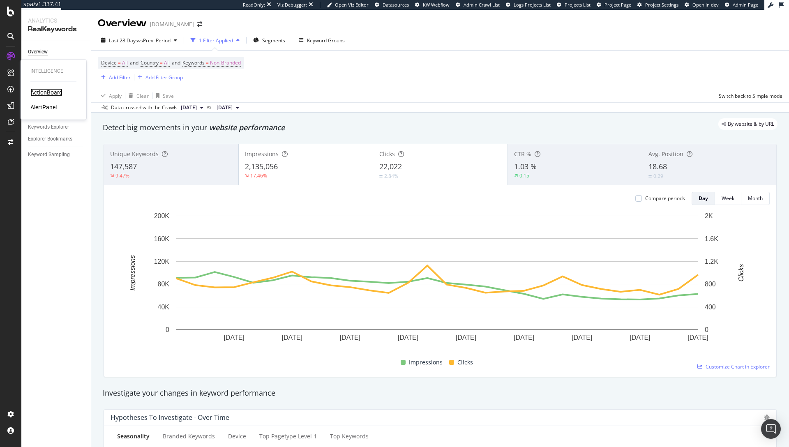
click at [43, 92] on div "ActionBoard" at bounding box center [46, 92] width 32 height 8
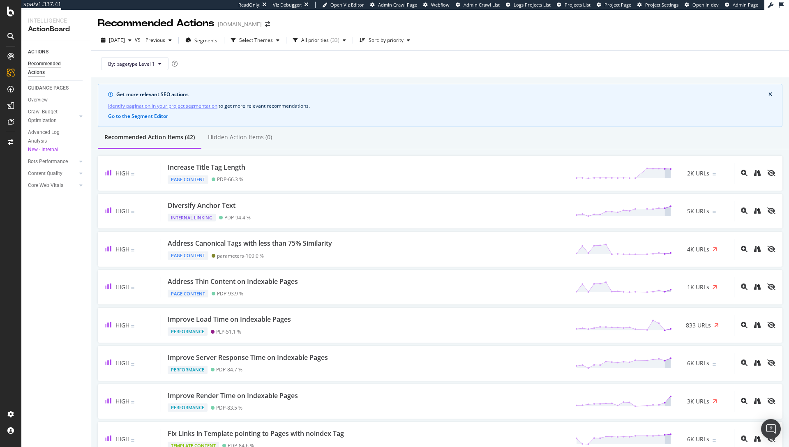
click at [4, 145] on div at bounding box center [11, 142] width 20 height 13
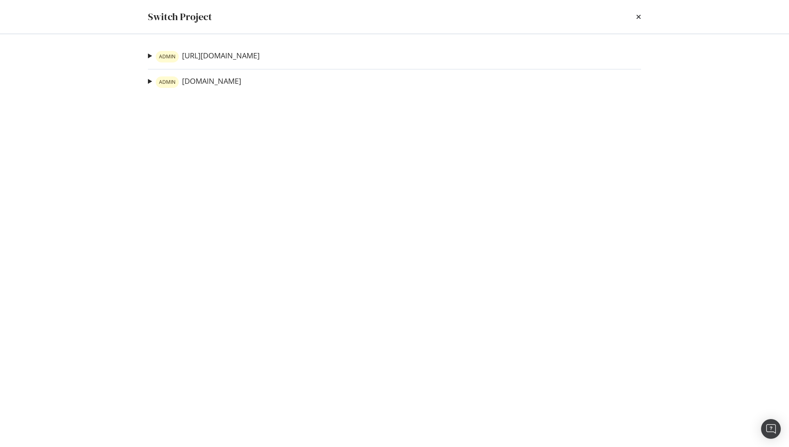
click at [77, 35] on div "Switch Project ADMIN https://www.neweracap.eu Sitemap Crawl Ad-Hoc Project 404 …" at bounding box center [394, 223] width 789 height 447
click at [633, 16] on div "Switch Project" at bounding box center [394, 17] width 493 height 14
click at [637, 18] on icon "times" at bounding box center [638, 17] width 5 height 7
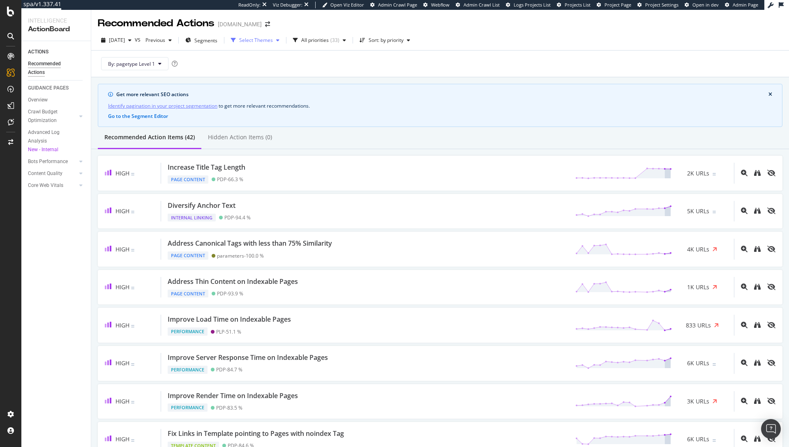
click at [273, 38] on div "Select Themes" at bounding box center [256, 40] width 34 height 5
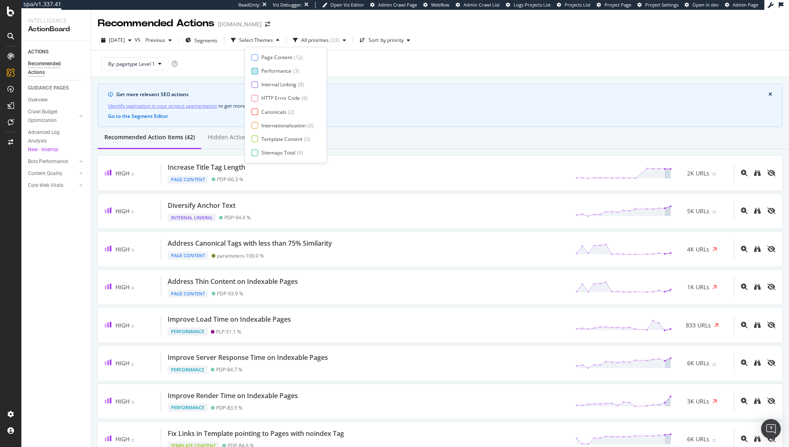
click at [268, 68] on div "Performance" at bounding box center [276, 70] width 30 height 7
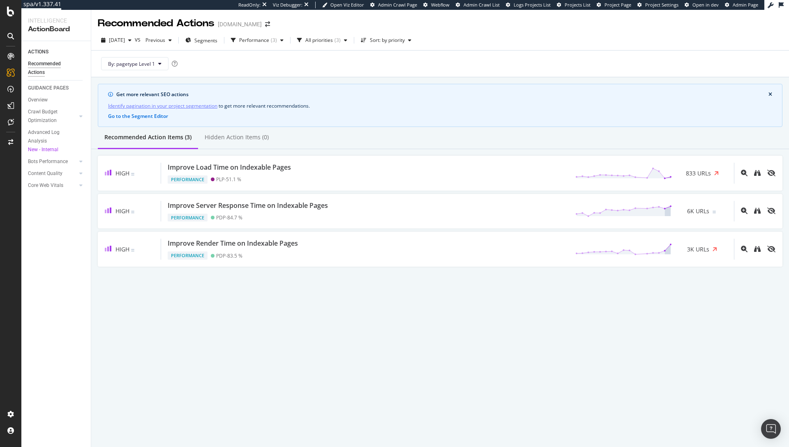
click at [484, 81] on div "Get more relevant SEO actions Identify pagination in your project segmentation …" at bounding box center [440, 175] width 698 height 196
click at [640, 140] on div "Recommended Action Items (3) Hidden Action Items (0)" at bounding box center [440, 138] width 698 height 22
click at [14, 140] on div at bounding box center [11, 142] width 20 height 13
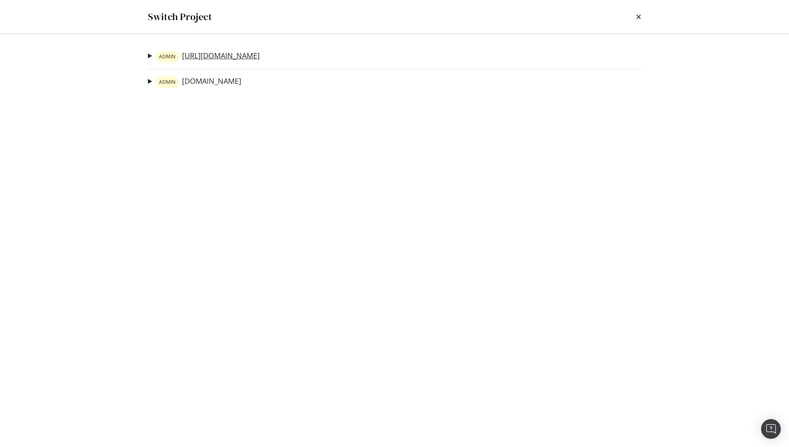
click at [237, 56] on link "ADMIN https://www.neweracap.eu" at bounding box center [208, 57] width 104 height 12
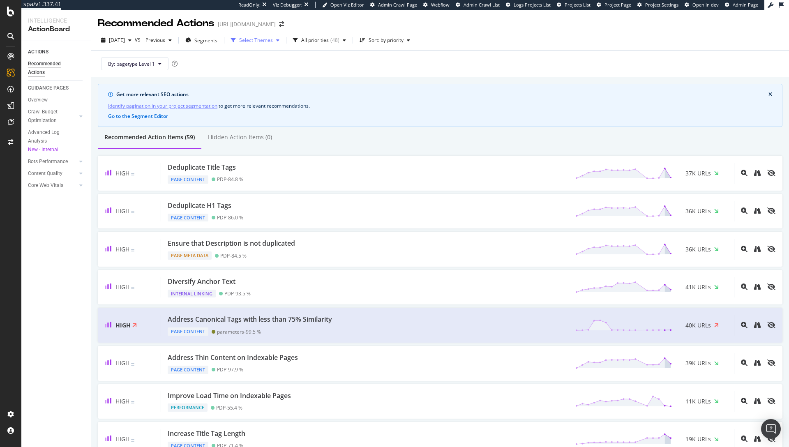
click at [273, 40] on div "Select Themes" at bounding box center [256, 40] width 34 height 5
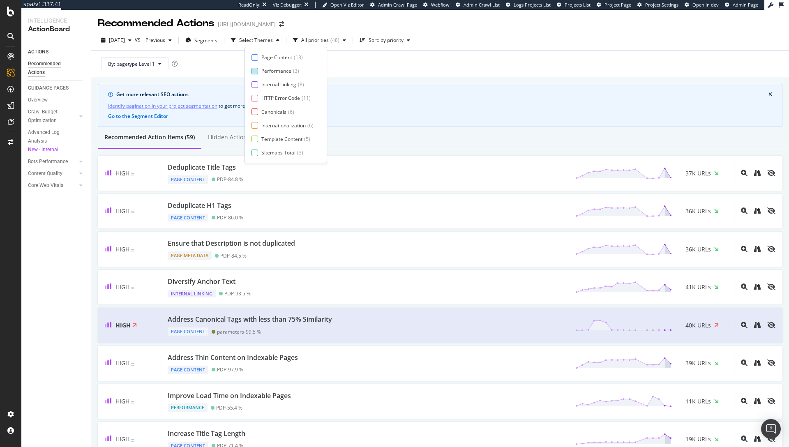
click at [263, 73] on div "Performance" at bounding box center [276, 70] width 30 height 7
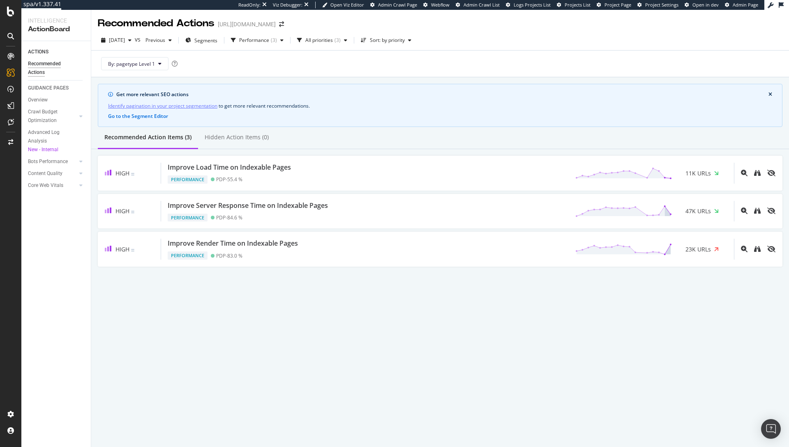
click at [362, 89] on div "Get more relevant SEO actions Identify pagination in your project segmentation …" at bounding box center [440, 105] width 685 height 43
click at [509, 66] on div "By: pagetype Level 1" at bounding box center [440, 64] width 685 height 26
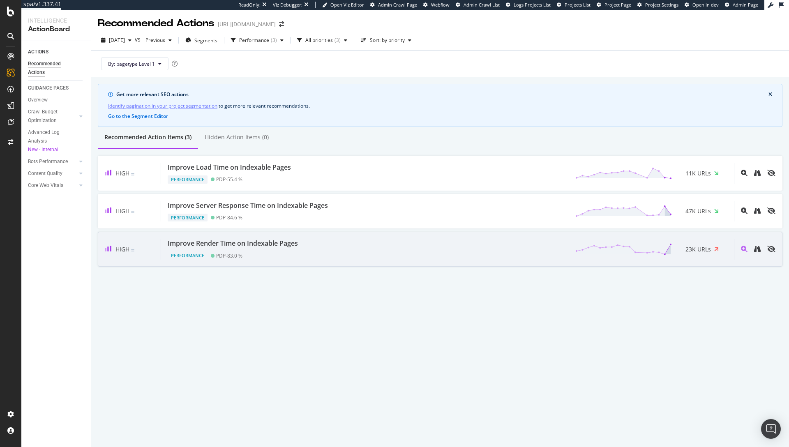
click at [694, 240] on div "Improve Render Time on Indexable Pages Performance PDP - 83.0 % 23K URLs" at bounding box center [447, 249] width 573 height 21
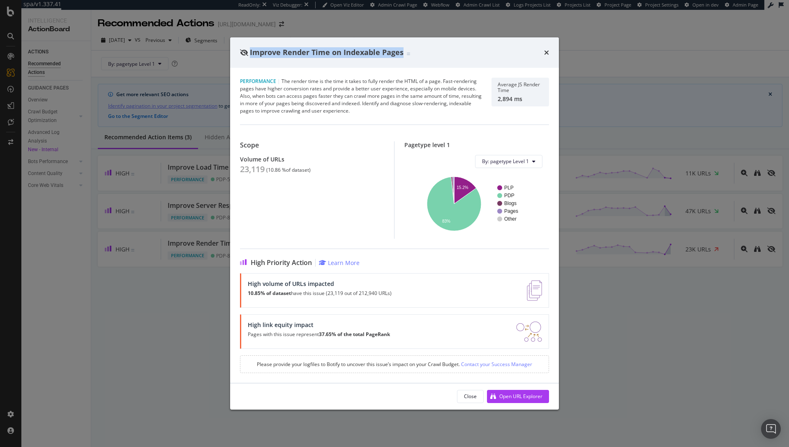
drag, startPoint x: 402, startPoint y: 53, endPoint x: 250, endPoint y: 49, distance: 152.1
click at [250, 49] on span "Improve Render Time on Indexable Pages" at bounding box center [327, 52] width 154 height 10
copy span "Improve Render Time on Indexable Pages"
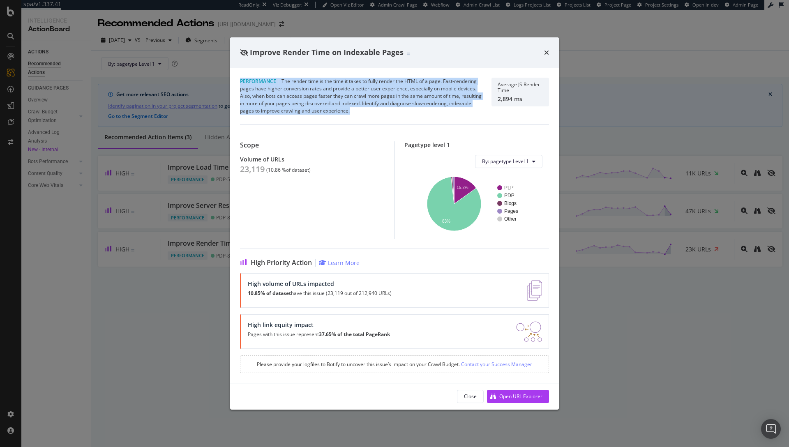
drag, startPoint x: 350, startPoint y: 110, endPoint x: 236, endPoint y: 82, distance: 117.7
click at [236, 82] on div "Performance | The render time is the time it takes to fully render the HTML of …" at bounding box center [394, 225] width 329 height 315
copy div "Performance | The render time is the time it takes to fully render the HTML of …"
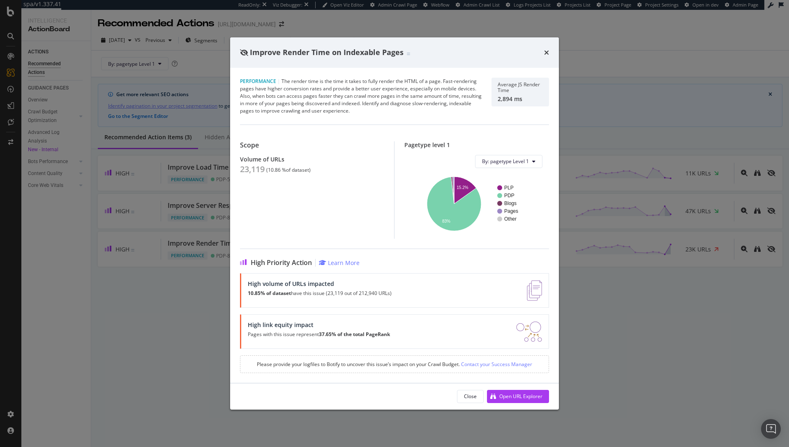
click at [518, 92] on div "Average JS Render Time" at bounding box center [520, 88] width 45 height 12
drag, startPoint x: 528, startPoint y: 100, endPoint x: 494, endPoint y: 85, distance: 36.6
click at [493, 85] on div "Average JS Render Time 2,894 ms" at bounding box center [520, 92] width 58 height 29
copy div "Average JS Render Time 2,894 ms"
click at [496, 249] on div "High Priority Action Learn More High volume of URLs impacted 10.85% of dataset …" at bounding box center [394, 311] width 309 height 124
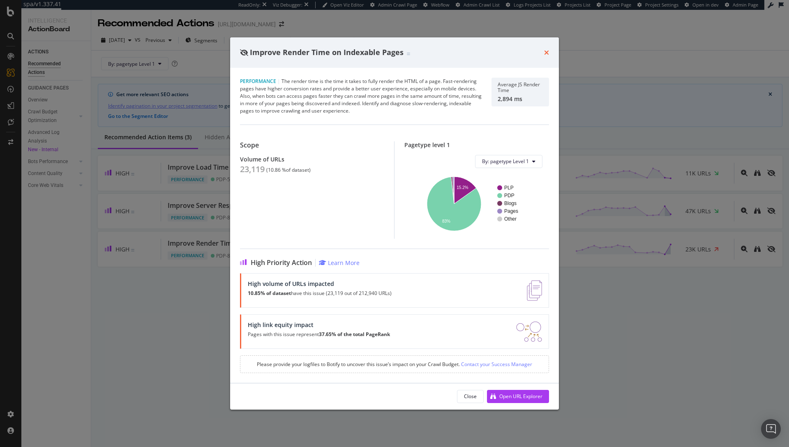
click at [546, 53] on icon "times" at bounding box center [546, 52] width 5 height 7
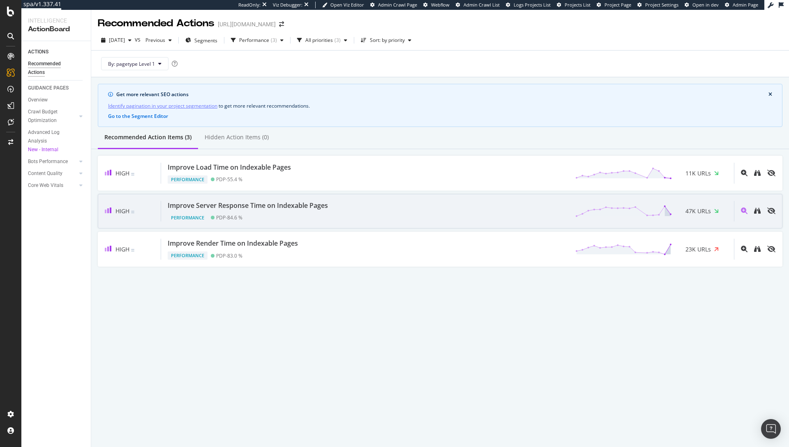
click at [314, 205] on div "Improve Server Response Time on Indexable Pages" at bounding box center [248, 205] width 160 height 9
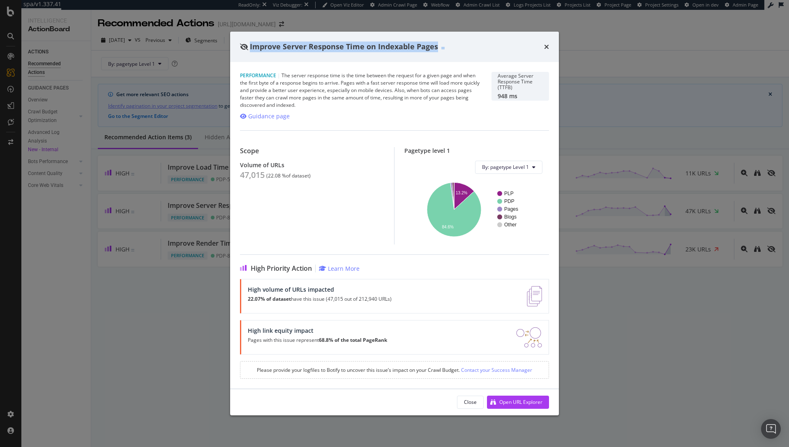
drag, startPoint x: 250, startPoint y: 50, endPoint x: 435, endPoint y: 55, distance: 185.0
click at [435, 55] on div "Improve Server Response Time on Indexable Pages" at bounding box center [394, 47] width 329 height 30
copy span "Improve Server Response Time on Indexable Pages"
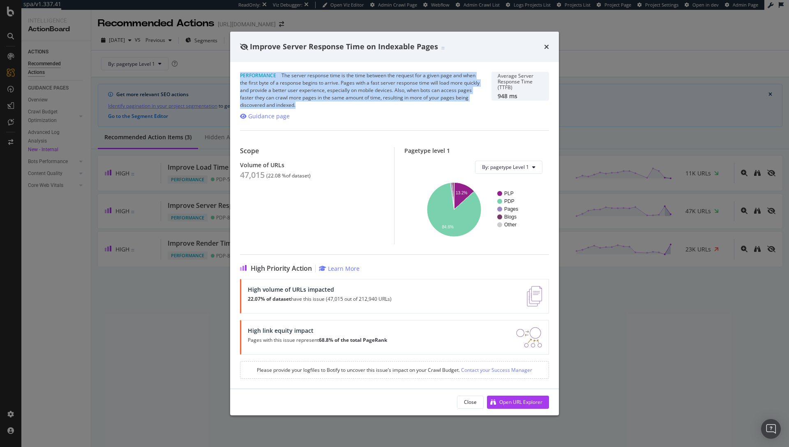
drag, startPoint x: 311, startPoint y: 105, endPoint x: 234, endPoint y: 74, distance: 82.8
click at [234, 74] on div "Performance | The server response time is the time between the request for a gi…" at bounding box center [394, 225] width 329 height 327
copy div "Performance | The server response time is the time between the request for a gi…"
click at [547, 49] on icon "times" at bounding box center [546, 47] width 5 height 7
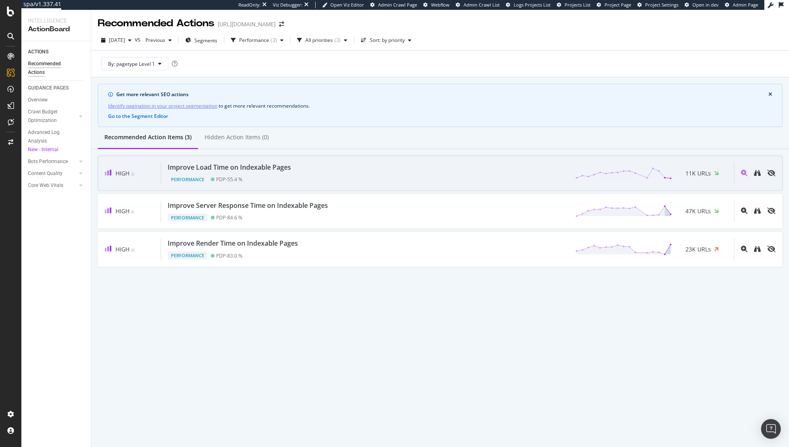
click at [268, 173] on div "Performance PDP - 55.4 %" at bounding box center [231, 178] width 127 height 12
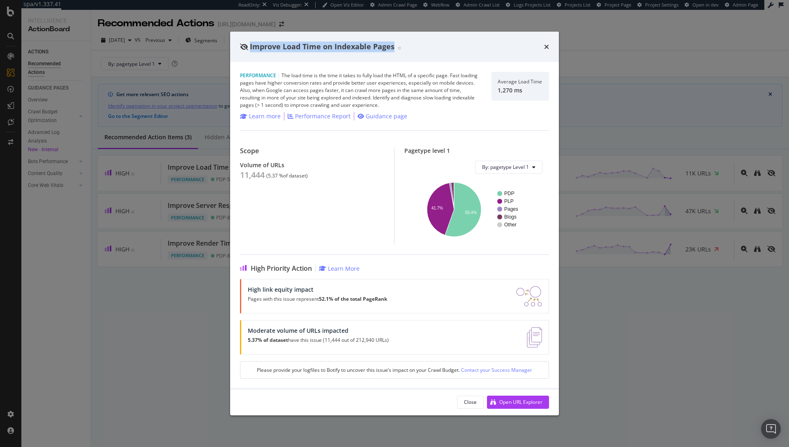
drag, startPoint x: 251, startPoint y: 50, endPoint x: 393, endPoint y: 50, distance: 142.2
click at [393, 50] on span "Improve Load Time on Indexable Pages" at bounding box center [322, 46] width 145 height 10
copy span "Improve Load Time on Indexable Pages"
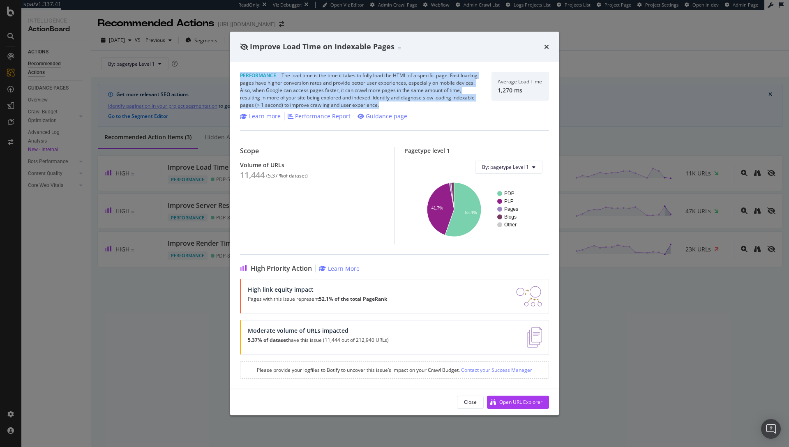
drag, startPoint x: 384, startPoint y: 106, endPoint x: 239, endPoint y: 75, distance: 148.3
click at [239, 75] on div "Performance | The load time is the time it takes to fully load the HTML of a sp…" at bounding box center [394, 225] width 329 height 327
copy div "Performance | The load time is the time it takes to fully load the HTML of a sp…"
click at [306, 116] on div "Performance Report" at bounding box center [322, 116] width 55 height 8
click at [546, 47] on icon "times" at bounding box center [546, 47] width 5 height 7
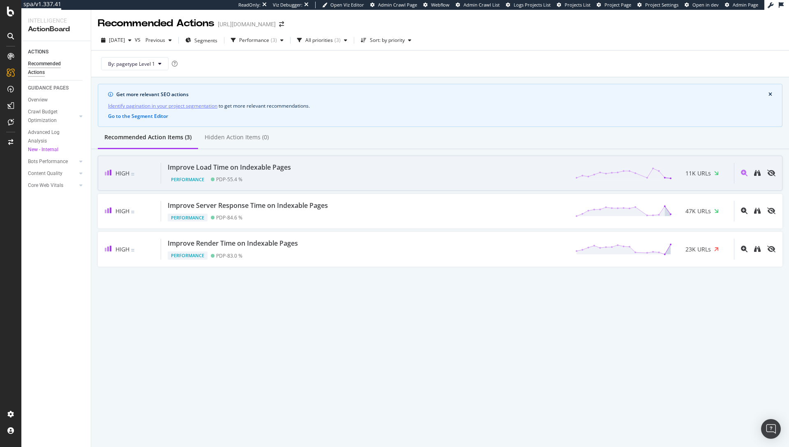
click at [370, 168] on div "Improve Load Time on Indexable Pages Performance PDP - 55.4 % 11K URLs" at bounding box center [447, 173] width 573 height 21
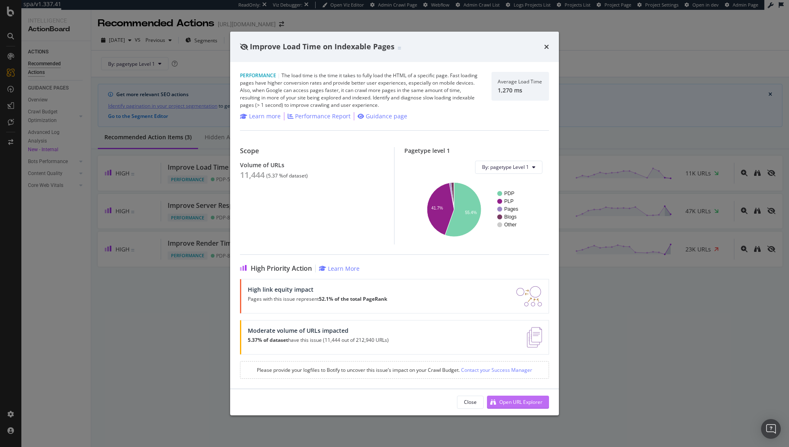
click at [517, 399] on div "Open URL Explorer" at bounding box center [520, 402] width 43 height 7
click at [545, 45] on icon "times" at bounding box center [546, 47] width 5 height 7
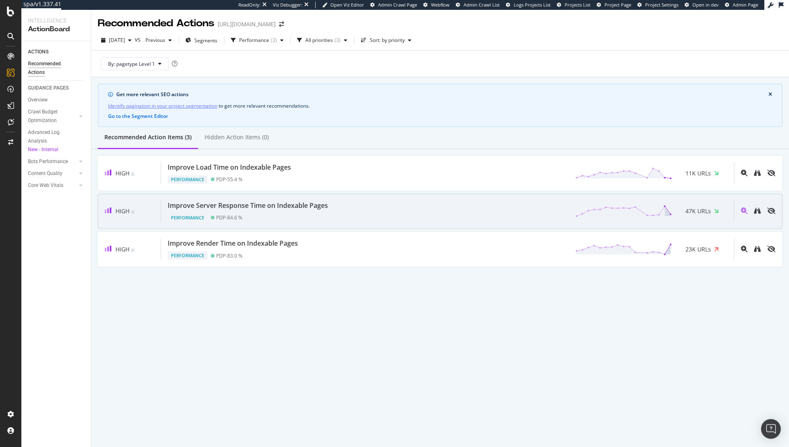
click at [678, 203] on div "Improve Server Response Time on Indexable Pages Performance PDP - 84.6 % 47K UR…" at bounding box center [447, 211] width 573 height 21
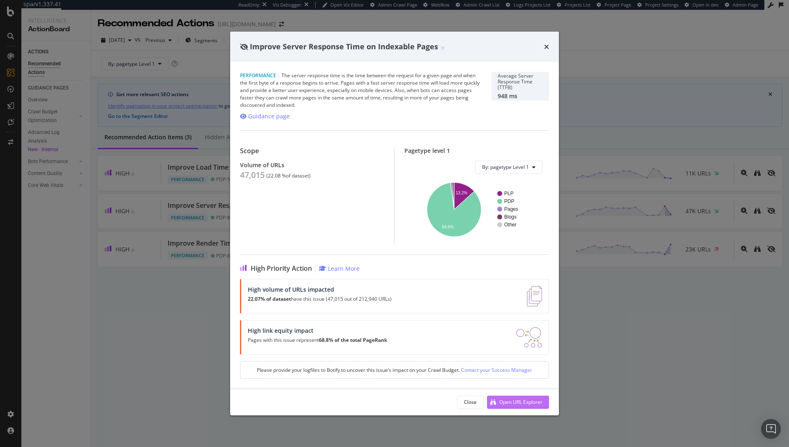
click at [508, 401] on div "Open URL Explorer" at bounding box center [520, 402] width 43 height 7
click at [588, 83] on div "Improve Server Response Time on Indexable Pages Performance | The server respon…" at bounding box center [394, 223] width 789 height 447
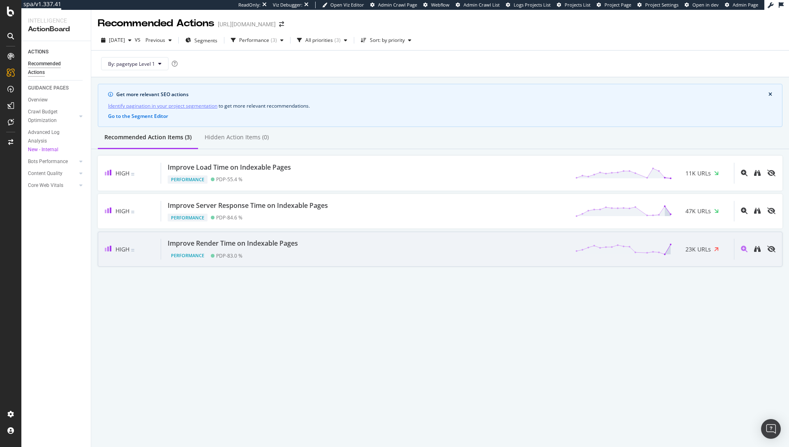
click at [568, 242] on div "Improve Render Time on Indexable Pages Performance PDP - 83.0 % 23K URLs" at bounding box center [447, 249] width 573 height 21
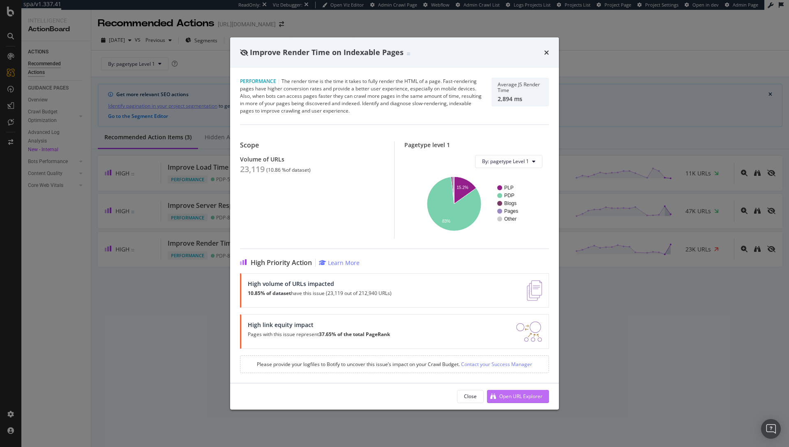
click at [519, 396] on div "Open URL Explorer" at bounding box center [520, 396] width 43 height 7
click at [544, 54] on div "Improve Render Time on Indexable Pages" at bounding box center [394, 52] width 309 height 11
click at [547, 54] on icon "times" at bounding box center [546, 52] width 5 height 7
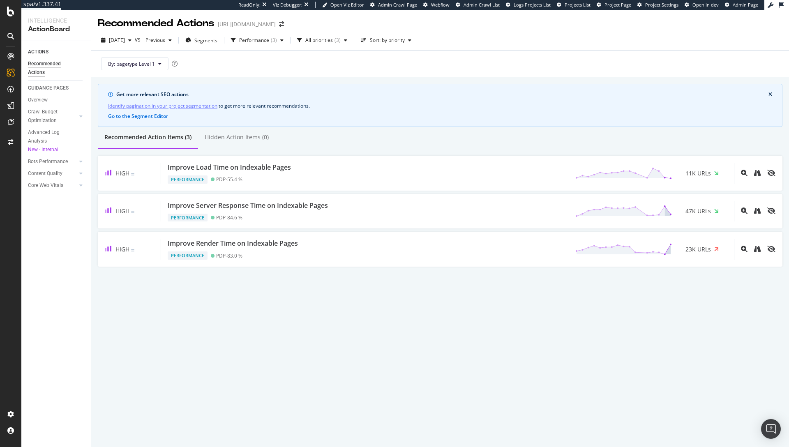
click at [516, 311] on div "Recommended Actions https://www.neweracap.eu 2025 Sep. 19th vs Previous Segment…" at bounding box center [440, 228] width 698 height 437
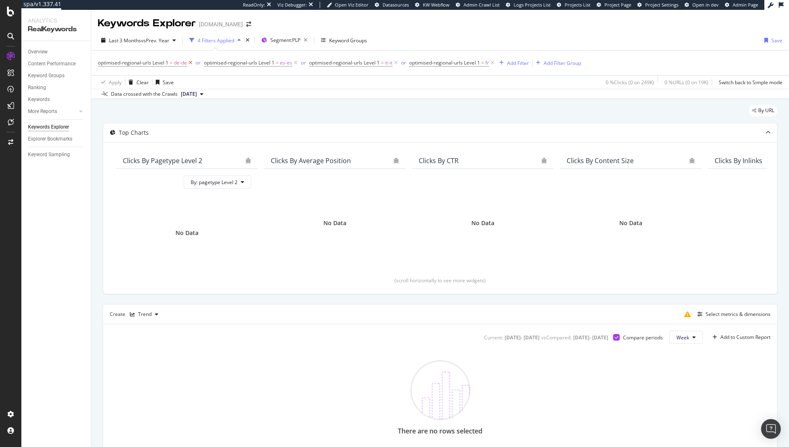
click at [191, 63] on icon at bounding box center [190, 63] width 7 height 8
click at [191, 63] on icon at bounding box center [189, 63] width 7 height 8
drag, startPoint x: 191, startPoint y: 63, endPoint x: 187, endPoint y: 63, distance: 4.9
click at [187, 63] on span "optimised-regional-urls Level 1 = it-it or" at bounding box center [148, 63] width 100 height 12
click at [186, 63] on icon at bounding box center [184, 63] width 7 height 8
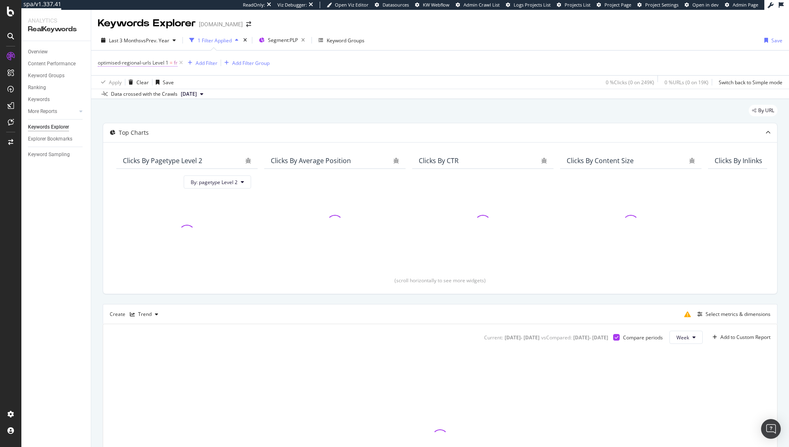
click at [145, 63] on span "optimised-regional-urls Level 1" at bounding box center [133, 62] width 71 height 7
click at [127, 112] on input "fr" at bounding box center [144, 110] width 78 height 13
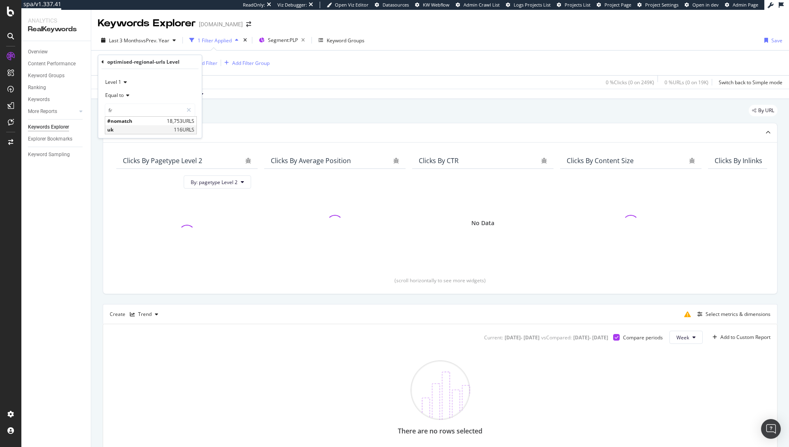
click at [143, 130] on span "uk" at bounding box center [139, 129] width 65 height 7
type input "uk"
click at [194, 127] on div "Apply" at bounding box center [188, 127] width 13 height 7
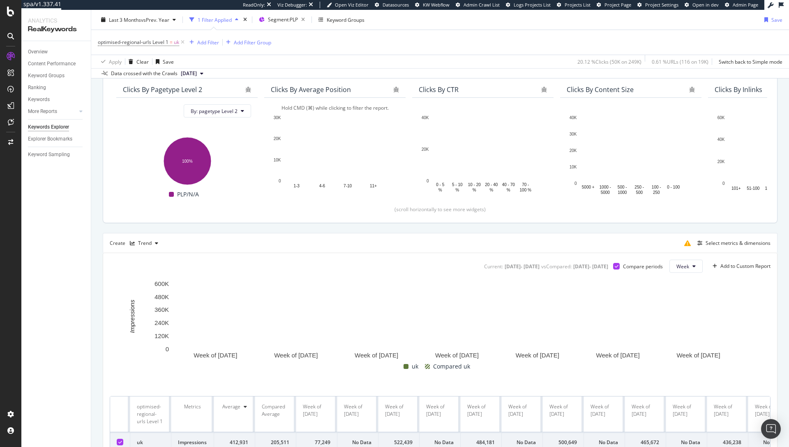
scroll to position [113, 0]
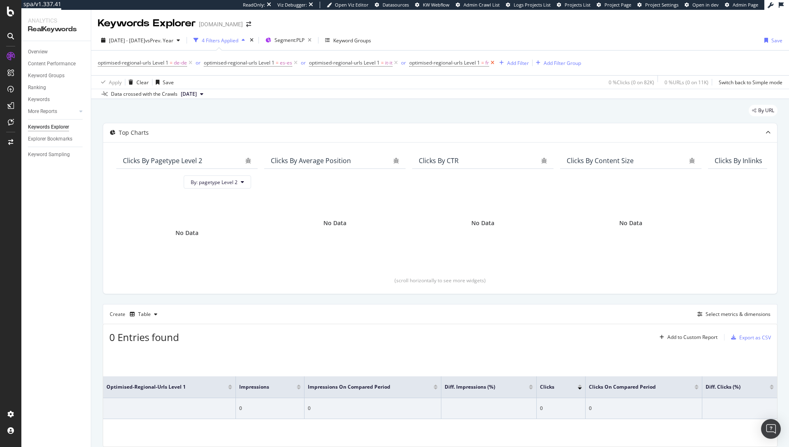
click at [492, 62] on icon at bounding box center [492, 63] width 7 height 8
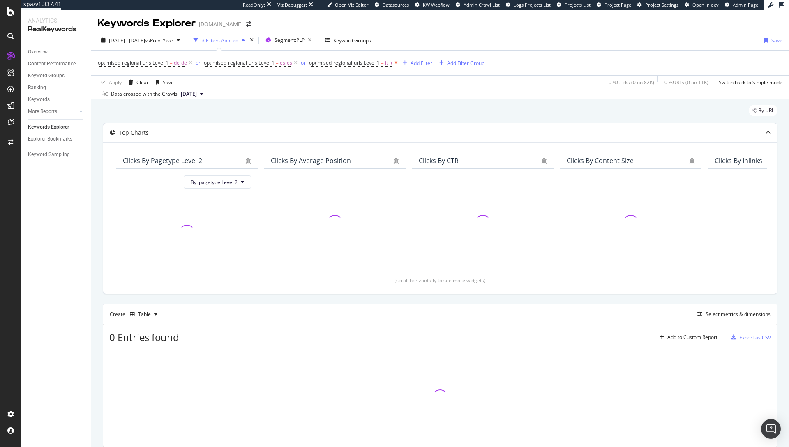
click at [398, 62] on icon at bounding box center [395, 63] width 7 height 8
click at [296, 62] on icon at bounding box center [295, 63] width 7 height 8
click at [155, 63] on span "optimised-regional-urls Level 1" at bounding box center [133, 62] width 71 height 7
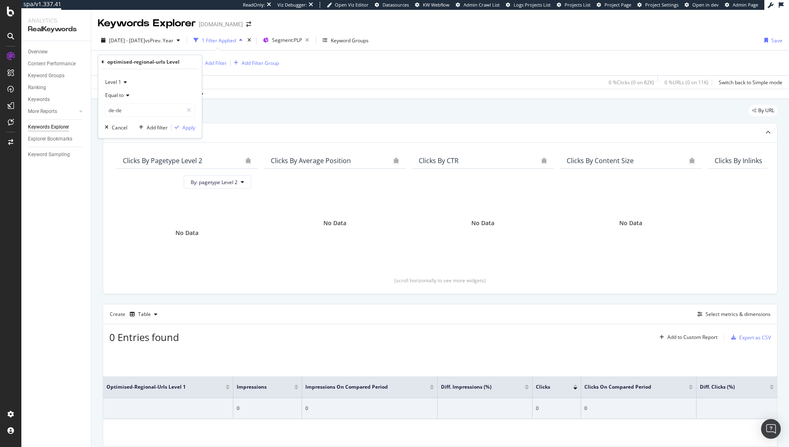
click at [106, 62] on div "optimised-regional-urls Level" at bounding box center [149, 62] width 97 height 14
click at [101, 61] on icon at bounding box center [102, 62] width 2 height 5
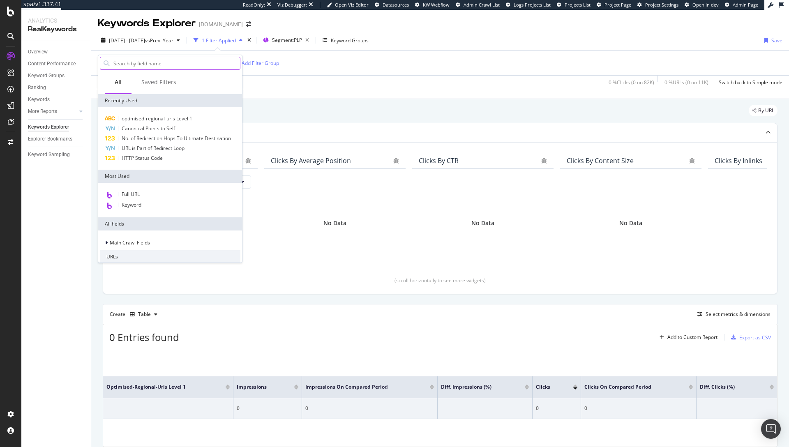
click at [133, 61] on input "text" at bounding box center [176, 63] width 127 height 12
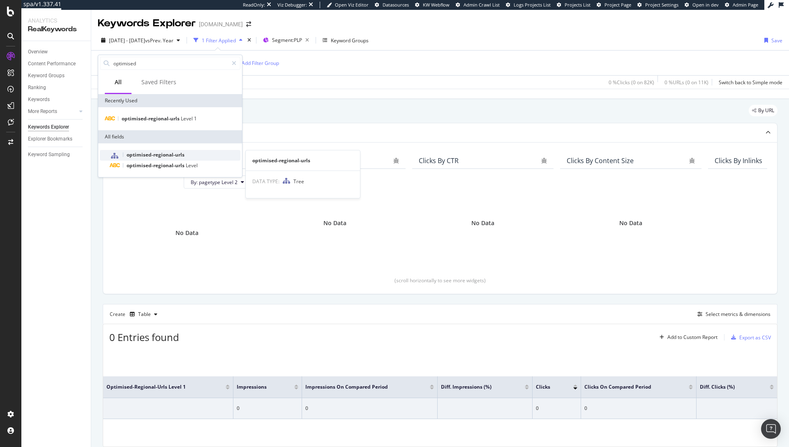
type input "optimised"
click at [148, 156] on span "optimised-regional-urls" at bounding box center [156, 154] width 58 height 7
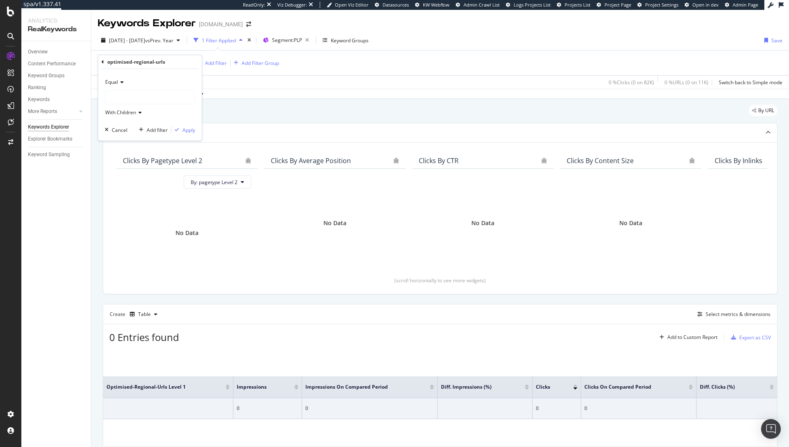
click at [131, 96] on div at bounding box center [150, 97] width 90 height 13
click at [131, 122] on span "116 URLS" at bounding box center [133, 123] width 24 height 7
click at [159, 122] on span "Select" at bounding box center [156, 123] width 14 height 7
click at [187, 129] on div "Apply" at bounding box center [188, 130] width 13 height 7
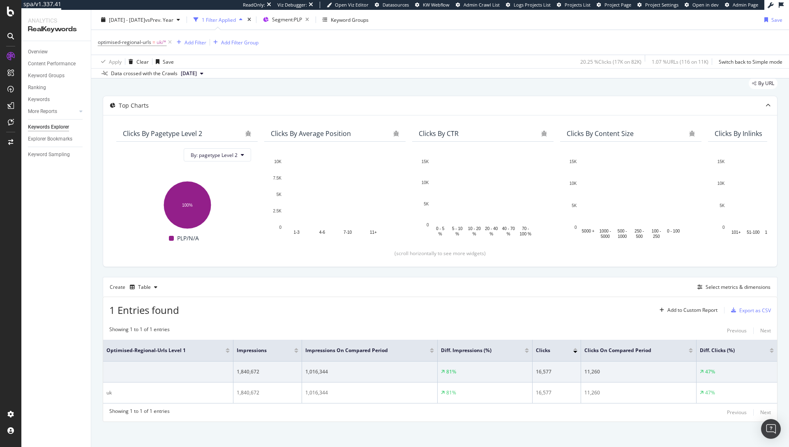
scroll to position [31, 0]
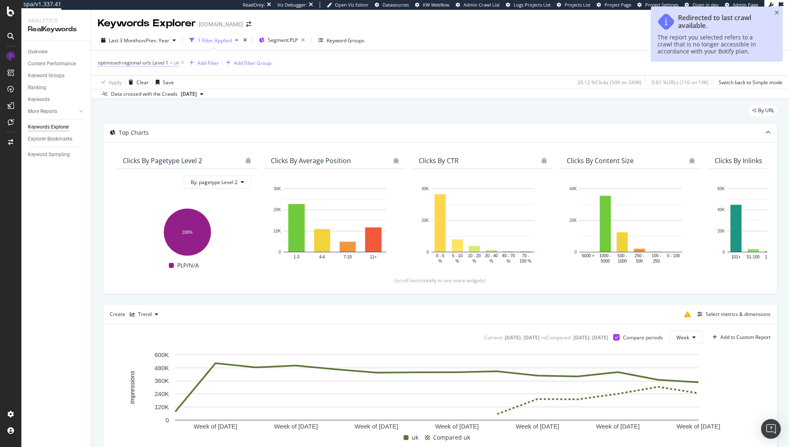
click at [157, 65] on span "optimised-regional-urls Level 1" at bounding box center [133, 62] width 71 height 7
click at [123, 97] on span "Equal to" at bounding box center [114, 95] width 18 height 7
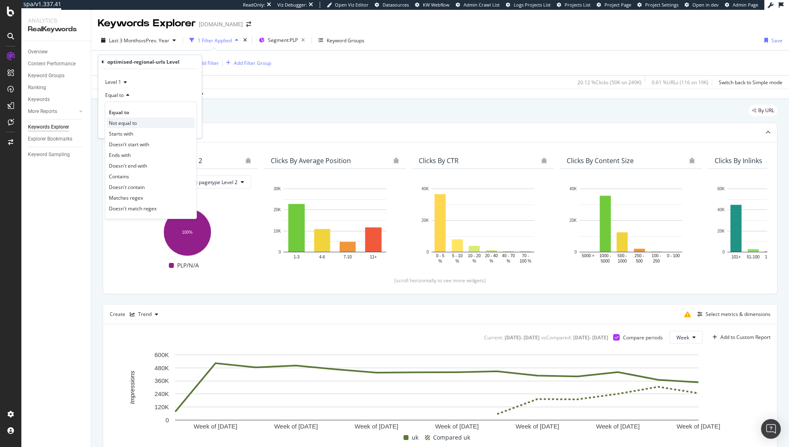
click at [135, 124] on span "Not equal to" at bounding box center [123, 123] width 28 height 7
click at [189, 127] on div "Apply" at bounding box center [188, 127] width 13 height 7
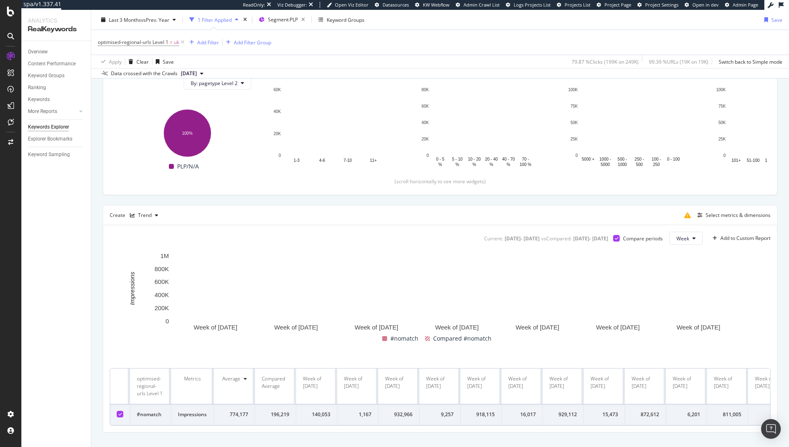
scroll to position [113, 0]
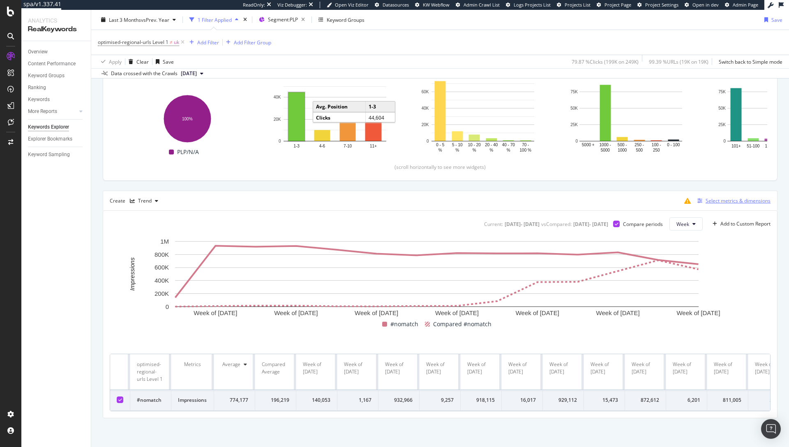
click at [728, 203] on div "Select metrics & dimensions" at bounding box center [737, 200] width 65 height 7
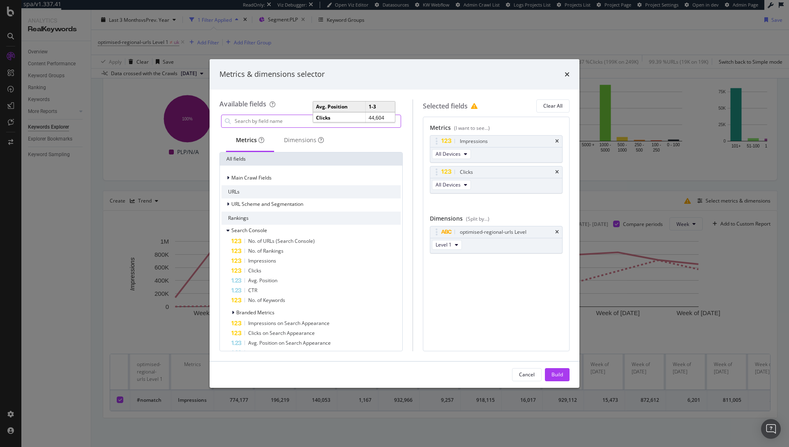
click at [261, 124] on input "modal" at bounding box center [317, 121] width 167 height 12
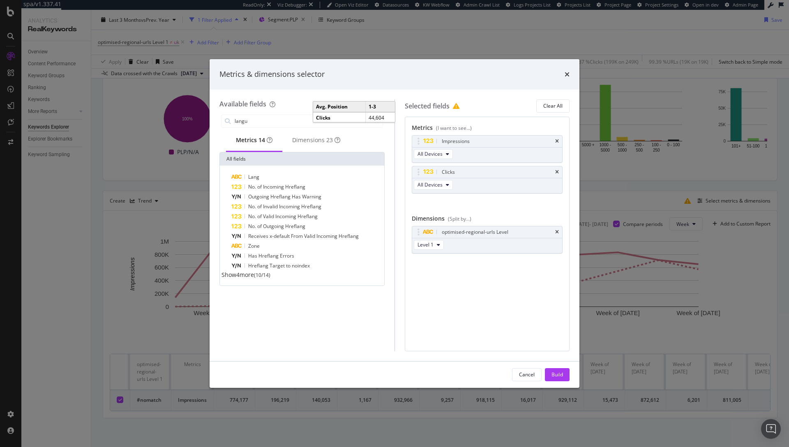
type input "langu"
click at [378, 94] on div "Available fields langu Metrics 14 Dimensions 23 All fields Lang No. of Incoming…" at bounding box center [395, 226] width 370 height 272
click at [273, 122] on input "langu" at bounding box center [302, 121] width 137 height 12
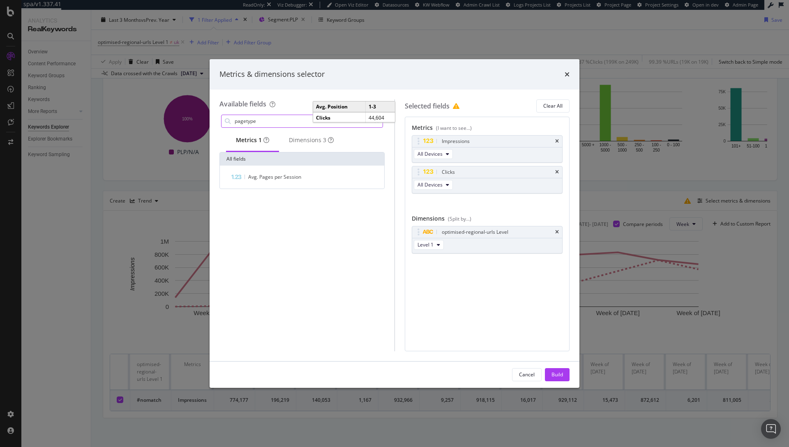
type input "pagetype"
click at [503, 206] on div "Impressions All Devices Clicks All Devices You can use this field as a metric" at bounding box center [487, 173] width 151 height 76
click at [318, 142] on div "Dimensions 3" at bounding box center [311, 140] width 45 height 8
click at [556, 231] on icon "times" at bounding box center [557, 232] width 4 height 5
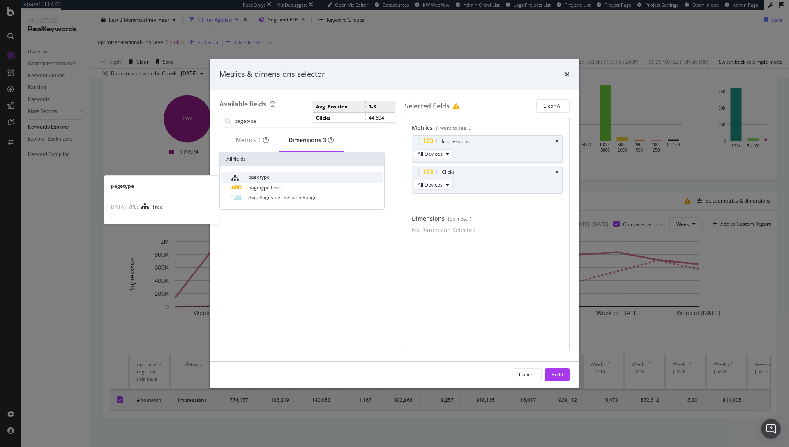
click at [263, 180] on span "pagetype" at bounding box center [258, 176] width 21 height 7
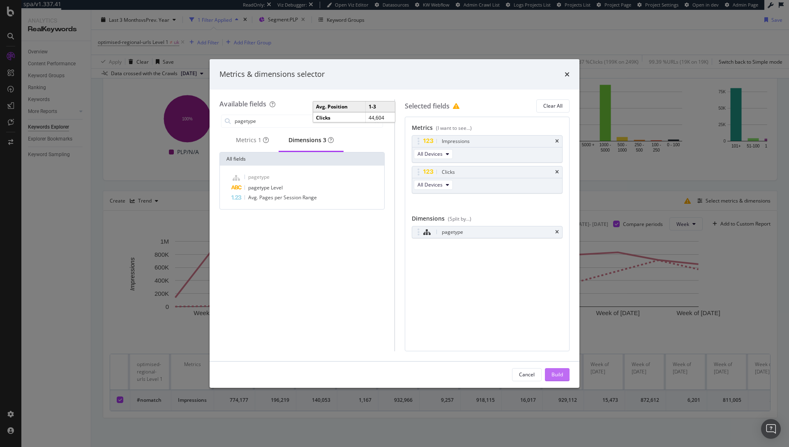
click at [561, 371] on div "Build" at bounding box center [557, 374] width 12 height 7
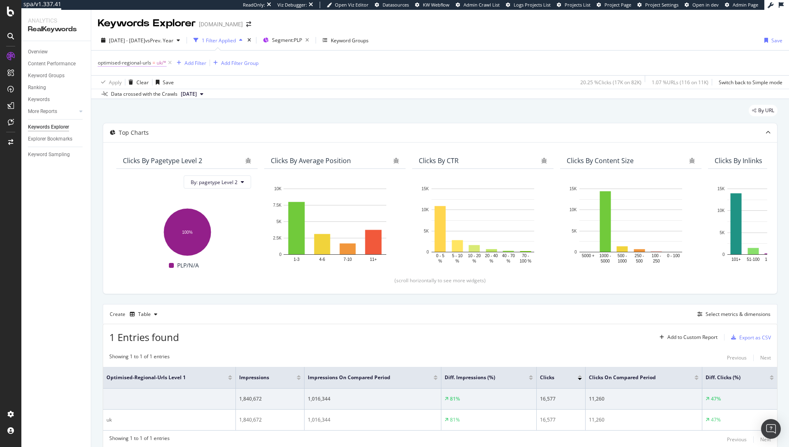
click at [138, 61] on span "optimised-regional-urls" at bounding box center [124, 62] width 53 height 7
click at [115, 81] on span "Equal" at bounding box center [111, 81] width 13 height 7
click at [123, 108] on span "Not Equal" at bounding box center [120, 109] width 22 height 7
click at [186, 132] on div "Apply" at bounding box center [188, 130] width 13 height 7
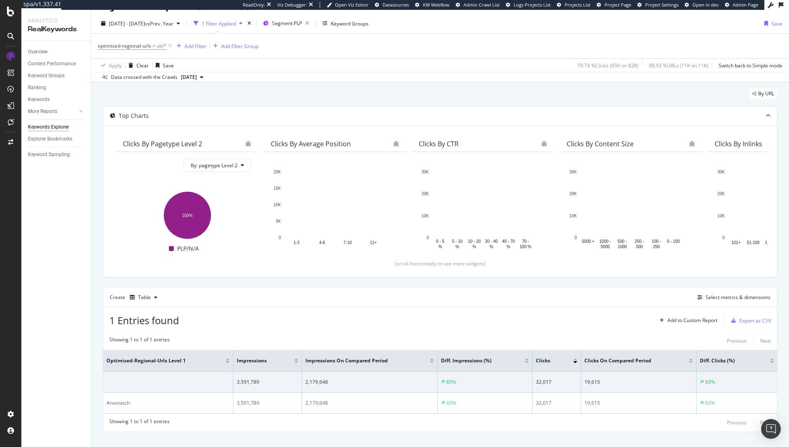
scroll to position [17, 0]
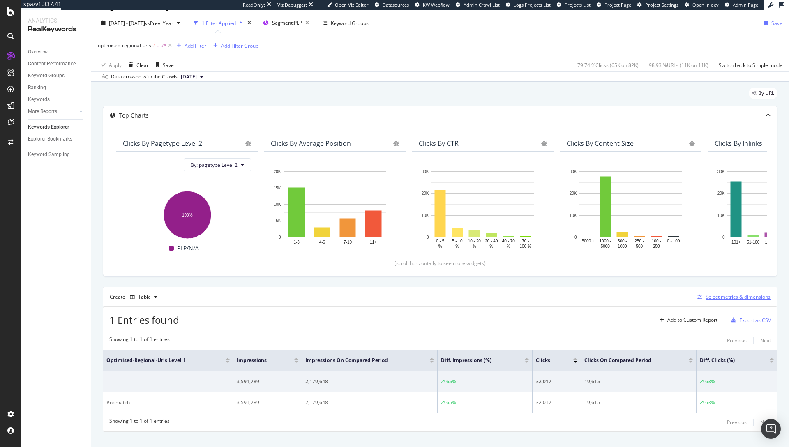
click at [736, 298] on div "Select metrics & dimensions" at bounding box center [737, 296] width 65 height 7
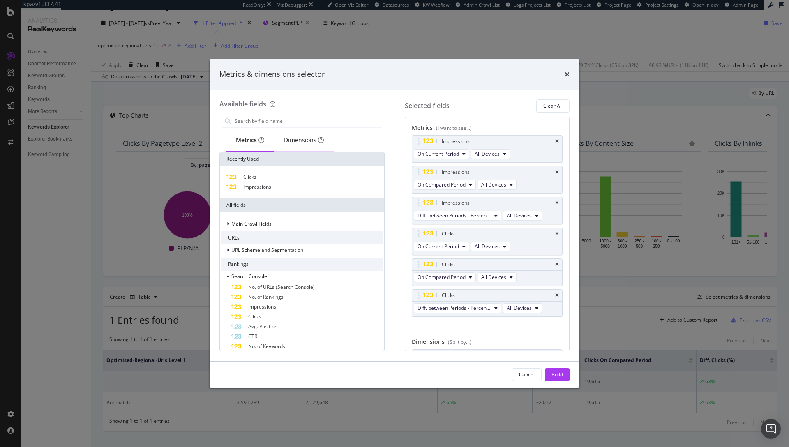
click at [289, 141] on div "Dimensions" at bounding box center [304, 140] width 40 height 8
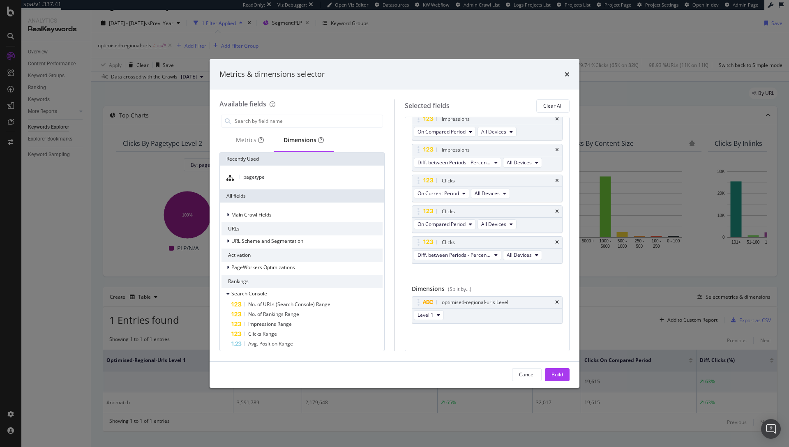
scroll to position [53, 0]
drag, startPoint x: 550, startPoint y: 302, endPoint x: 532, endPoint y: 293, distance: 20.2
click at [555, 302] on icon "times" at bounding box center [557, 302] width 4 height 5
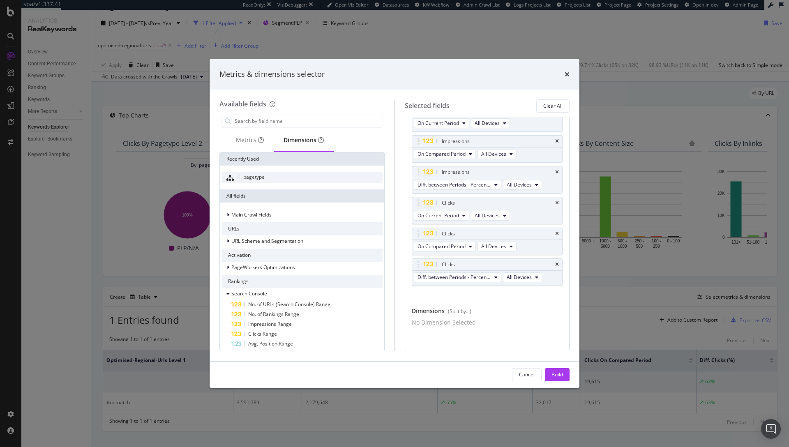
click at [248, 175] on span "pagetype" at bounding box center [253, 176] width 21 height 7
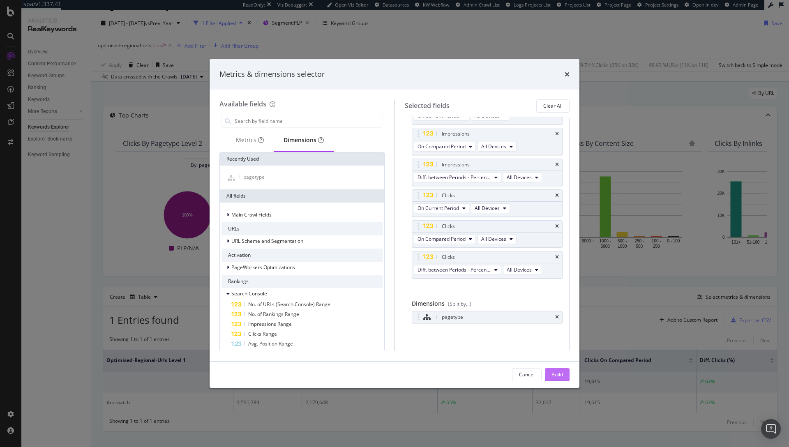
click at [555, 372] on div "Build" at bounding box center [557, 374] width 12 height 7
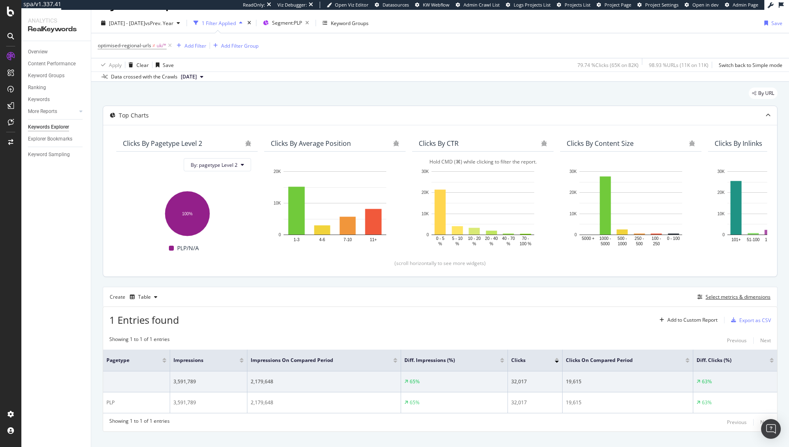
scroll to position [16, 0]
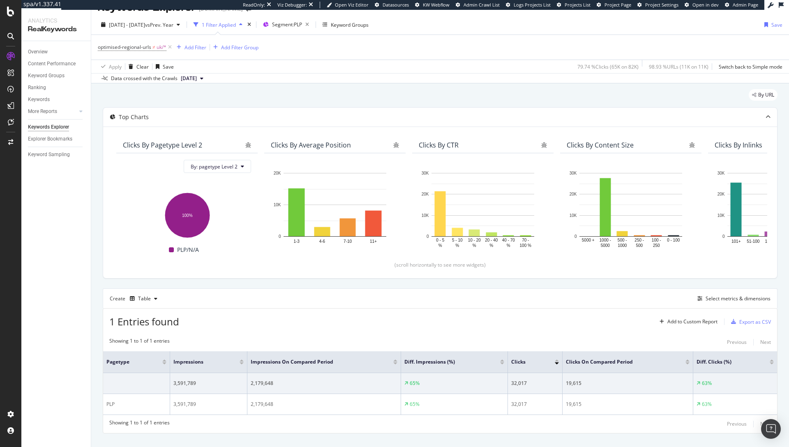
click at [337, 56] on div "optimised-regional-urls ≠ uk/* Add Filter Add Filter Group" at bounding box center [440, 47] width 685 height 25
click at [311, 49] on div "optimised-regional-urls ≠ uk/* Add Filter Add Filter Group" at bounding box center [440, 47] width 685 height 25
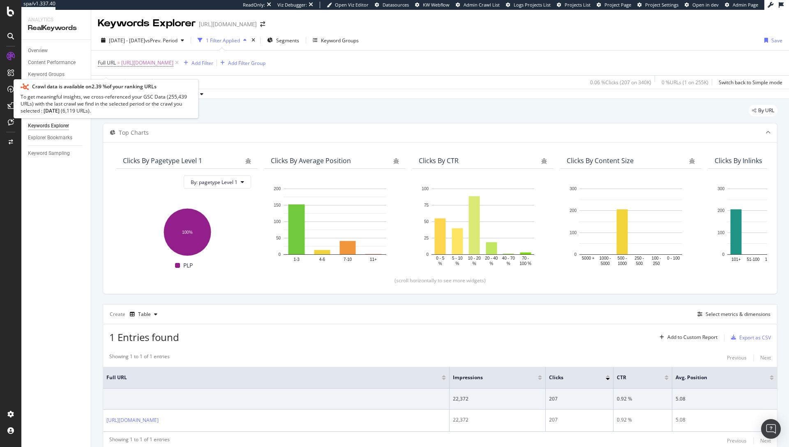
scroll to position [29, 0]
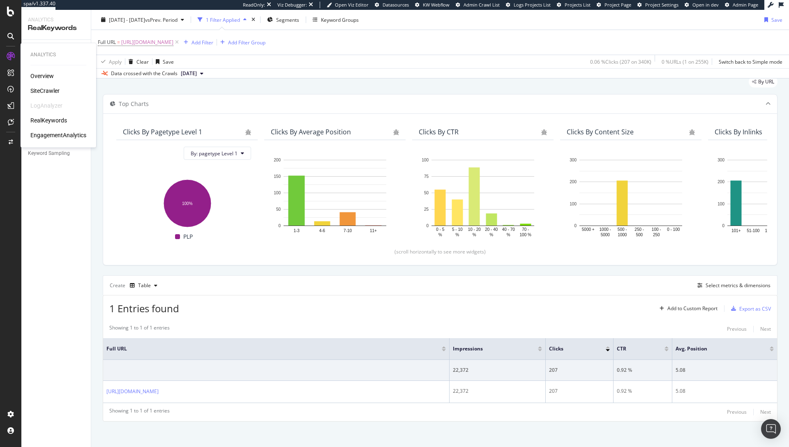
click at [48, 88] on div "SiteCrawler" at bounding box center [44, 91] width 29 height 8
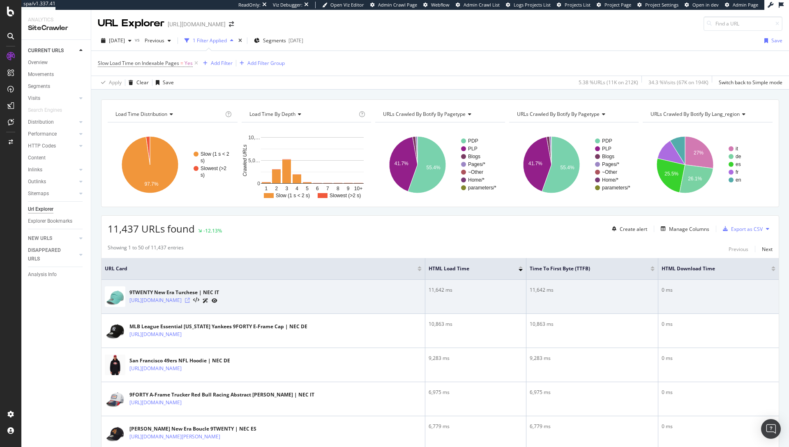
click at [190, 301] on icon at bounding box center [187, 300] width 5 height 5
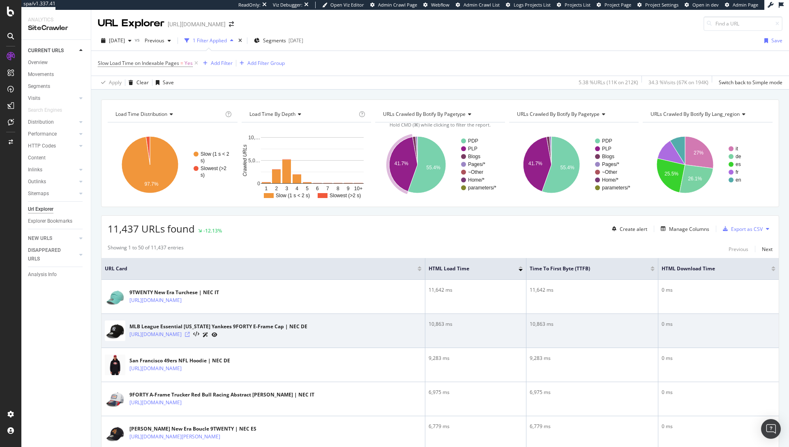
click at [190, 337] on icon at bounding box center [187, 334] width 5 height 5
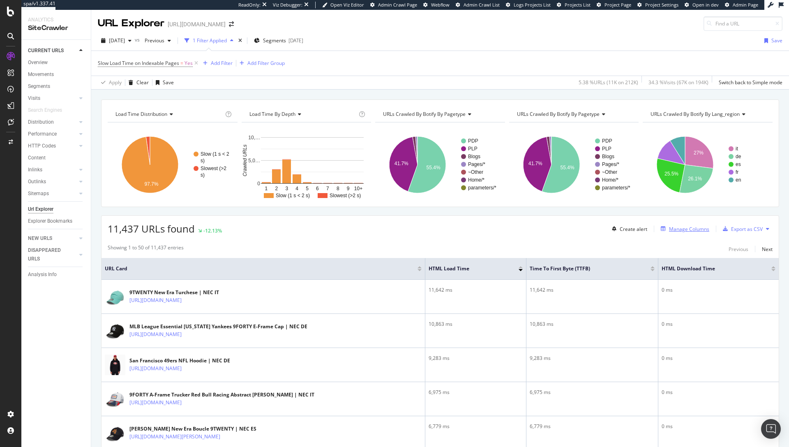
click at [688, 229] on div "Manage Columns" at bounding box center [689, 229] width 40 height 7
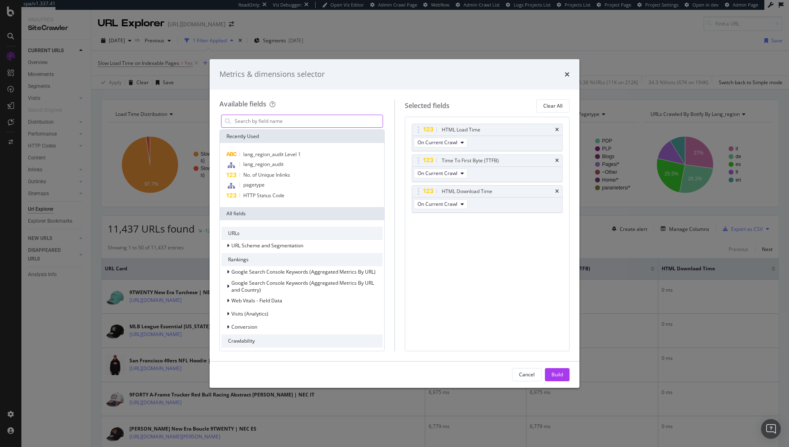
click at [327, 115] on input "modal" at bounding box center [308, 121] width 149 height 12
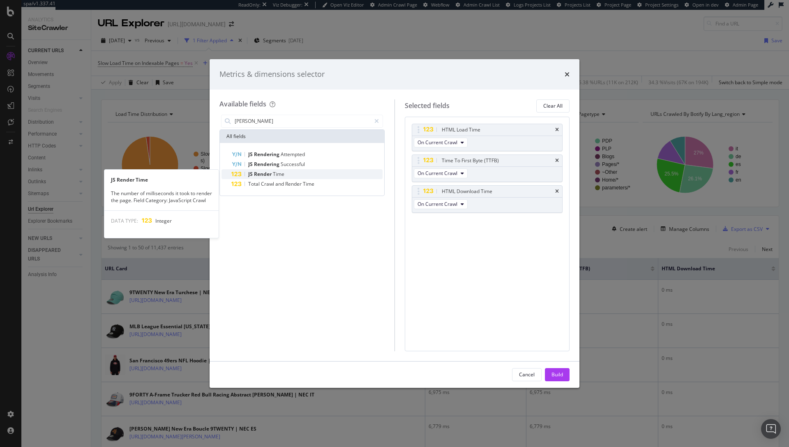
type input "js render"
click at [295, 170] on div "JS Render Time" at bounding box center [306, 174] width 151 height 10
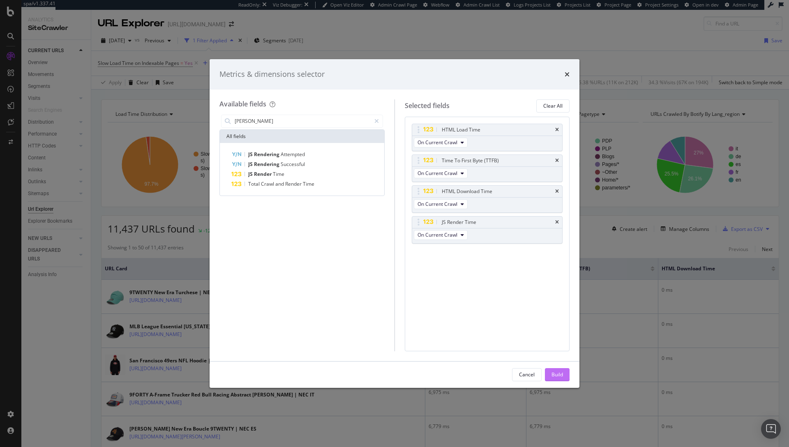
click at [555, 371] on div "Build" at bounding box center [557, 374] width 12 height 7
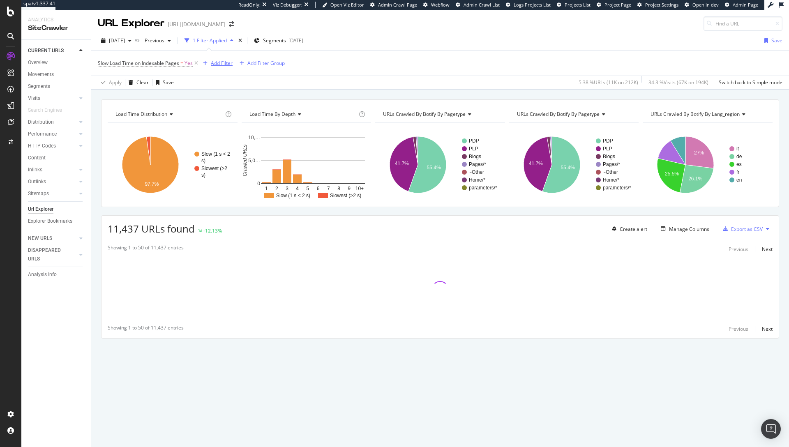
click at [219, 63] on div "Add Filter" at bounding box center [222, 63] width 22 height 7
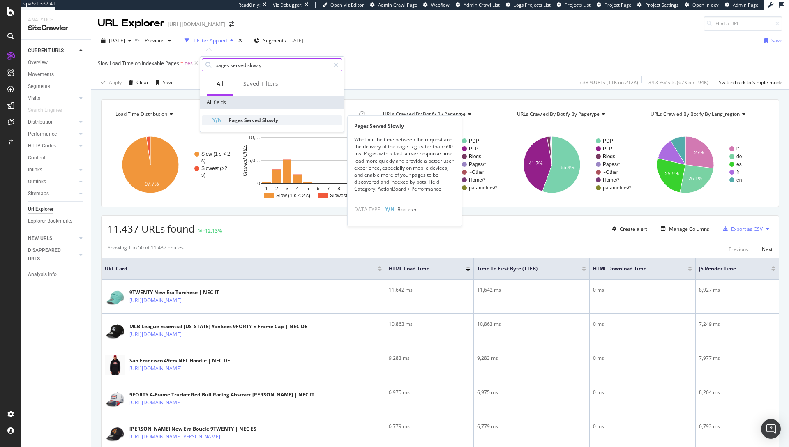
type input "pages served slowly"
click at [229, 121] on span "Pages" at bounding box center [236, 120] width 16 height 7
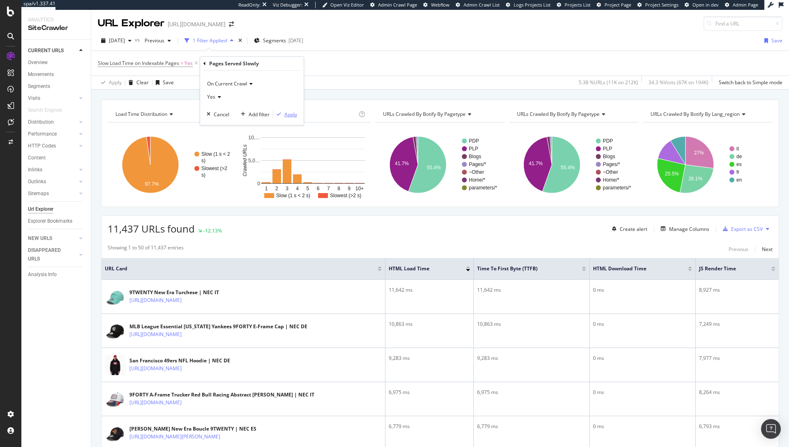
click at [289, 114] on div "Apply" at bounding box center [290, 114] width 13 height 7
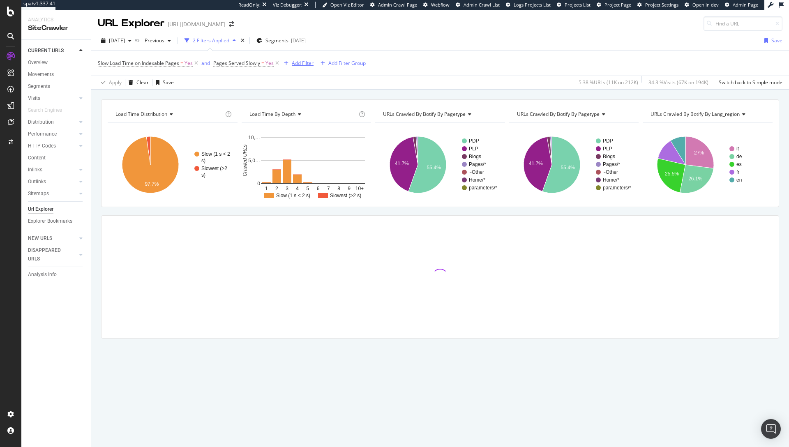
click at [305, 65] on div "Add Filter" at bounding box center [303, 63] width 22 height 7
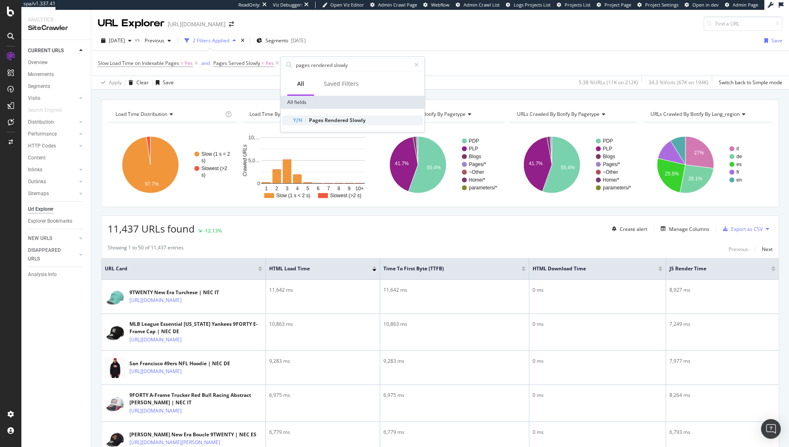
type input "pages rendered slowly"
click at [316, 117] on span "Pages" at bounding box center [317, 120] width 16 height 7
click at [369, 114] on div "Apply" at bounding box center [371, 114] width 13 height 7
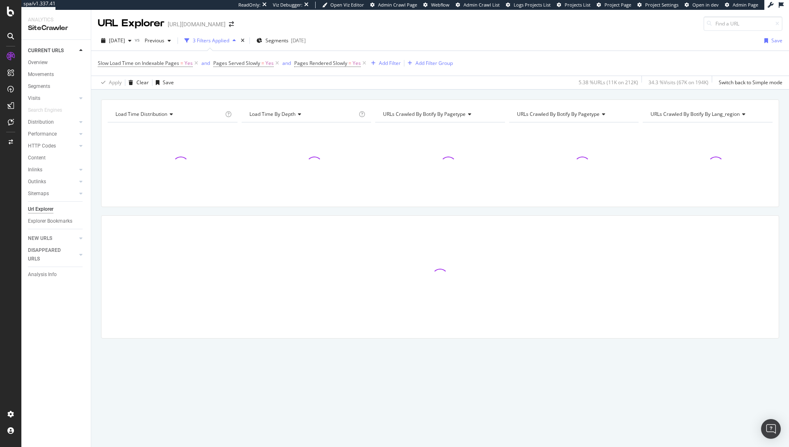
click at [500, 48] on div "2025 Sep. 19th vs Previous 3 Filters Applied Segments 2025-09-23 Save" at bounding box center [440, 42] width 698 height 16
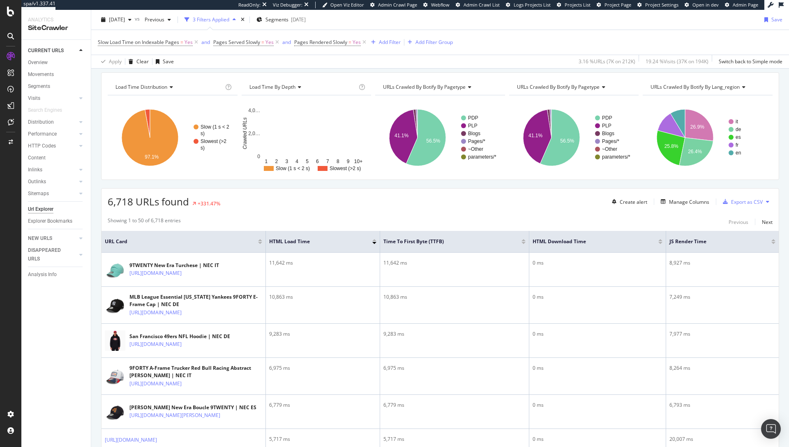
scroll to position [47, 0]
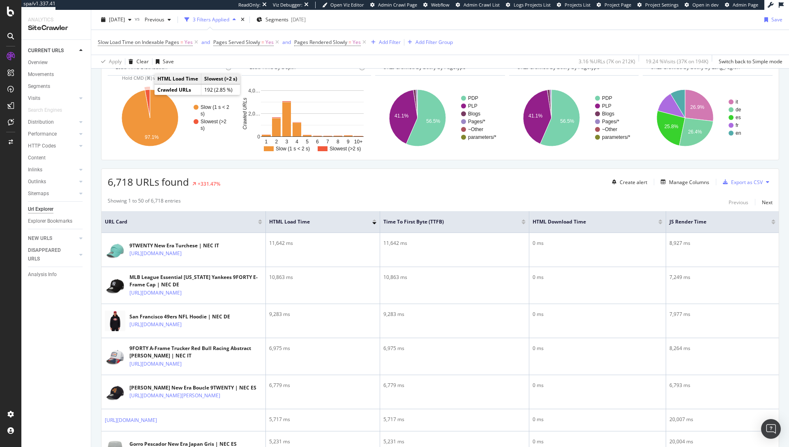
click at [148, 94] on icon "A chart." at bounding box center [147, 104] width 5 height 28
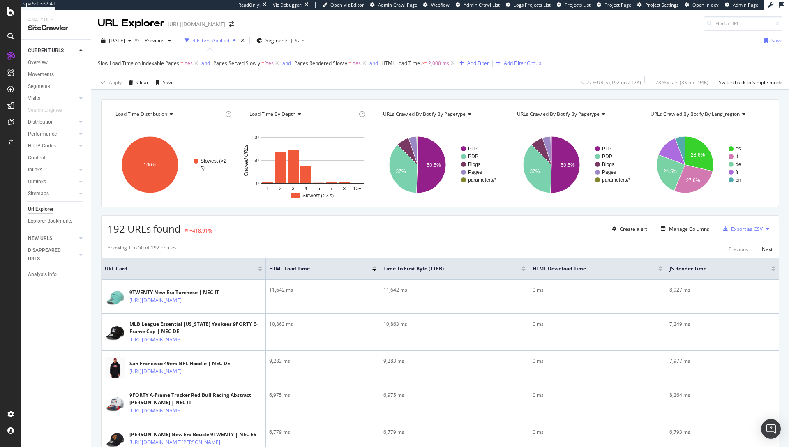
click at [432, 228] on div "192 URLs found +418.91% Create alert Manage Columns Export as CSV" at bounding box center [439, 226] width 677 height 20
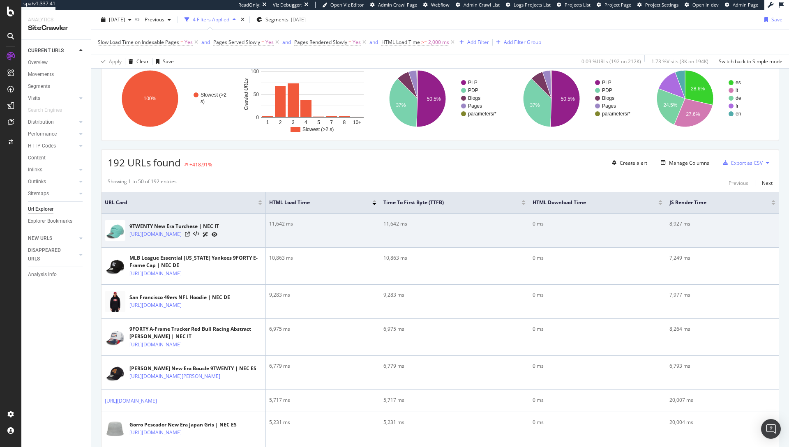
scroll to position [68, 0]
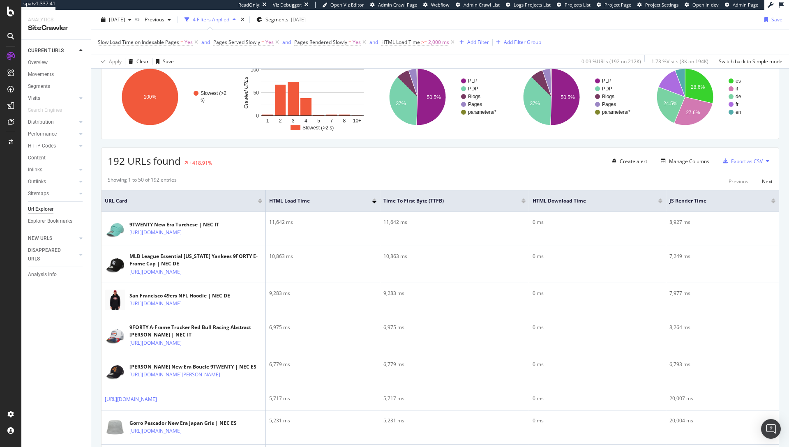
click at [397, 178] on div "Showing 1 to 50 of 192 entries Previous Next" at bounding box center [439, 181] width 677 height 10
click at [683, 162] on div "Manage Columns" at bounding box center [689, 161] width 40 height 7
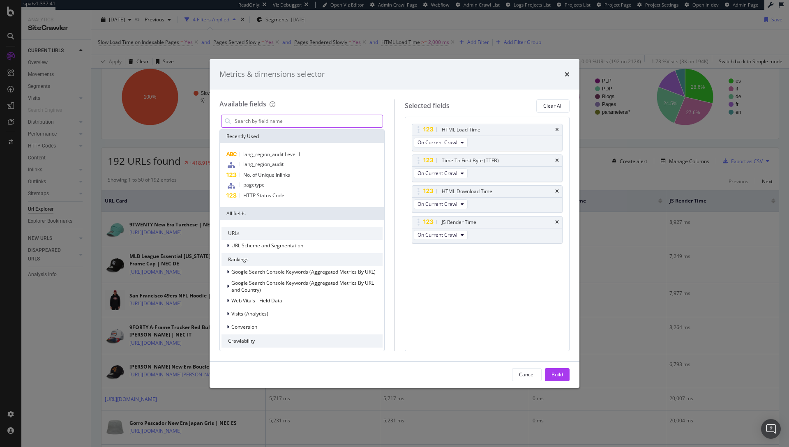
click at [272, 117] on input "modal" at bounding box center [308, 121] width 149 height 12
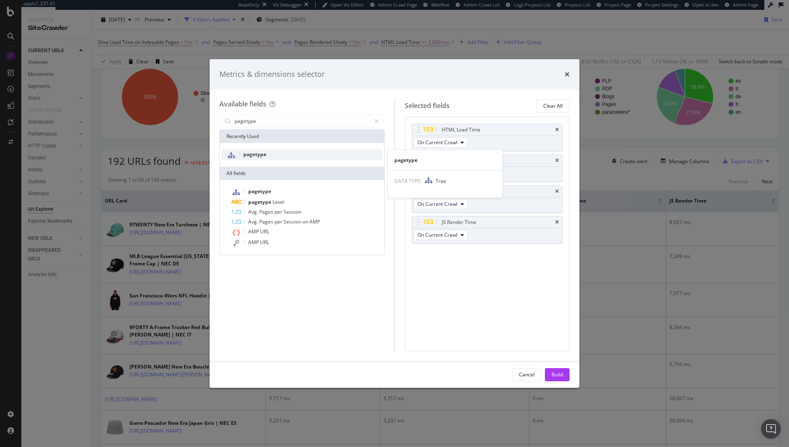
type input "pagetype"
click at [255, 159] on div "pagetype" at bounding box center [301, 155] width 161 height 11
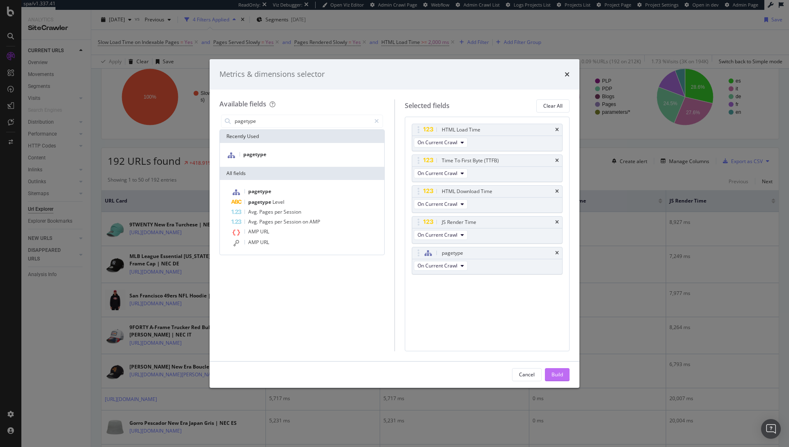
click at [552, 371] on div "Build" at bounding box center [557, 374] width 12 height 7
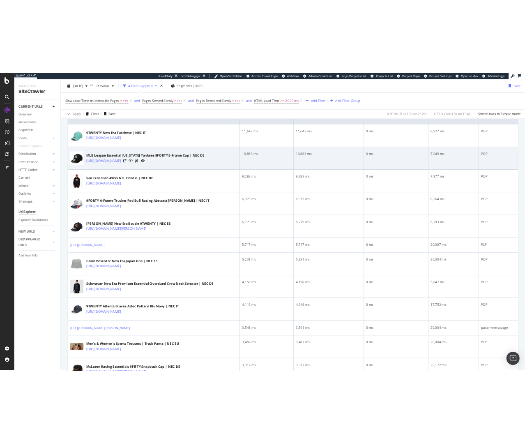
scroll to position [323, 0]
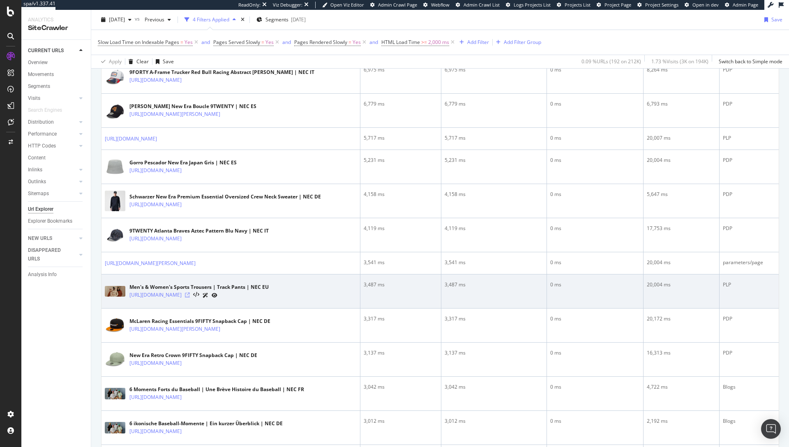
click at [190, 297] on icon at bounding box center [187, 295] width 5 height 5
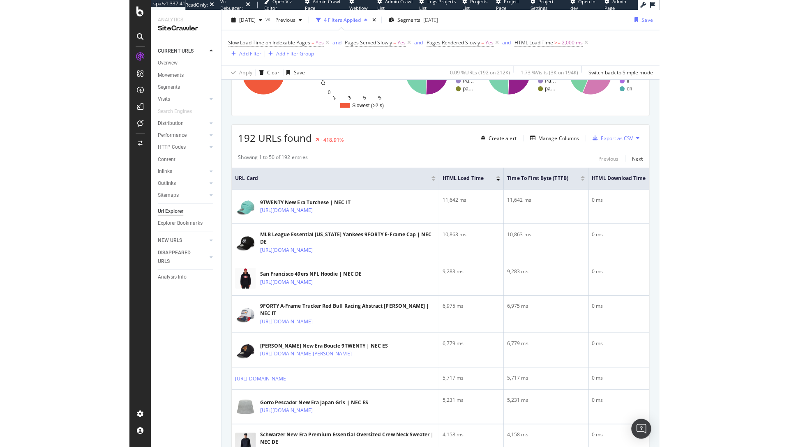
scroll to position [14, 0]
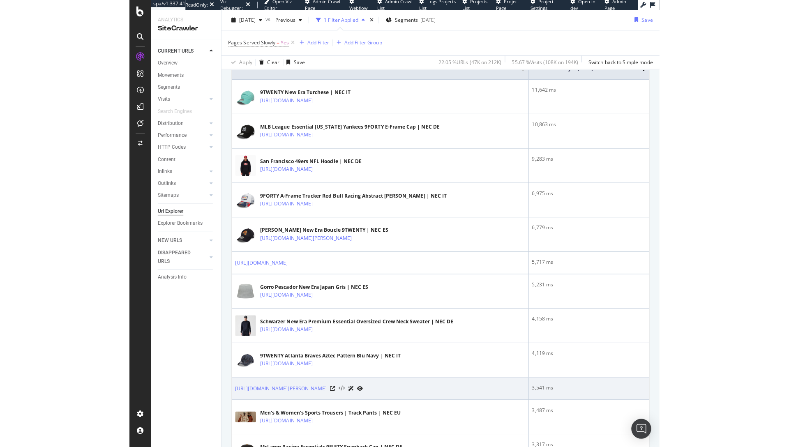
scroll to position [221, 0]
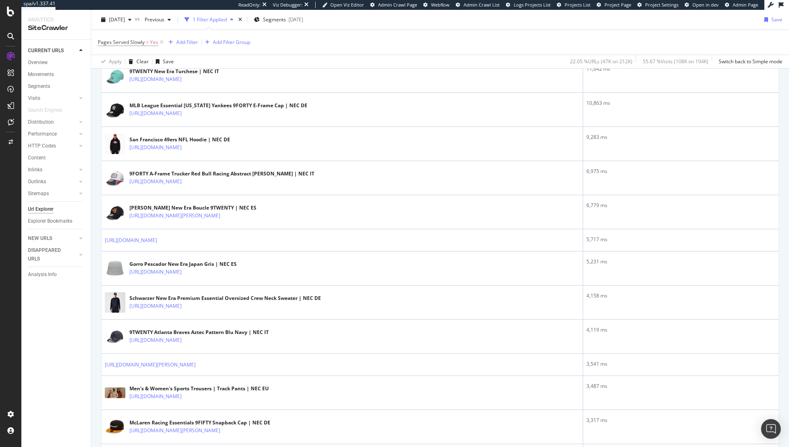
click at [437, 31] on div "Pages Served Slowly = Yes Add Filter Add Filter Group" at bounding box center [440, 42] width 685 height 25
